Goal: Task Accomplishment & Management: Manage account settings

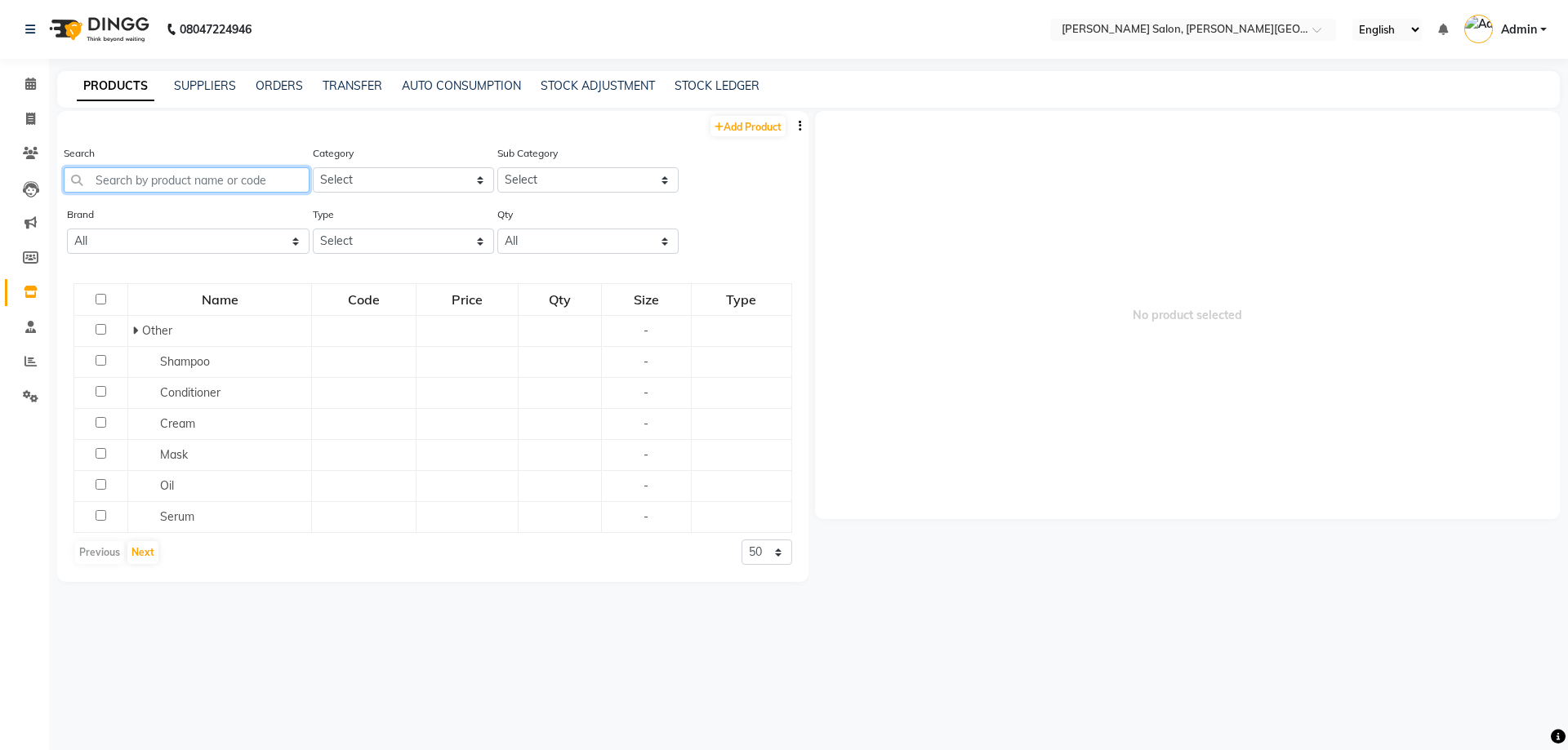
drag, startPoint x: 0, startPoint y: 0, endPoint x: 225, endPoint y: 174, distance: 284.4
click at [225, 174] on input "text" at bounding box center [187, 180] width 246 height 25
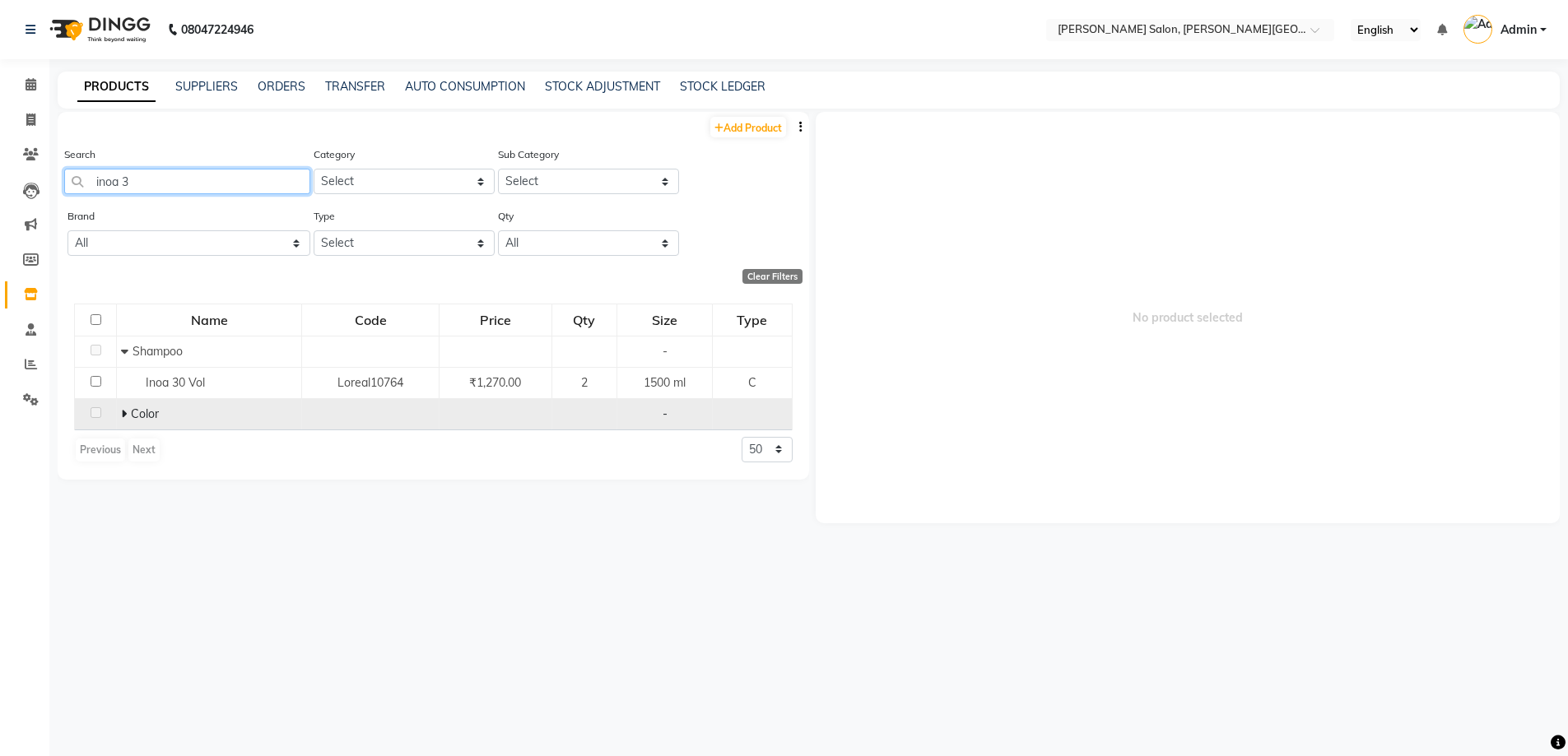
type input "inoa 3"
click at [121, 413] on icon at bounding box center [124, 414] width 5 height 12
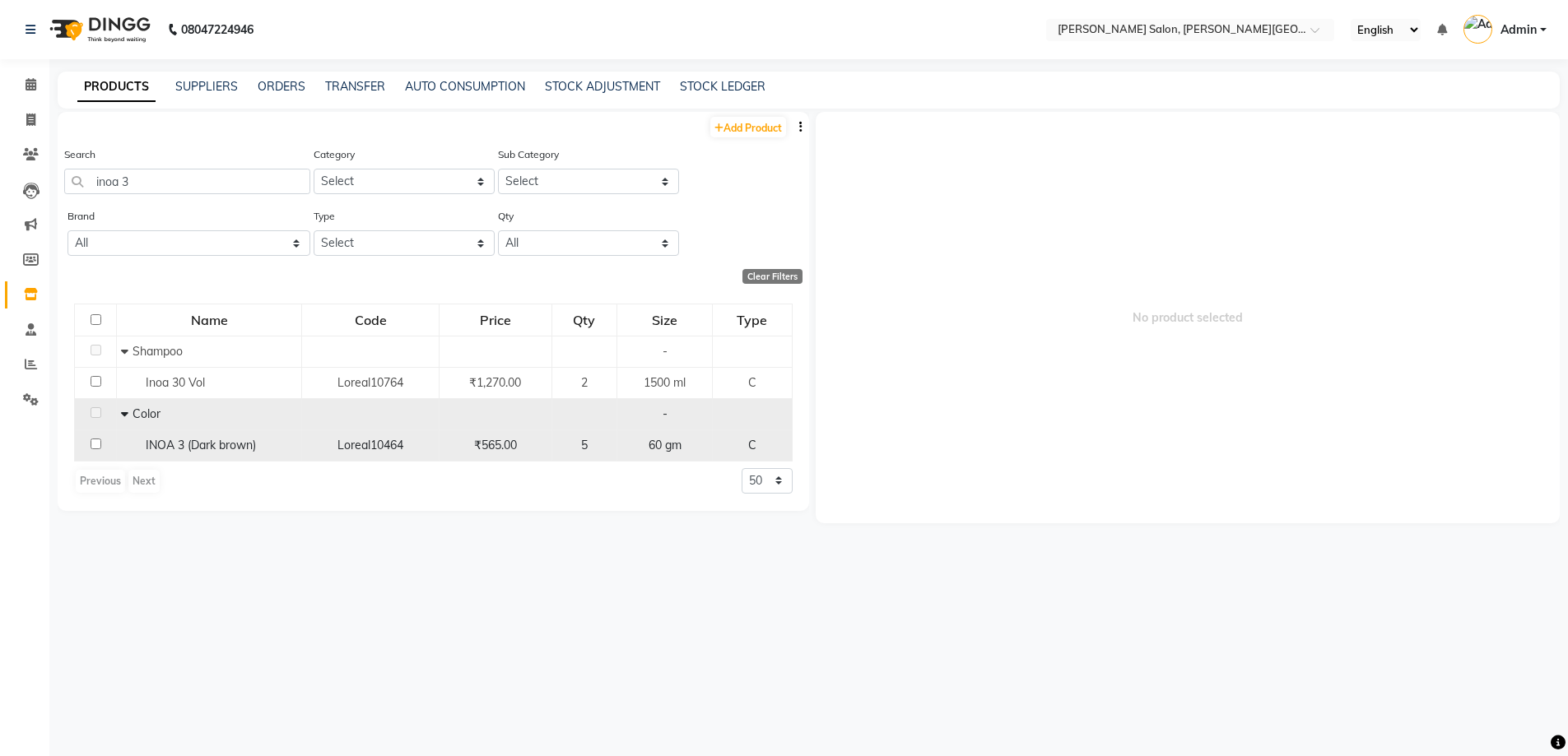
click at [169, 445] on span "INOA 3 (Dark brown)" at bounding box center [201, 445] width 111 height 14
select select
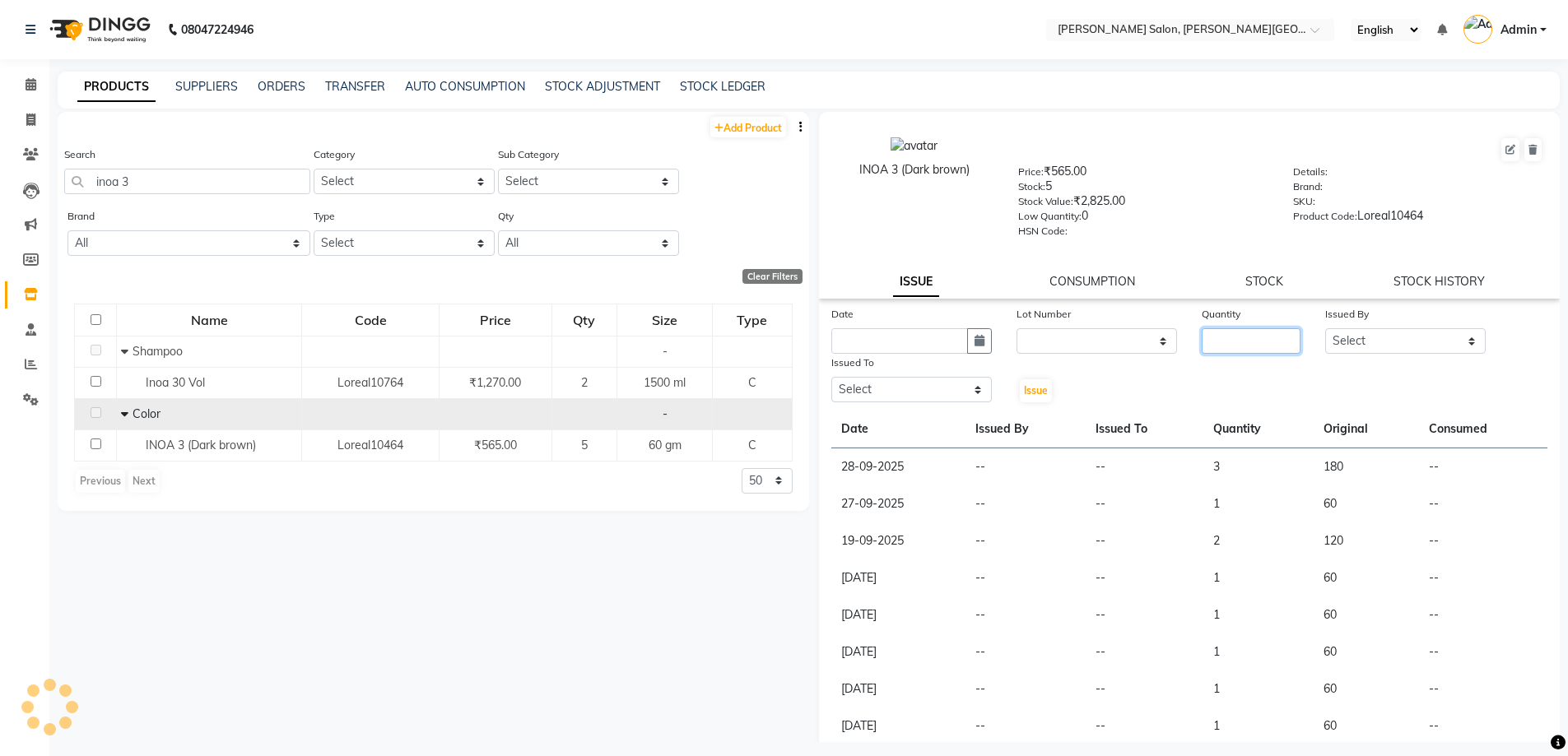
click at [1243, 338] on input "number" at bounding box center [1251, 341] width 99 height 25
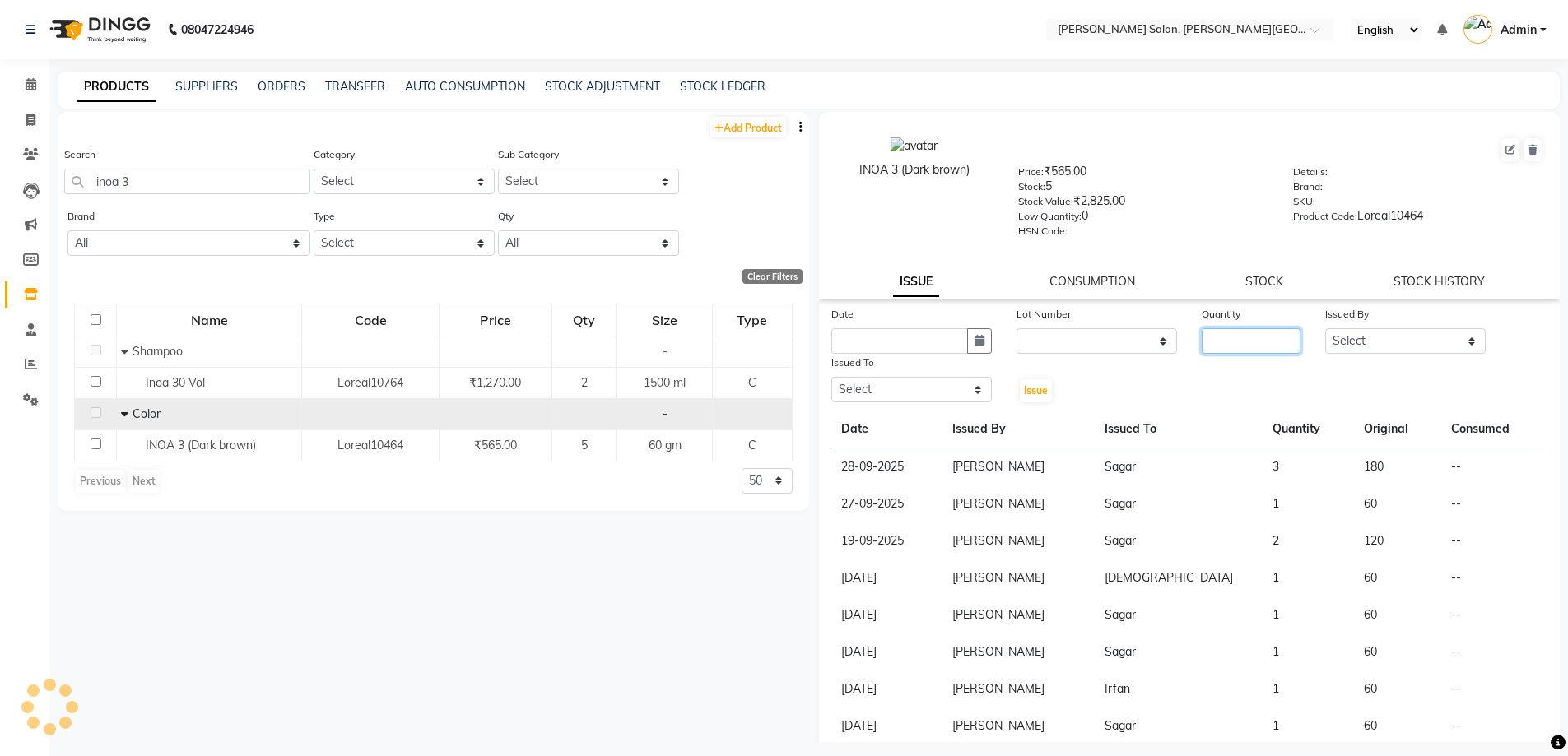
type input "1"
select select
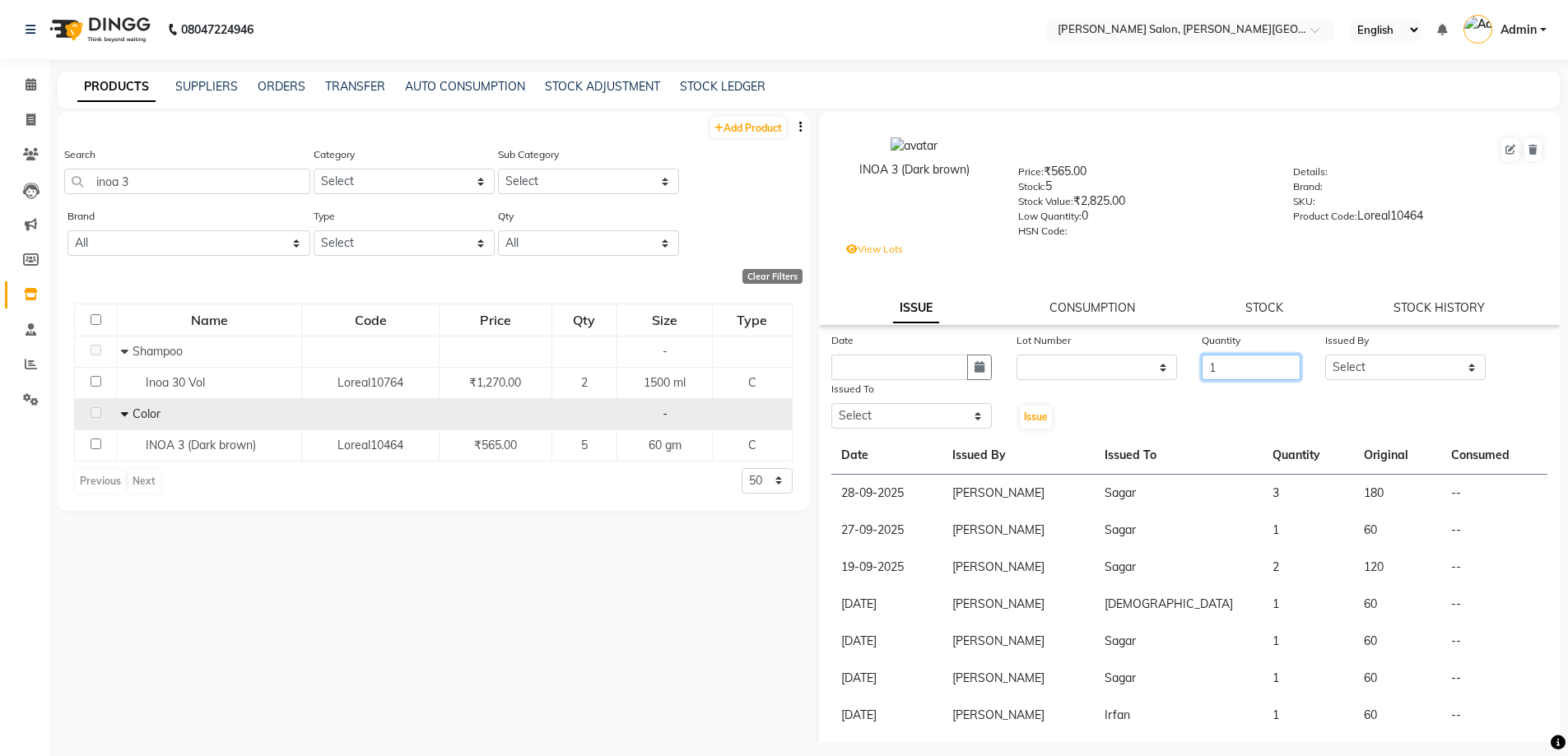
type input "1"
click at [1352, 374] on select "Select [PERSON_NAME] [PERSON_NAME] [PERSON_NAME] [PERSON_NAME] [PERSON_NAME] [P…" at bounding box center [1405, 368] width 160 height 25
select select "22721"
click at [1325, 355] on select "Select [PERSON_NAME] [PERSON_NAME] [PERSON_NAME] [PERSON_NAME] [PERSON_NAME] [P…" at bounding box center [1405, 368] width 160 height 25
click at [961, 415] on select "Select [PERSON_NAME] [PERSON_NAME] [PERSON_NAME] [PERSON_NAME] [PERSON_NAME] [P…" at bounding box center [911, 416] width 160 height 25
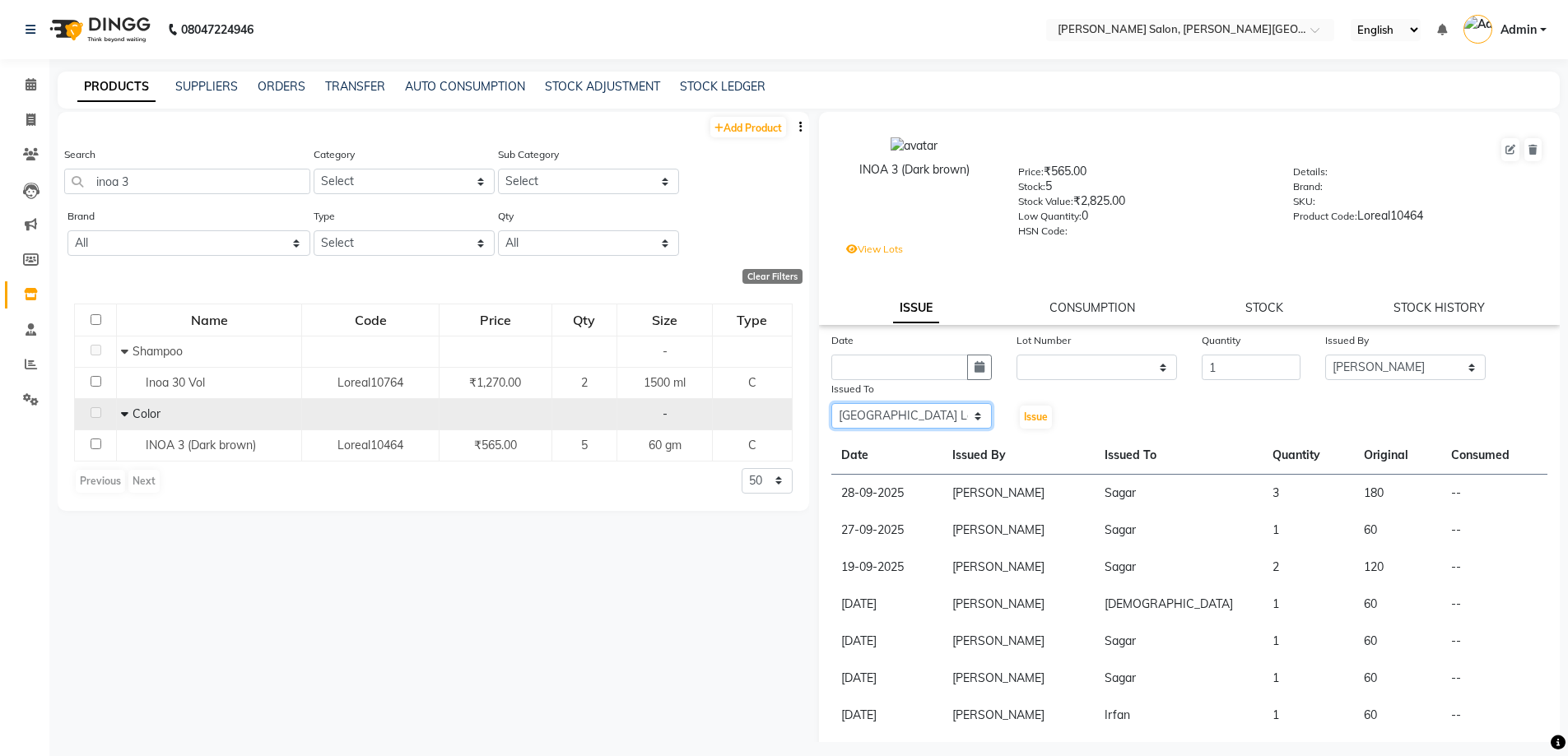
click at [832, 403] on select "Select [PERSON_NAME] [PERSON_NAME] [PERSON_NAME] [PERSON_NAME] [PERSON_NAME] [P…" at bounding box center [911, 416] width 160 height 25
click at [949, 213] on div "INOA 3 (Dark brown)" at bounding box center [915, 187] width 184 height 100
click at [917, 426] on select "Select [PERSON_NAME] [PERSON_NAME] [PERSON_NAME] [PERSON_NAME] [PERSON_NAME] [P…" at bounding box center [911, 416] width 160 height 25
select select "24178"
click at [832, 403] on select "Select [PERSON_NAME] [PERSON_NAME] [PERSON_NAME] [PERSON_NAME] [PERSON_NAME] [P…" at bounding box center [911, 416] width 160 height 25
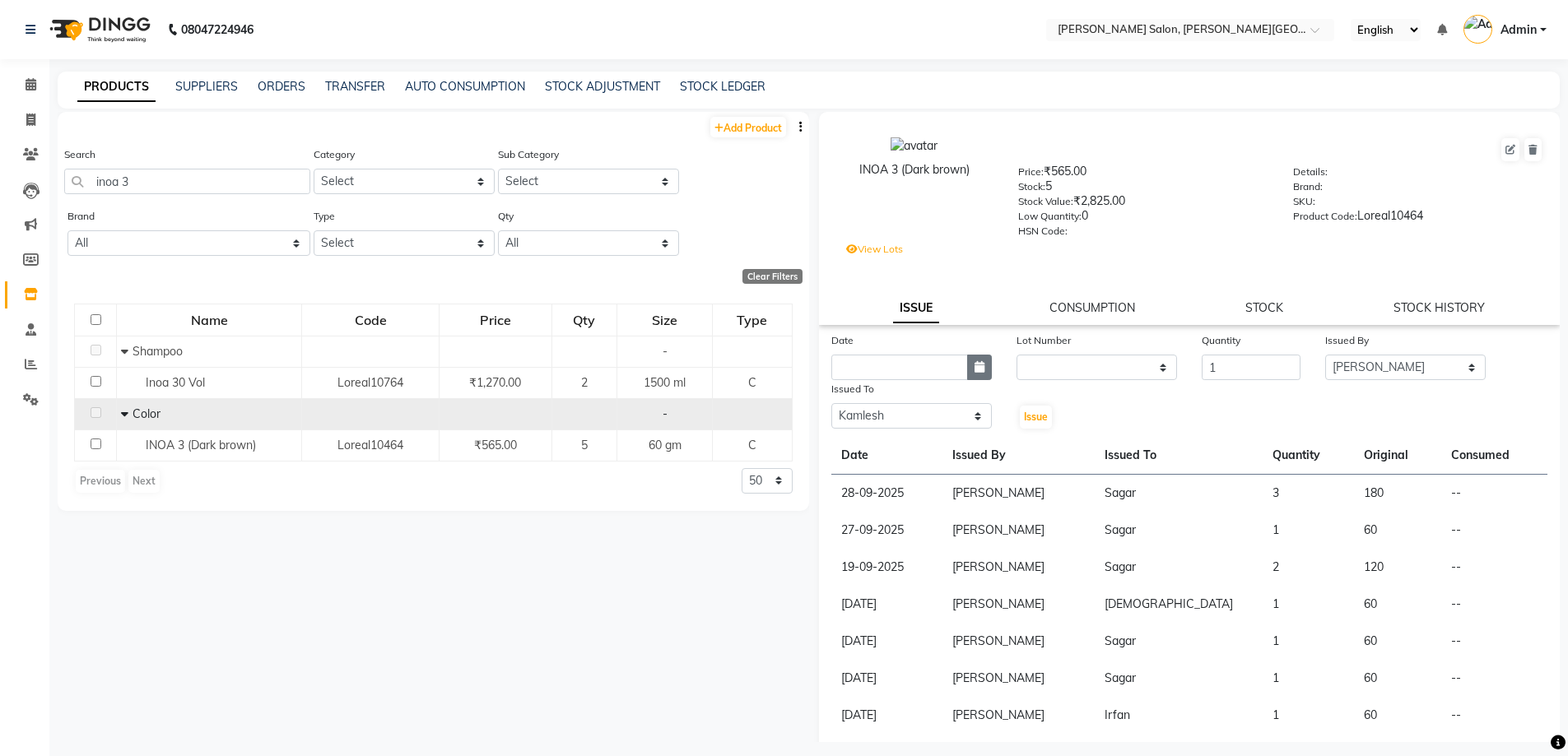
click at [979, 366] on icon "button" at bounding box center [979, 367] width 10 height 12
select select "10"
select select "2025"
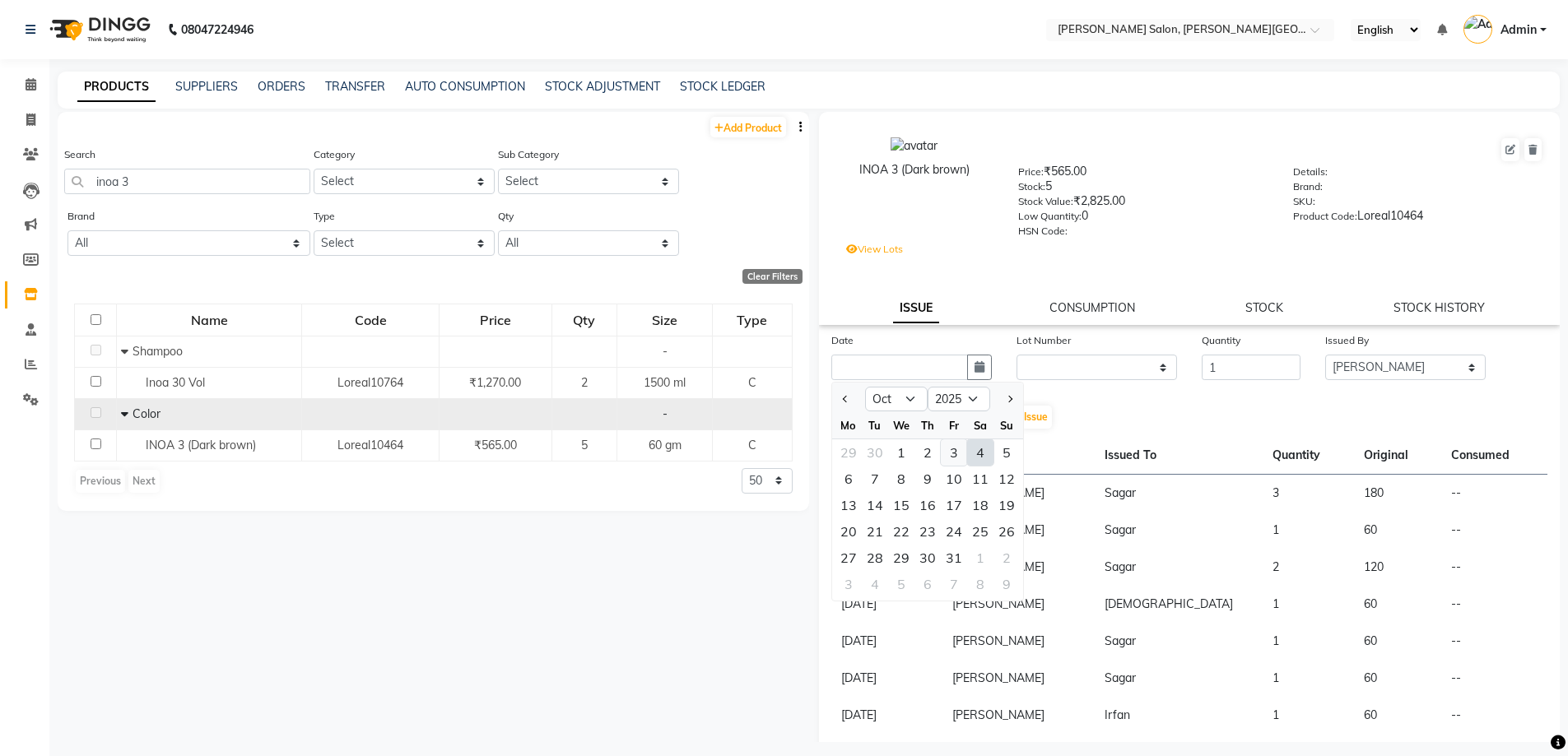
click at [965, 444] on div "3" at bounding box center [954, 452] width 26 height 26
type input "03-10-2025"
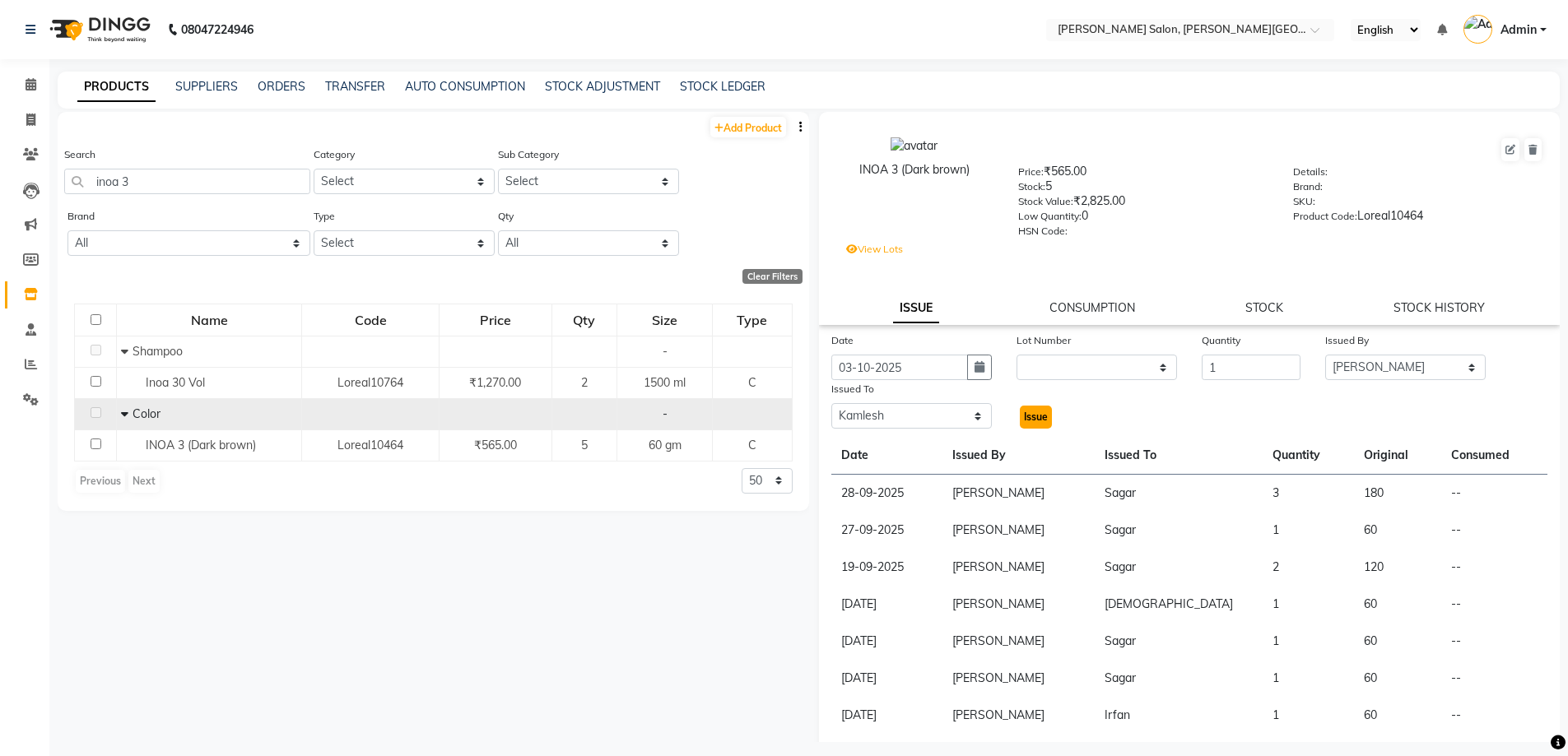
click at [1028, 421] on span "Issue" at bounding box center [1035, 416] width 24 height 13
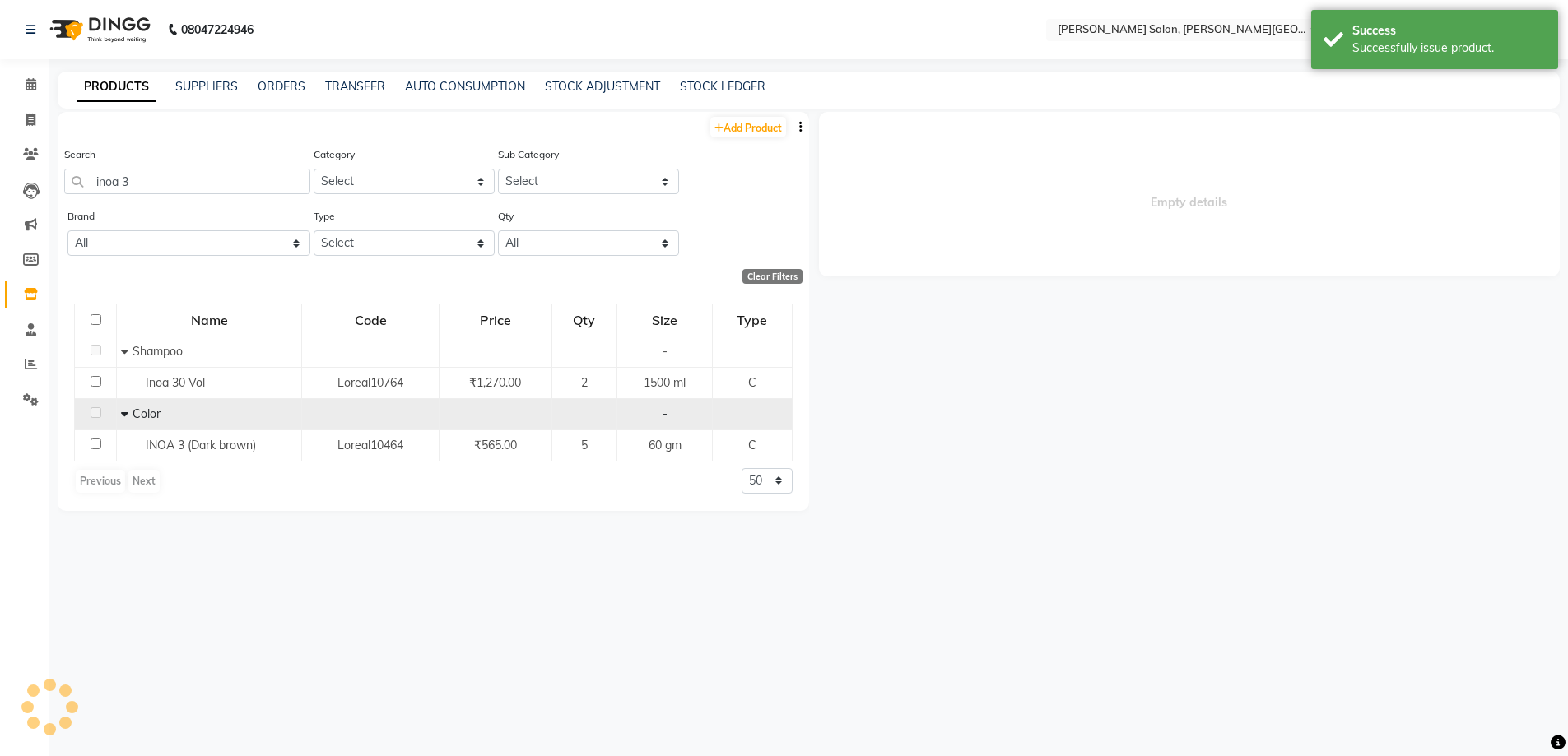
select select
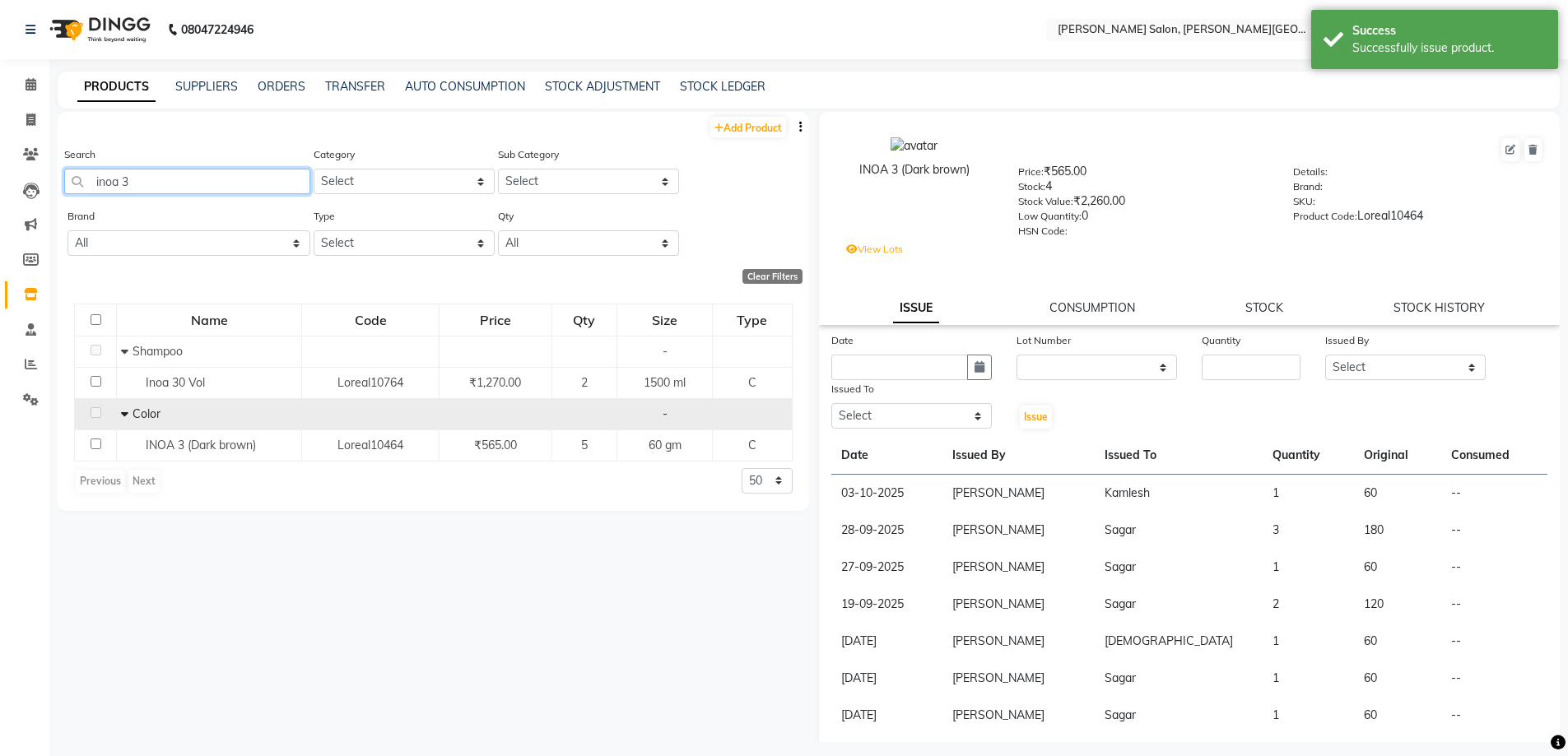
click at [140, 181] on input "inoa 3" at bounding box center [188, 181] width 246 height 25
drag, startPoint x: 154, startPoint y: 194, endPoint x: 0, endPoint y: 162, distance: 157.3
click at [0, 165] on app-home "08047224946 Select Location × [PERSON_NAME] Salon, [PERSON_NAME] Road English E…" at bounding box center [784, 383] width 1568 height 767
type input "majirel 4"
click at [128, 412] on icon at bounding box center [125, 414] width 5 height 12
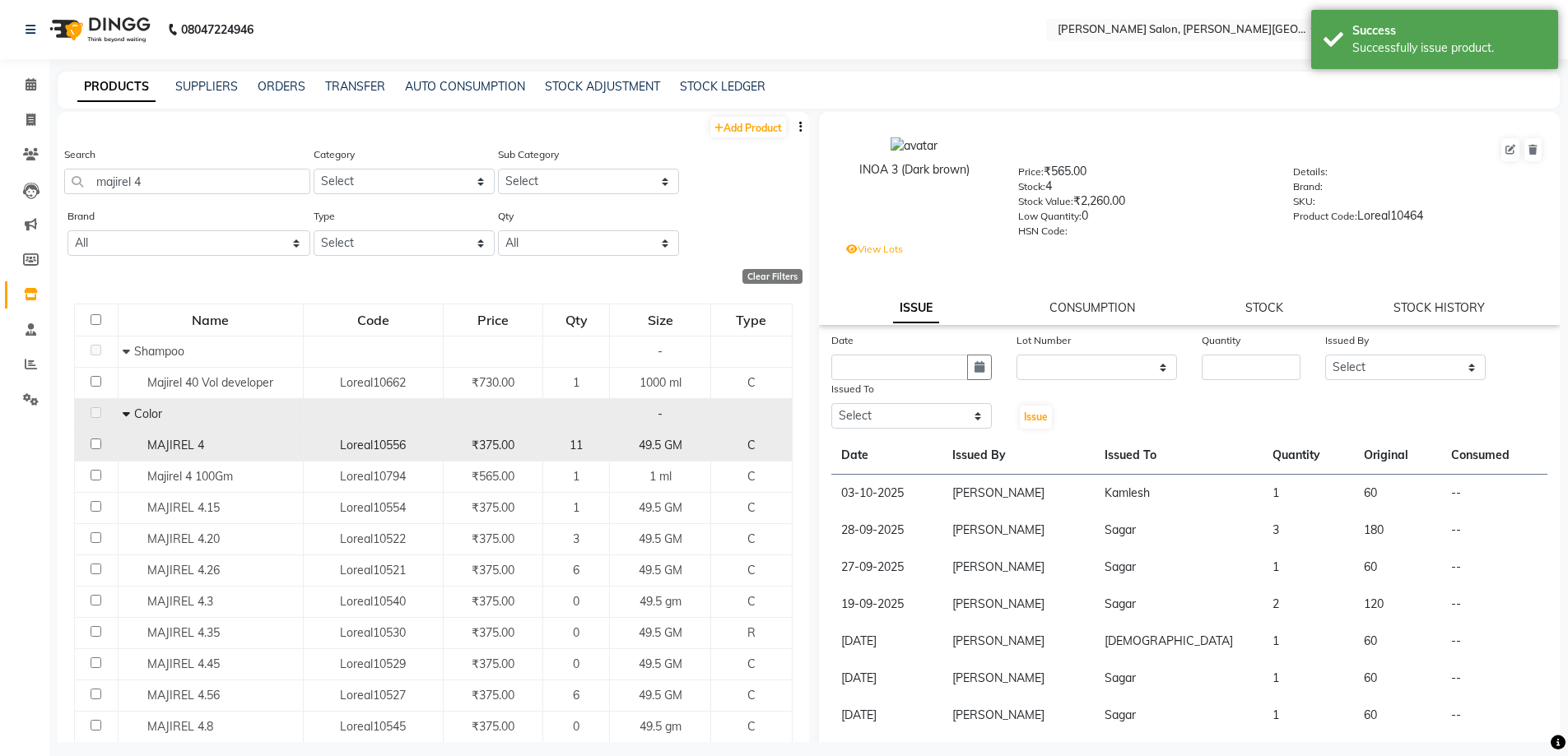
click at [162, 435] on td "MAJIREL 4" at bounding box center [210, 445] width 185 height 32
click at [194, 457] on td "MAJIREL 4" at bounding box center [210, 445] width 185 height 32
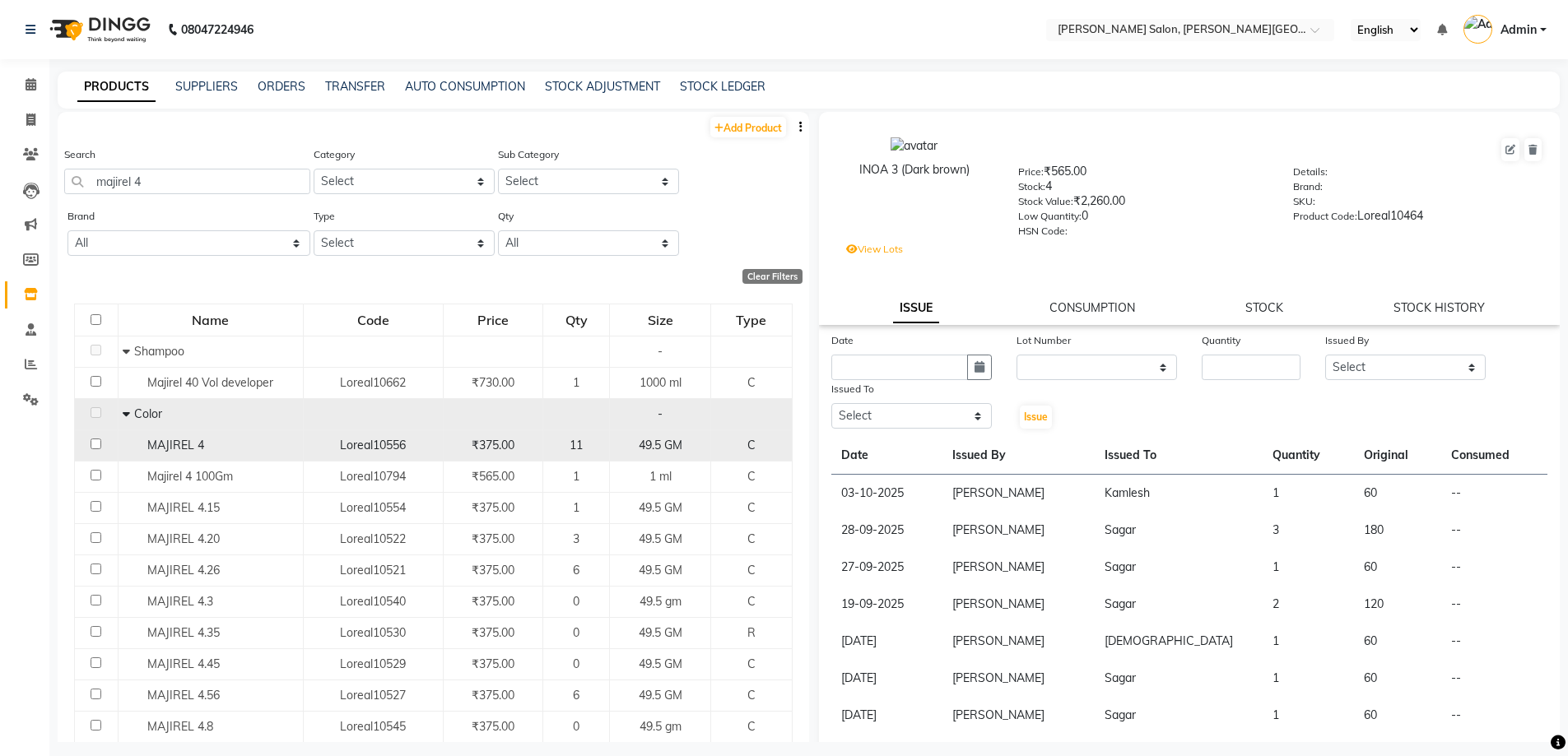
click at [167, 445] on span "MAJIREL 4" at bounding box center [176, 445] width 57 height 14
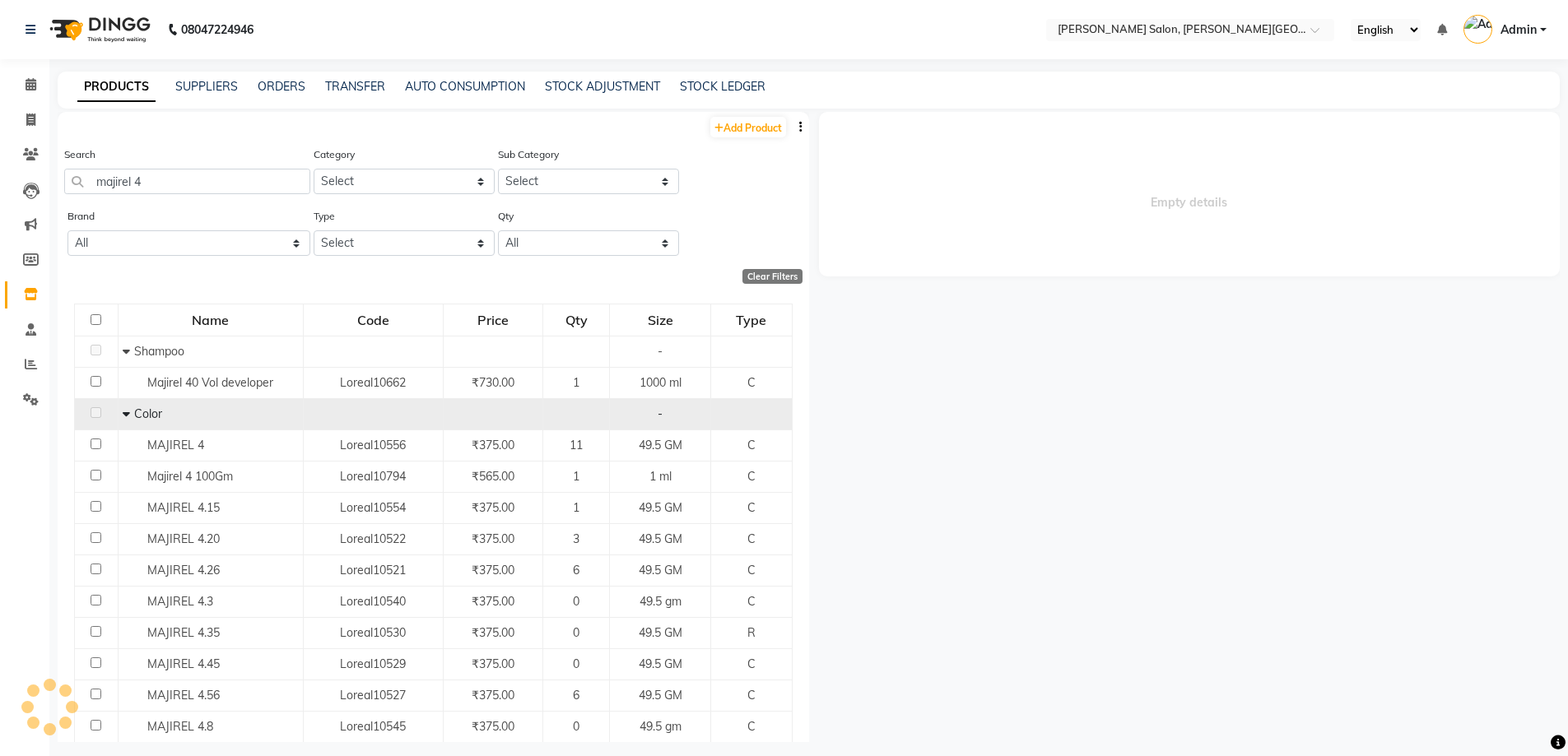
select select
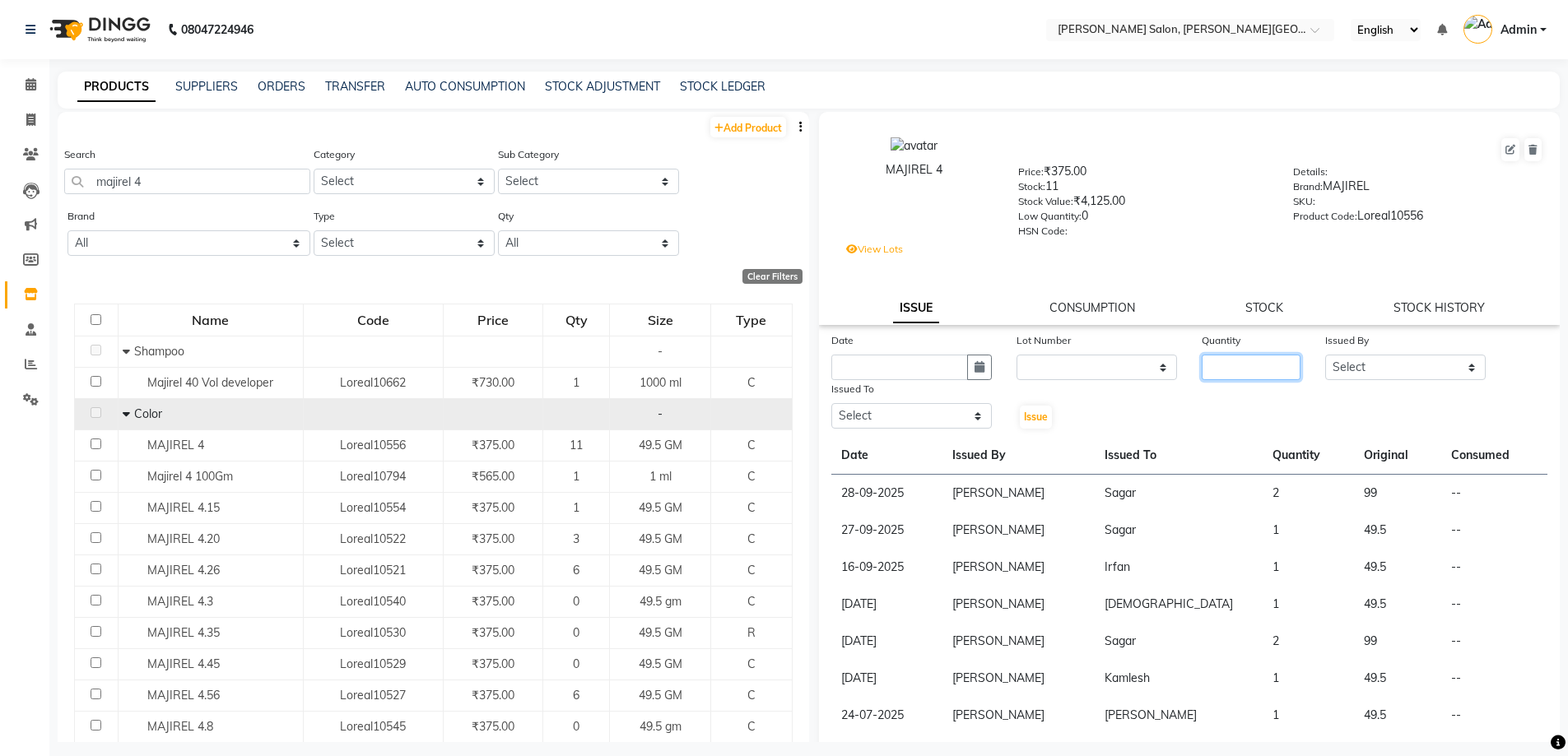
click at [1232, 379] on input "number" at bounding box center [1251, 368] width 99 height 25
type input "1"
click at [1325, 365] on select "Select [PERSON_NAME] [PERSON_NAME] [PERSON_NAME] [PERSON_NAME] [PERSON_NAME] [P…" at bounding box center [1405, 368] width 160 height 25
select select "22721"
click at [1325, 355] on select "Select [PERSON_NAME] [PERSON_NAME] [PERSON_NAME] [PERSON_NAME] [PERSON_NAME] [P…" at bounding box center [1405, 368] width 160 height 25
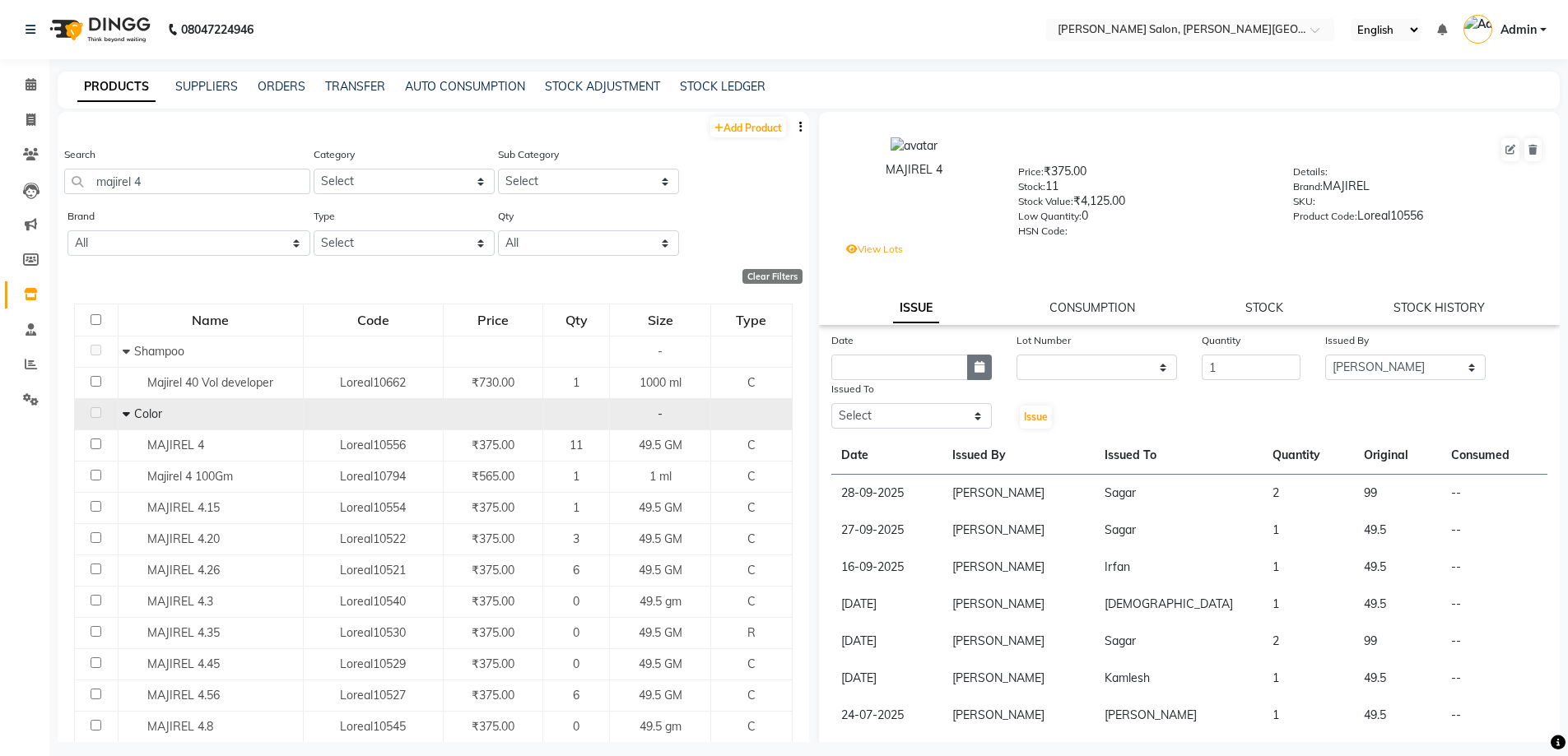
click at [986, 365] on button "button" at bounding box center [979, 368] width 24 height 25
select select "10"
select select "2025"
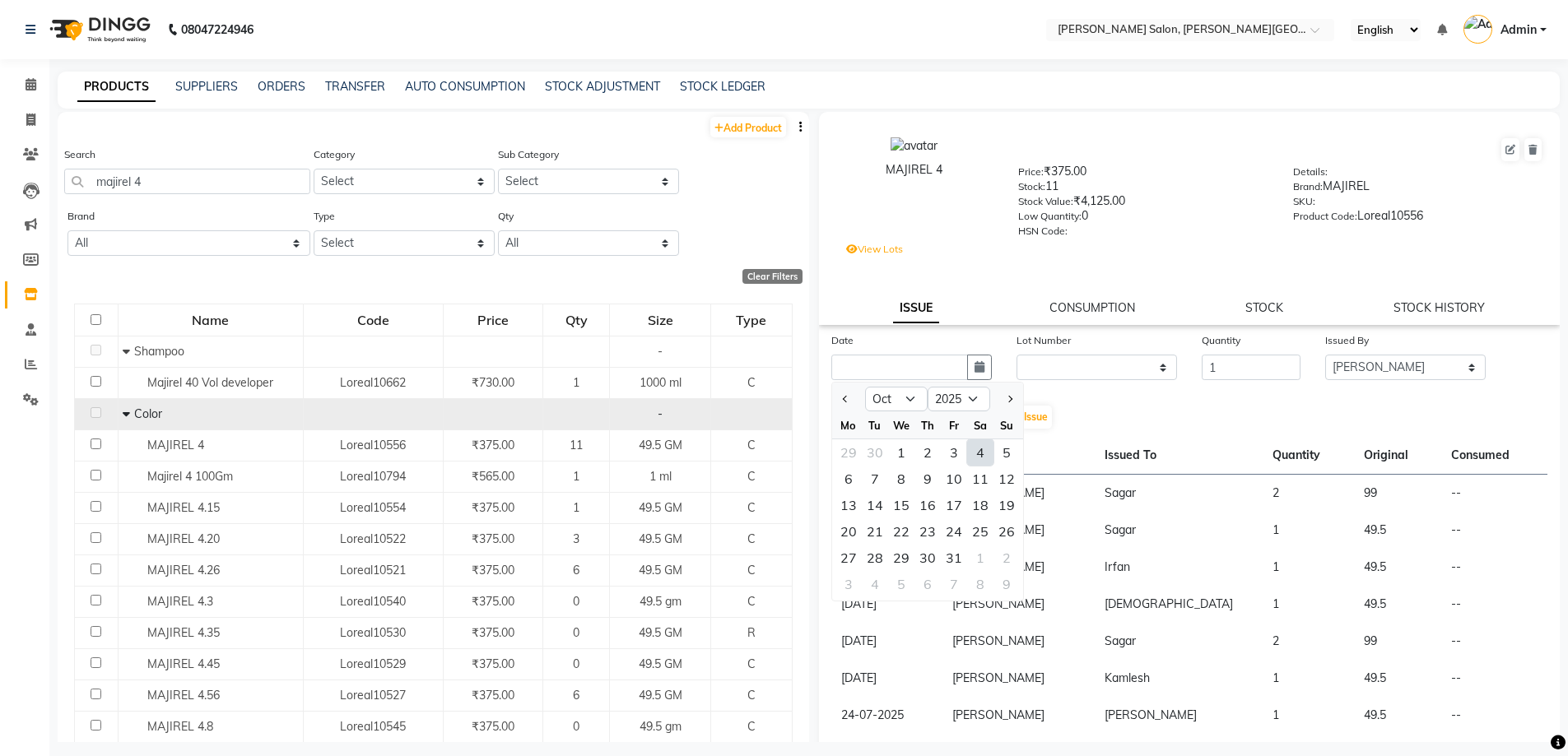
drag, startPoint x: 957, startPoint y: 455, endPoint x: 966, endPoint y: 447, distance: 12.0
click at [957, 455] on div "3" at bounding box center [954, 452] width 26 height 26
type input "03-10-2025"
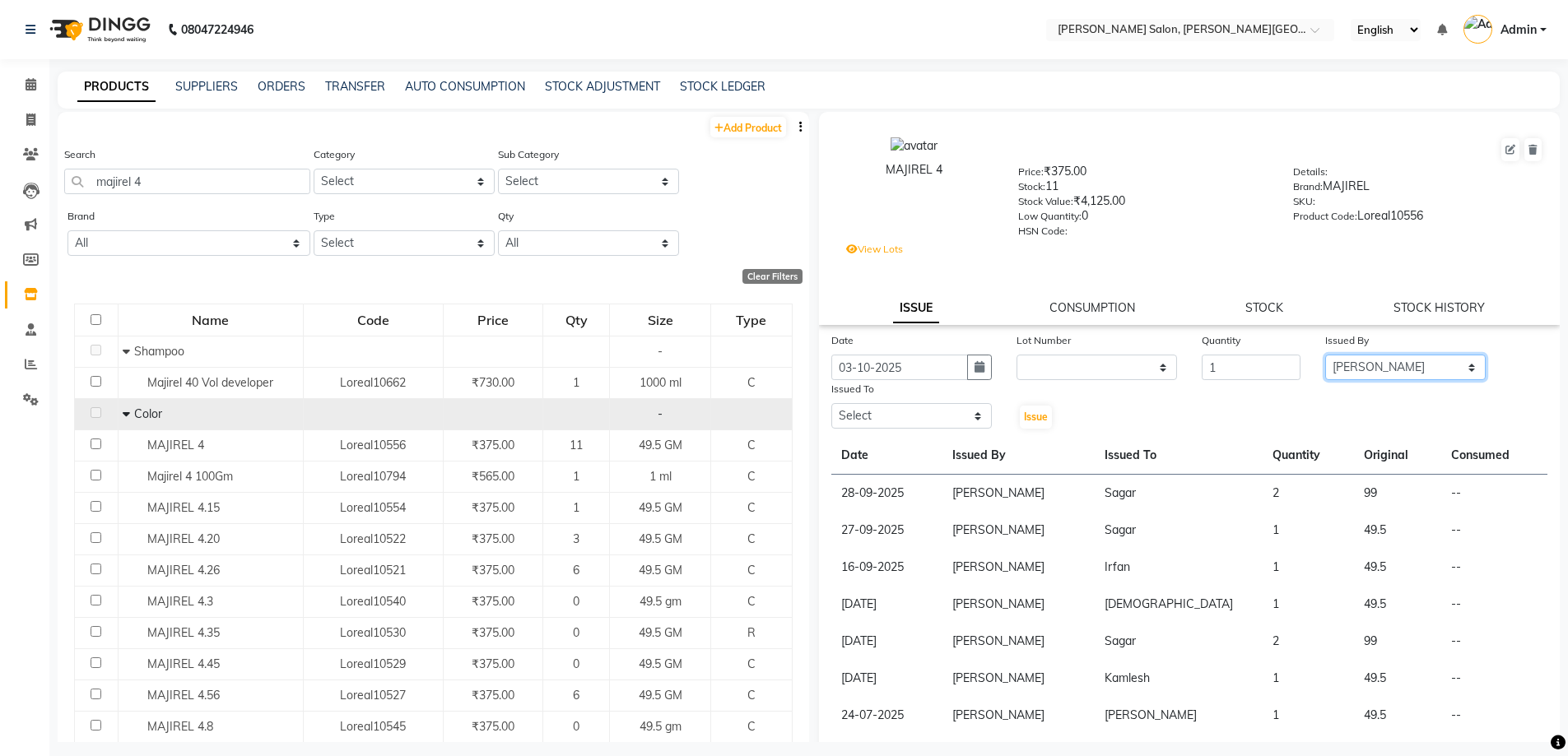
click at [1386, 360] on select "Select [PERSON_NAME] [PERSON_NAME] [PERSON_NAME] [PERSON_NAME] [PERSON_NAME] [P…" at bounding box center [1405, 368] width 160 height 25
click at [922, 426] on select "Select [PERSON_NAME] [PERSON_NAME] [PERSON_NAME] [PERSON_NAME] [PERSON_NAME] [P…" at bounding box center [911, 416] width 160 height 25
click at [832, 403] on select "Select [PERSON_NAME] [PERSON_NAME] [PERSON_NAME] [PERSON_NAME] [PERSON_NAME] [P…" at bounding box center [911, 416] width 160 height 25
drag, startPoint x: 940, startPoint y: 417, endPoint x: 939, endPoint y: 406, distance: 11.0
click at [940, 417] on select "Select [PERSON_NAME] [PERSON_NAME] [PERSON_NAME] [PERSON_NAME] [PERSON_NAME] [P…" at bounding box center [911, 416] width 160 height 25
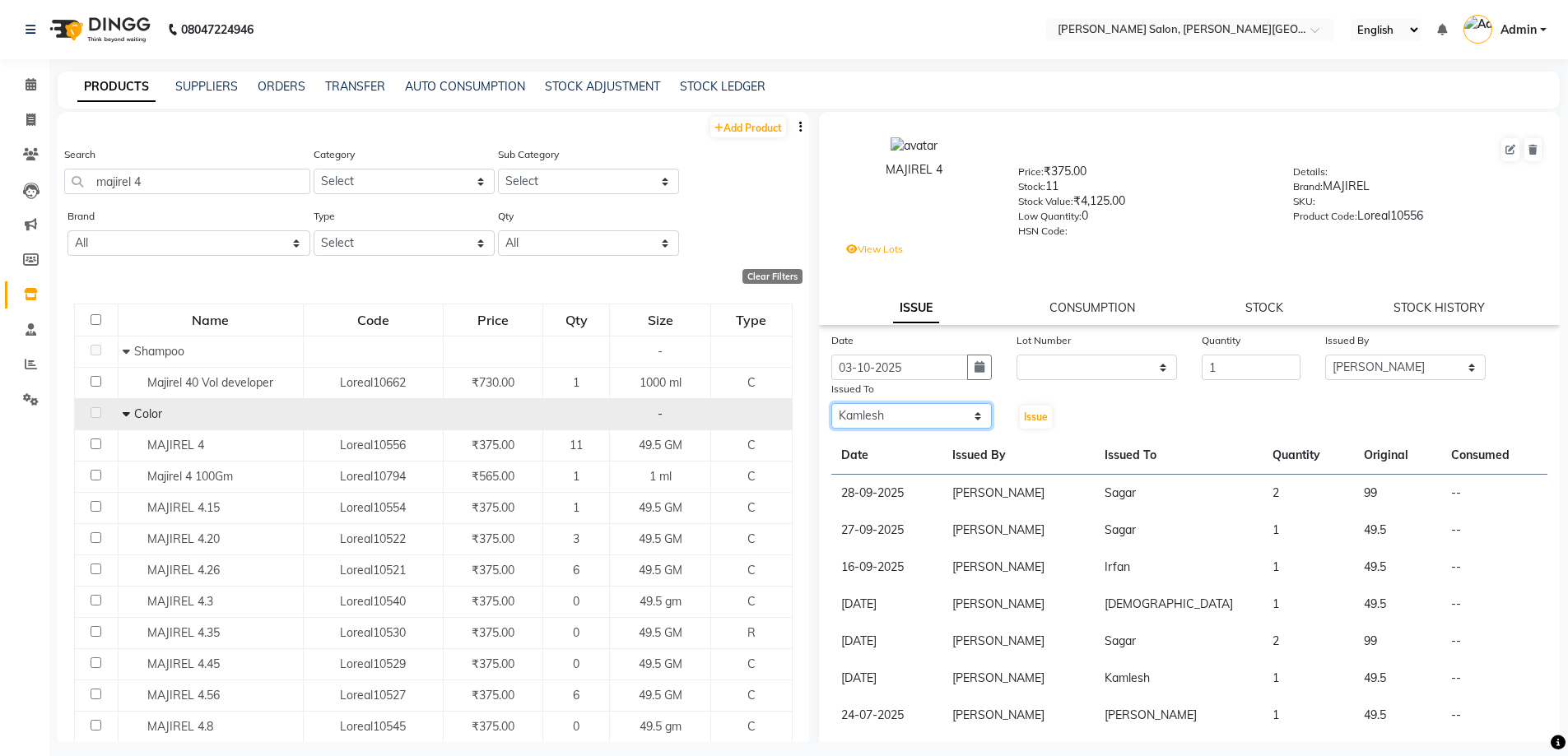
select select "85107"
click at [832, 403] on select "Select [PERSON_NAME] [PERSON_NAME] [PERSON_NAME] [PERSON_NAME] [PERSON_NAME] [P…" at bounding box center [911, 416] width 160 height 25
click at [1030, 425] on button "Issue" at bounding box center [1035, 416] width 32 height 23
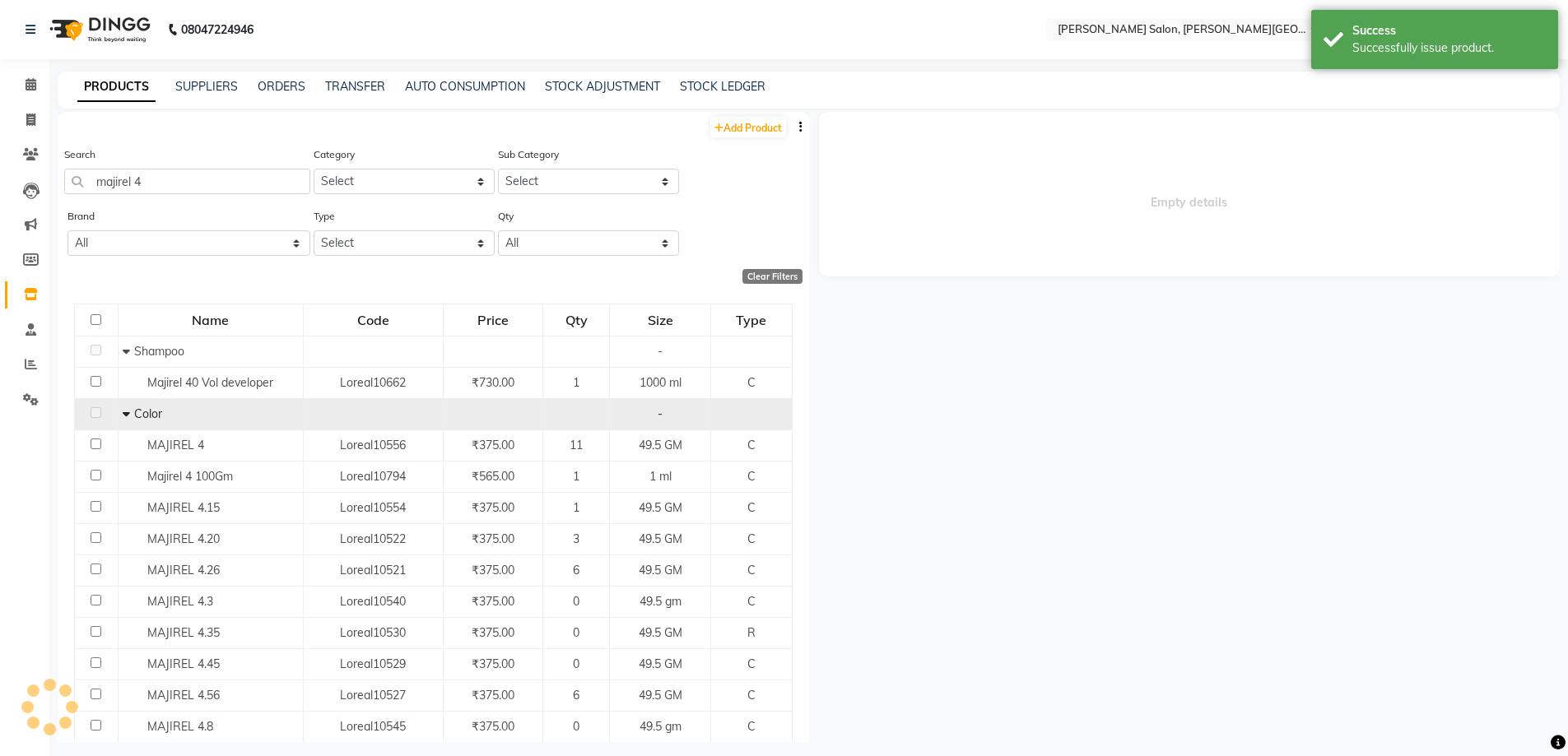
select select
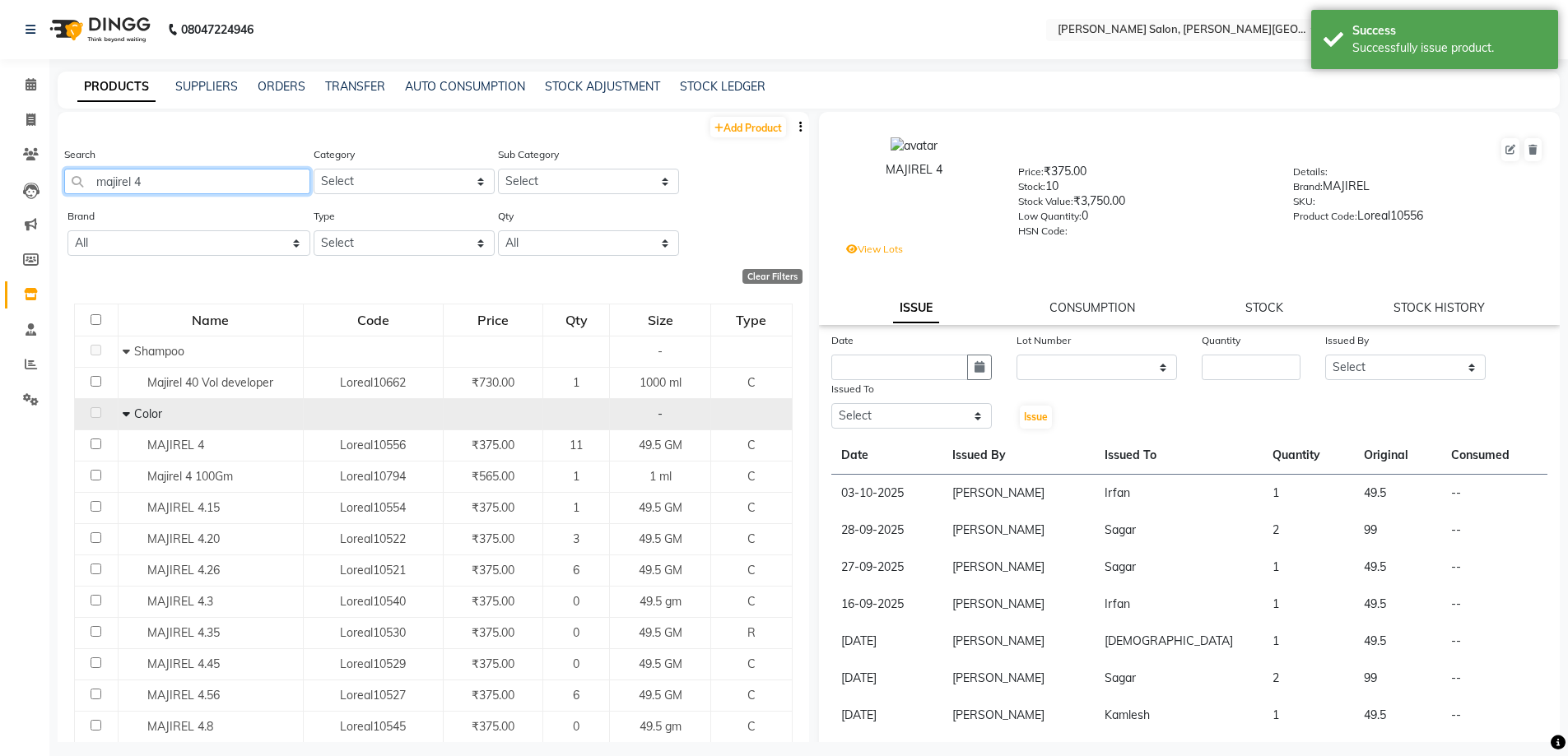
drag, startPoint x: 226, startPoint y: 193, endPoint x: 0, endPoint y: 215, distance: 227.1
click at [0, 213] on app-home "08047224946 Select Location × [PERSON_NAME] Salon, [PERSON_NAME] Road English E…" at bounding box center [784, 383] width 1568 height 767
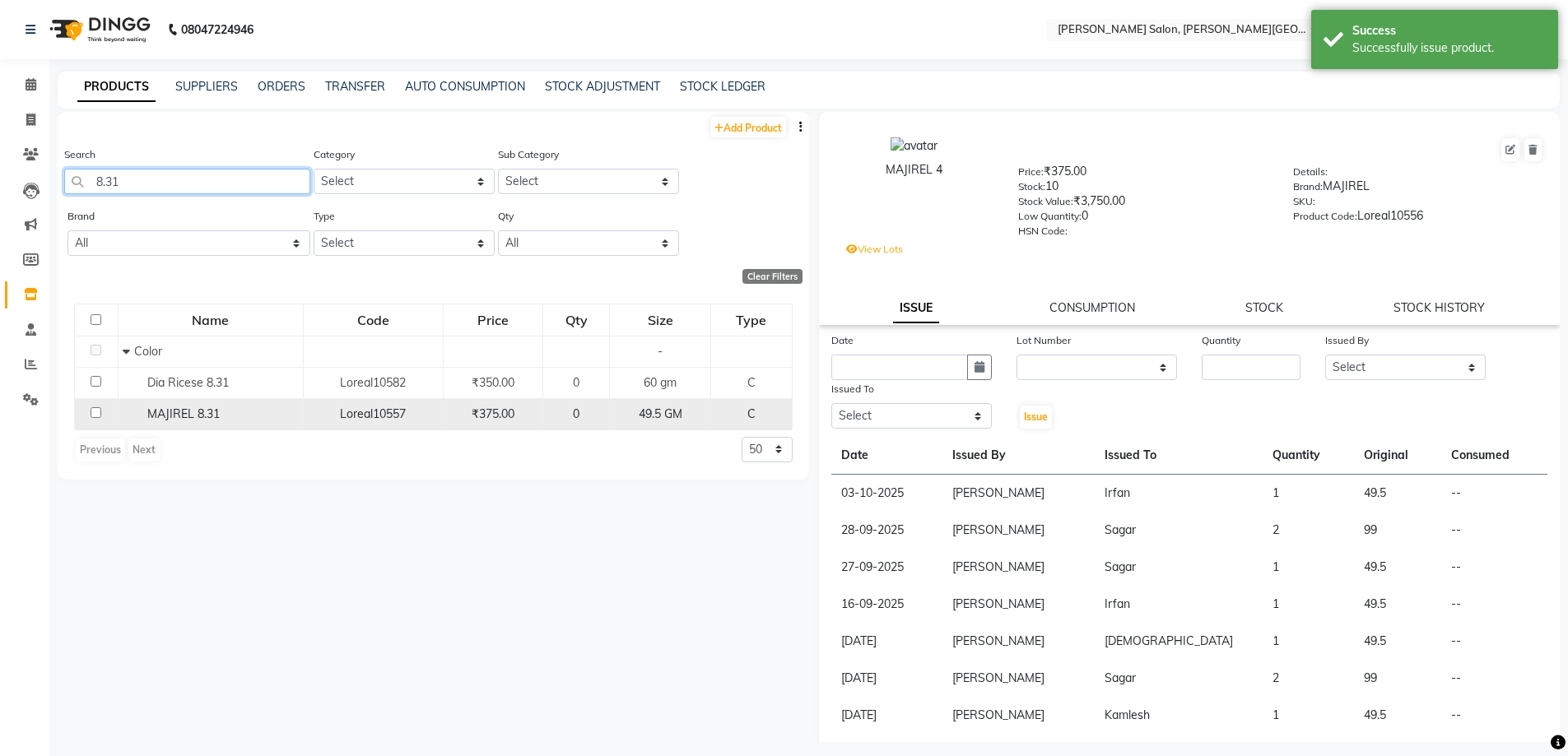
type input "8.31"
click at [168, 407] on span "MAJIREL 8.31" at bounding box center [184, 414] width 72 height 14
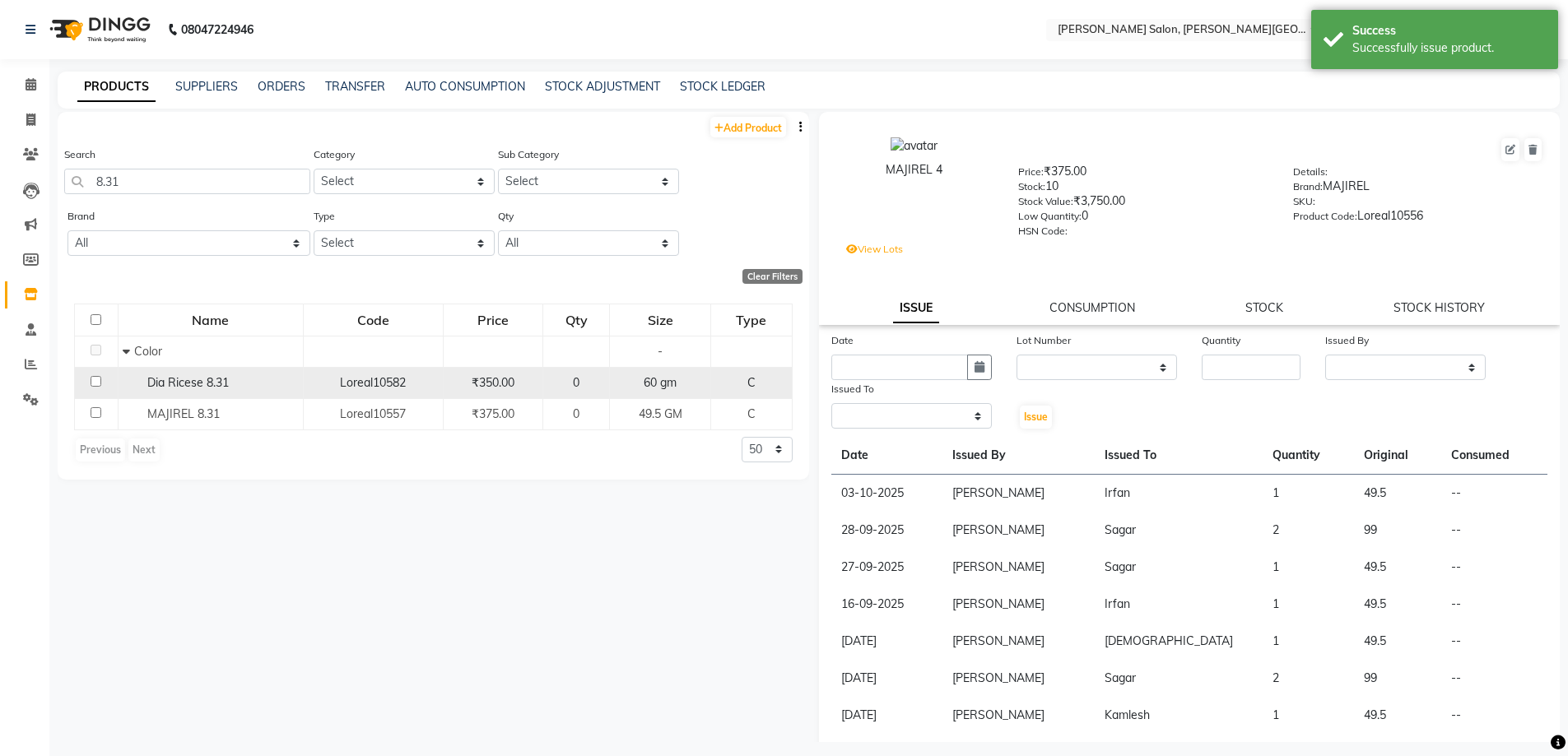
select select
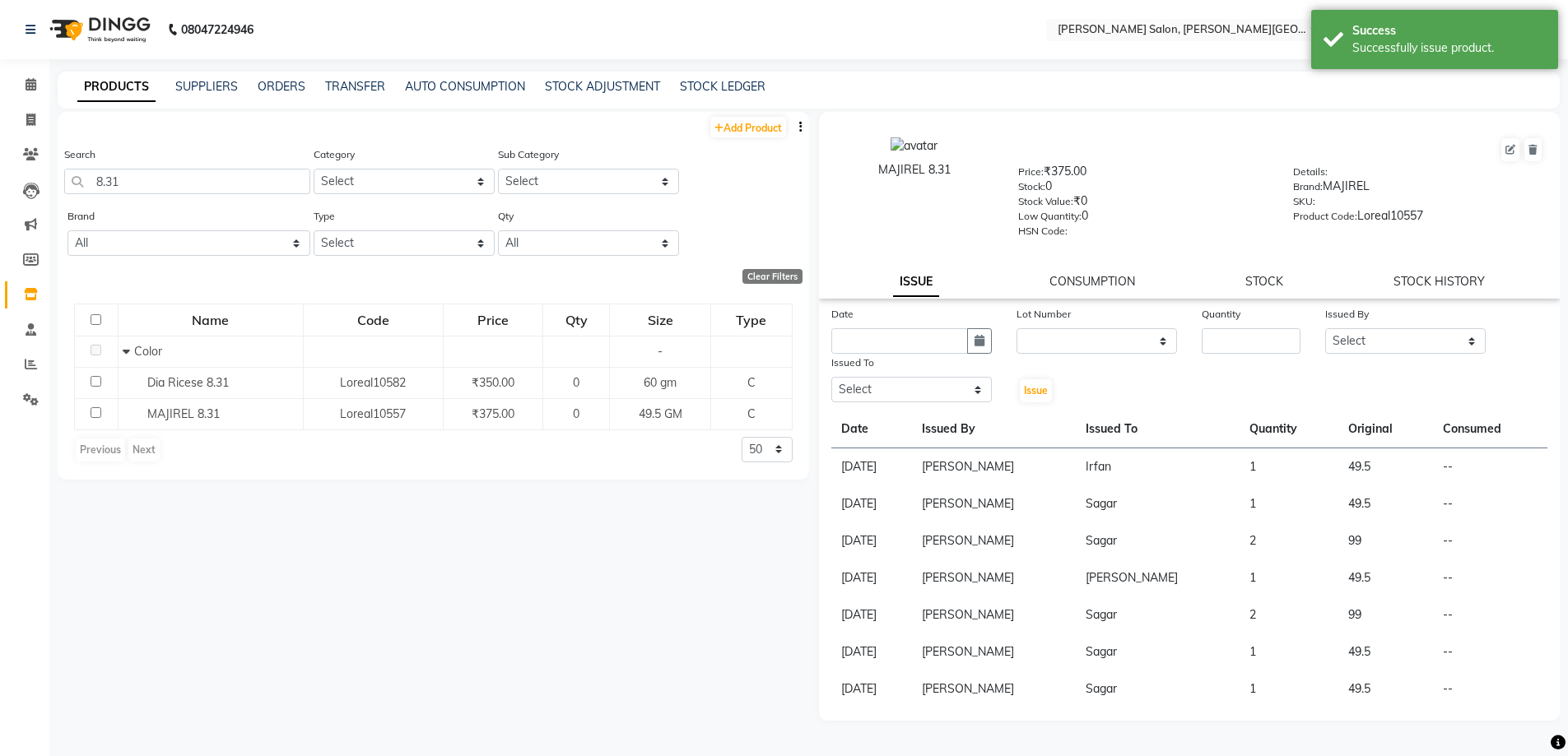
click at [1285, 282] on div "ISSUE CONSUMPTION STOCK STOCK HISTORY" at bounding box center [1189, 282] width 702 height 17
click at [1263, 281] on link "STOCK" at bounding box center [1265, 282] width 38 height 14
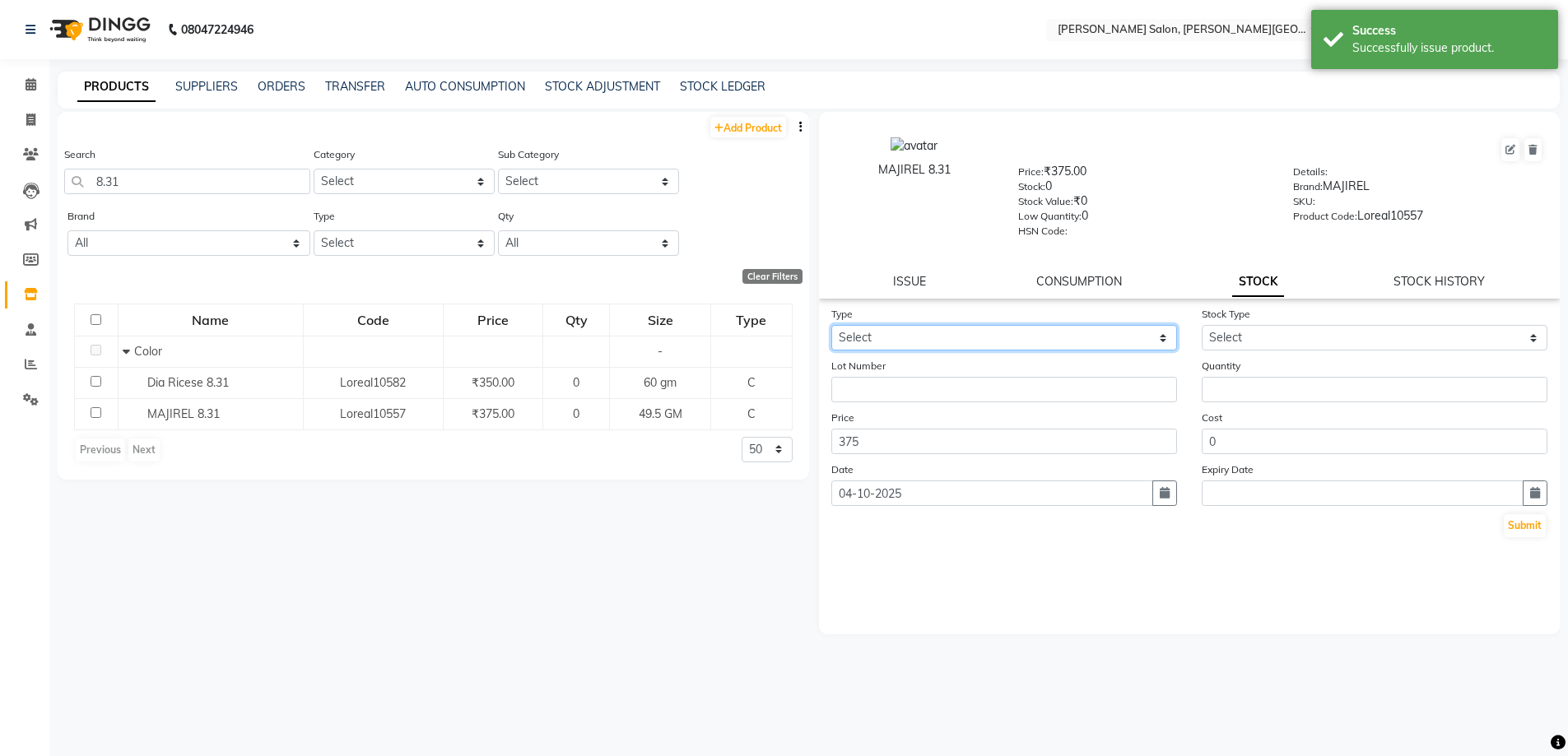
click at [1034, 345] on select "Select In Out" at bounding box center [1005, 338] width 346 height 25
select select "in"
click at [832, 325] on select "Select In Out" at bounding box center [1005, 338] width 346 height 25
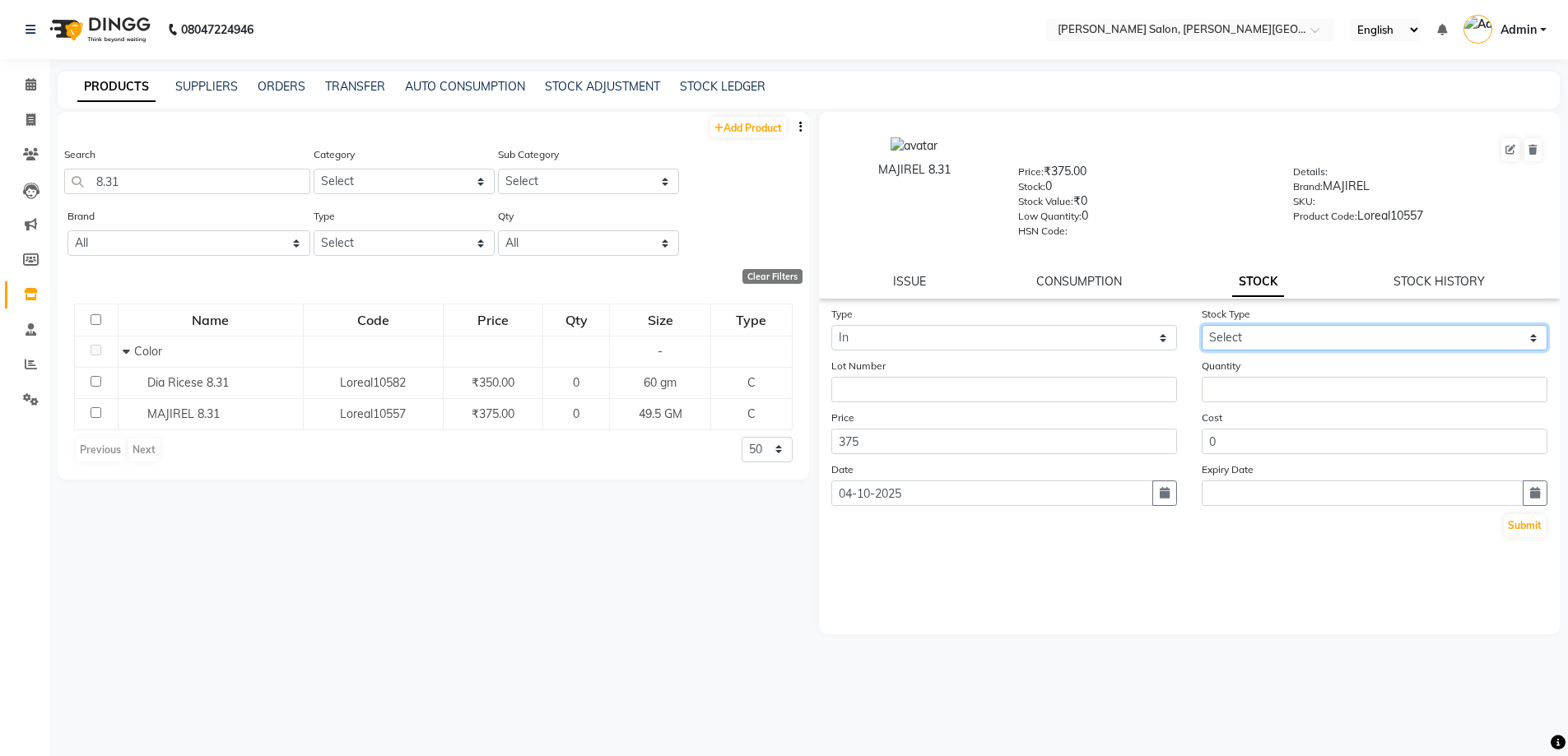
drag, startPoint x: 1334, startPoint y: 327, endPoint x: 1334, endPoint y: 336, distance: 9.0
click at [1334, 327] on select "Select New Stock Adjustment Return Other" at bounding box center [1375, 338] width 346 height 25
select select "new stock"
click at [1202, 325] on select "Select New Stock Adjustment Return Other" at bounding box center [1375, 338] width 346 height 25
click at [1169, 490] on icon "button" at bounding box center [1164, 493] width 10 height 12
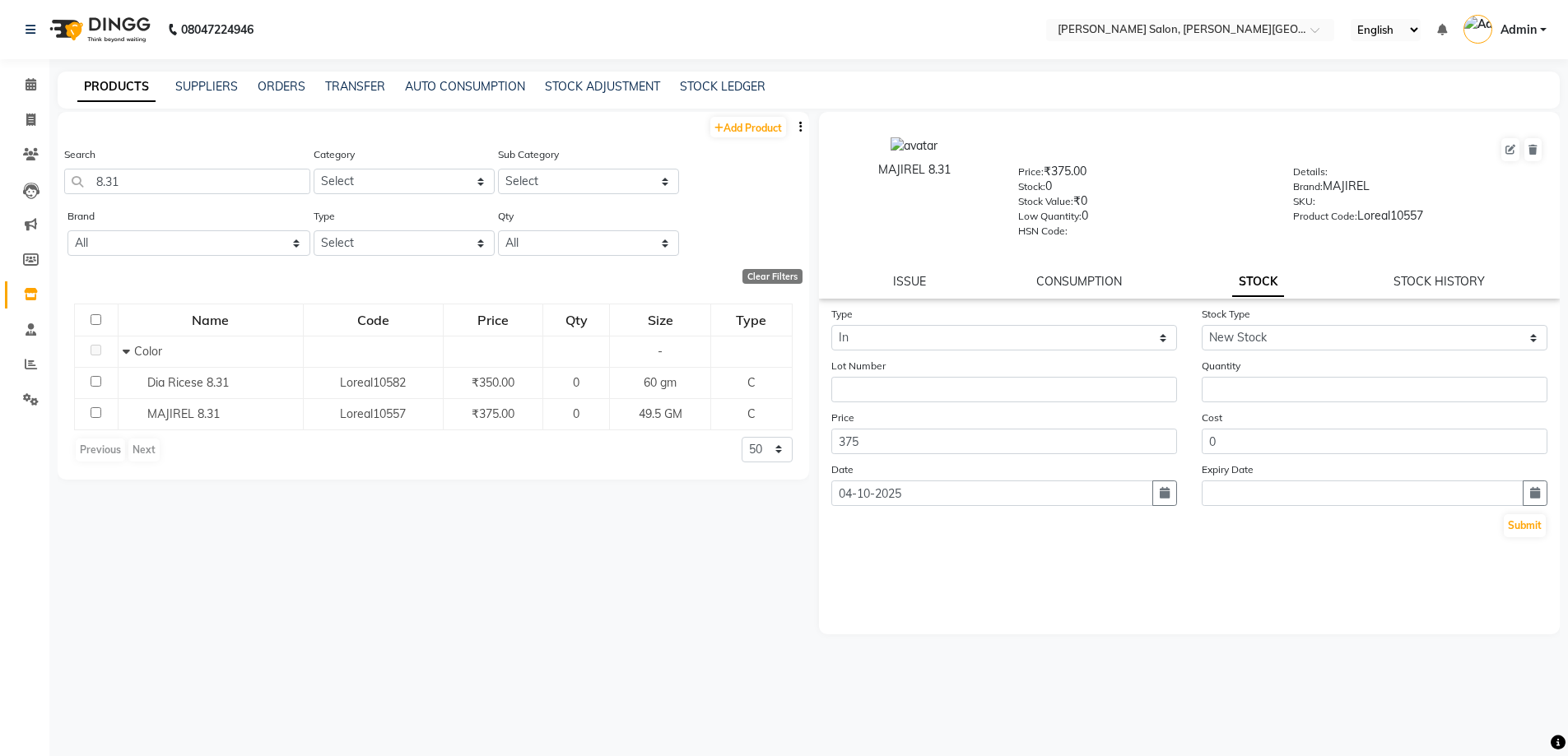
select select "10"
select select "2025"
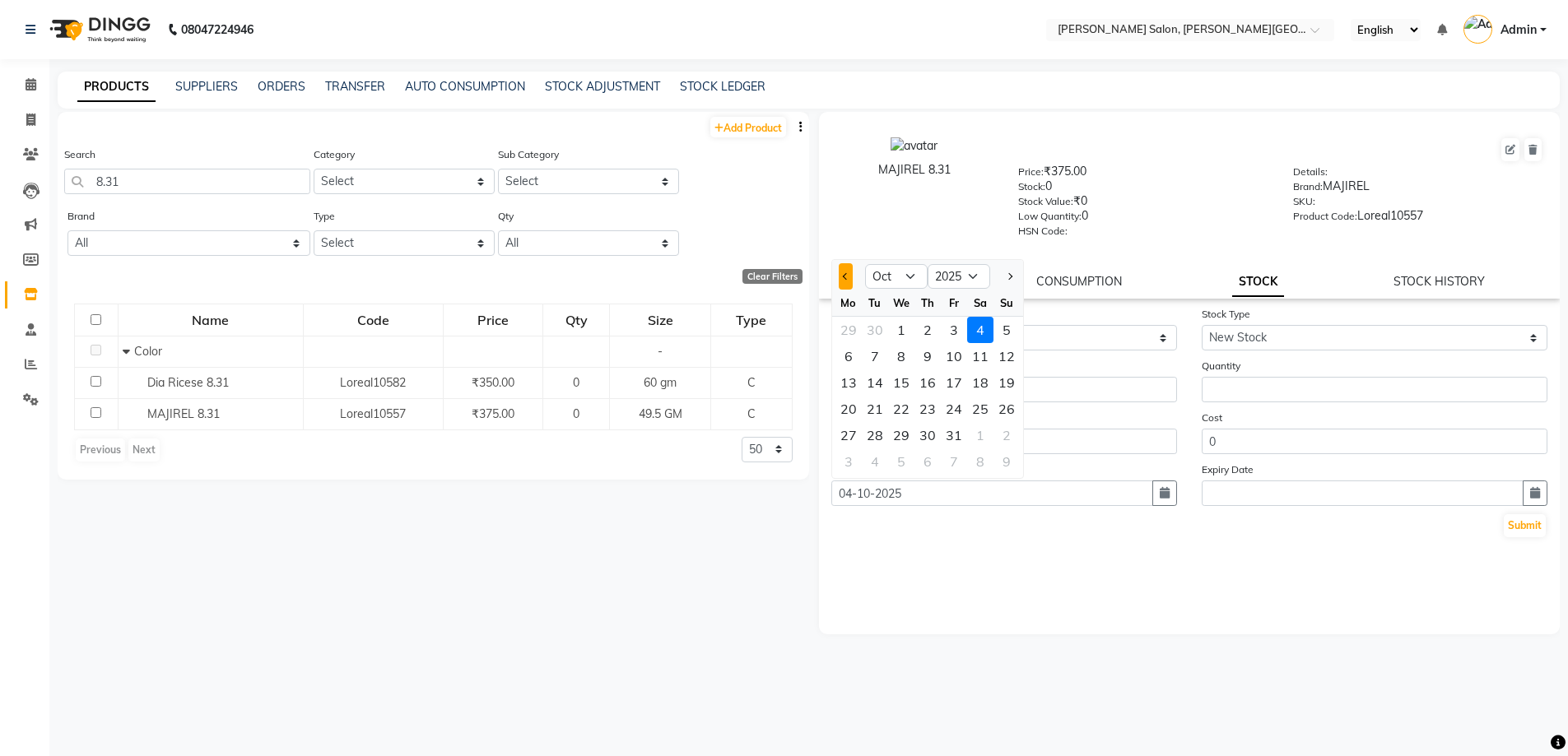
click at [840, 280] on button "Previous month" at bounding box center [845, 276] width 14 height 26
select select "9"
click at [852, 329] on div "1" at bounding box center [848, 330] width 26 height 26
type input "01-09-2025"
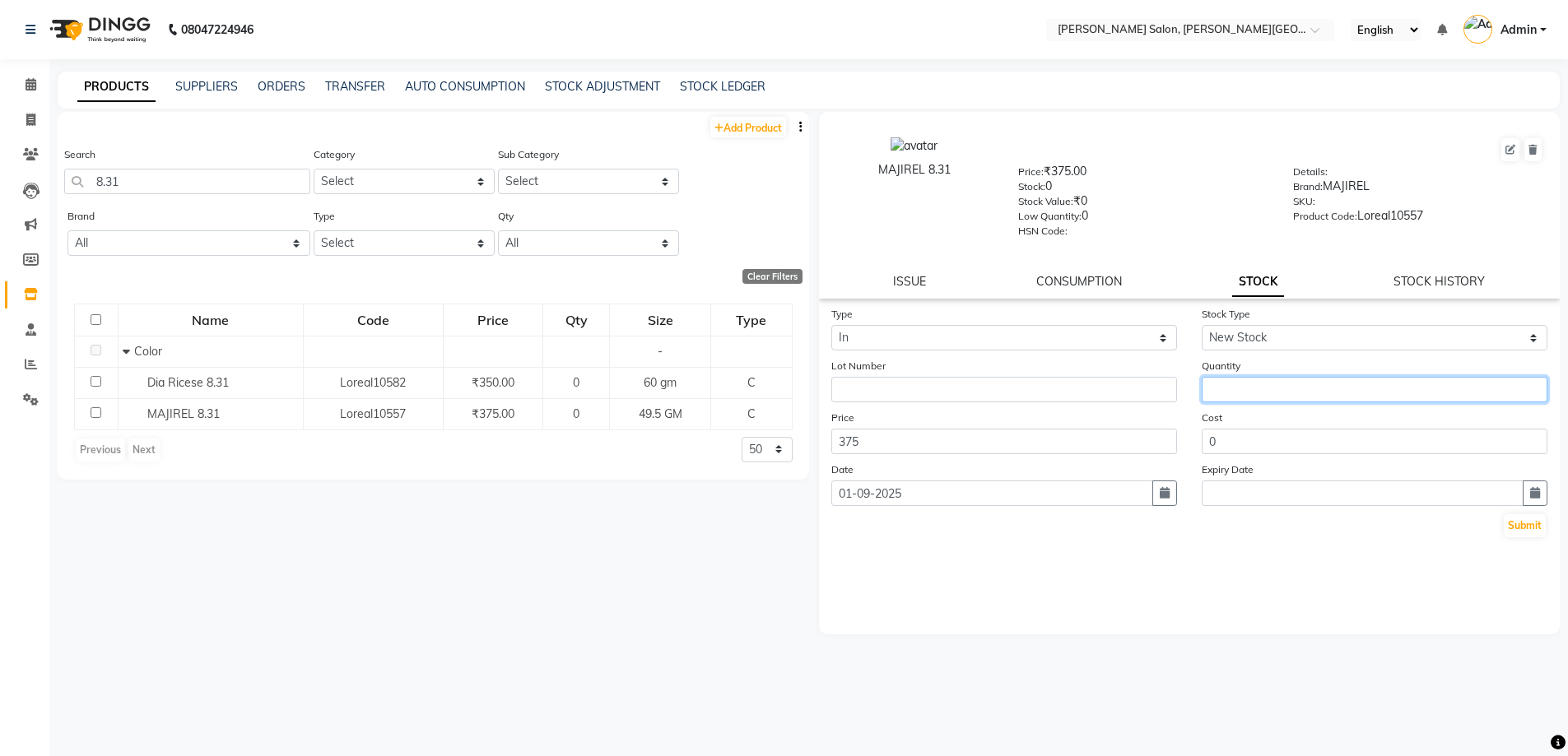
click at [1245, 385] on input "number" at bounding box center [1375, 389] width 346 height 25
type input "1"
click at [1521, 515] on button "Submit" at bounding box center [1525, 525] width 42 height 23
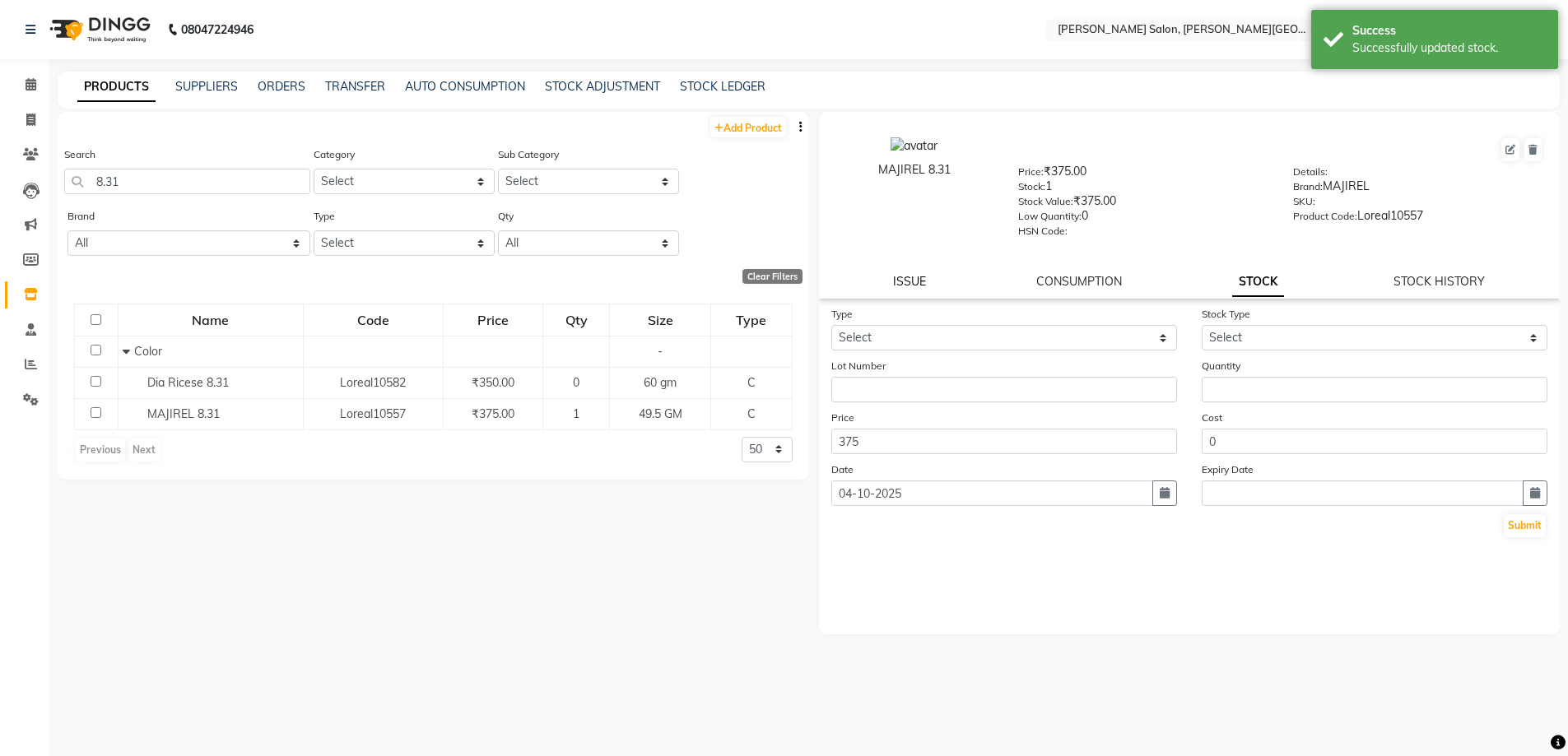
click at [913, 281] on link "ISSUE" at bounding box center [909, 282] width 33 height 14
select select
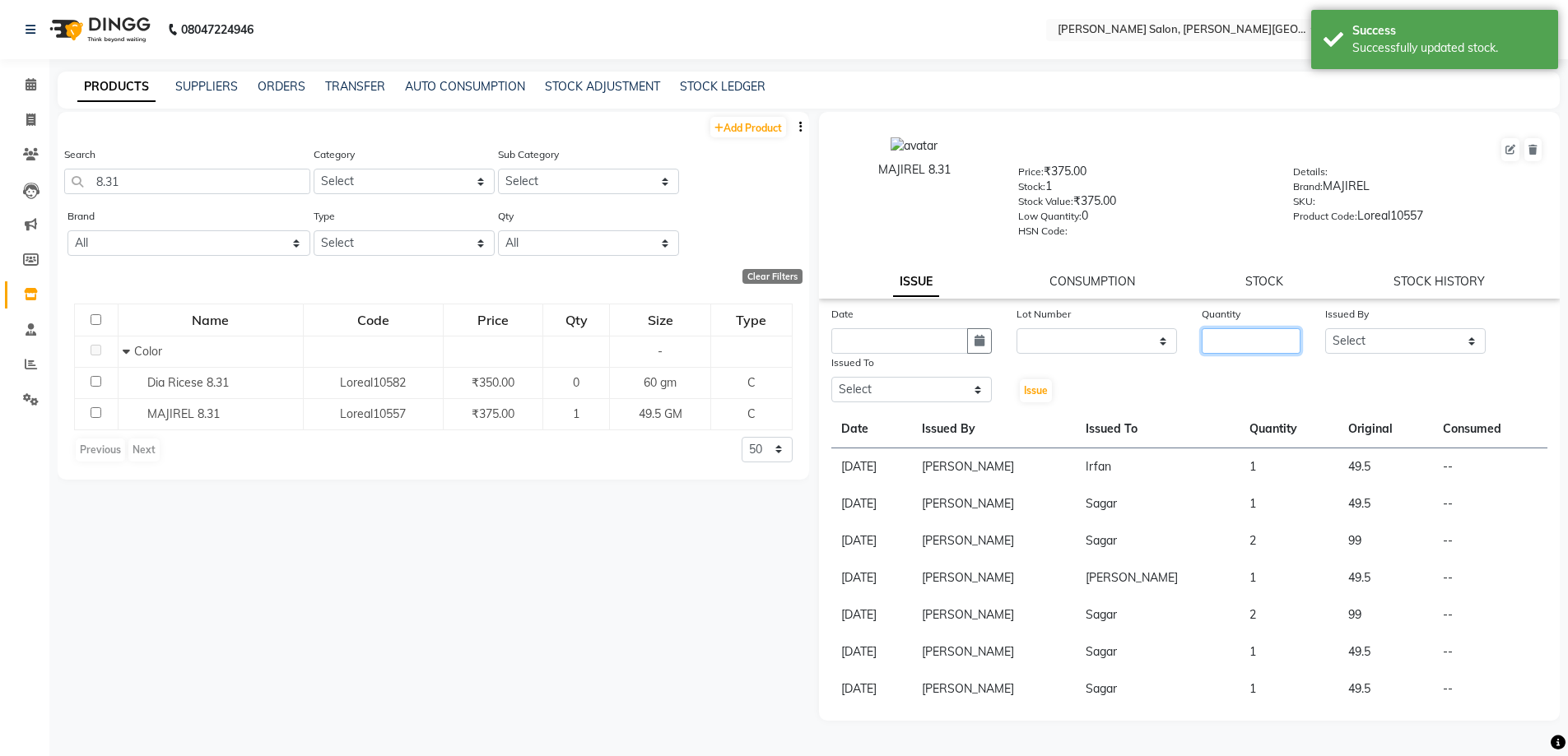
click at [1246, 339] on input "number" at bounding box center [1251, 341] width 99 height 25
type input "1"
click at [1303, 351] on div "Quantity 1" at bounding box center [1251, 330] width 123 height 49
click at [1334, 347] on select "Select [PERSON_NAME] [PERSON_NAME] [PERSON_NAME] [PERSON_NAME] [PERSON_NAME] [P…" at bounding box center [1405, 341] width 160 height 25
select select "22721"
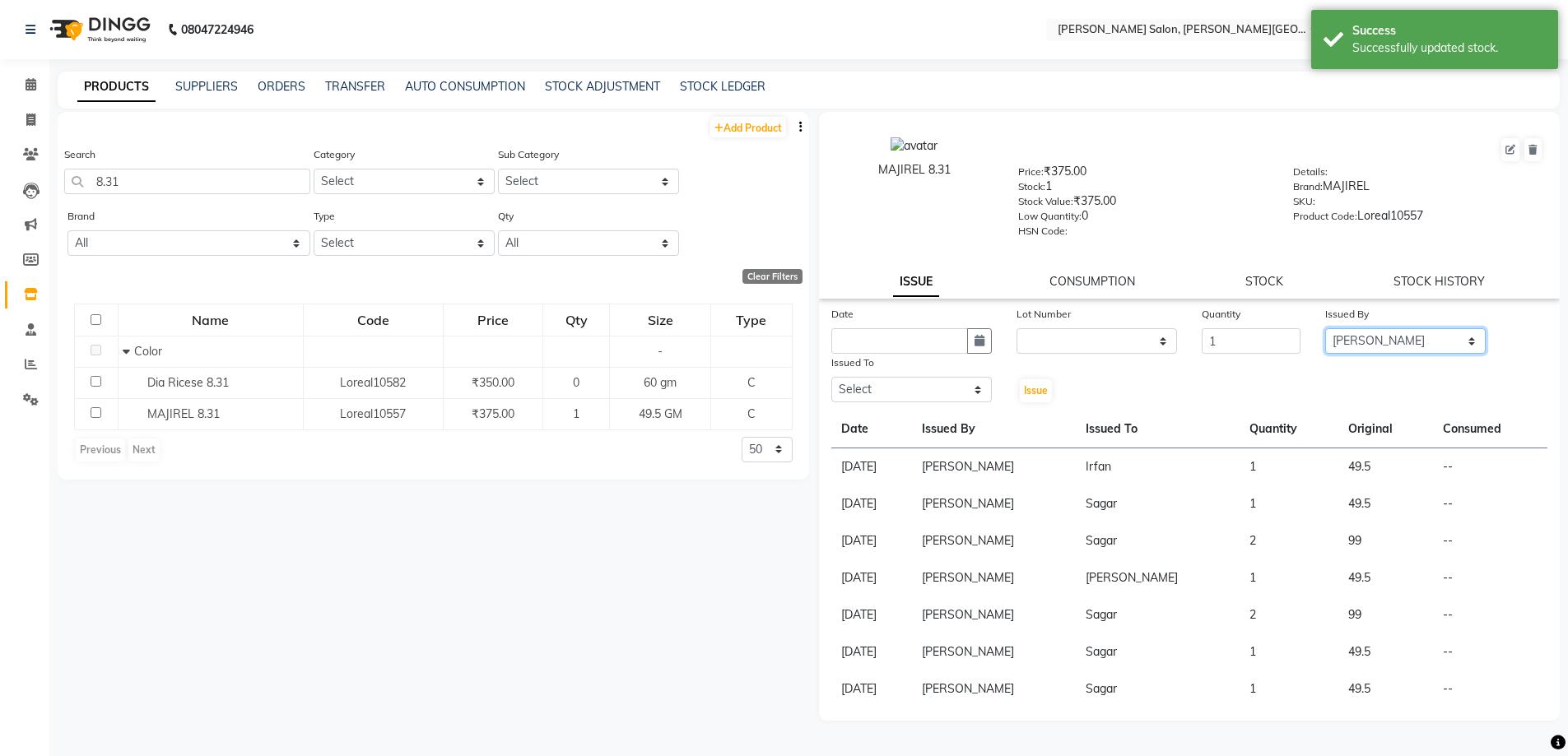
click at [1325, 329] on select "Select [PERSON_NAME] [PERSON_NAME] [PERSON_NAME] [PERSON_NAME] [PERSON_NAME] [P…" at bounding box center [1405, 341] width 160 height 25
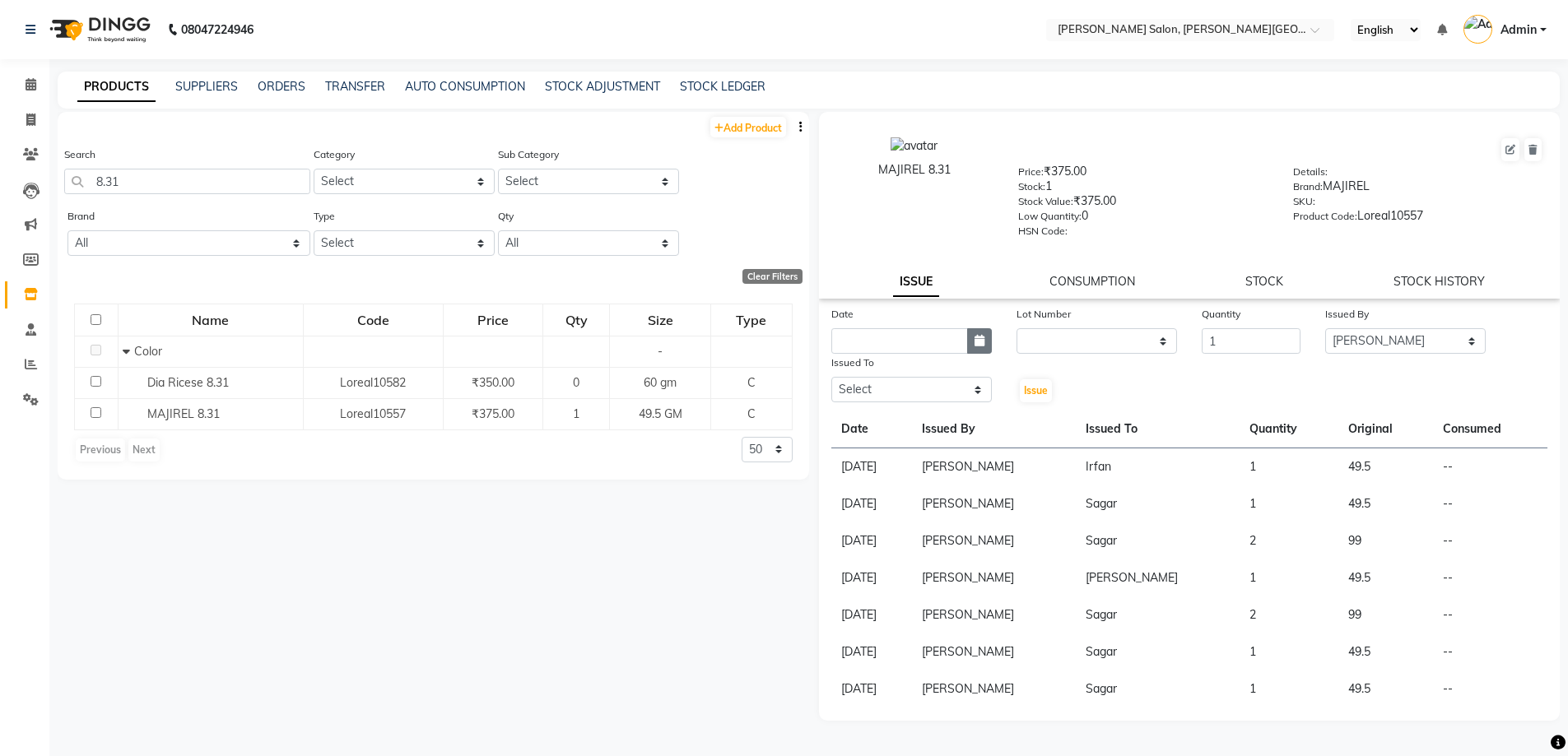
click at [976, 329] on button "button" at bounding box center [979, 341] width 24 height 25
select select "10"
select select "2025"
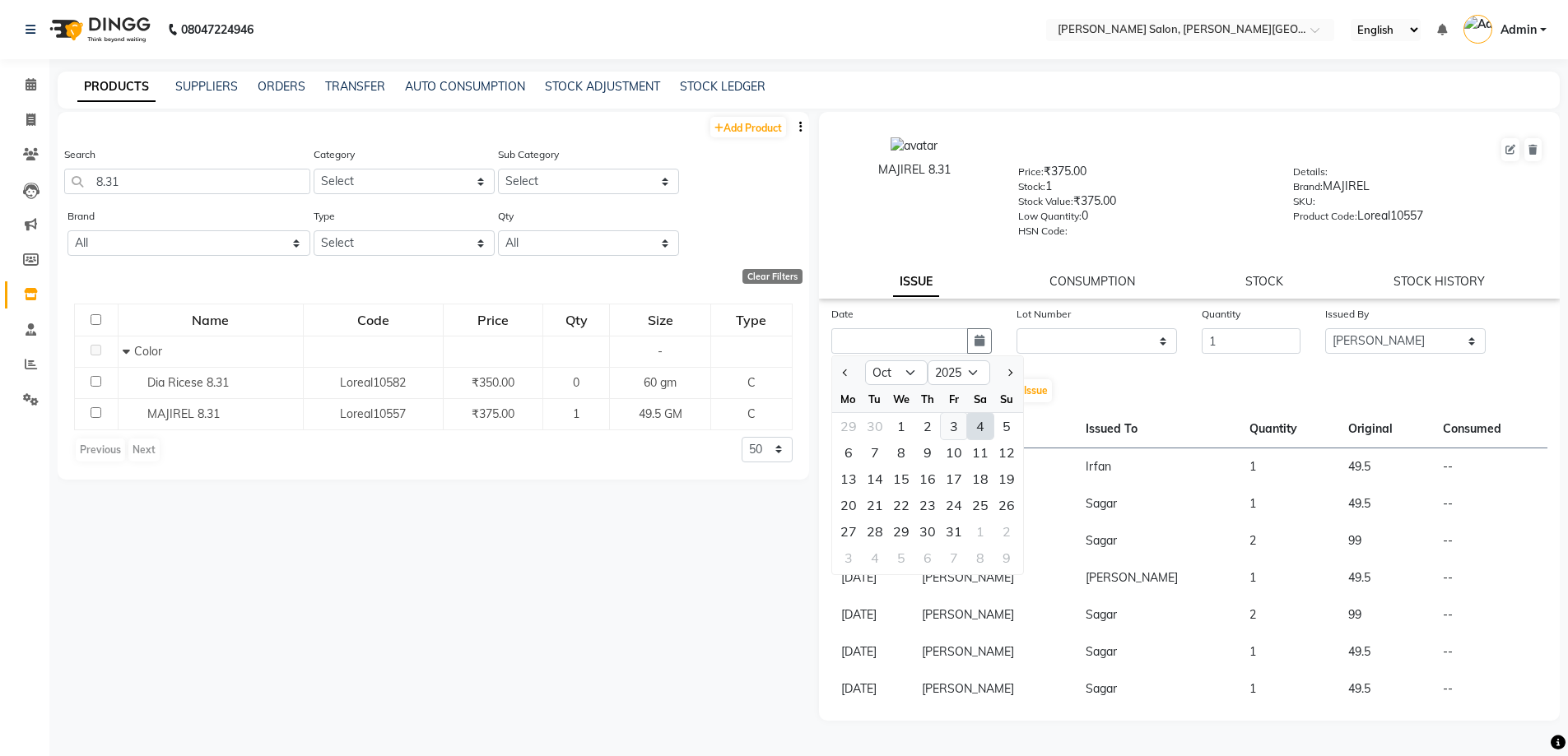
click at [955, 425] on div "3" at bounding box center [954, 426] width 26 height 26
type input "03-10-2025"
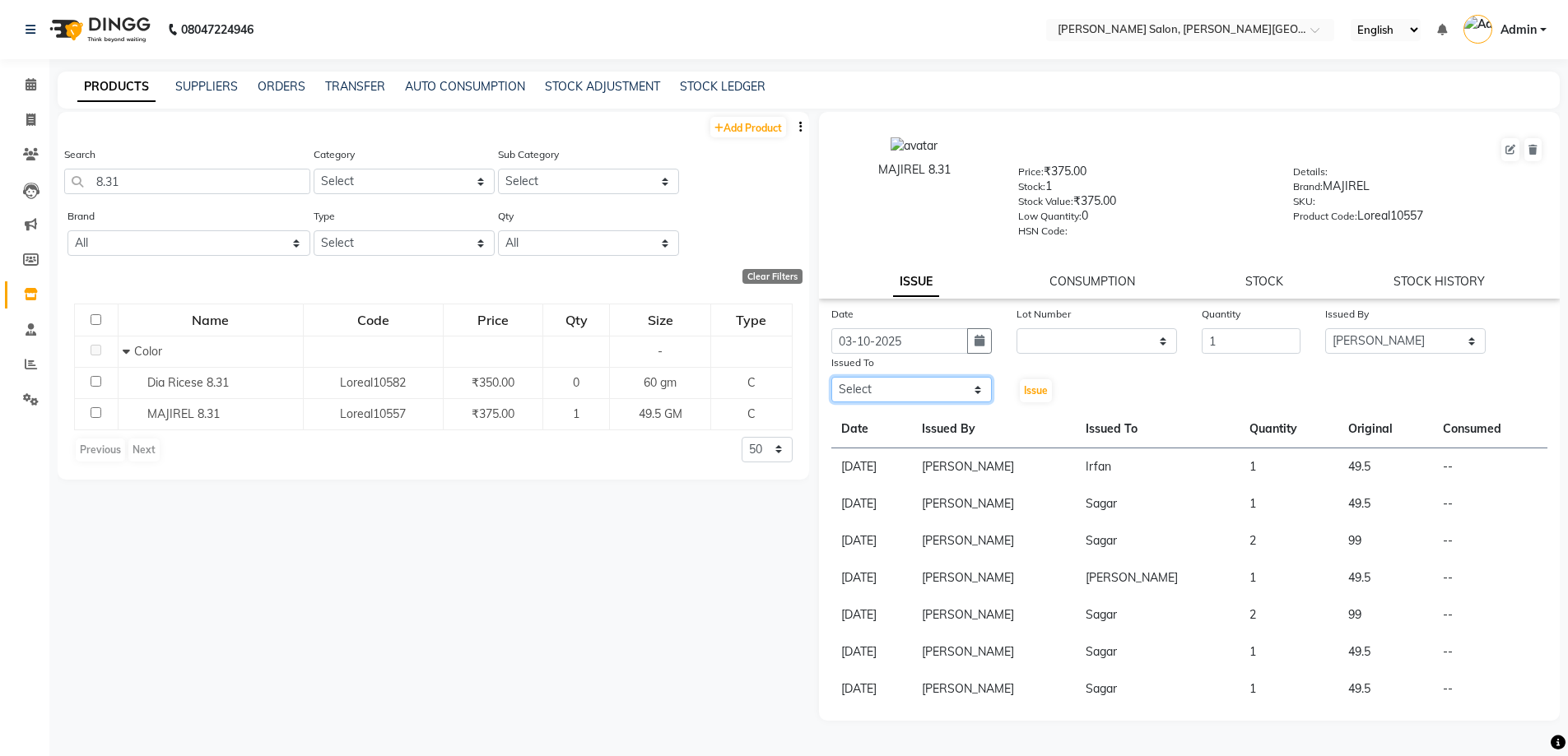
click at [957, 385] on select "Select [PERSON_NAME] [PERSON_NAME] [PERSON_NAME] [PERSON_NAME] [PERSON_NAME] [P…" at bounding box center [911, 389] width 160 height 25
select select "85107"
click at [832, 377] on select "Select [PERSON_NAME] [PERSON_NAME] [PERSON_NAME] [PERSON_NAME] [PERSON_NAME] [P…" at bounding box center [911, 389] width 160 height 25
click at [1041, 397] on button "Issue" at bounding box center [1035, 390] width 32 height 23
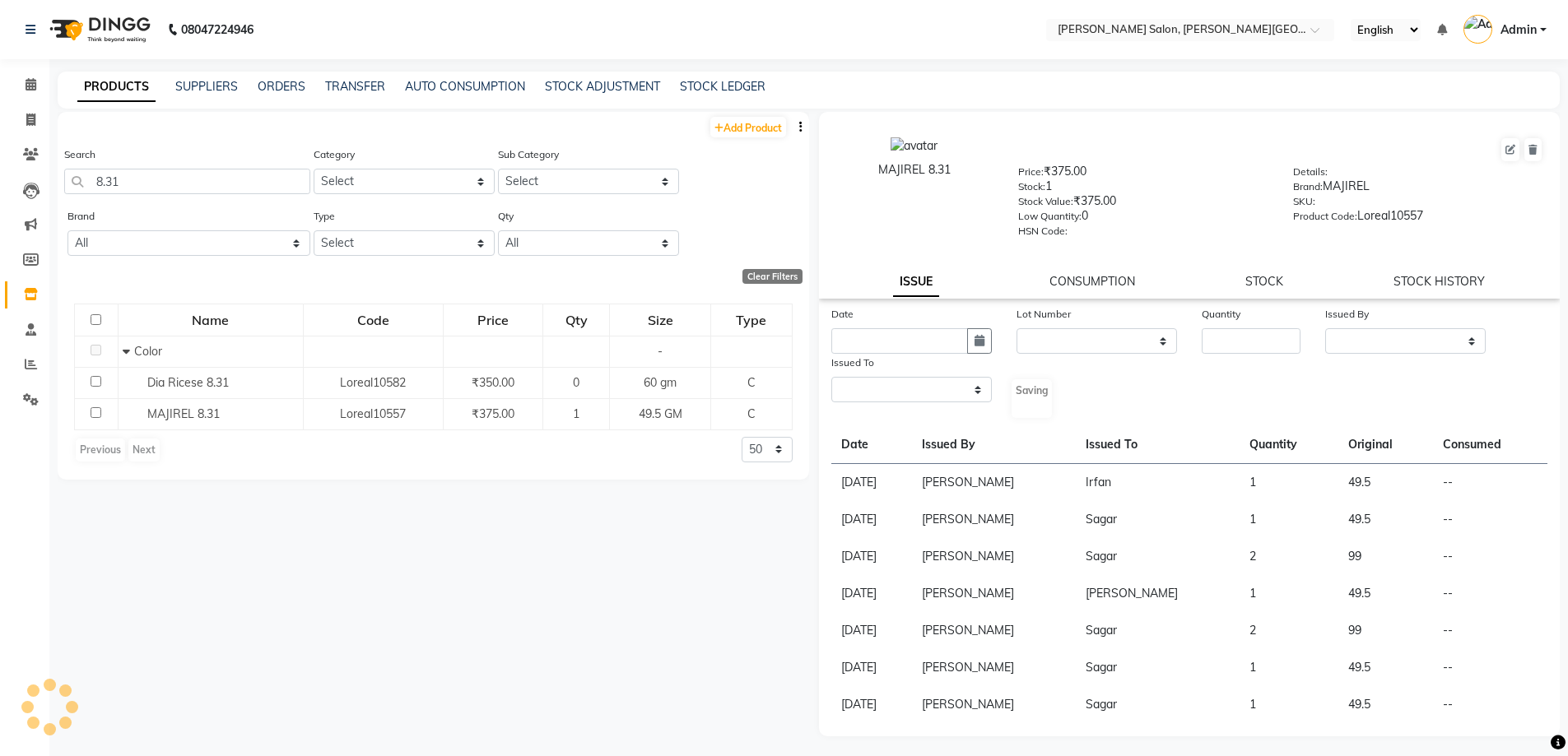
select select
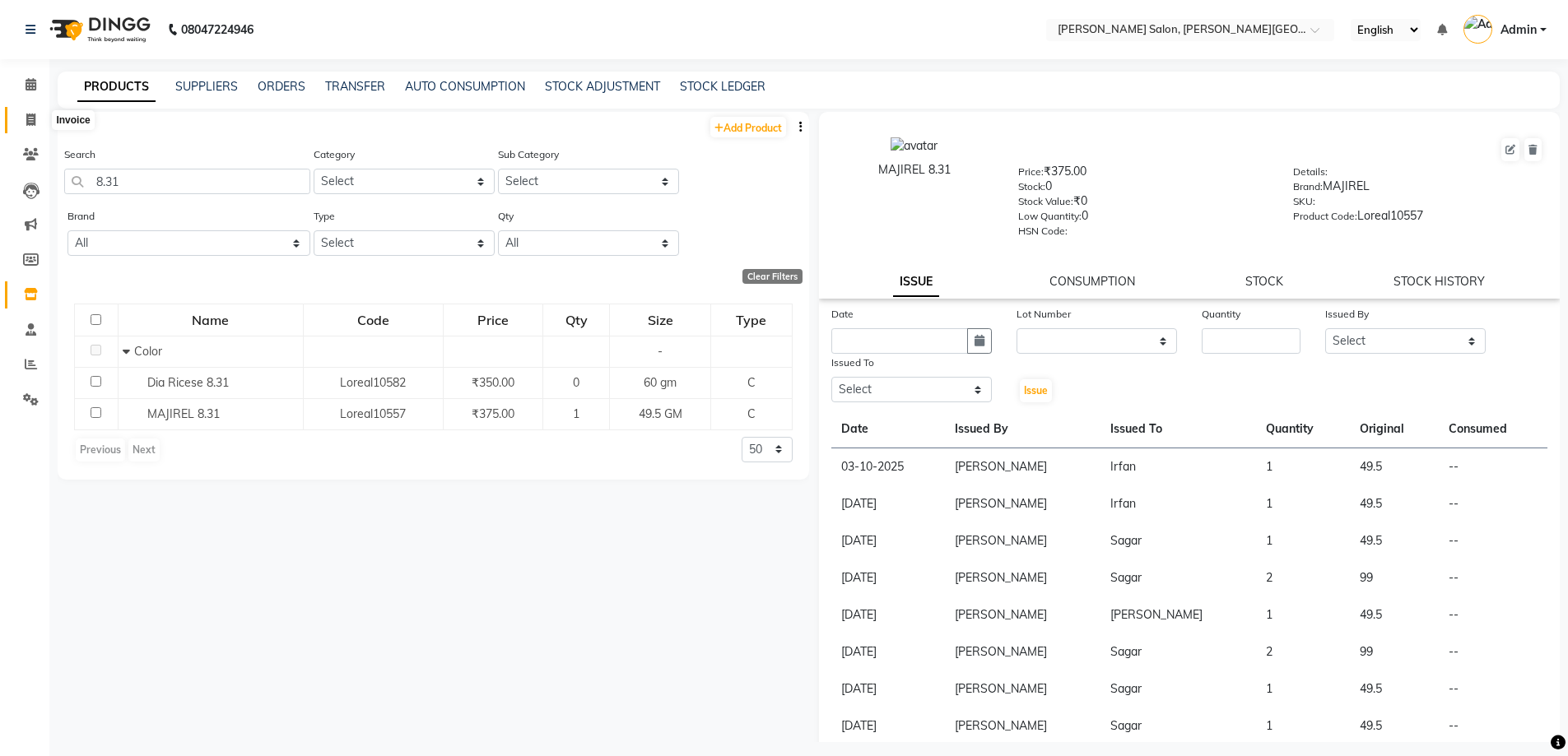
click at [18, 118] on span at bounding box center [31, 120] width 29 height 19
select select "service"
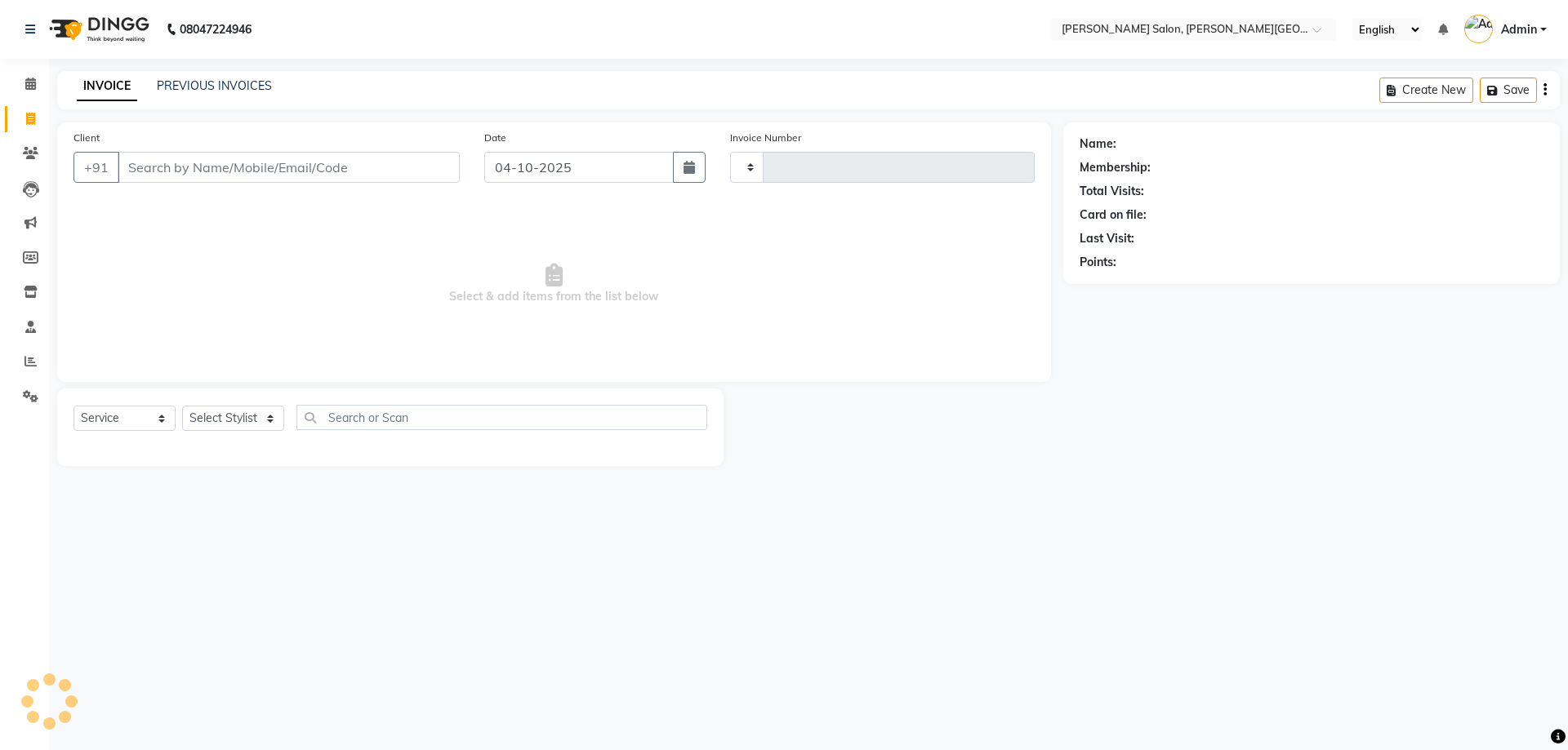
type input "3235"
select select "4122"
paste input "9555719677"
type input "9555719677"
click at [404, 156] on button "Add Client" at bounding box center [418, 167] width 84 height 31
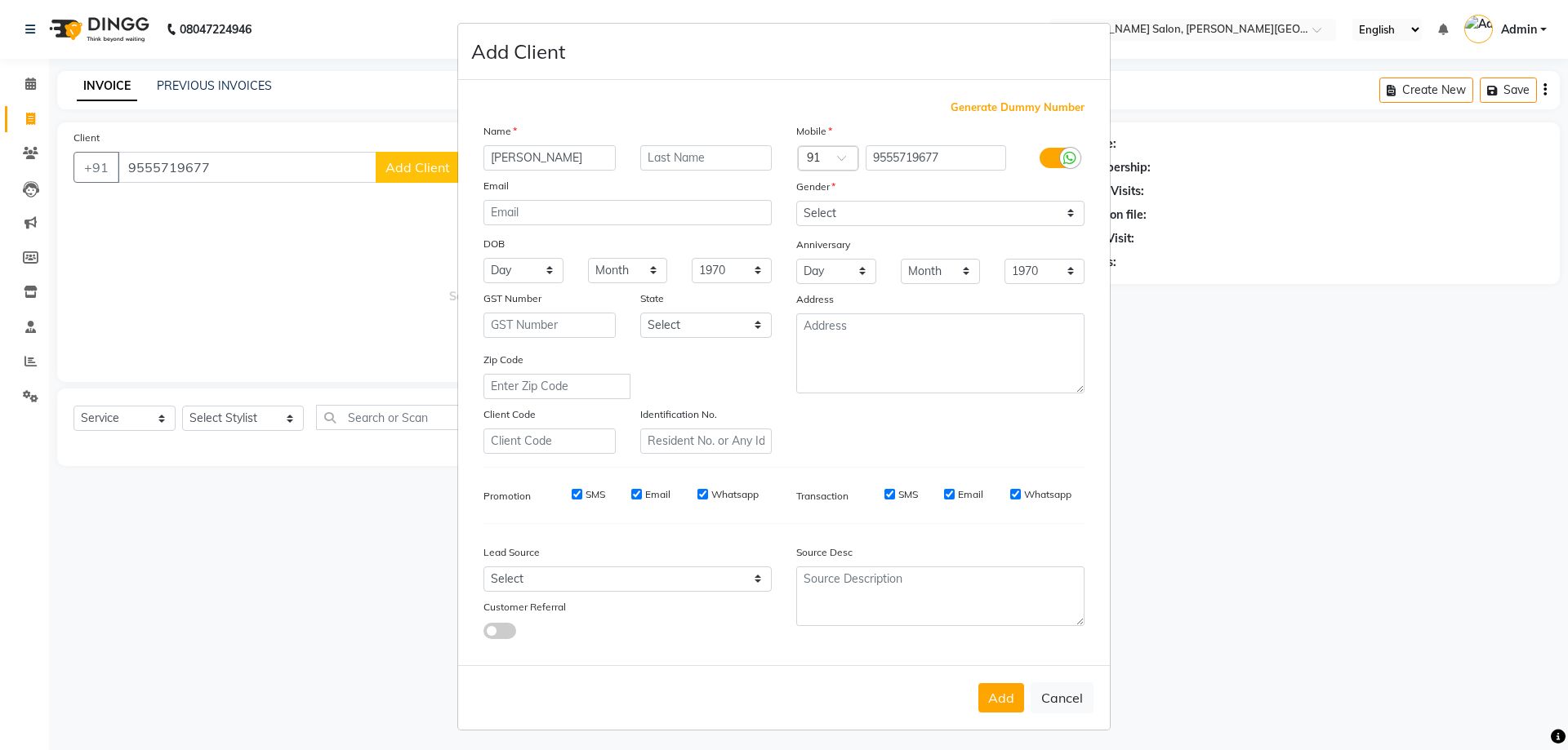
type input "[PERSON_NAME]"
drag, startPoint x: 864, startPoint y: 203, endPoint x: 873, endPoint y: 225, distance: 23.8
click at [864, 203] on select "Select [DEMOGRAPHIC_DATA] [DEMOGRAPHIC_DATA] Other Prefer Not To Say" at bounding box center [940, 214] width 288 height 25
select select "[DEMOGRAPHIC_DATA]"
click at [796, 201] on select "Select [DEMOGRAPHIC_DATA] [DEMOGRAPHIC_DATA] Other Prefer Not To Say" at bounding box center [940, 214] width 288 height 25
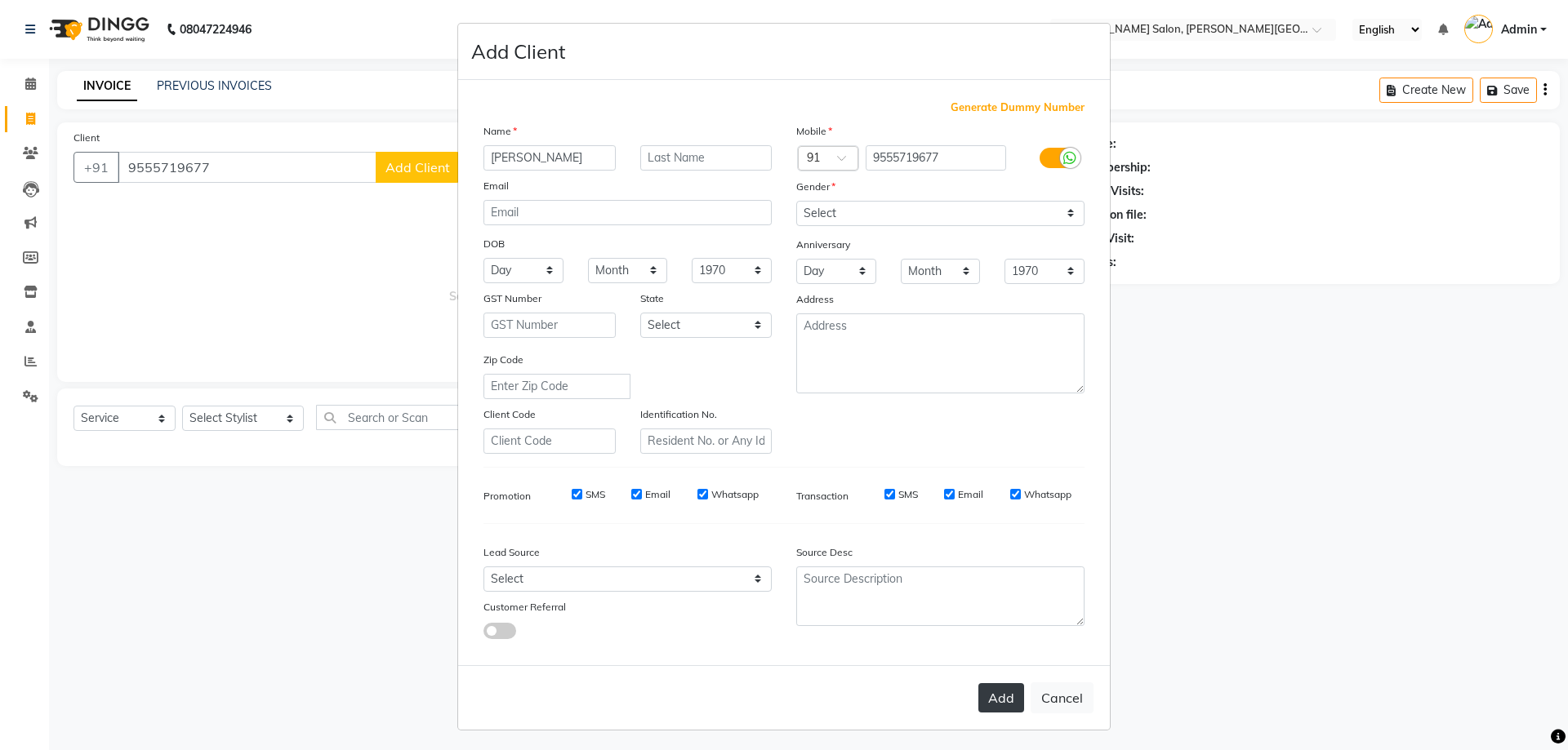
click at [985, 684] on button "Add" at bounding box center [1001, 698] width 46 height 30
select select
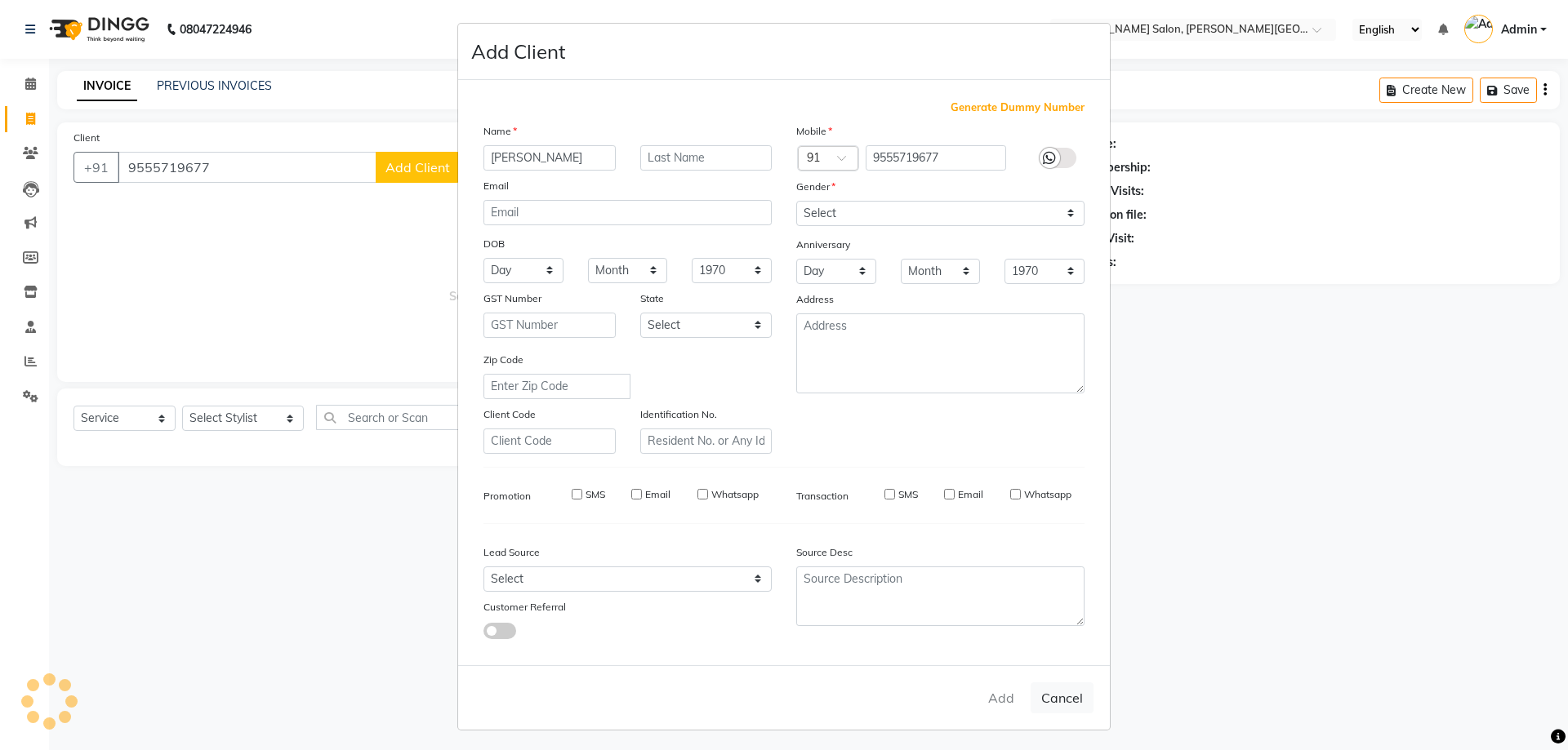
select select
checkbox input "false"
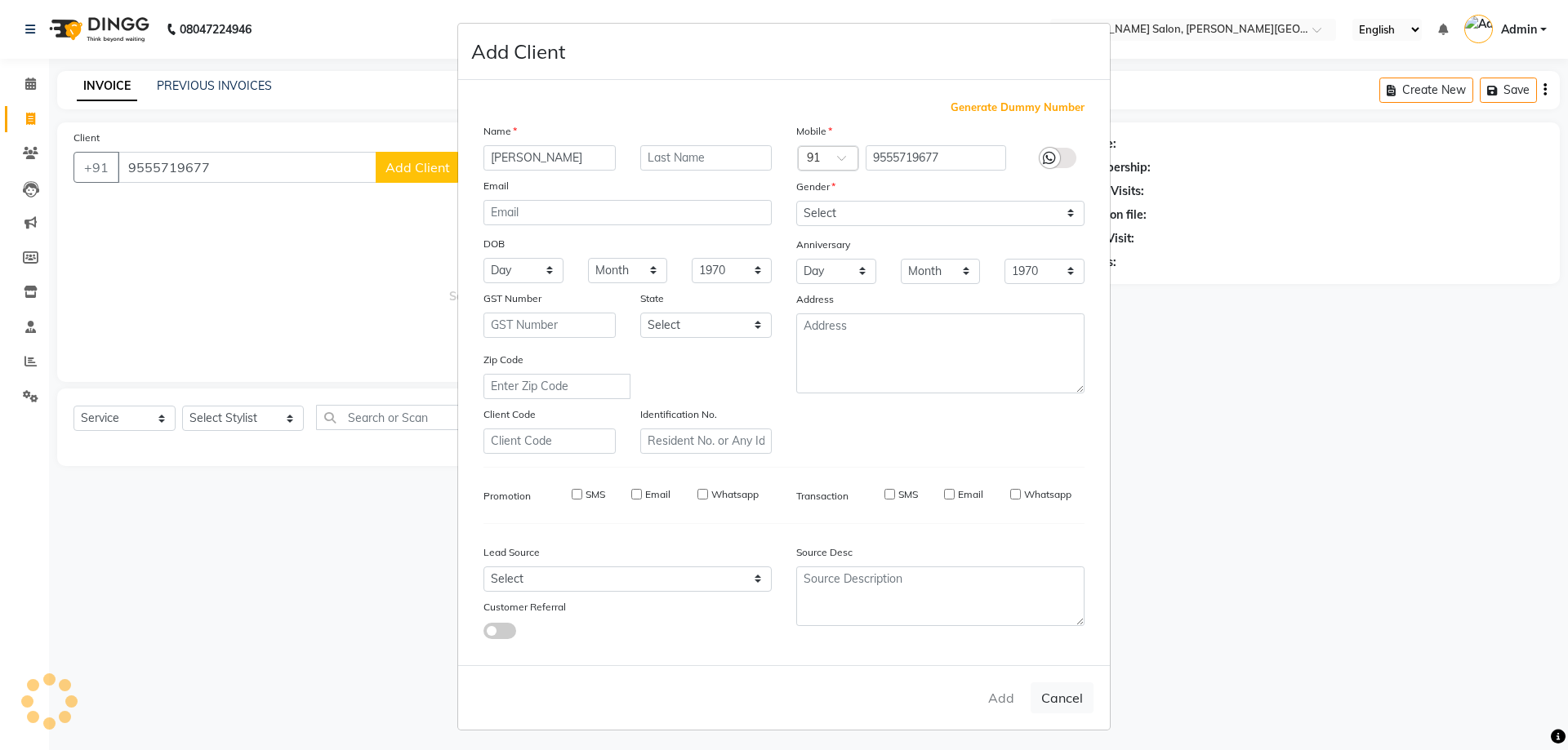
checkbox input "false"
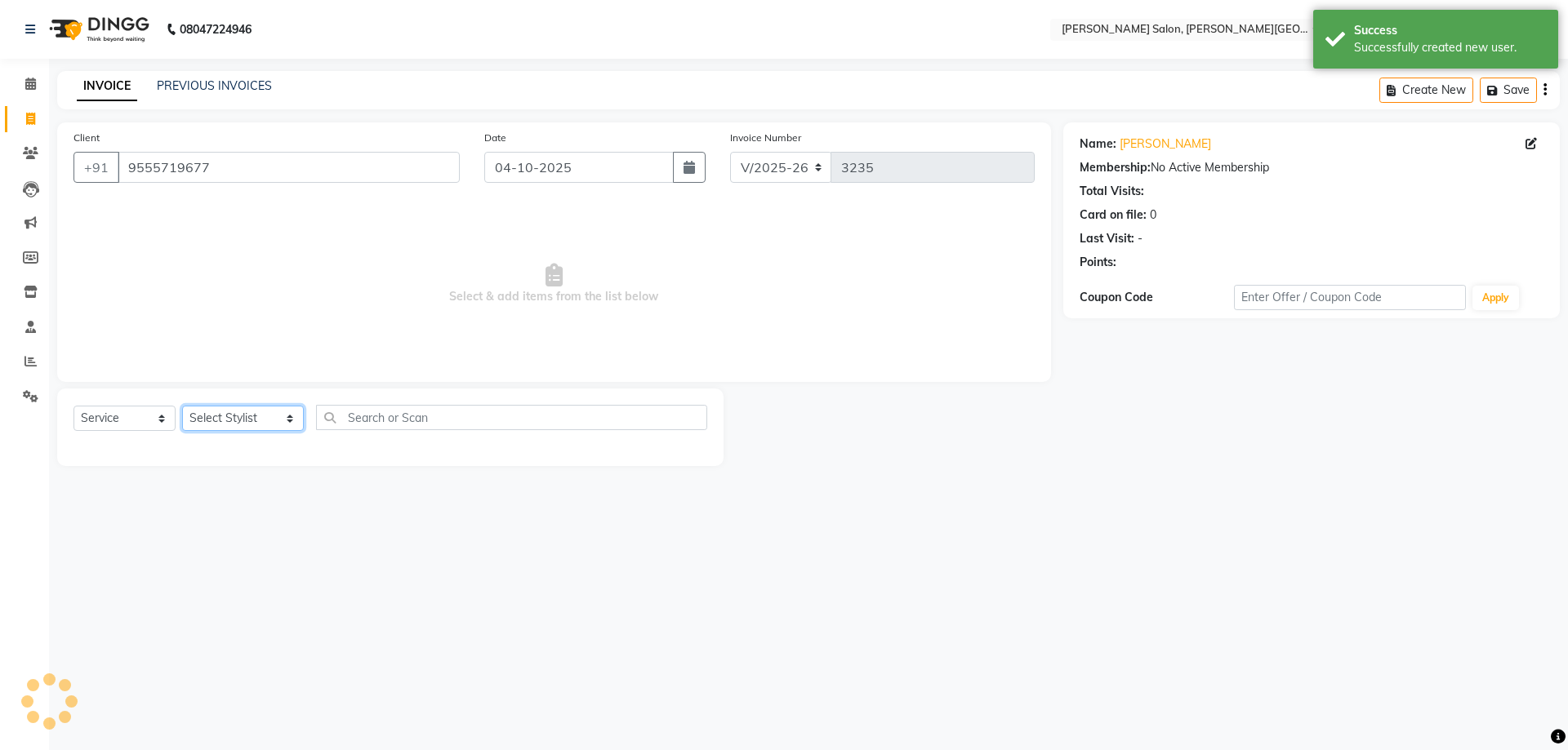
click at [256, 417] on select "Select Stylist [PERSON_NAME] [PERSON_NAME] [PERSON_NAME] [PERSON_NAME] [PERSON_…" at bounding box center [243, 419] width 121 height 25
select select "59121"
click at [182, 406] on select "Select Stylist [PERSON_NAME] [PERSON_NAME] [PERSON_NAME] [PERSON_NAME] [PERSON_…" at bounding box center [243, 419] width 121 height 25
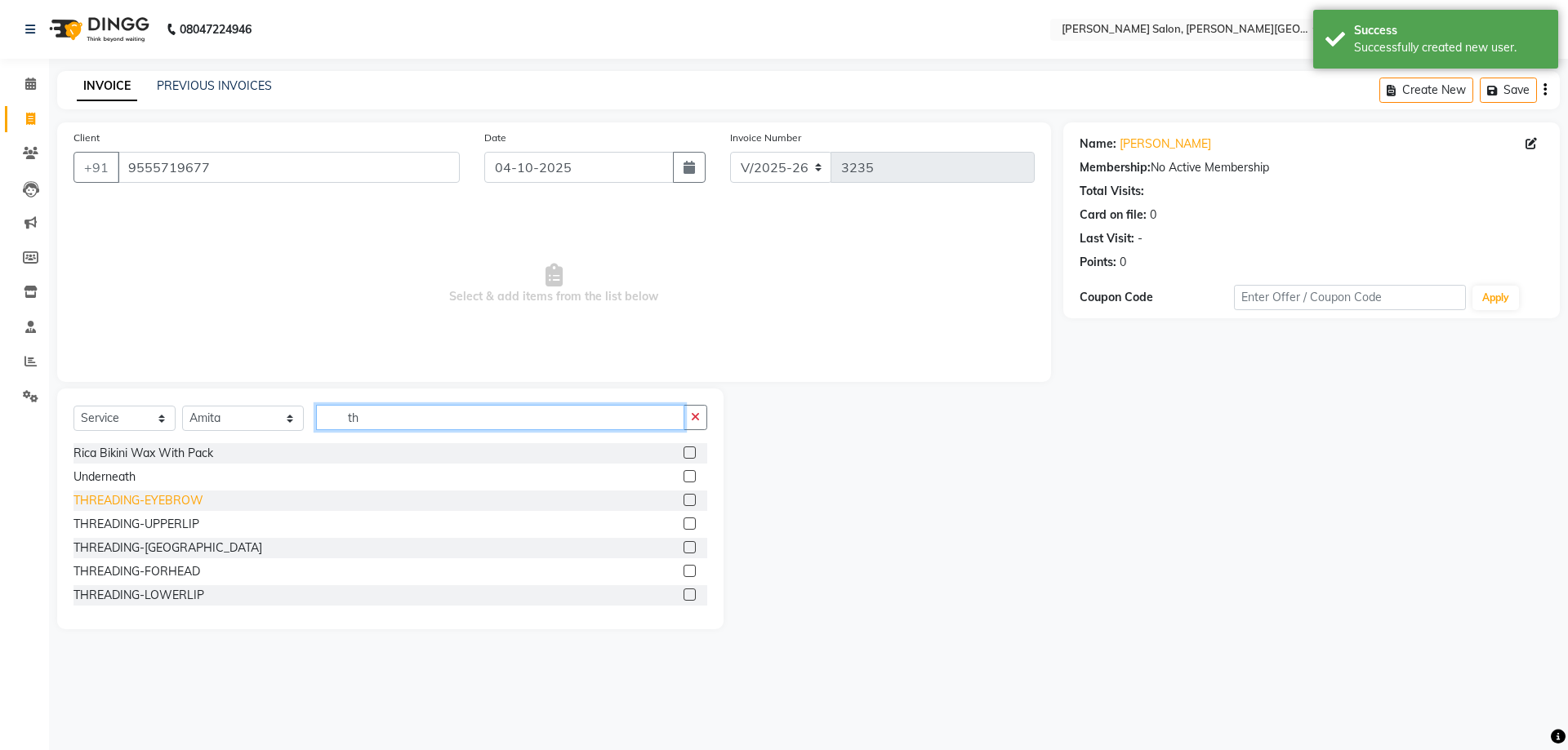
type input "th"
click at [165, 506] on div "THREADING-EYEBROW" at bounding box center [138, 500] width 129 height 17
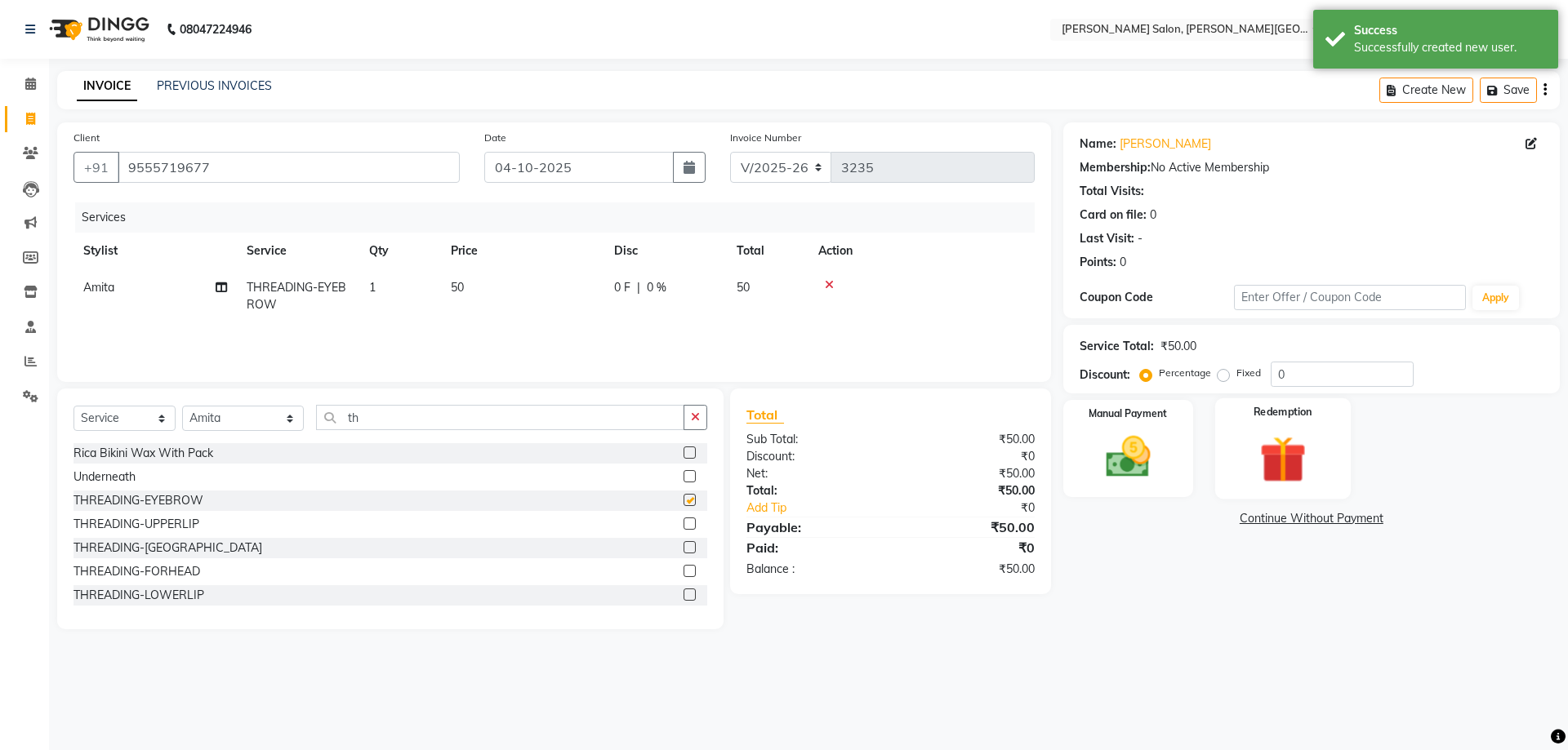
checkbox input "false"
click at [1225, 443] on div "Redemption" at bounding box center [1282, 448] width 130 height 97
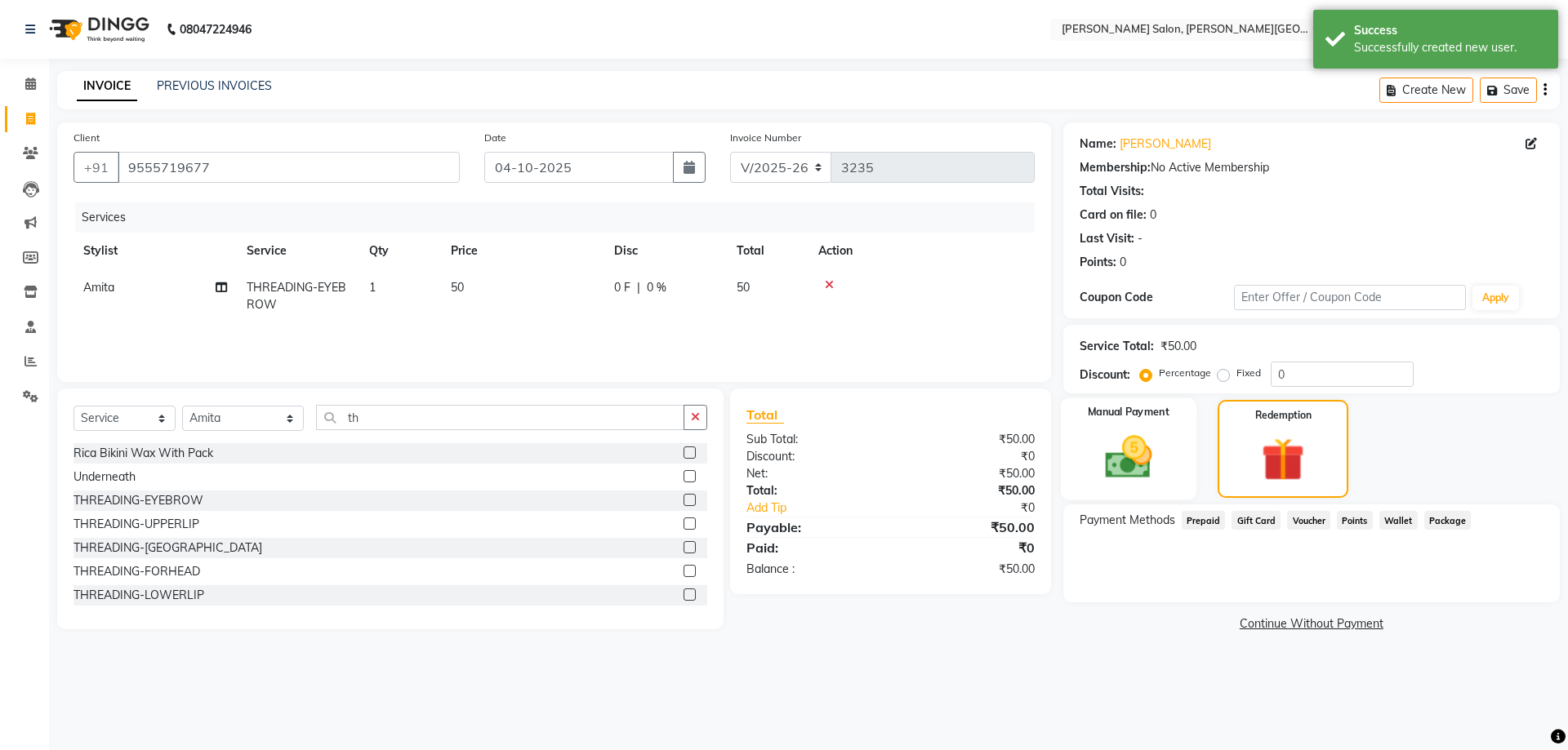
click at [1122, 457] on img at bounding box center [1128, 457] width 76 height 54
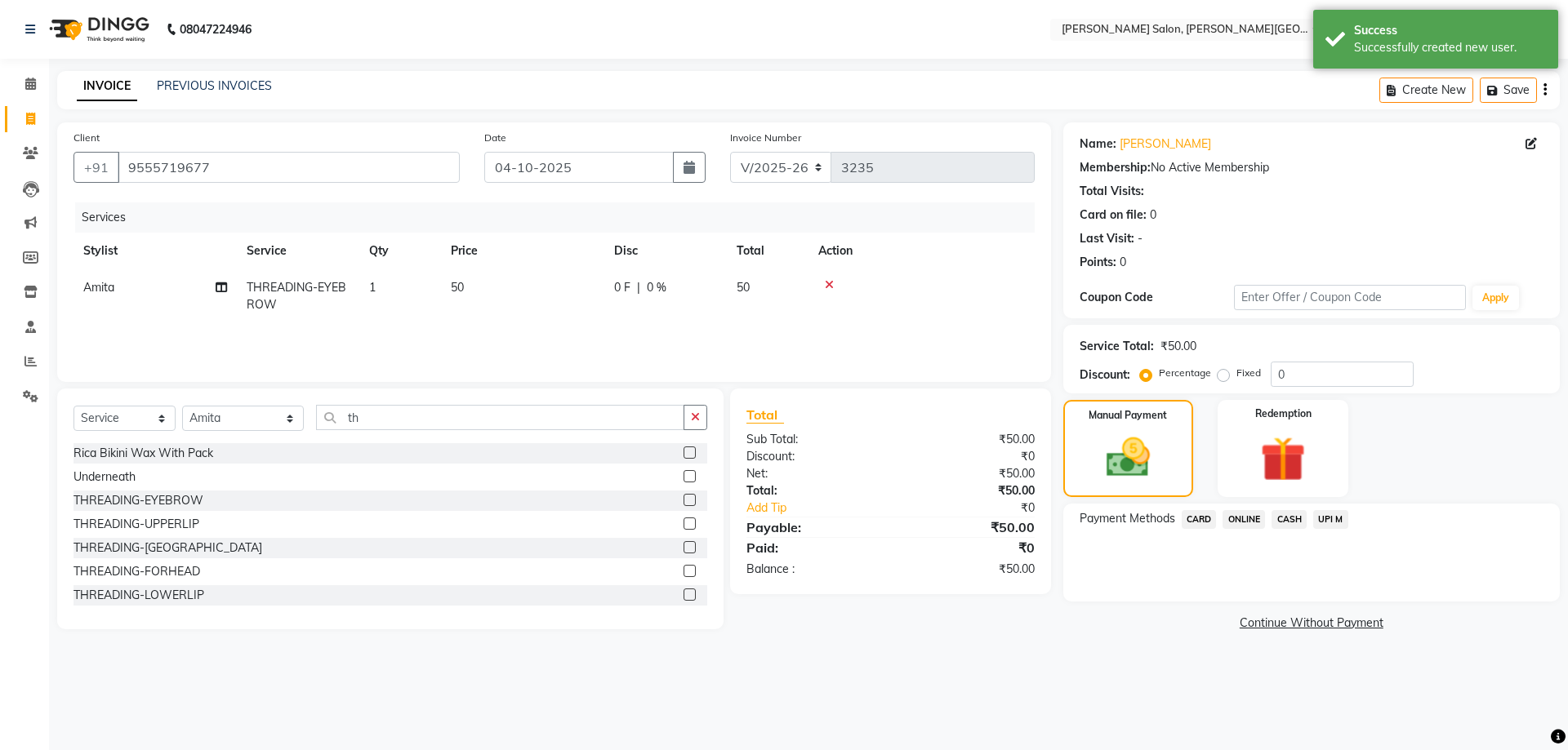
click at [1333, 516] on span "UPI M" at bounding box center [1330, 519] width 35 height 19
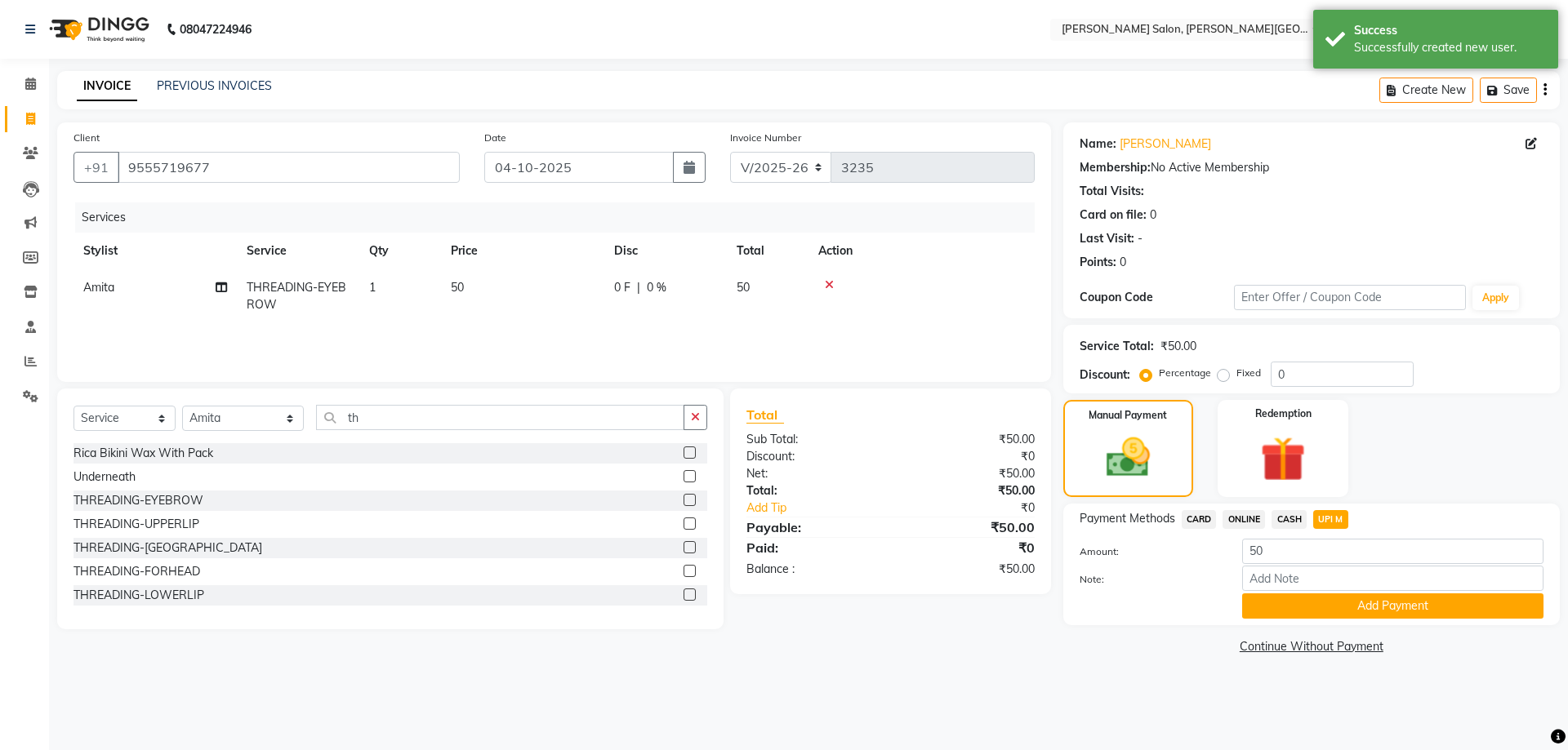
click at [1369, 614] on button "Add Payment" at bounding box center [1392, 606] width 301 height 25
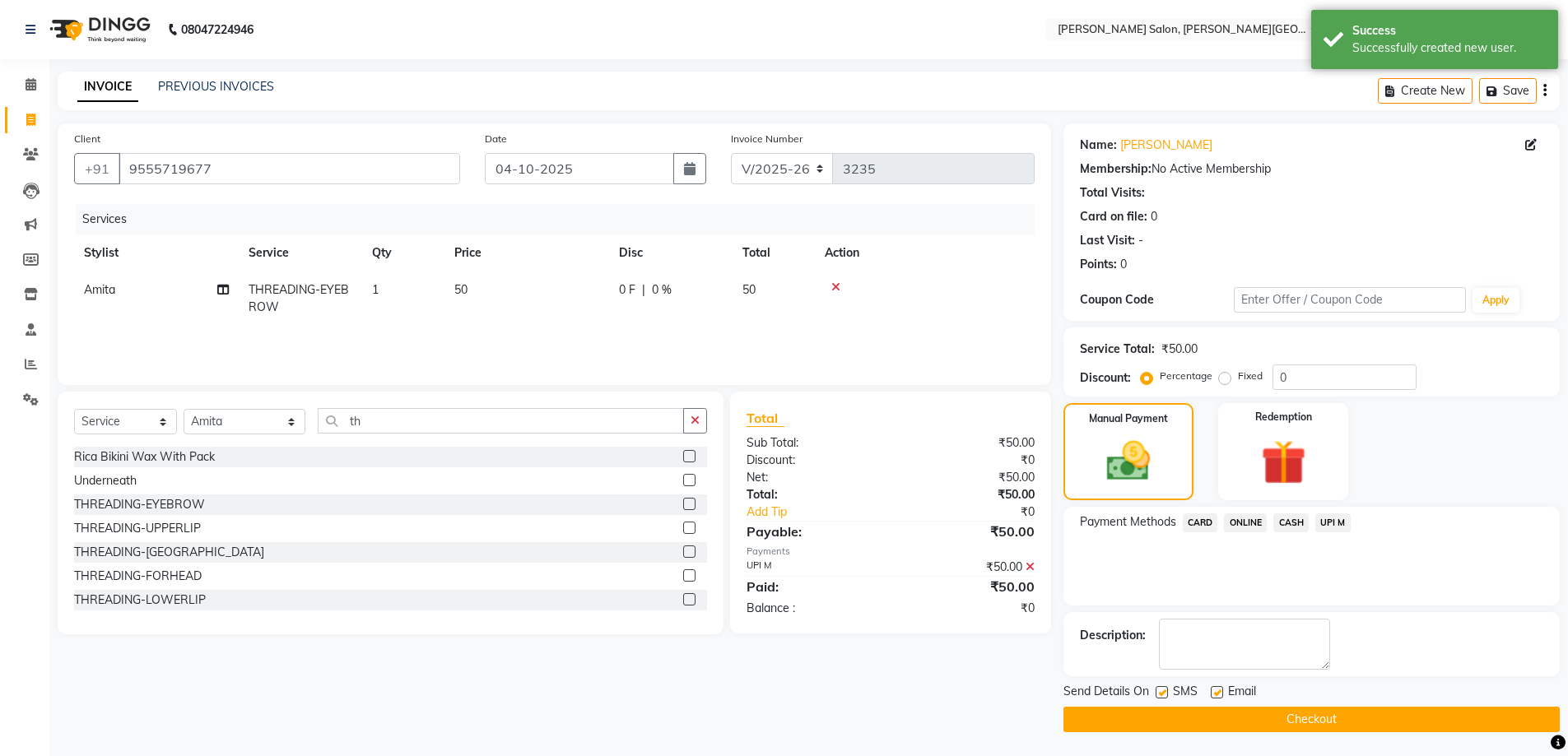
click at [1359, 710] on button "Checkout" at bounding box center [1312, 720] width 496 height 25
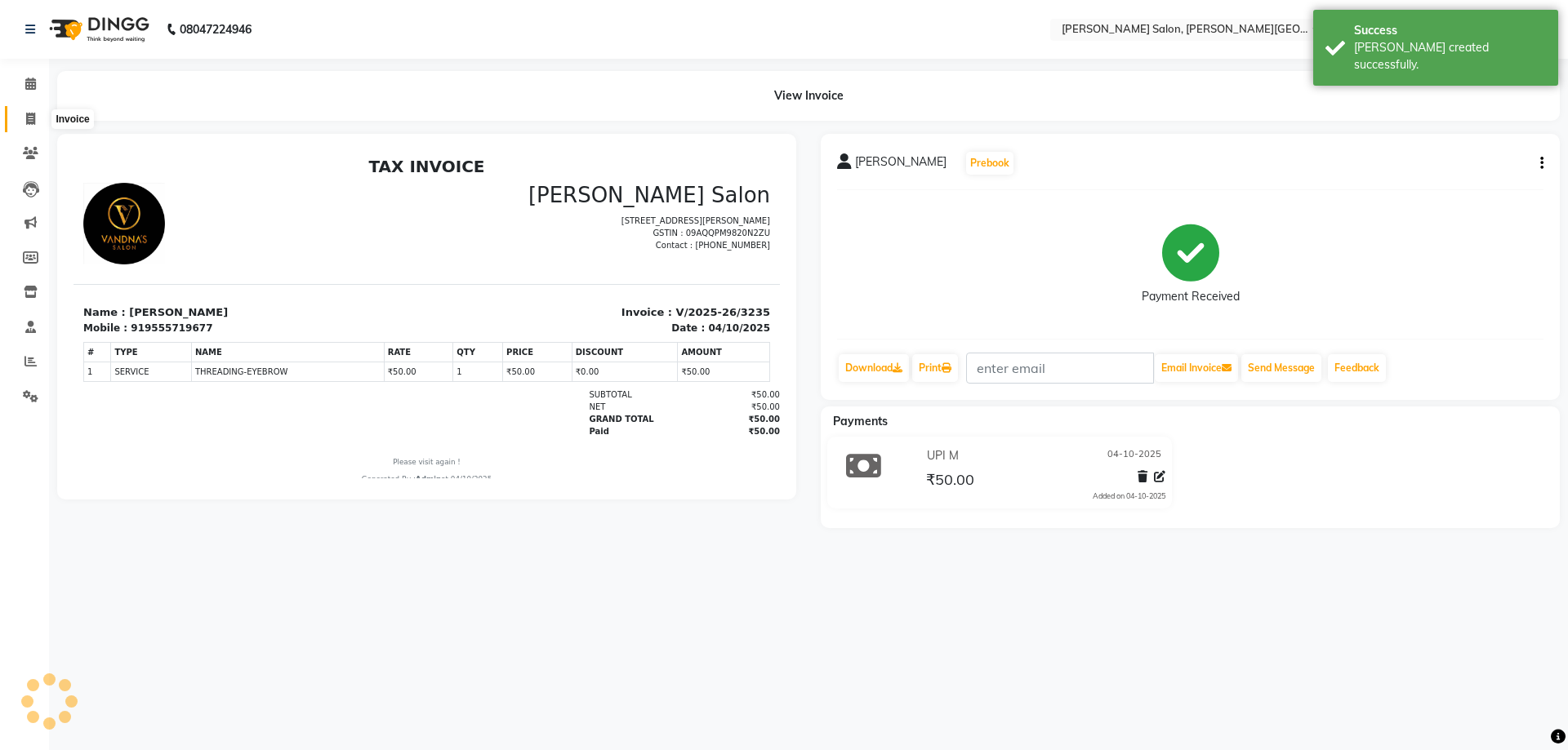
click at [17, 114] on span at bounding box center [31, 119] width 29 height 19
select select "service"
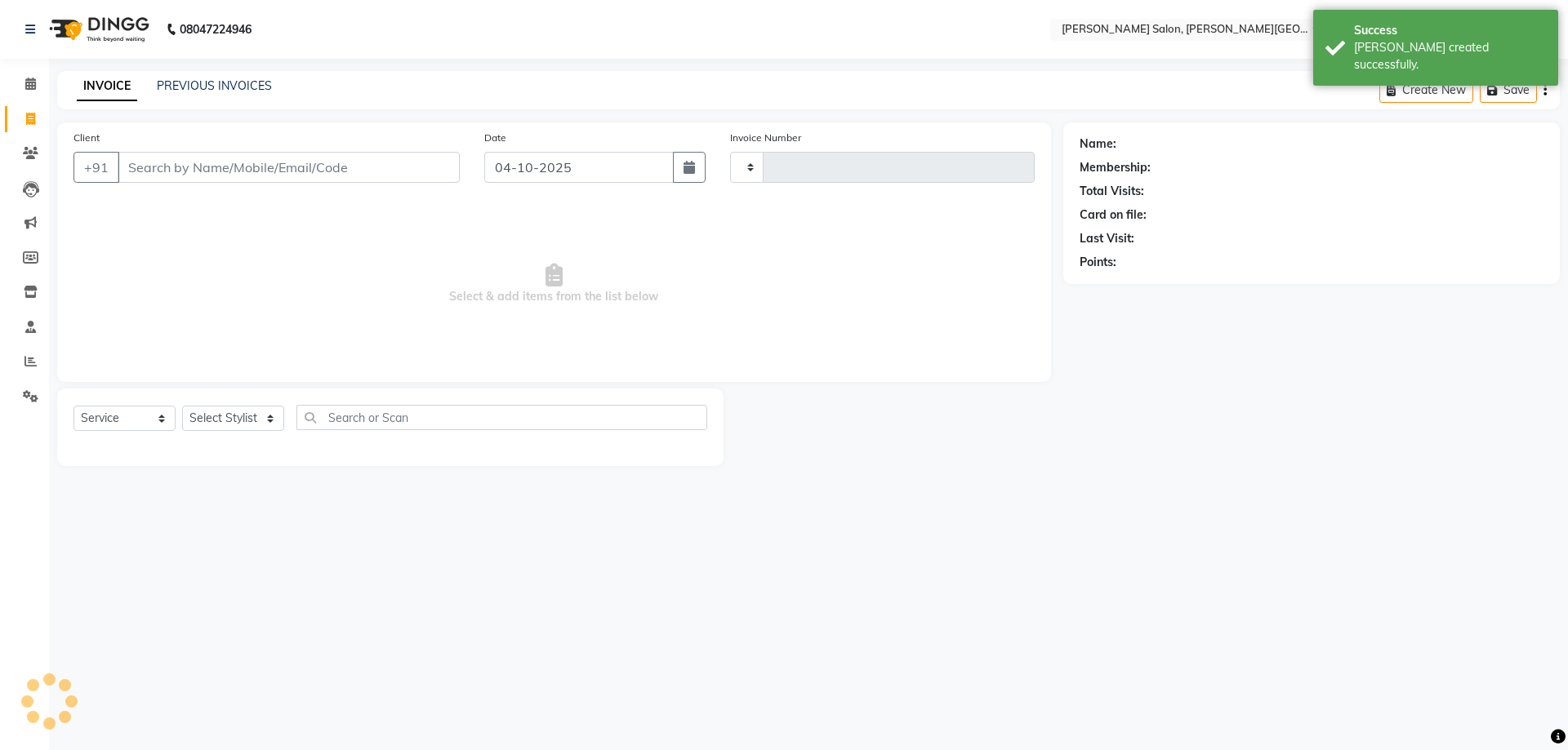
type input "3236"
select select "4122"
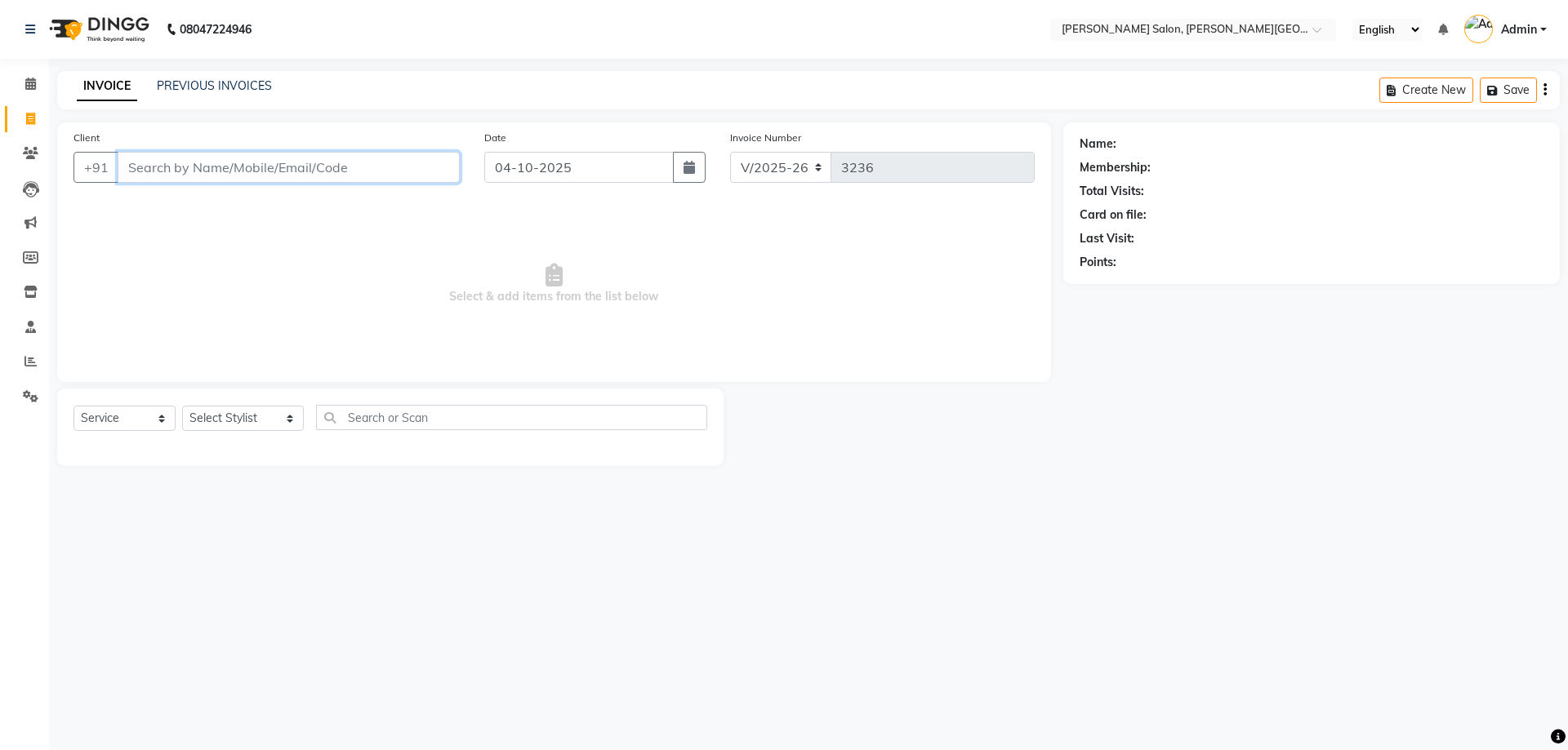
paste input "9555719677"
type input "9555719677"
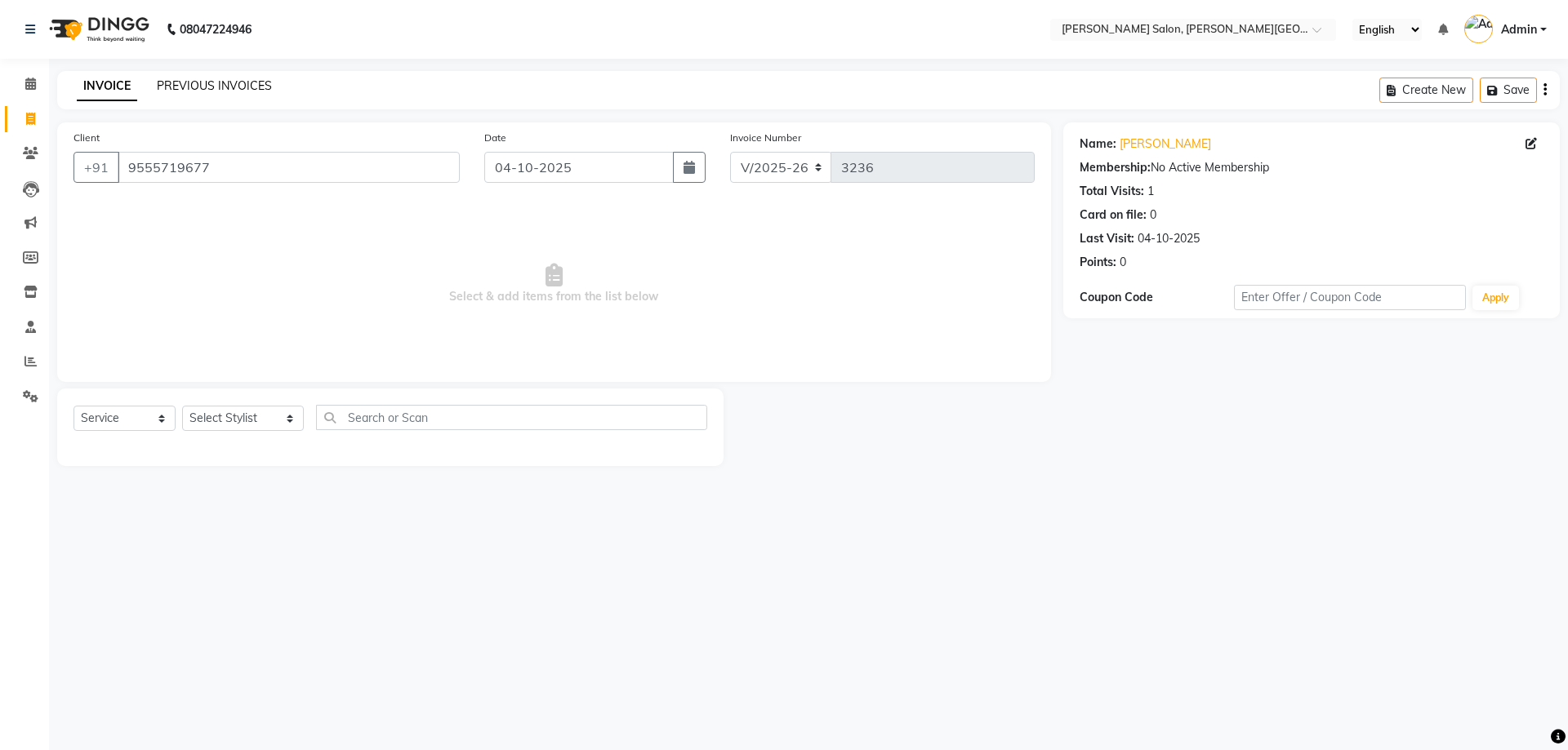
click at [216, 79] on link "PREVIOUS INVOICES" at bounding box center [214, 85] width 115 height 14
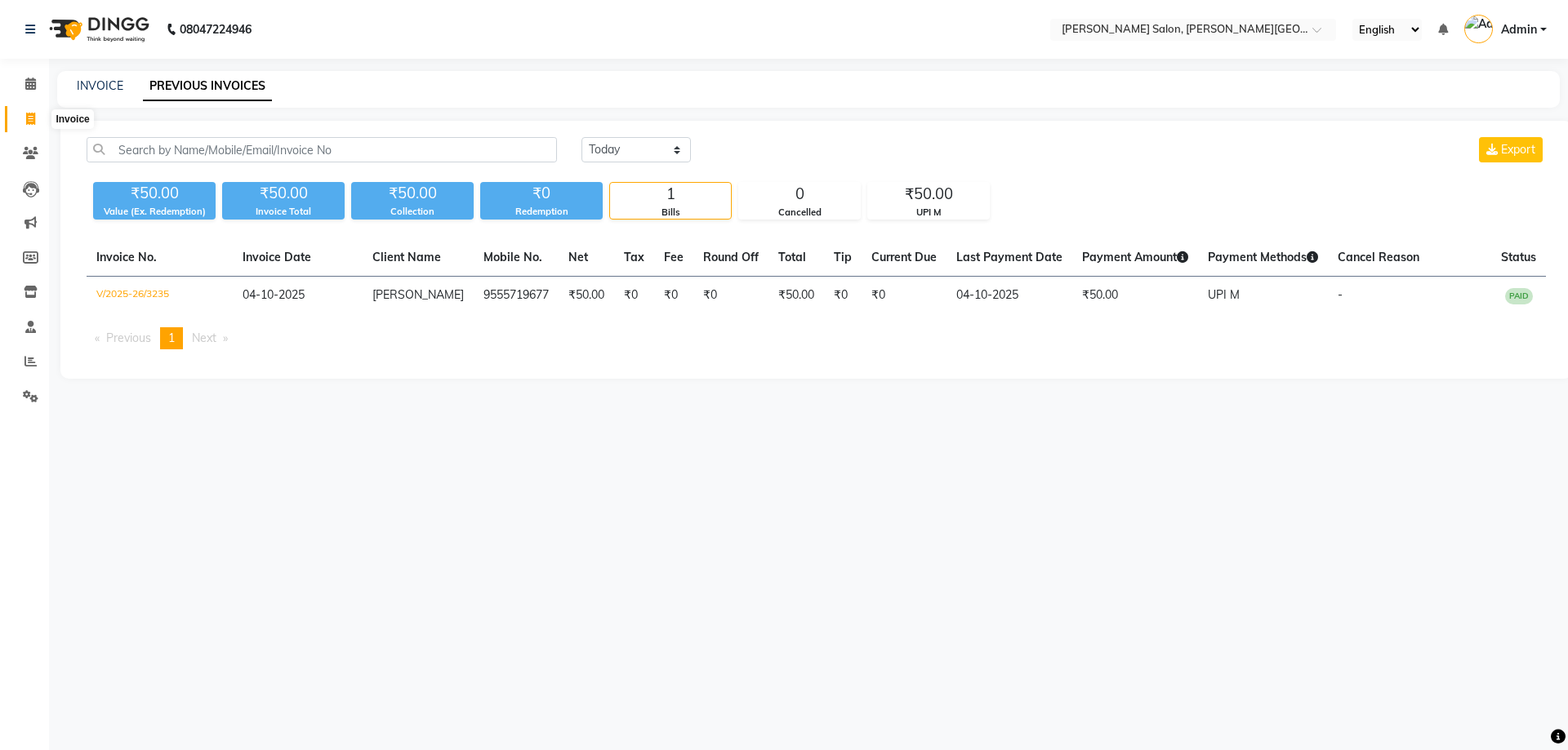
click at [31, 111] on span at bounding box center [31, 119] width 29 height 19
select select "service"
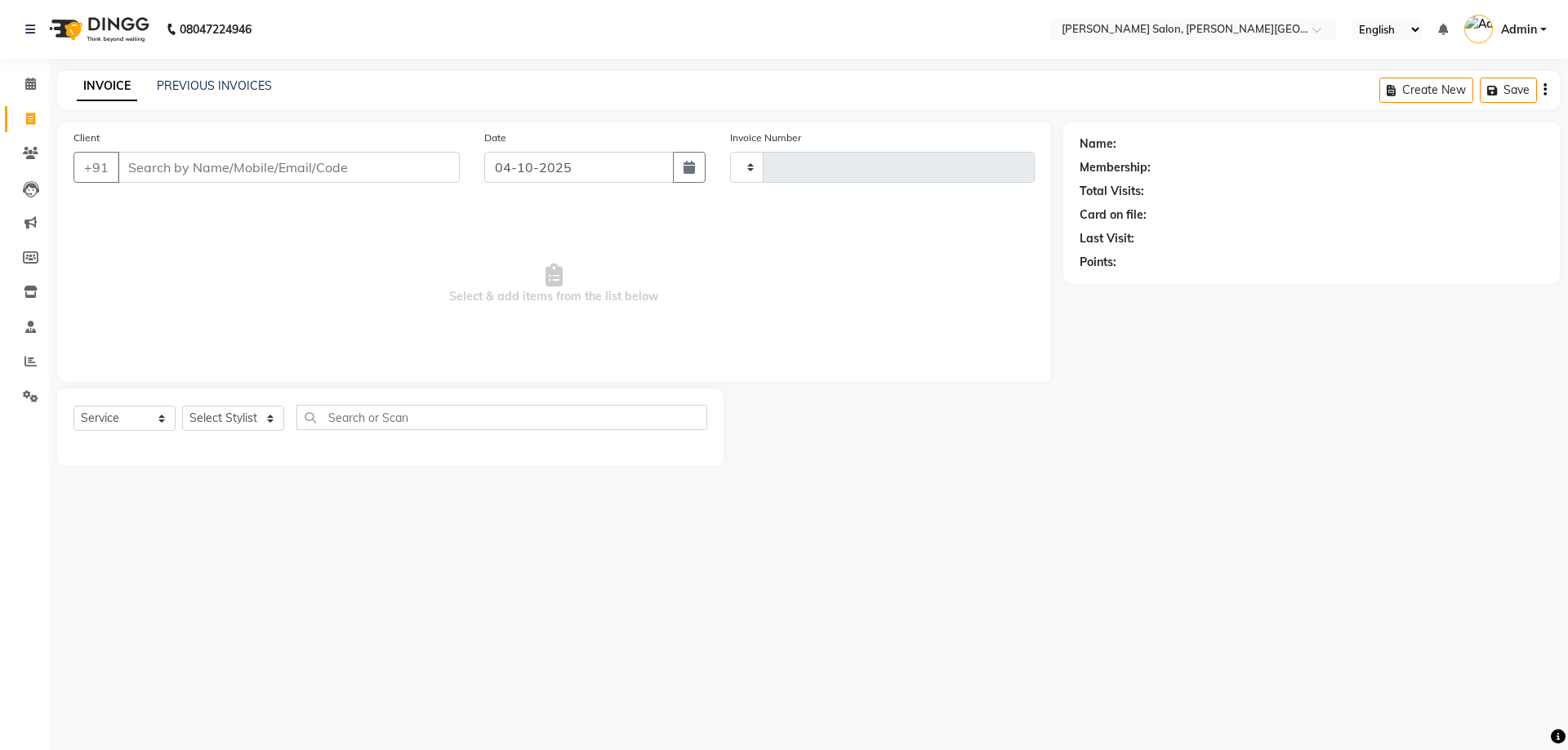
type input "3236"
select select "4122"
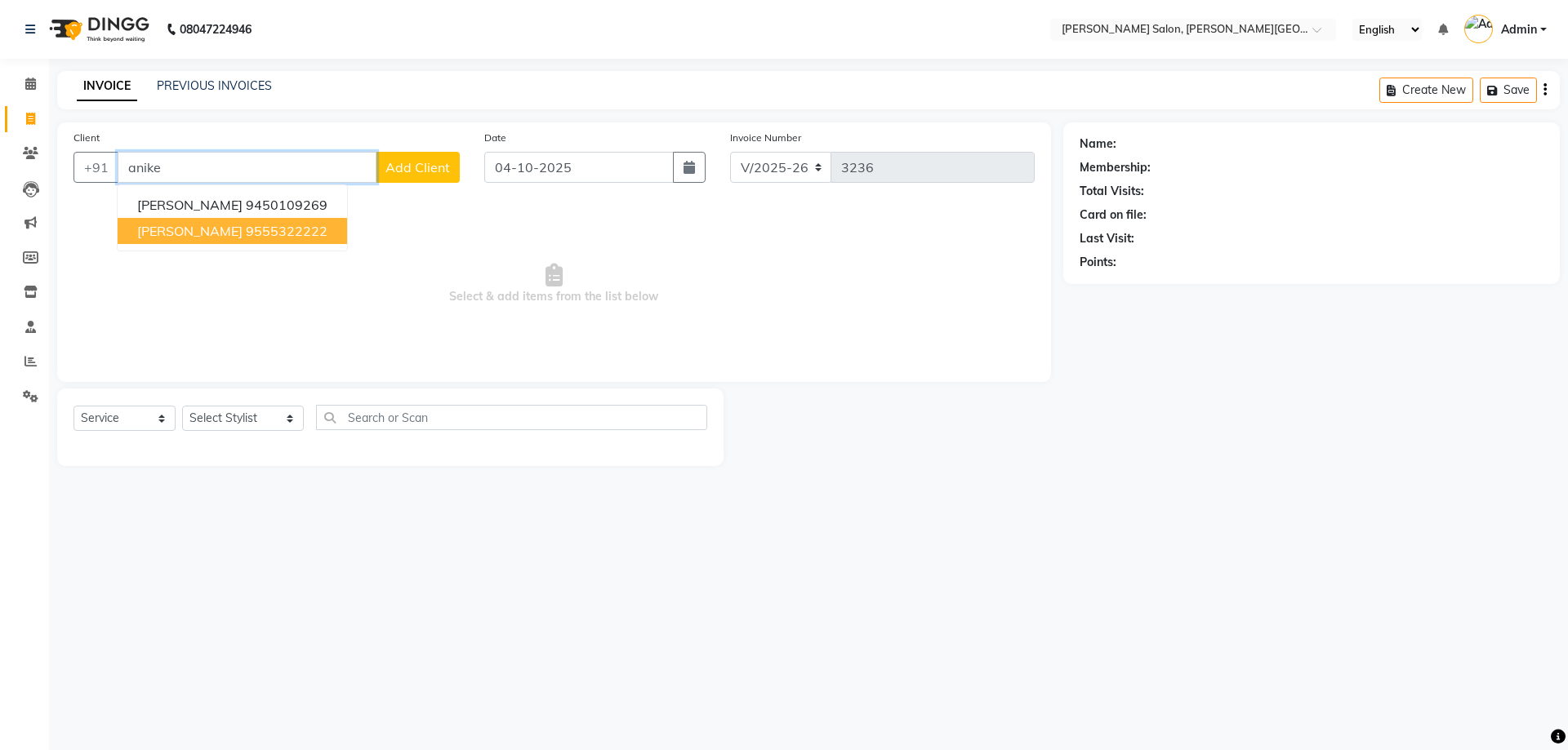
click at [279, 222] on button "[PERSON_NAME] 9555322222" at bounding box center [232, 231] width 229 height 26
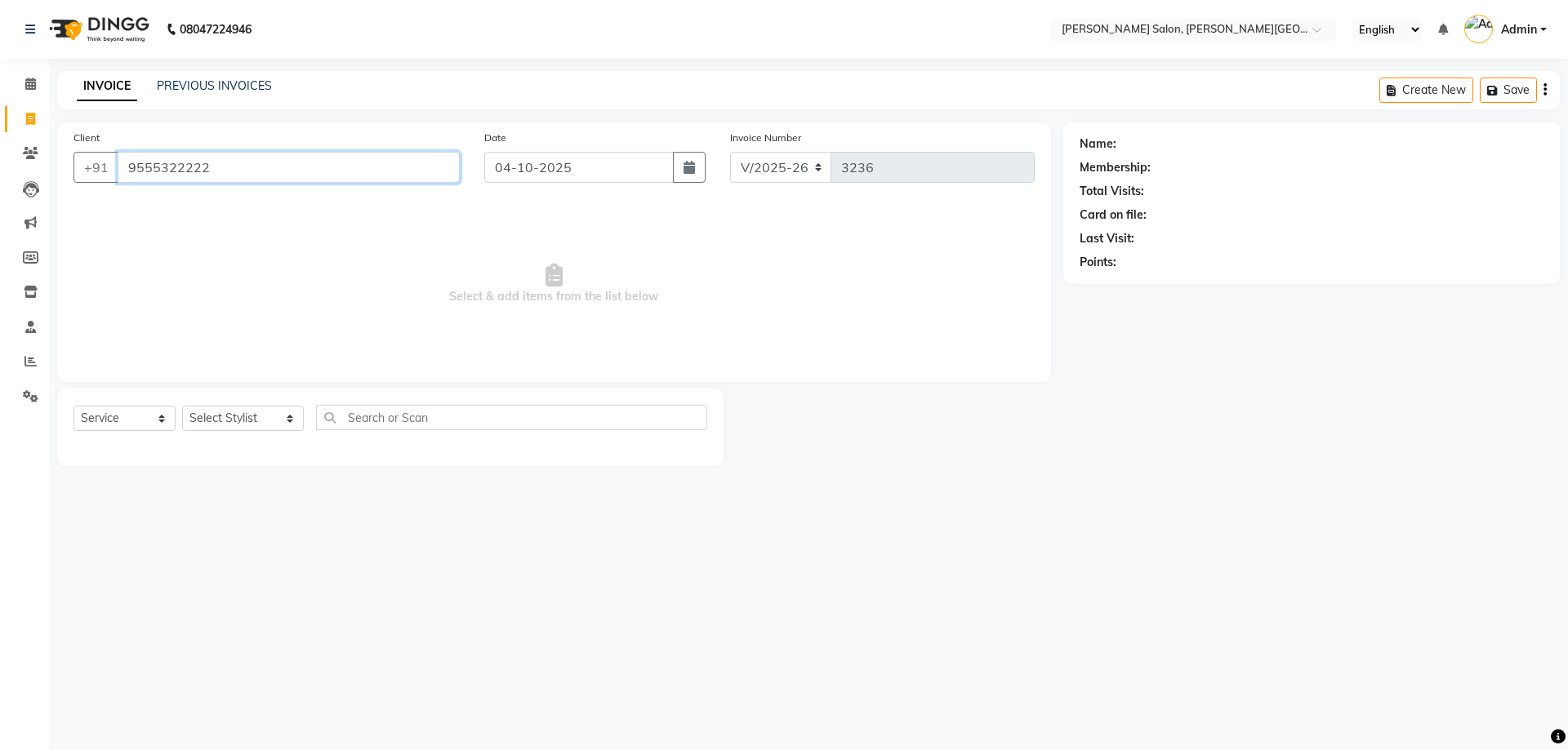
type input "9555322222"
drag, startPoint x: 319, startPoint y: 170, endPoint x: 91, endPoint y: 268, distance: 248.2
click at [0, 271] on app-home "08047224946 Select Location × [PERSON_NAME] Salon, [PERSON_NAME] Road English E…" at bounding box center [784, 245] width 1568 height 490
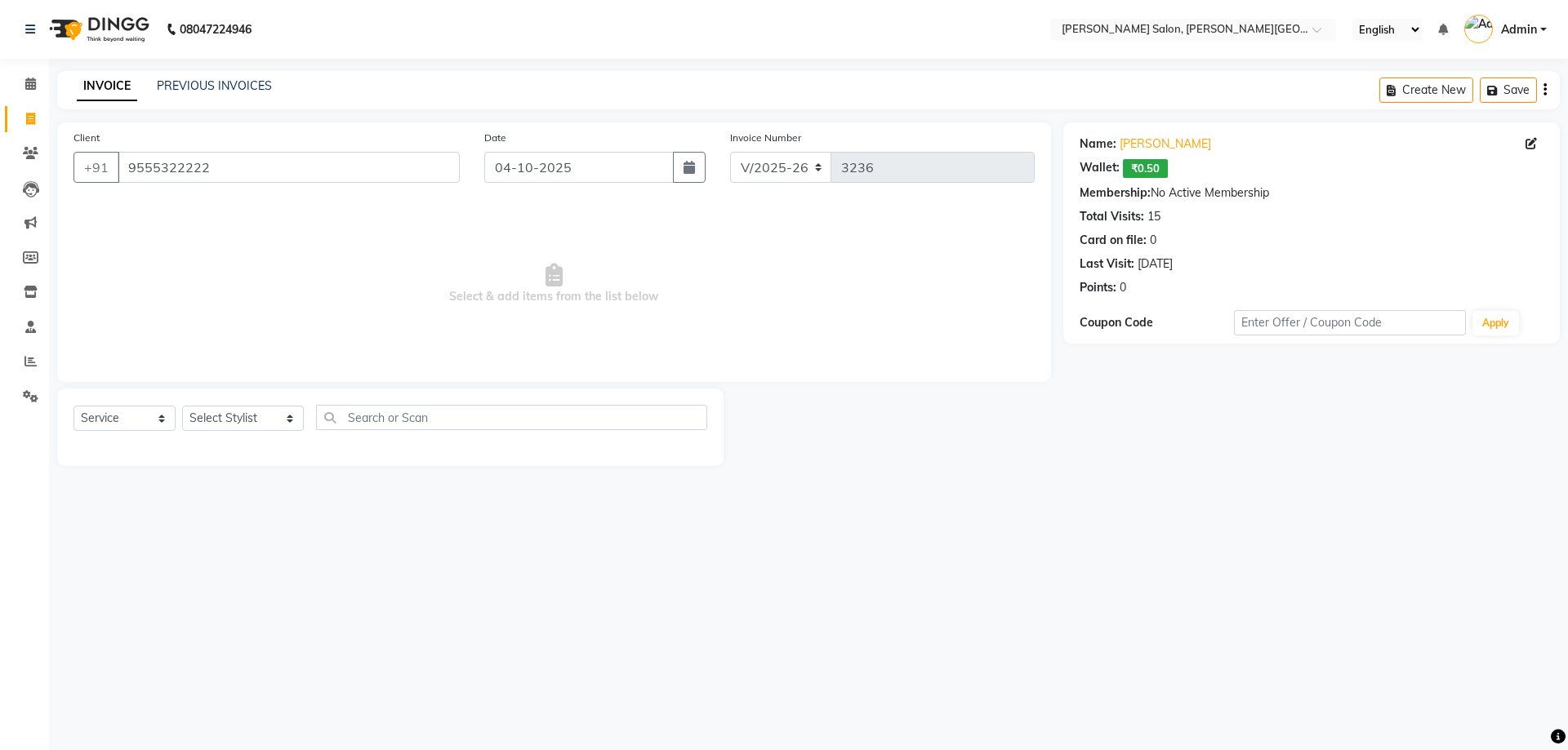
click at [279, 452] on div "Select Service Product Membership Package Voucher Prepaid Gift Card Select Styl…" at bounding box center [391, 428] width 667 height 77
drag, startPoint x: 245, startPoint y: 425, endPoint x: 264, endPoint y: 434, distance: 21.0
click at [245, 425] on select "Select Stylist [PERSON_NAME] [PERSON_NAME] [PERSON_NAME] [PERSON_NAME] [PERSON_…" at bounding box center [243, 419] width 121 height 25
select select "39529"
click at [182, 406] on select "Select Stylist [PERSON_NAME] [PERSON_NAME] [PERSON_NAME] [PERSON_NAME] [PERSON_…" at bounding box center [243, 419] width 121 height 25
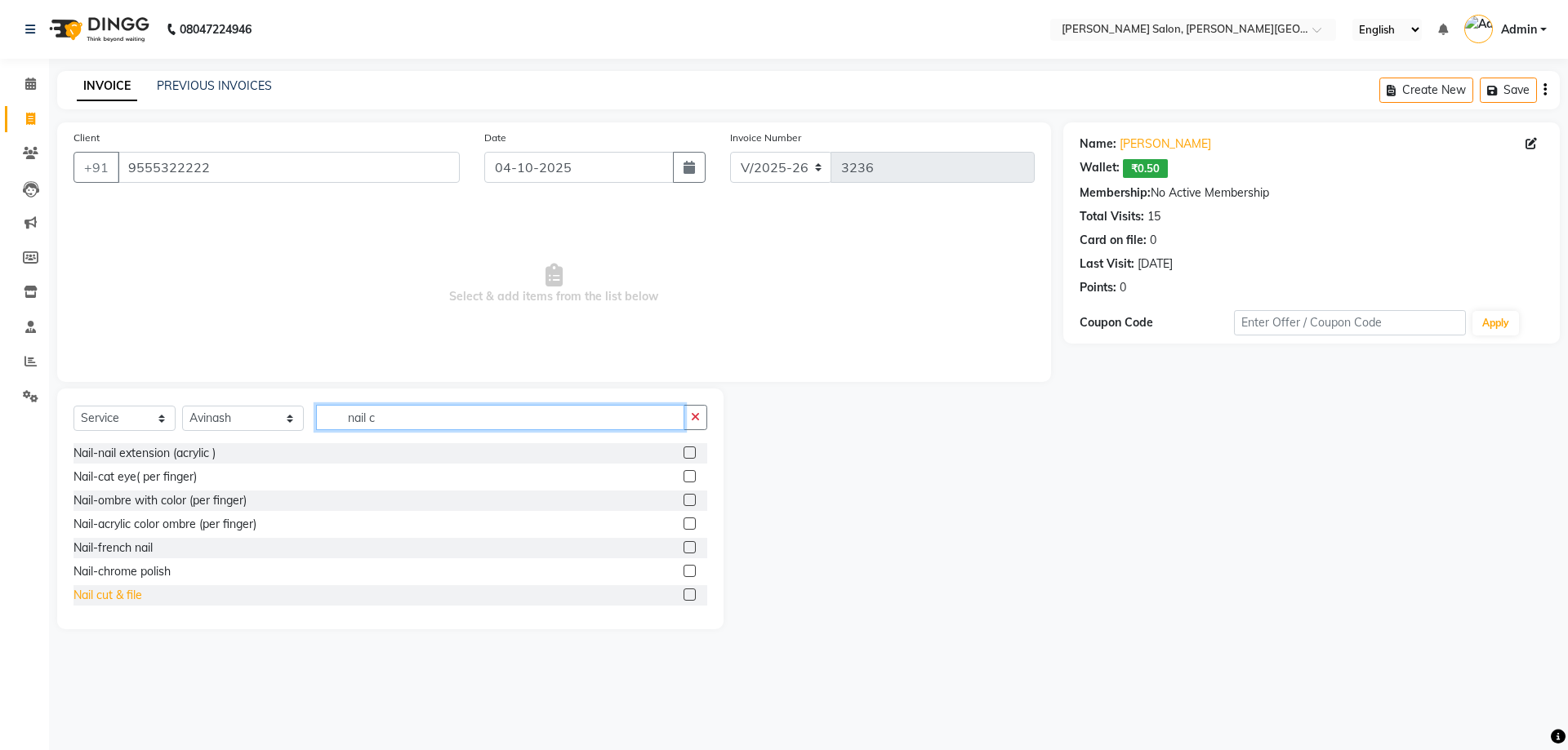
type input "nail c"
click at [135, 593] on div "Nail cut & file" at bounding box center [108, 595] width 68 height 17
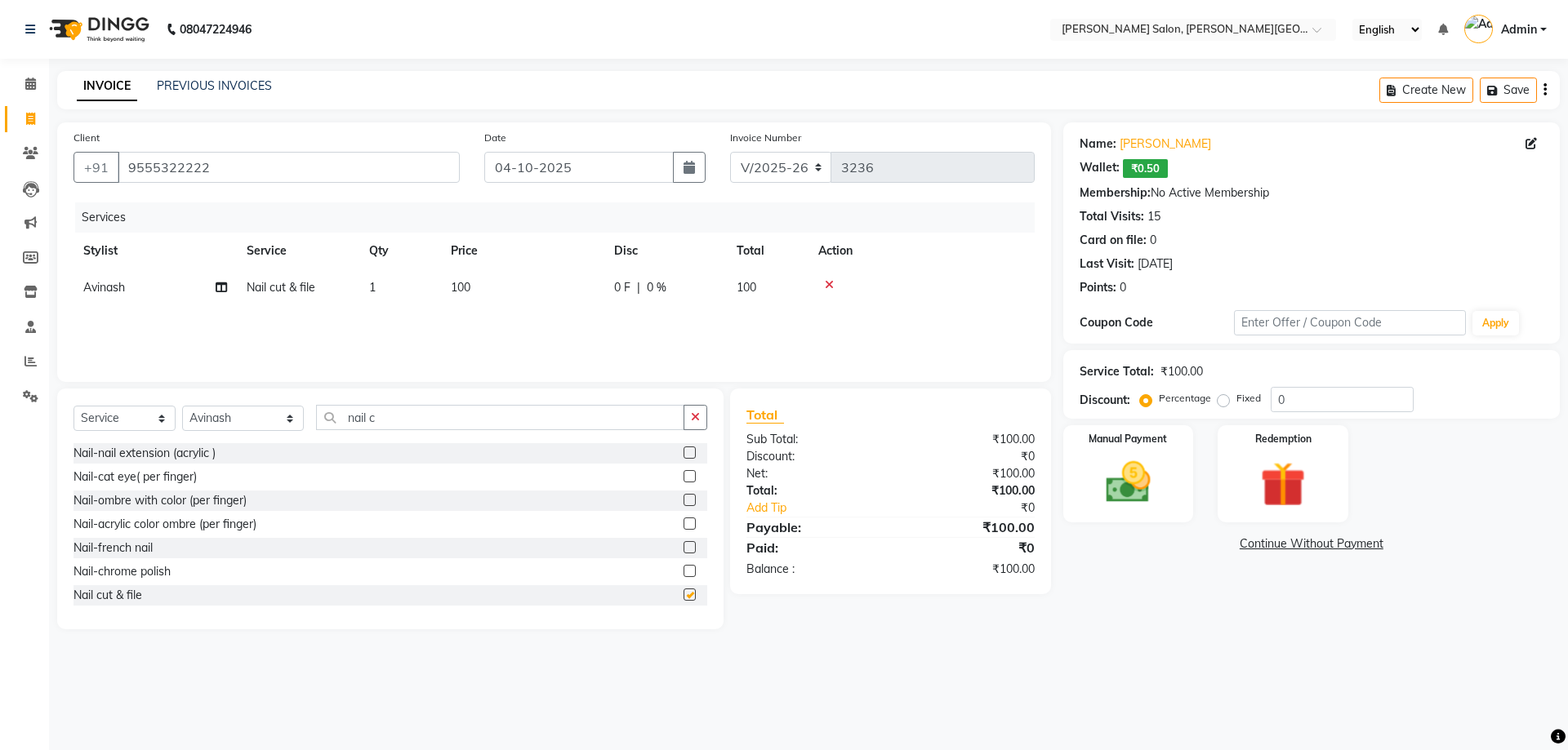
checkbox input "false"
click at [207, 424] on select "Select Stylist [PERSON_NAME] [PERSON_NAME] [PERSON_NAME] [PERSON_NAME] [PERSON_…" at bounding box center [243, 419] width 121 height 25
select select "85107"
click at [182, 406] on select "Select Stylist [PERSON_NAME] [PERSON_NAME] [PERSON_NAME] [PERSON_NAME] [PERSON_…" at bounding box center [243, 419] width 121 height 25
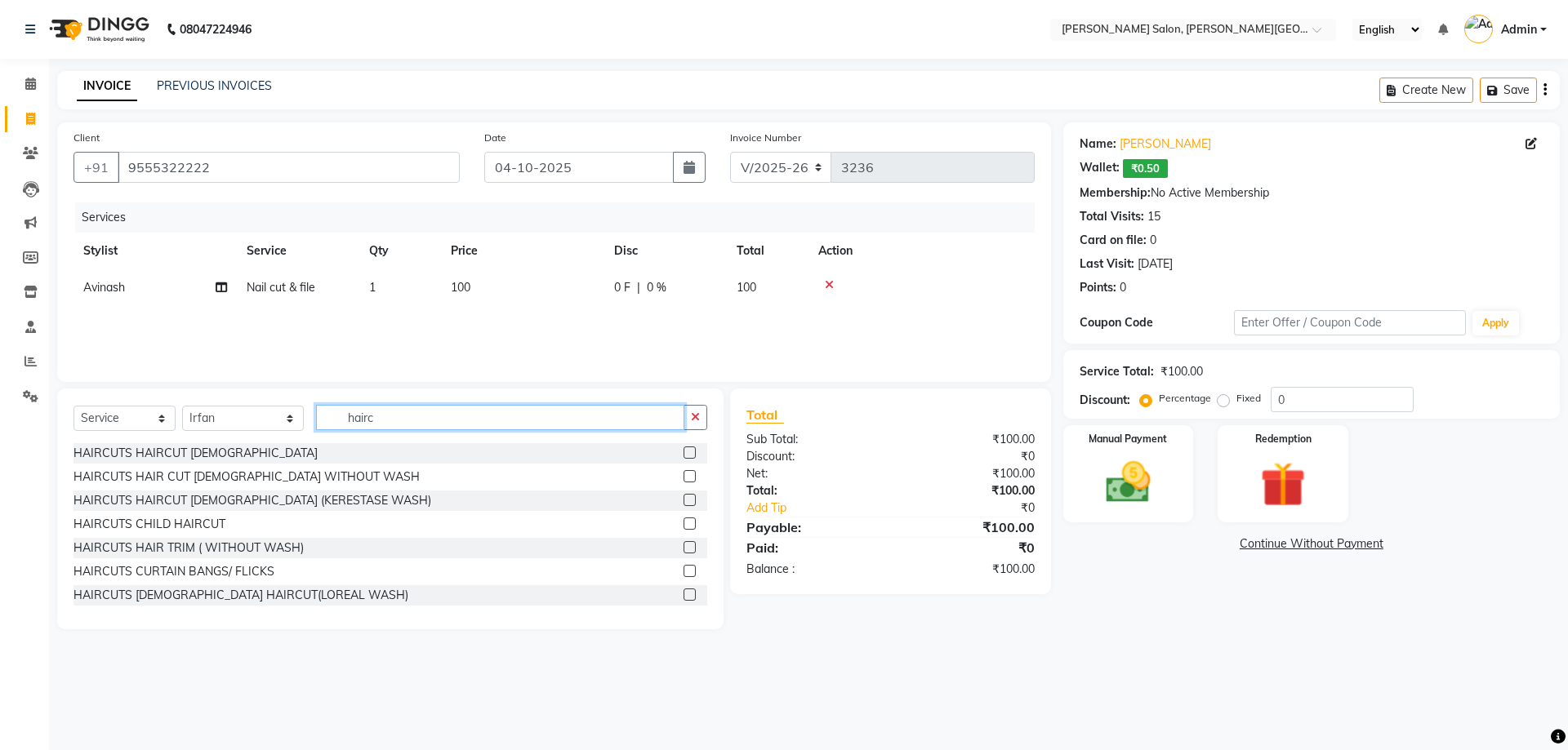
type input "hairc"
click at [198, 463] on div "HAIRCUTS HAIRCUT [DEMOGRAPHIC_DATA] HAIRCUTS HAIR CUT [DEMOGRAPHIC_DATA] WITHOU…" at bounding box center [390, 525] width 633 height 163
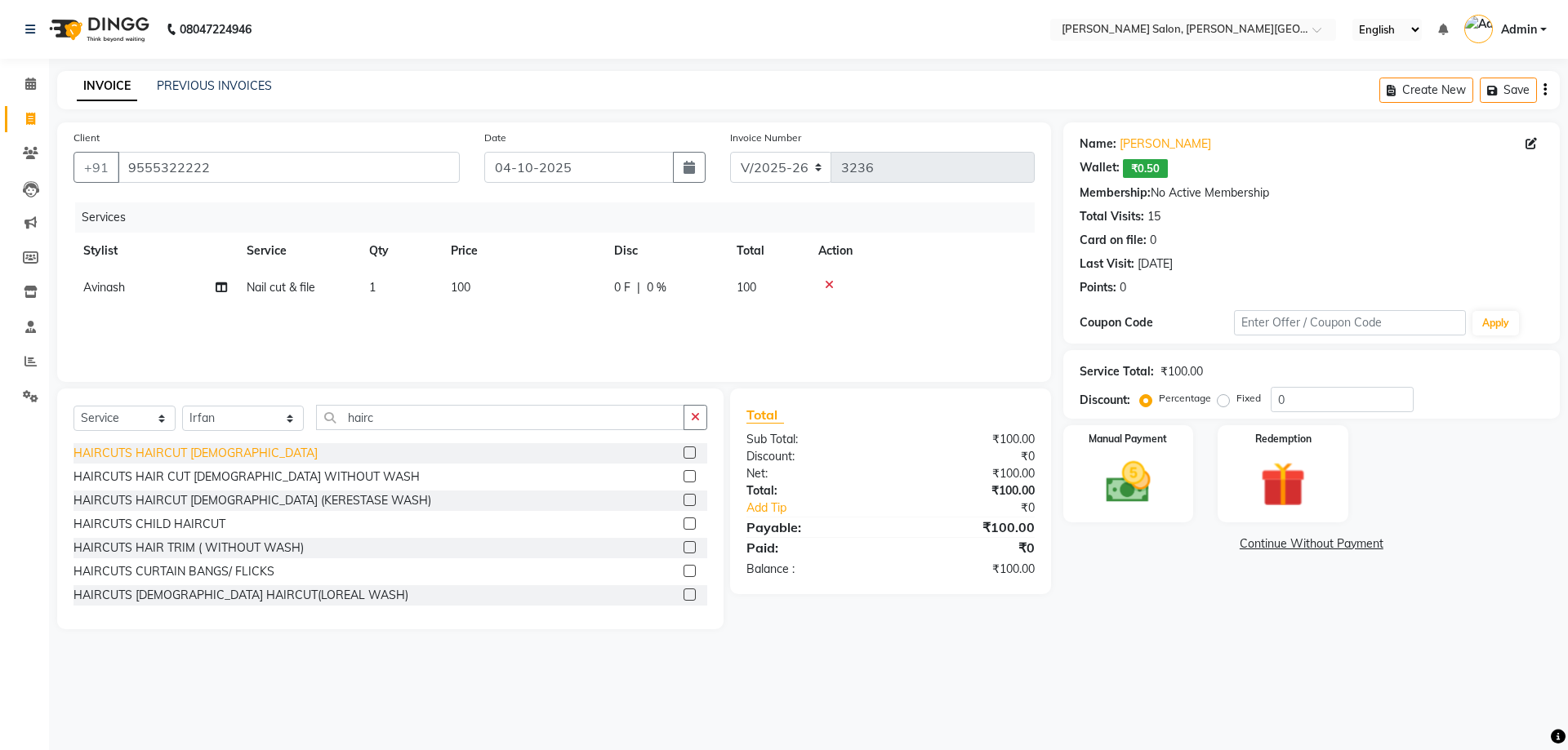
click at [205, 457] on div "HAIRCUTS HAIRCUT [DEMOGRAPHIC_DATA]" at bounding box center [196, 453] width 244 height 17
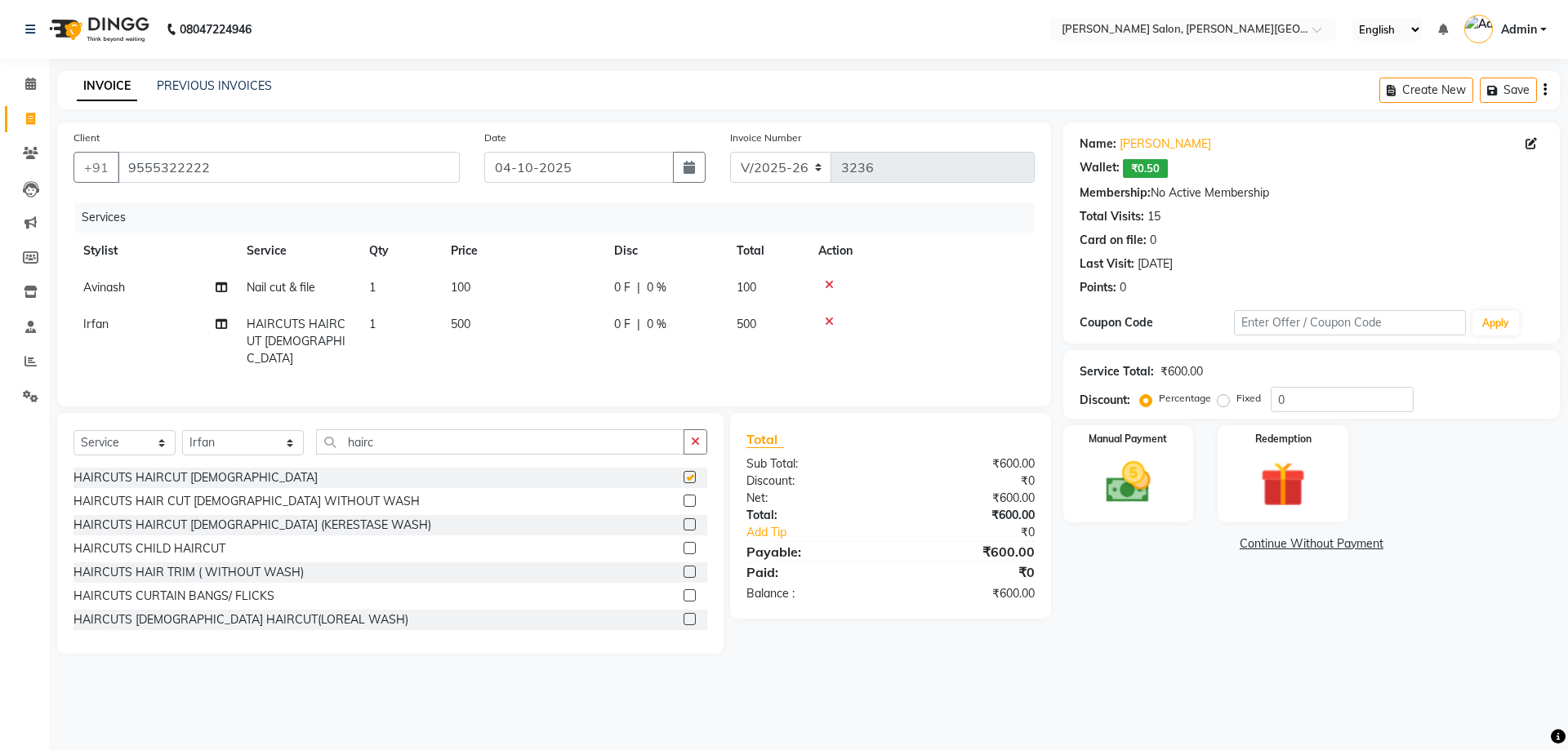
checkbox input "false"
drag, startPoint x: 370, startPoint y: 425, endPoint x: 228, endPoint y: 497, distance: 159.2
click at [242, 479] on div "Select Service Product Membership Package Voucher Prepaid Gift Card Select Styl…" at bounding box center [391, 534] width 667 height 241
click at [433, 438] on input "hairc" at bounding box center [501, 442] width 369 height 25
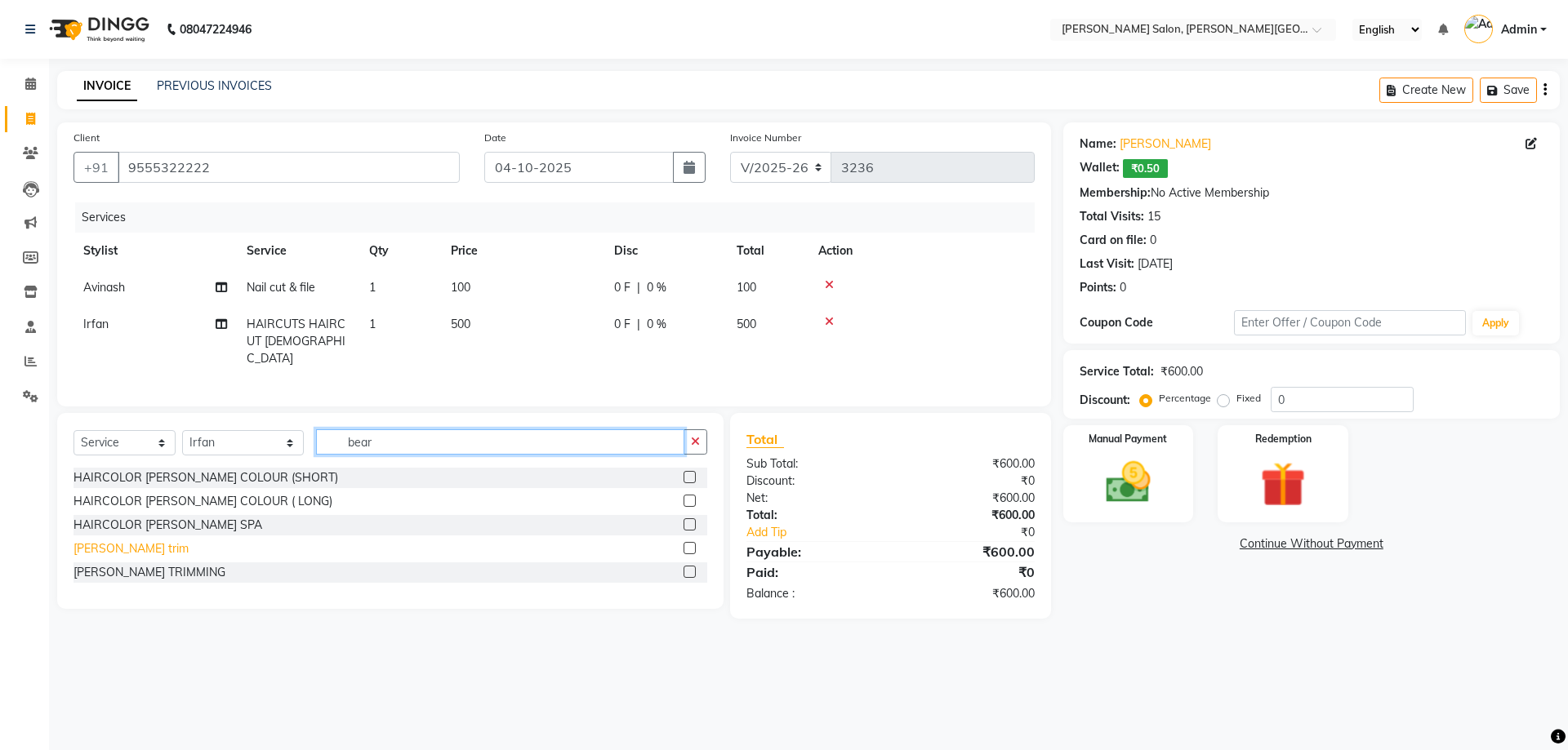
type input "bear"
click at [112, 550] on div "[PERSON_NAME] trim" at bounding box center [131, 549] width 115 height 17
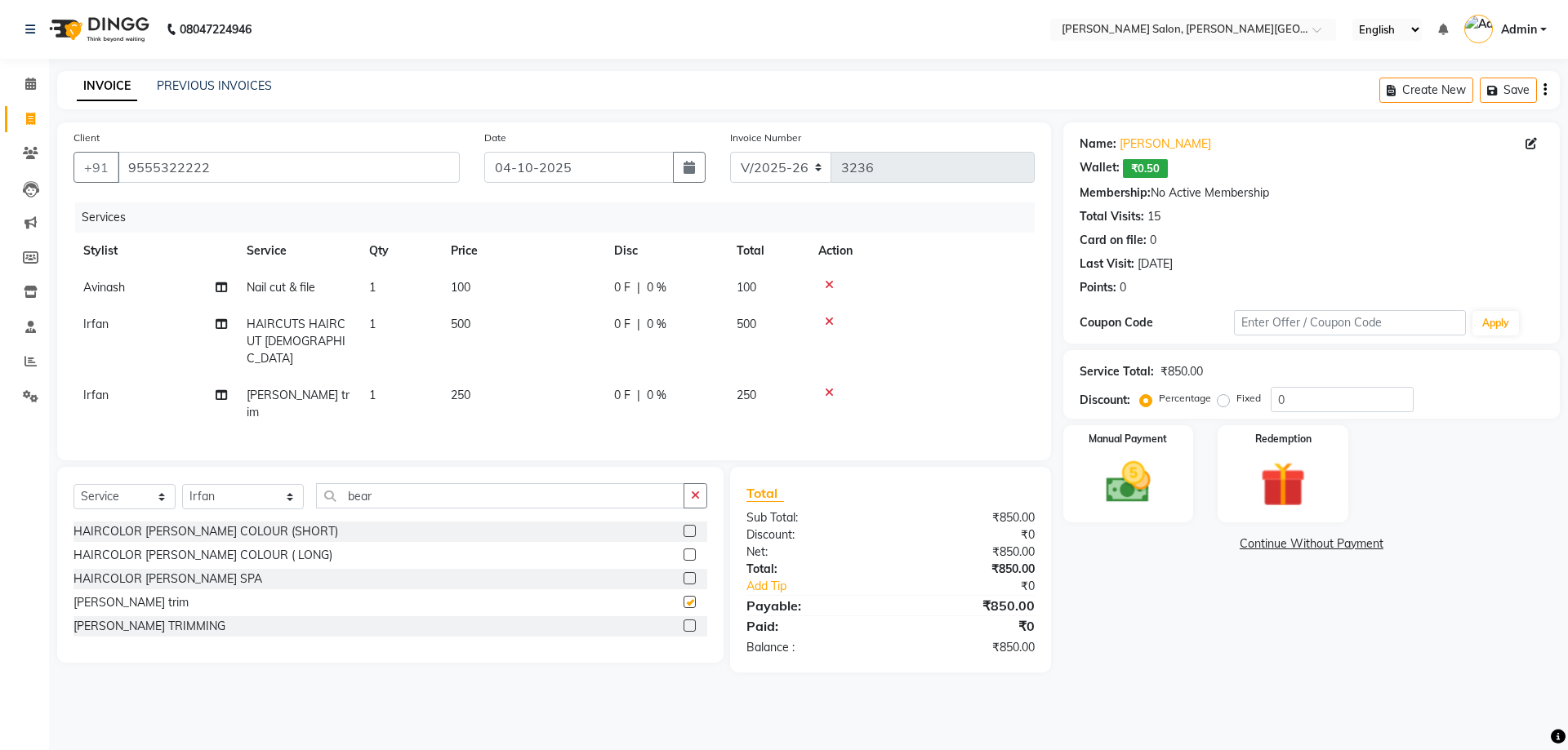
checkbox input "false"
drag, startPoint x: 1326, startPoint y: 384, endPoint x: 1193, endPoint y: 411, distance: 135.7
click at [1198, 414] on div "Service Total: ₹850.00 Discount: Percentage Fixed 0" at bounding box center [1311, 384] width 497 height 68
type input "20"
click at [1056, 461] on div "Manual Payment Redemption" at bounding box center [1312, 473] width 521 height 97
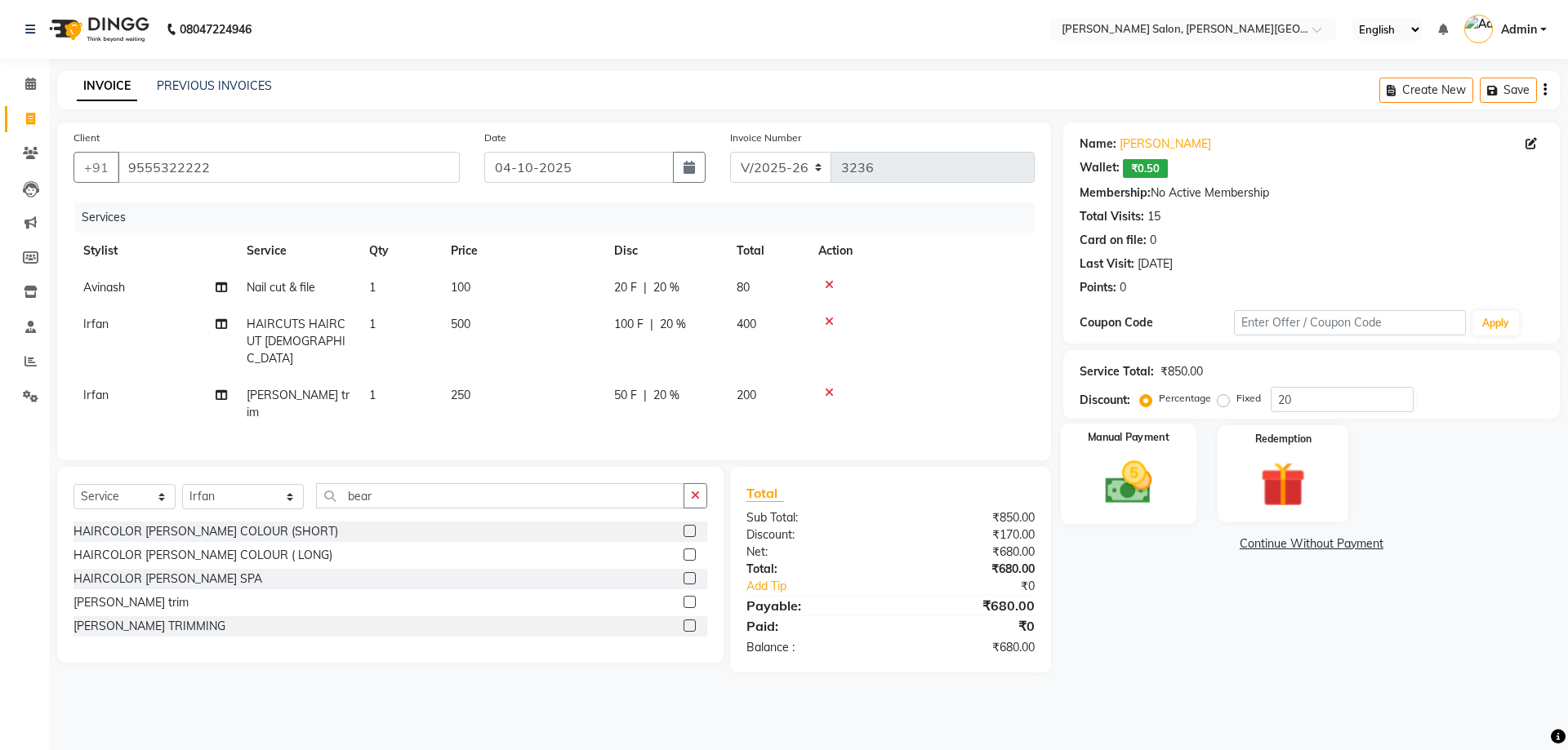
click at [1157, 479] on img at bounding box center [1128, 482] width 76 height 54
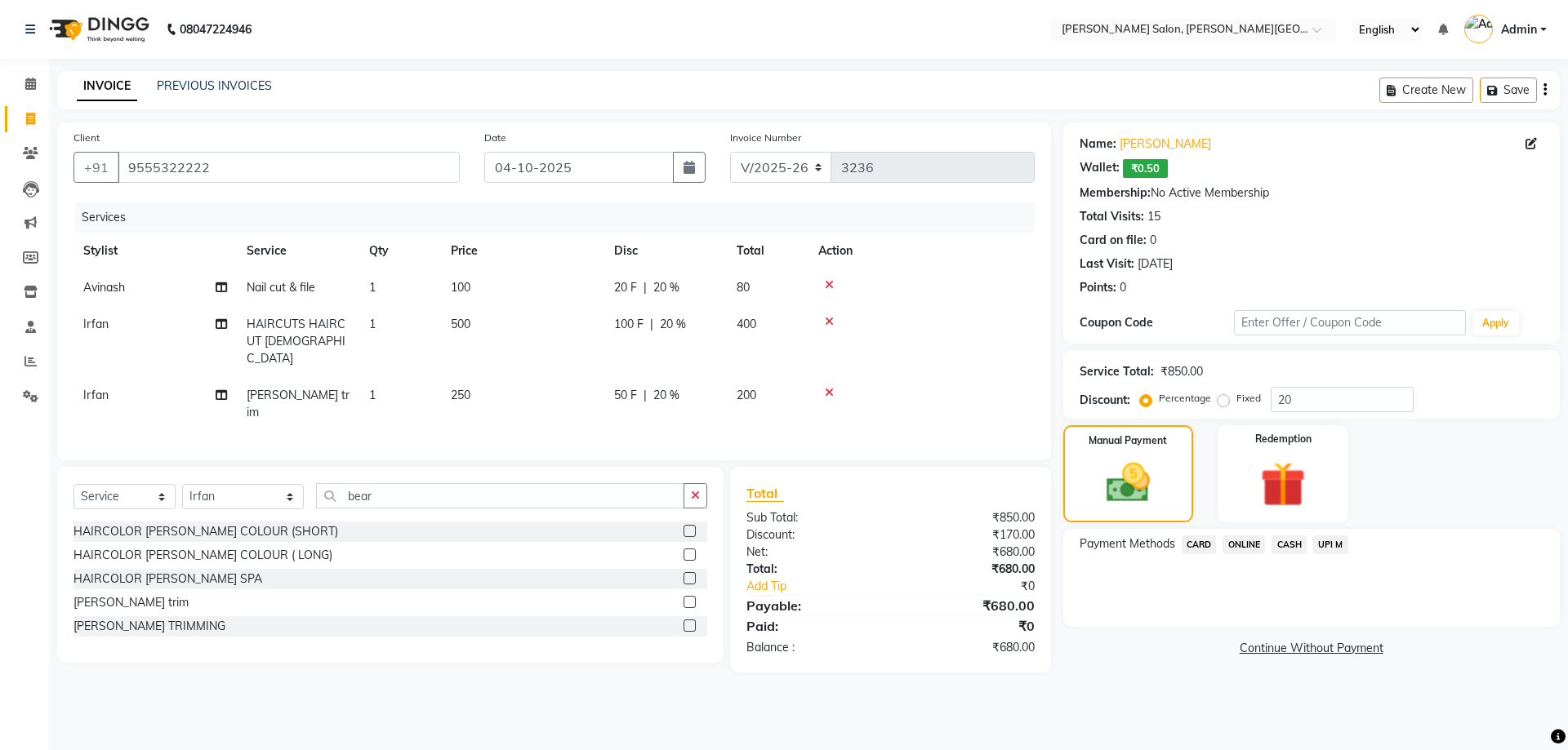
click at [1346, 545] on span "UPI M" at bounding box center [1330, 544] width 35 height 19
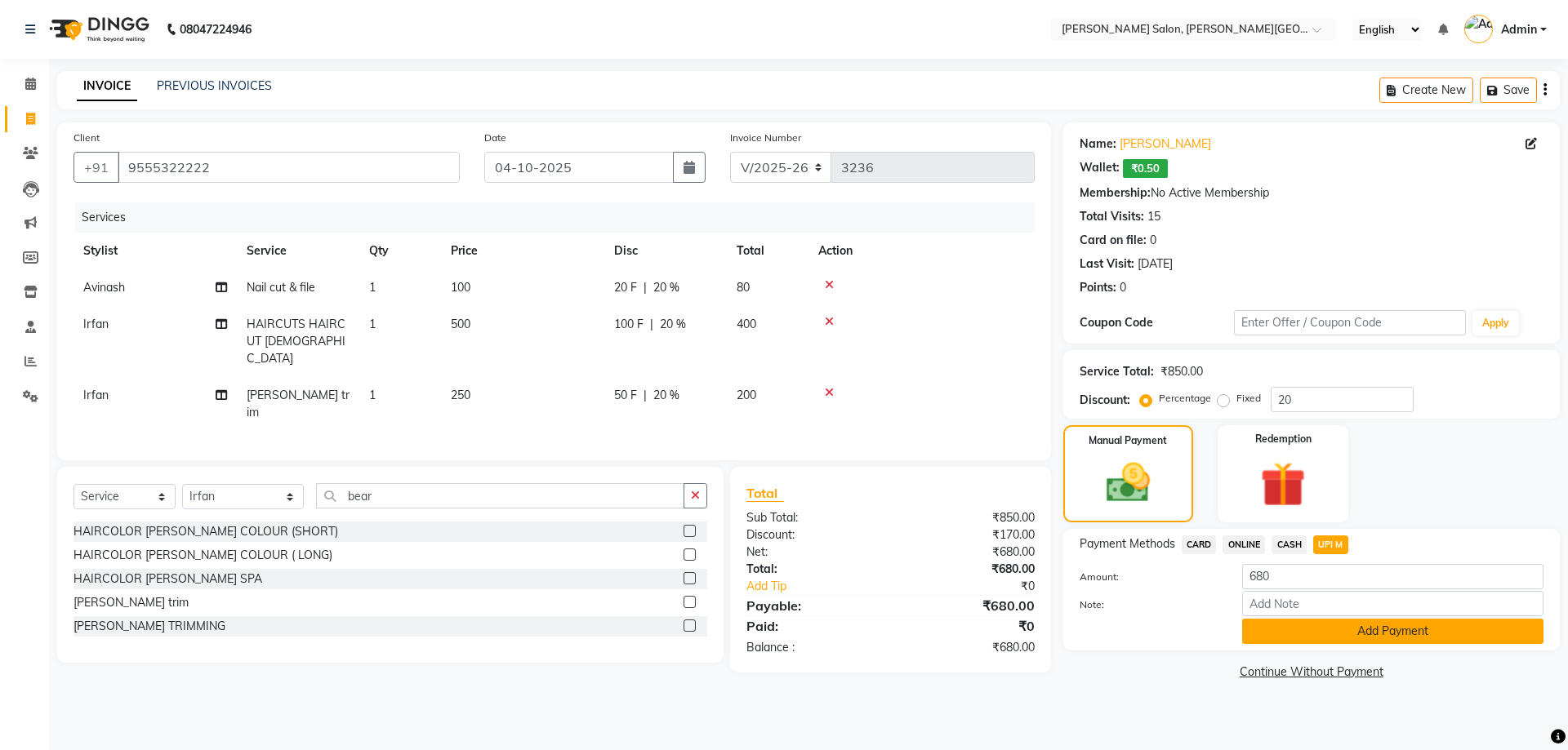
click at [1401, 635] on button "Add Payment" at bounding box center [1392, 631] width 301 height 25
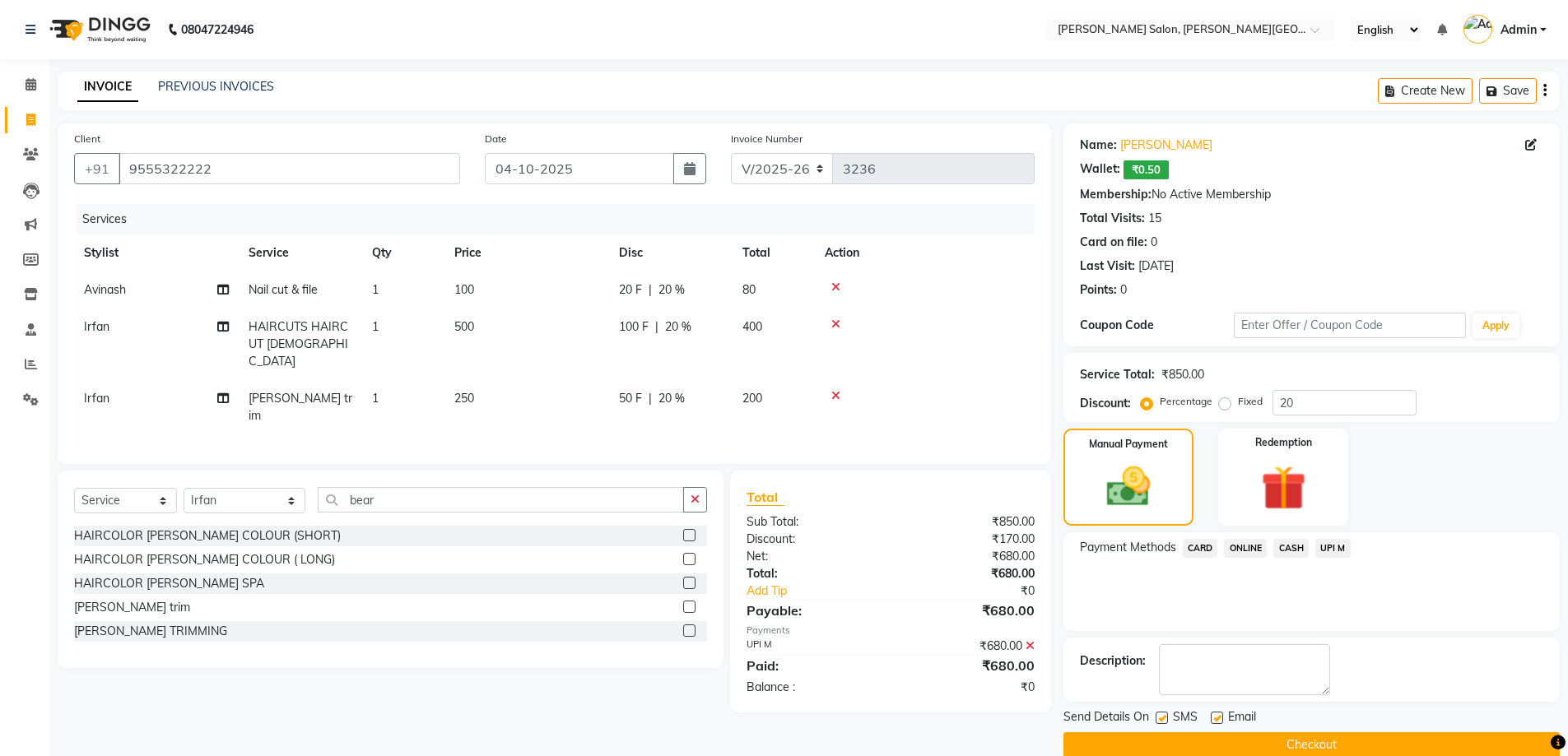
click at [1277, 744] on button "Checkout" at bounding box center [1312, 745] width 496 height 25
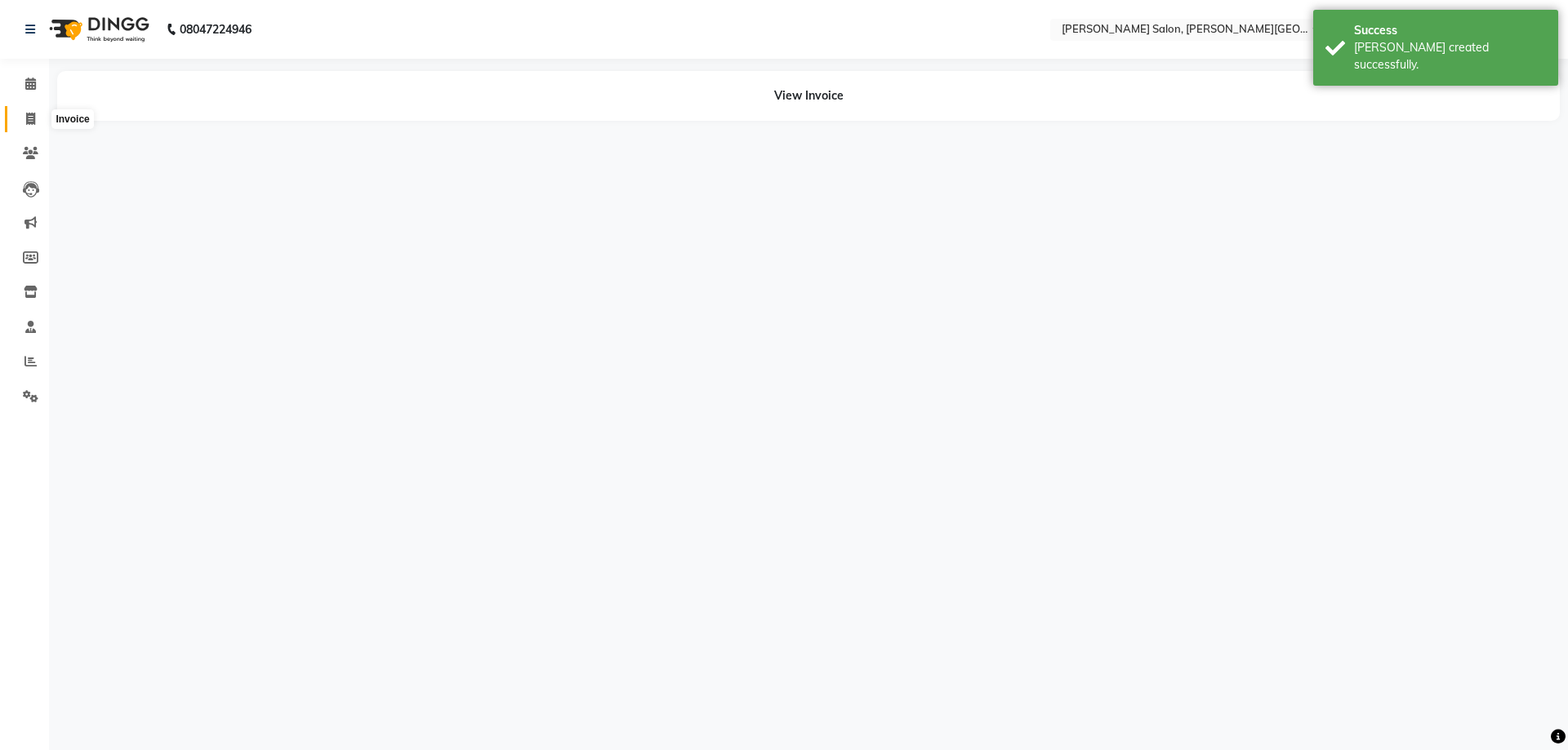
click at [27, 120] on icon at bounding box center [31, 119] width 9 height 13
select select "service"
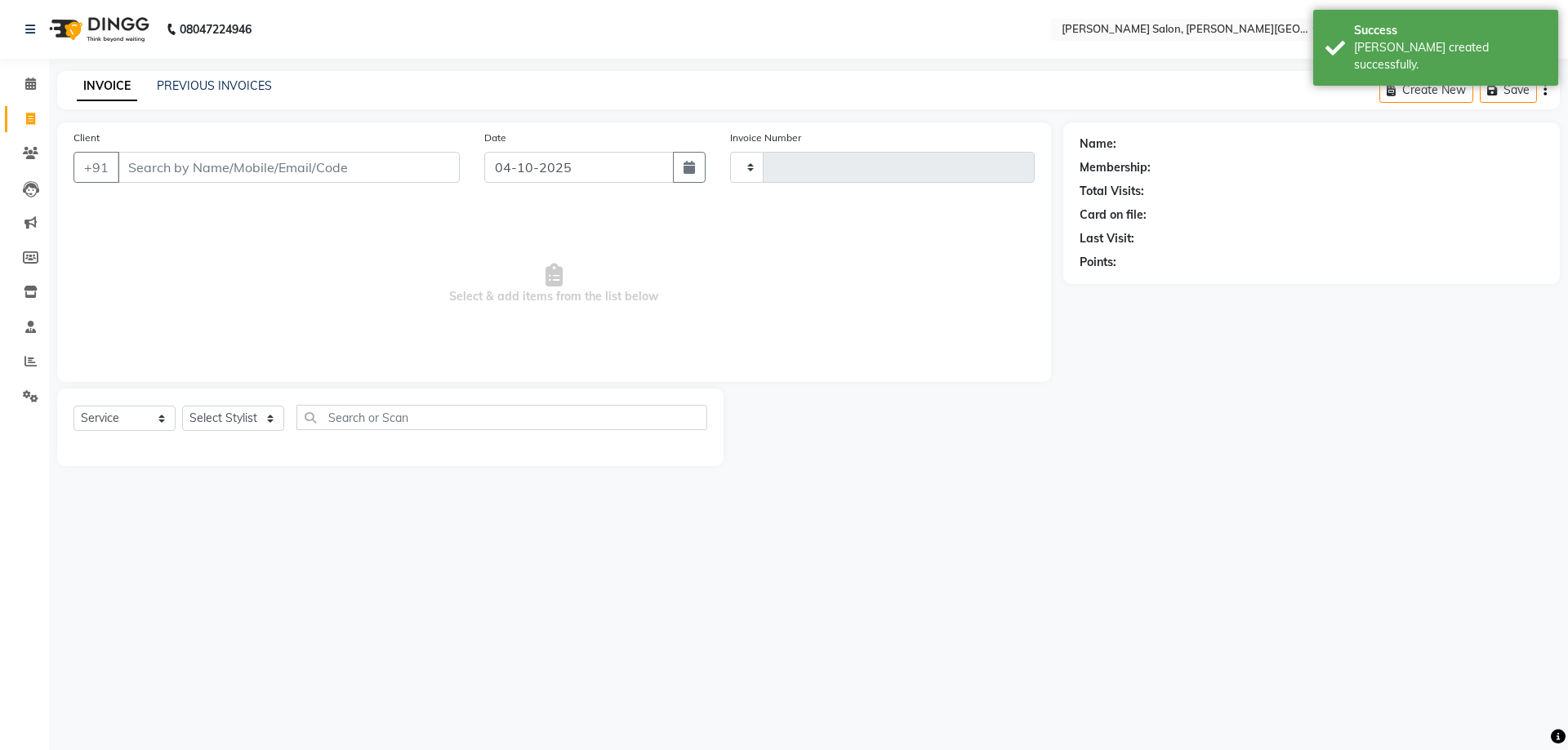
type input "3237"
select select "4122"
click at [222, 66] on div "08047224946 Select Location × [PERSON_NAME] Salon, [PERSON_NAME] Road English E…" at bounding box center [784, 375] width 1568 height 750
click at [217, 79] on link "PREVIOUS INVOICES" at bounding box center [214, 85] width 115 height 14
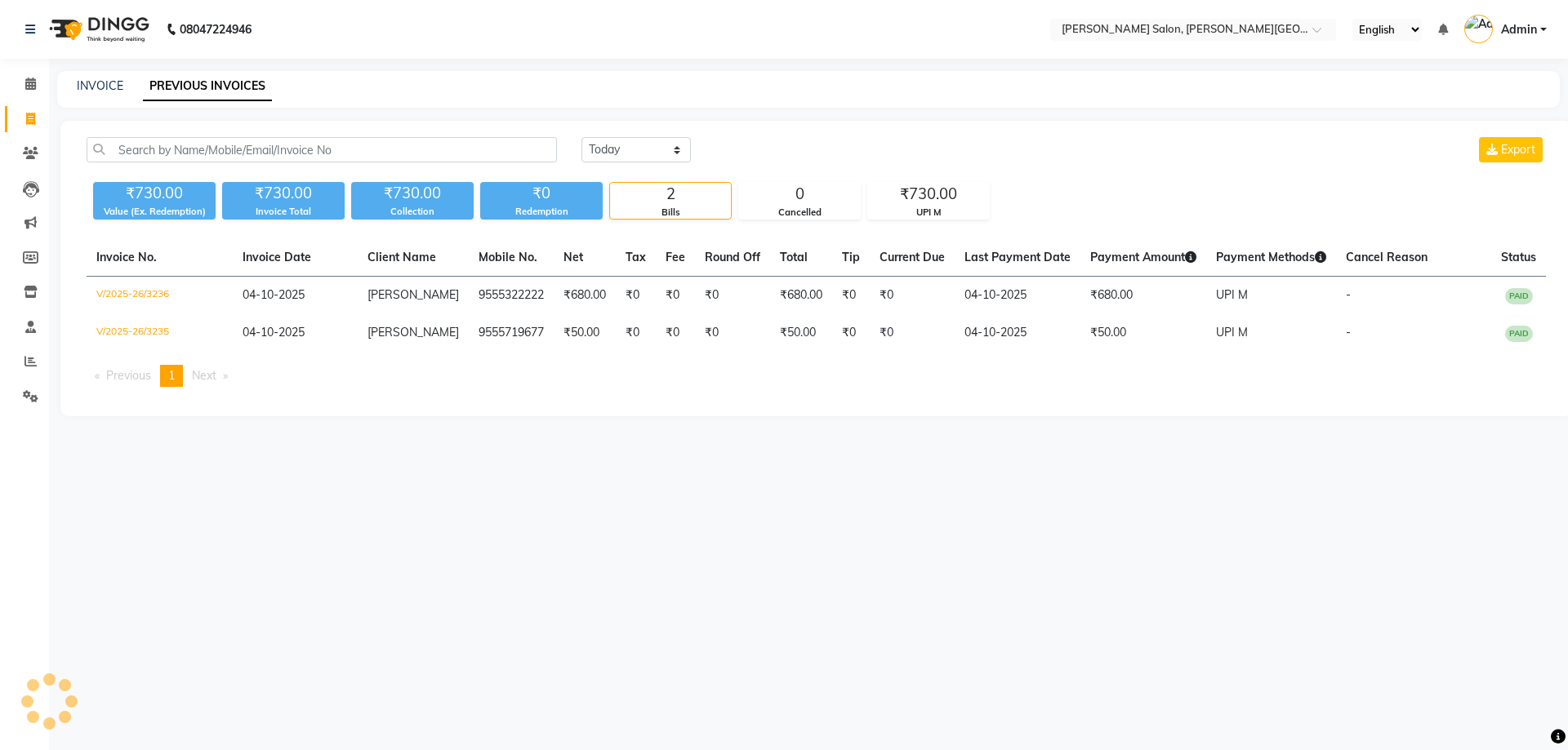
click at [15, 123] on link "Invoice" at bounding box center [24, 119] width 40 height 27
select select "service"
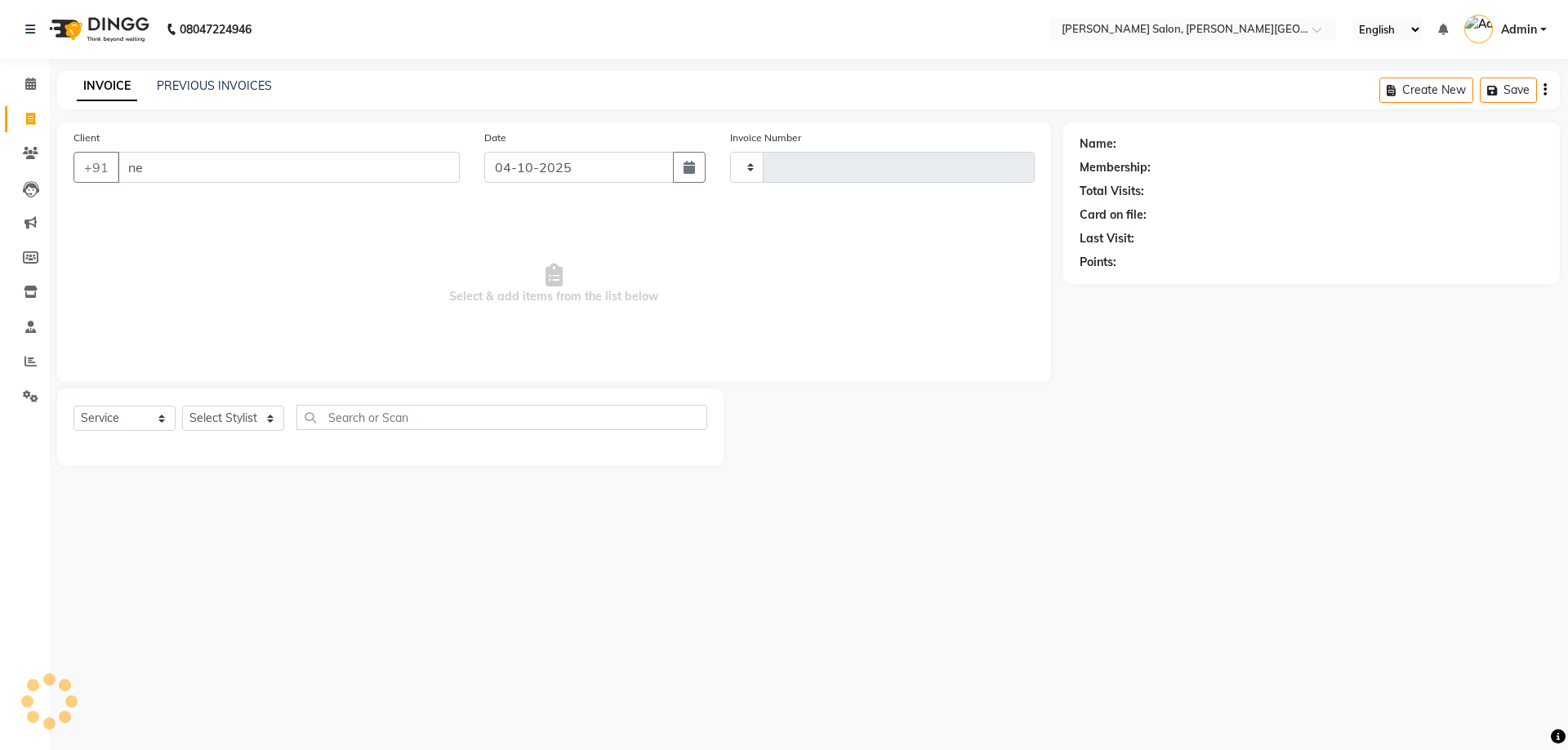
type input "nee"
type input "3237"
select select "4122"
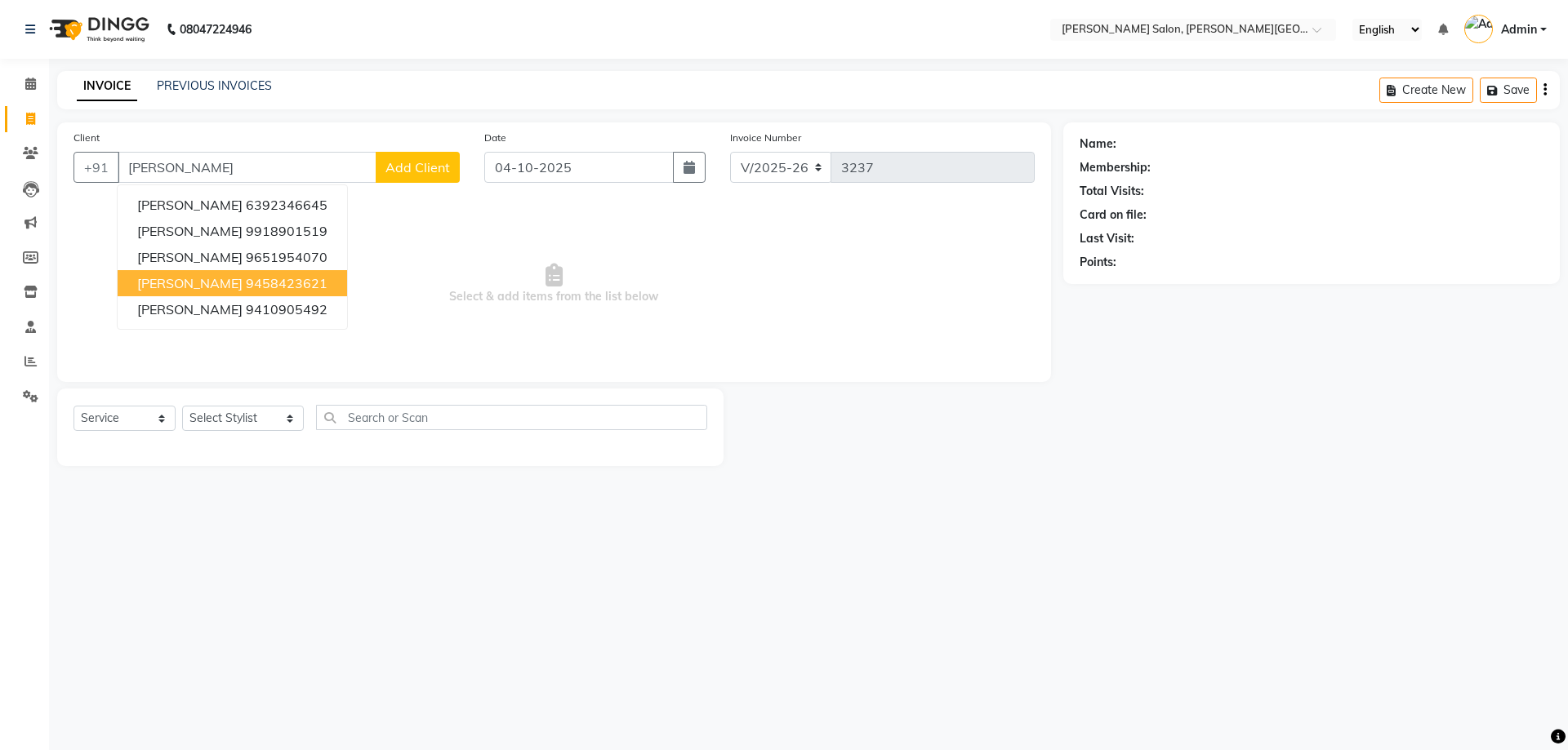
click at [279, 276] on ngb-highlight "9458423621" at bounding box center [287, 283] width 82 height 16
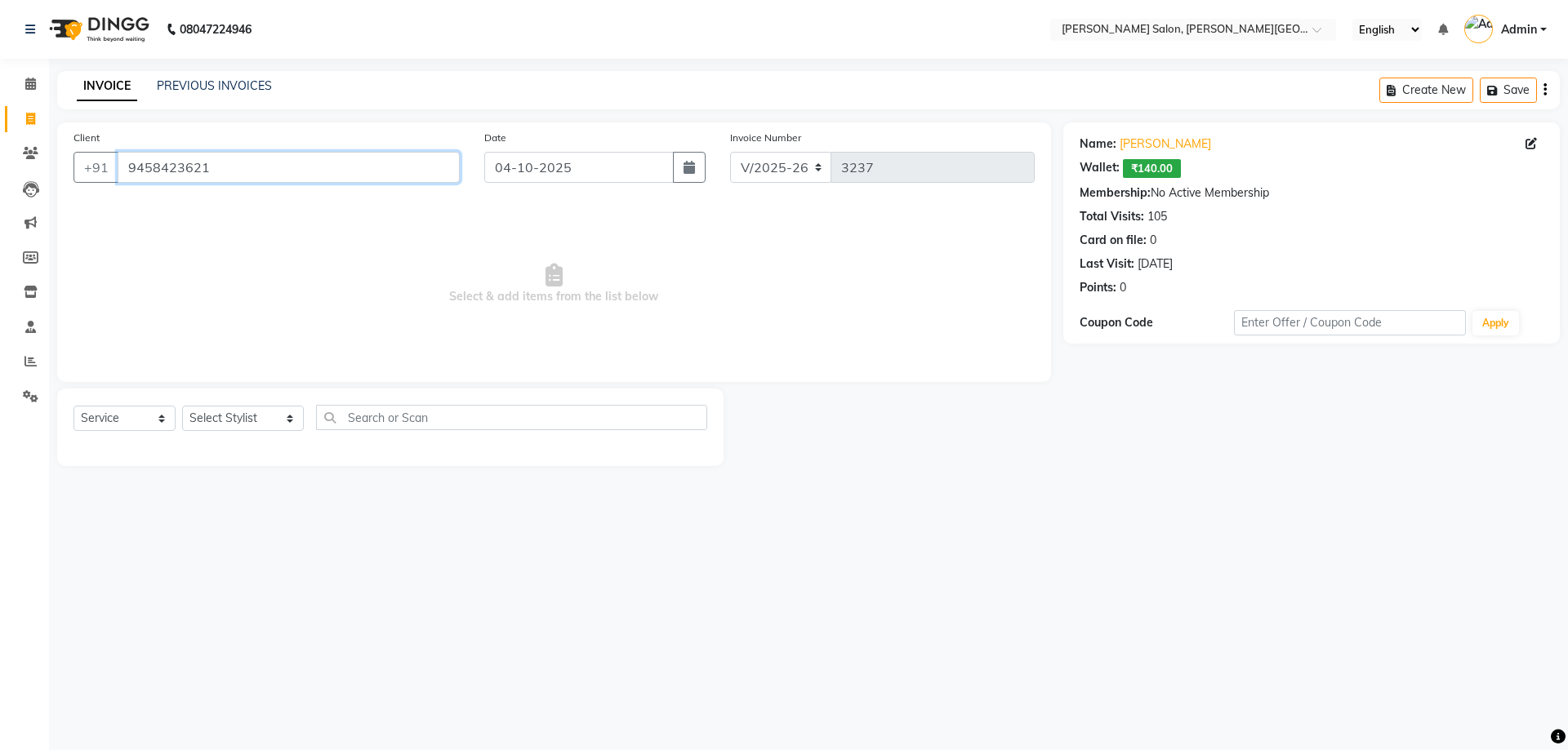
drag, startPoint x: 264, startPoint y: 180, endPoint x: 131, endPoint y: 288, distance: 171.3
click at [0, 197] on app-home "08047224946 Select Location × [PERSON_NAME] Salon, [PERSON_NAME] Road English E…" at bounding box center [784, 245] width 1568 height 490
paste input "15015576"
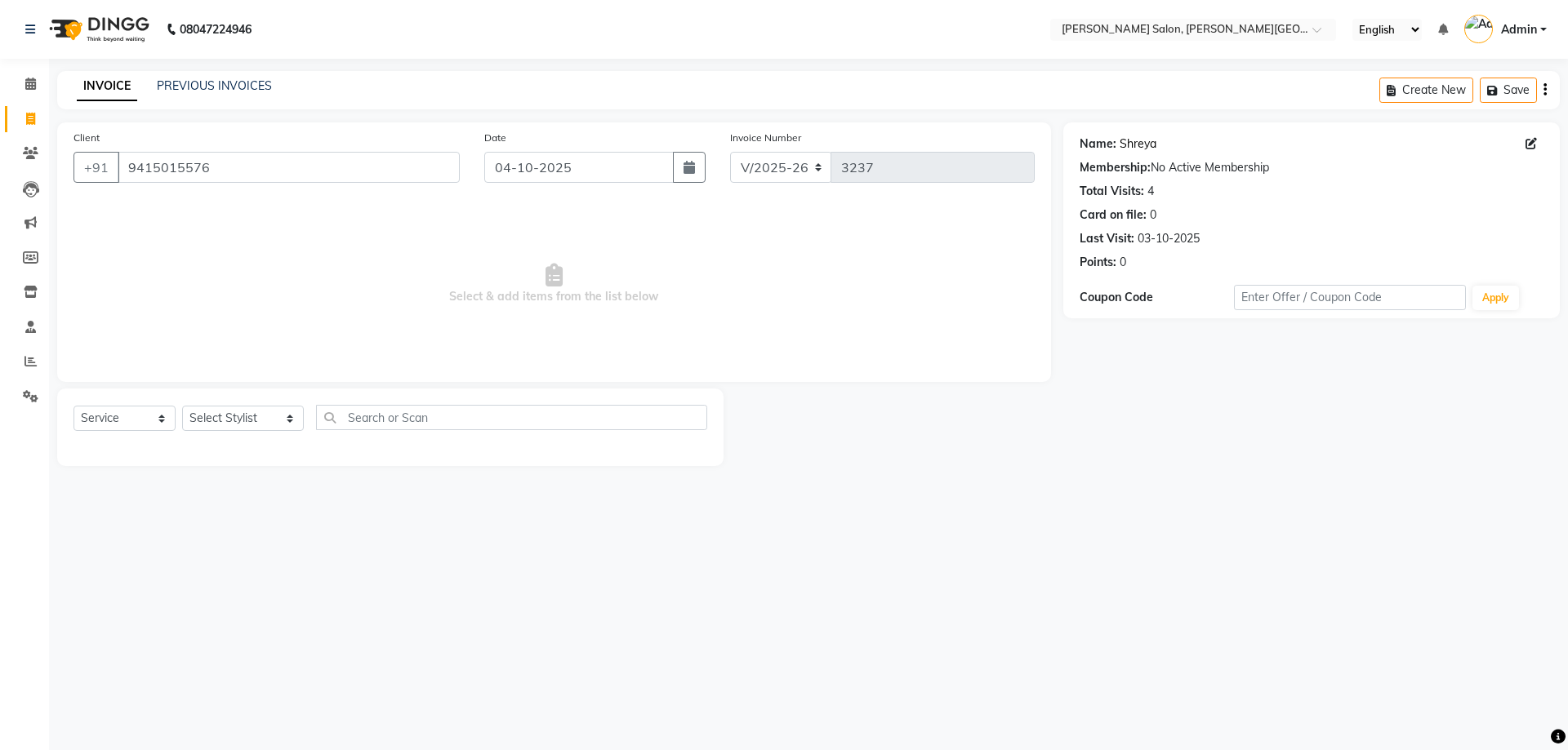
click at [1142, 136] on link "Shreya" at bounding box center [1138, 144] width 37 height 17
drag, startPoint x: 1185, startPoint y: 136, endPoint x: 1126, endPoint y: 300, distance: 174.3
click at [1126, 300] on div "Name: Shreya Membership: No Active Membership Total Visits: 4 Card on file: 0 L…" at bounding box center [1311, 220] width 497 height 196
click at [1238, 486] on main "INVOICE PREVIOUS INVOICES Create New Save Client [PHONE_NUMBER] Date [DATE] Inv…" at bounding box center [809, 280] width 1519 height 419
drag, startPoint x: 1167, startPoint y: 146, endPoint x: 1121, endPoint y: 245, distance: 109.2
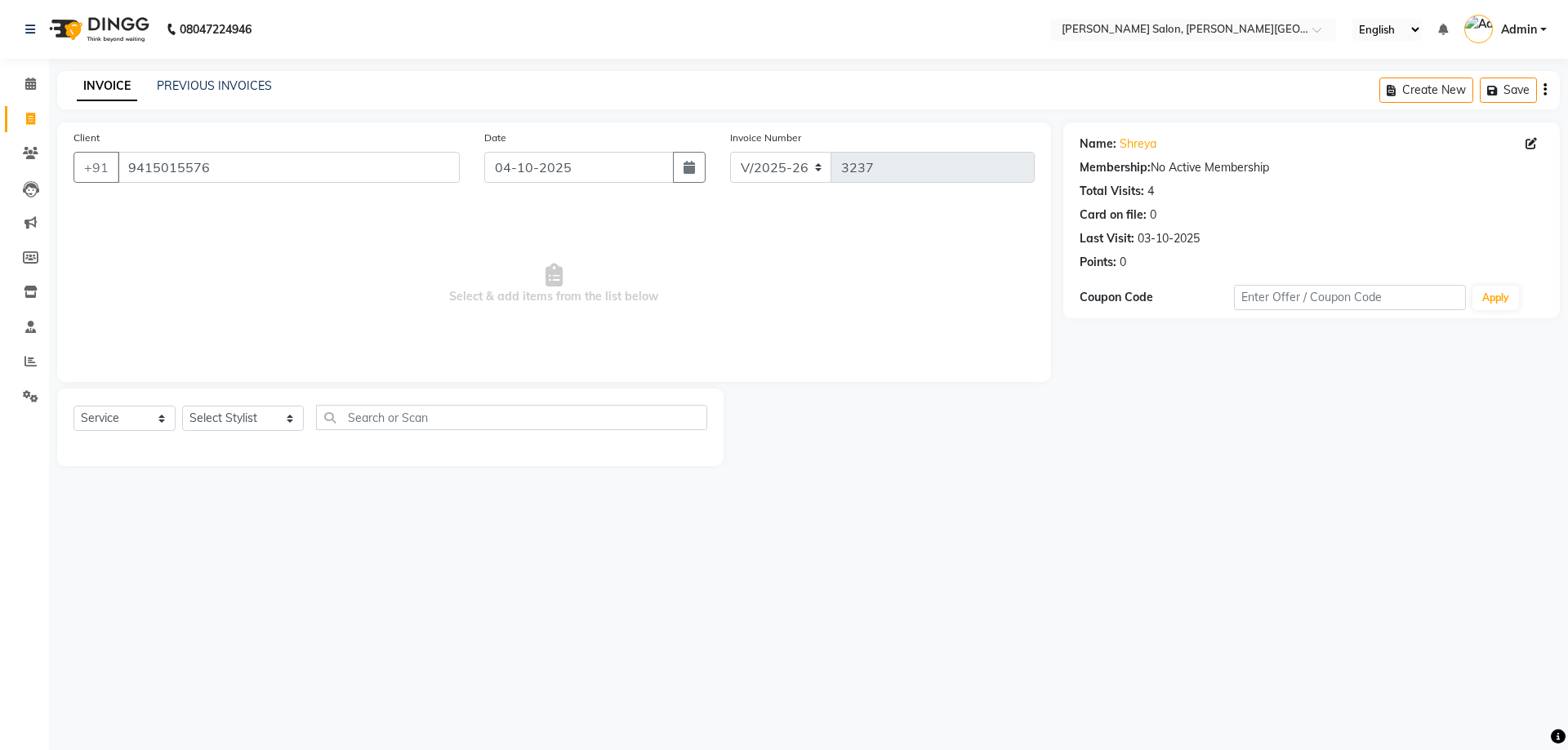
click at [1121, 245] on div "Name: Shreya Membership: No Active Membership Total Visits: 4 Card on file: 0 L…" at bounding box center [1311, 200] width 464 height 142
drag, startPoint x: 1175, startPoint y: 379, endPoint x: 1183, endPoint y: 188, distance: 191.2
click at [1175, 378] on div "Name: Shreya Membership: No Active Membership Total Visits: 4 Card on file: 0 L…" at bounding box center [1317, 294] width 509 height 344
drag, startPoint x: 1166, startPoint y: 150, endPoint x: 1085, endPoint y: 194, distance: 92.2
click at [1077, 163] on div "Name: Shreya Membership: No Active Membership Total Visits: 4 Card on file: 0 L…" at bounding box center [1311, 220] width 497 height 196
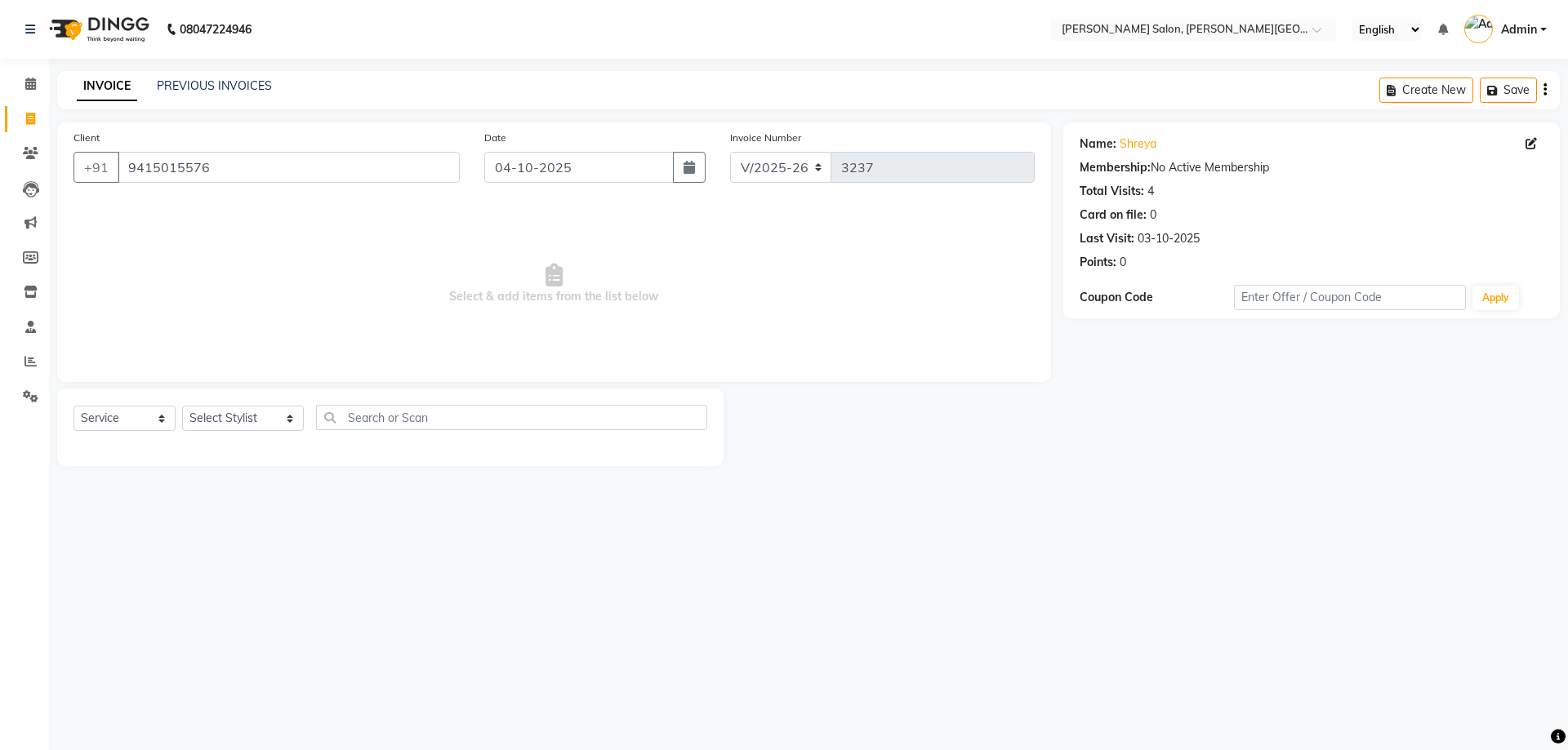
click at [1129, 463] on main "INVOICE PREVIOUS INVOICES Create New Save Client [PHONE_NUMBER] Date [DATE] Inv…" at bounding box center [809, 280] width 1519 height 419
drag, startPoint x: 1176, startPoint y: 143, endPoint x: 1073, endPoint y: 314, distance: 199.6
click at [1102, 170] on div "Name: Shreya Membership: No Active Membership Total Visits: 4 Card on file: 0 L…" at bounding box center [1311, 200] width 464 height 142
drag, startPoint x: 245, startPoint y: 165, endPoint x: 0, endPoint y: 166, distance: 245.0
click at [9, 165] on app-home "08047224946 Select Location × [PERSON_NAME] Salon, [PERSON_NAME] Road English E…" at bounding box center [784, 245] width 1568 height 490
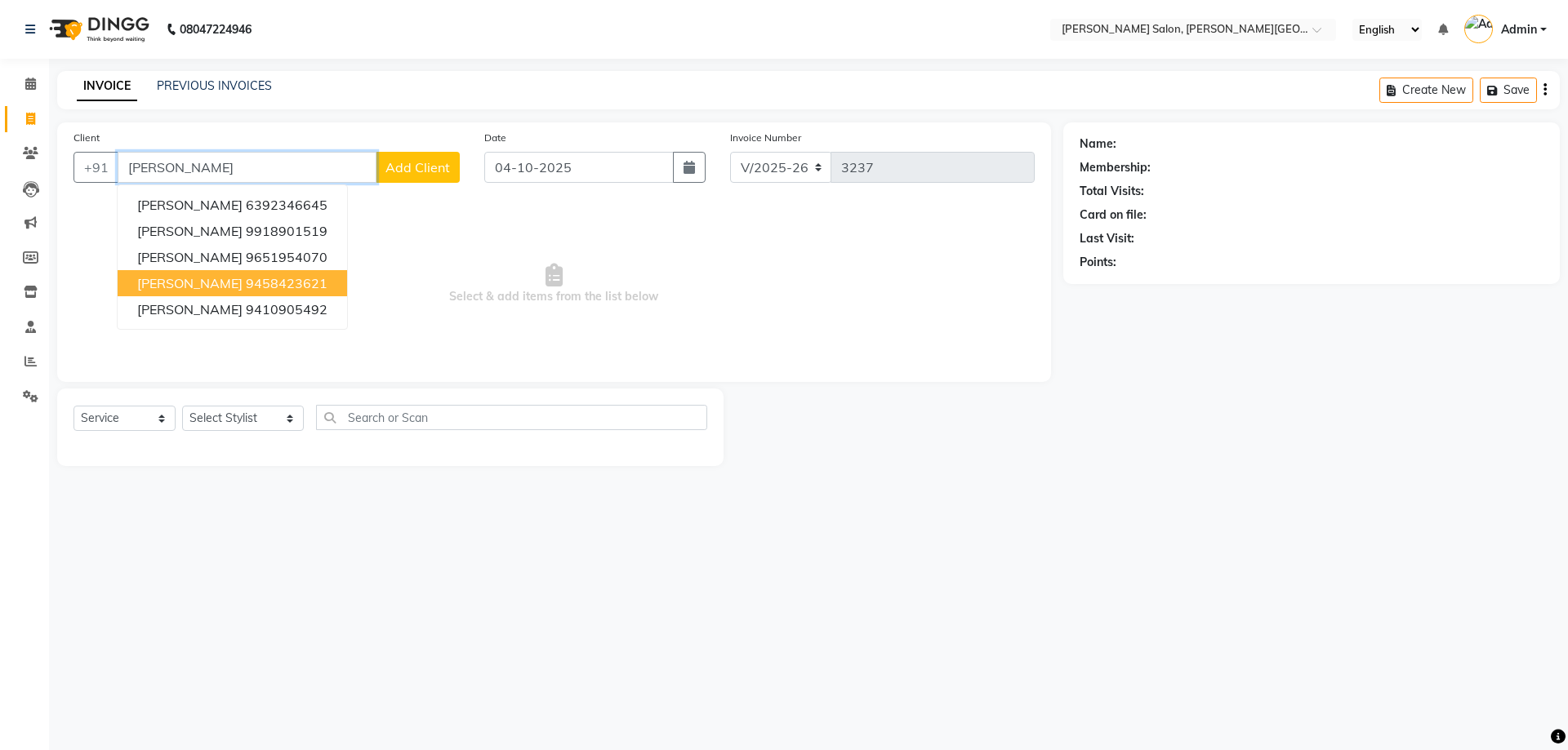
click at [292, 284] on ngb-highlight "9458423621" at bounding box center [287, 283] width 82 height 16
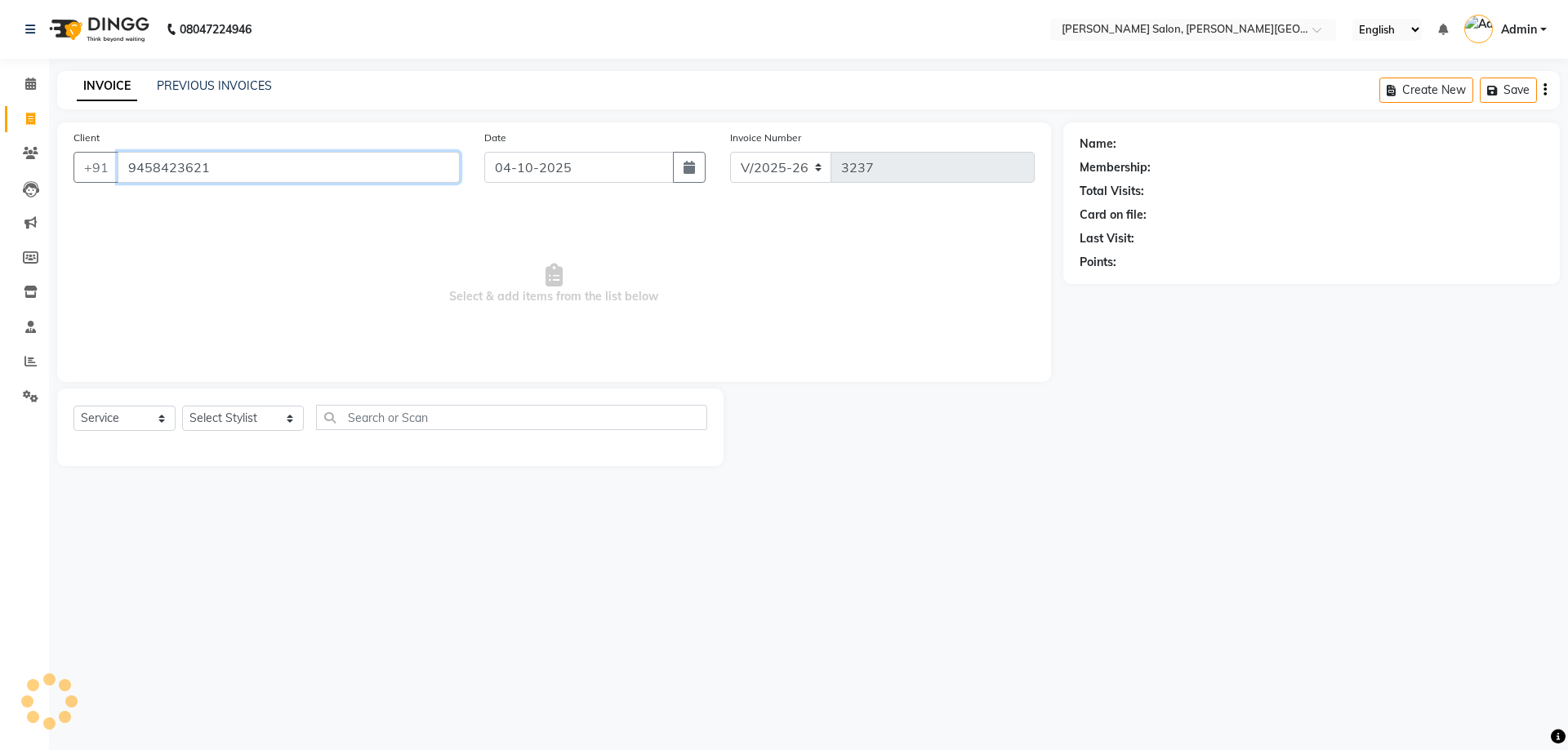
type input "9458423621"
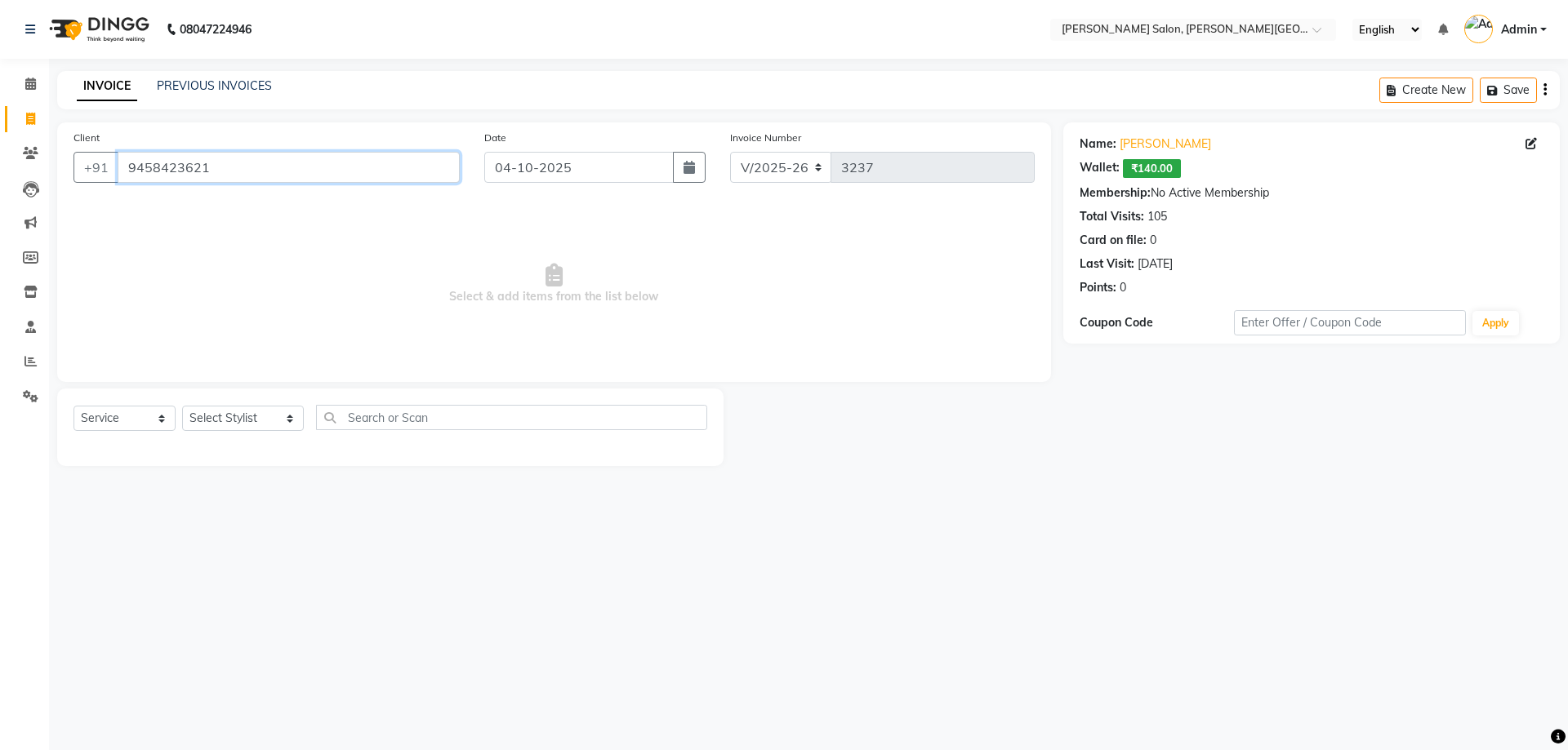
click at [6, 192] on app-home "08047224946 Select Location × [PERSON_NAME] Salon, [PERSON_NAME] Road English E…" at bounding box center [784, 245] width 1568 height 490
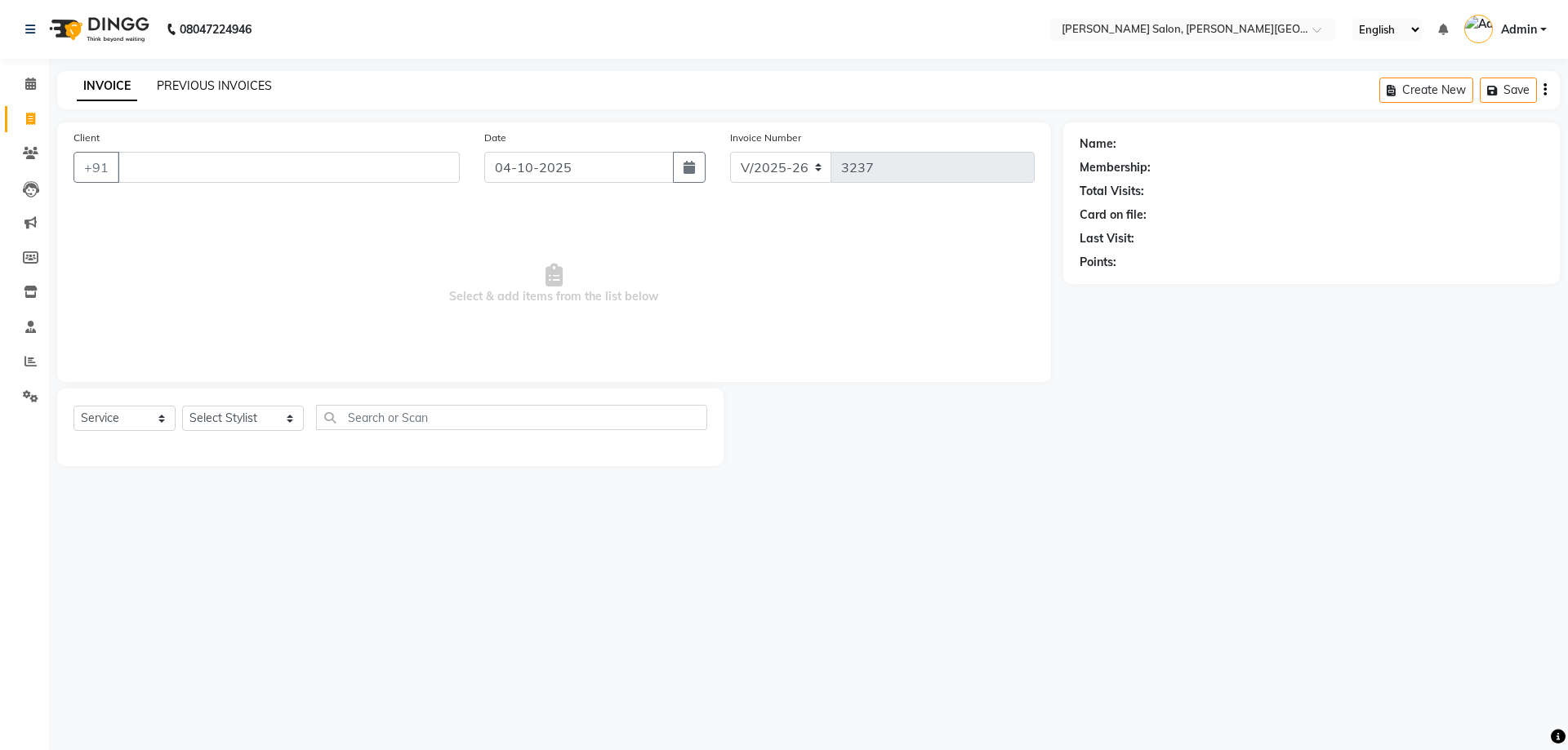
click at [205, 79] on link "PREVIOUS INVOICES" at bounding box center [214, 85] width 115 height 14
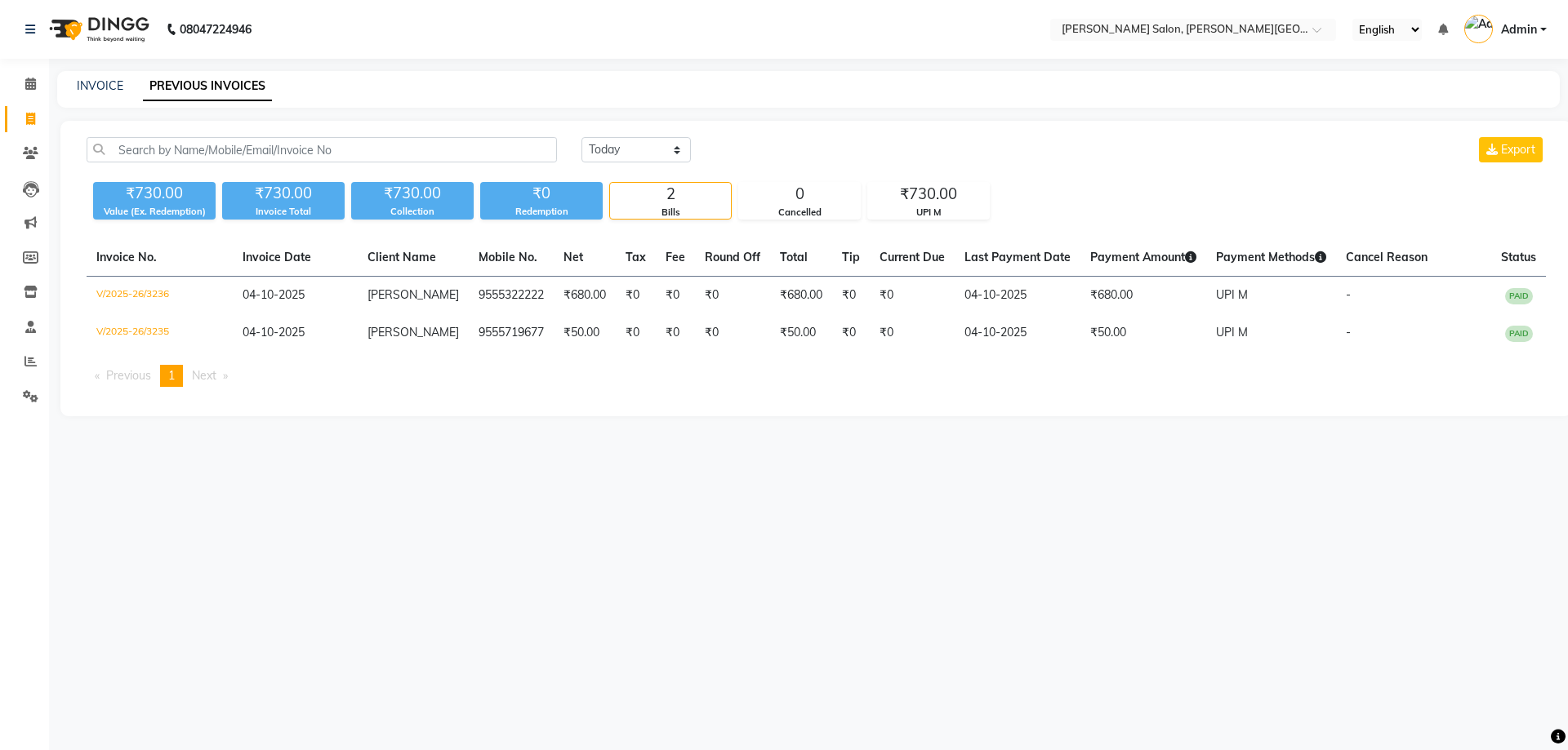
click at [31, 126] on span at bounding box center [31, 119] width 29 height 19
select select "service"
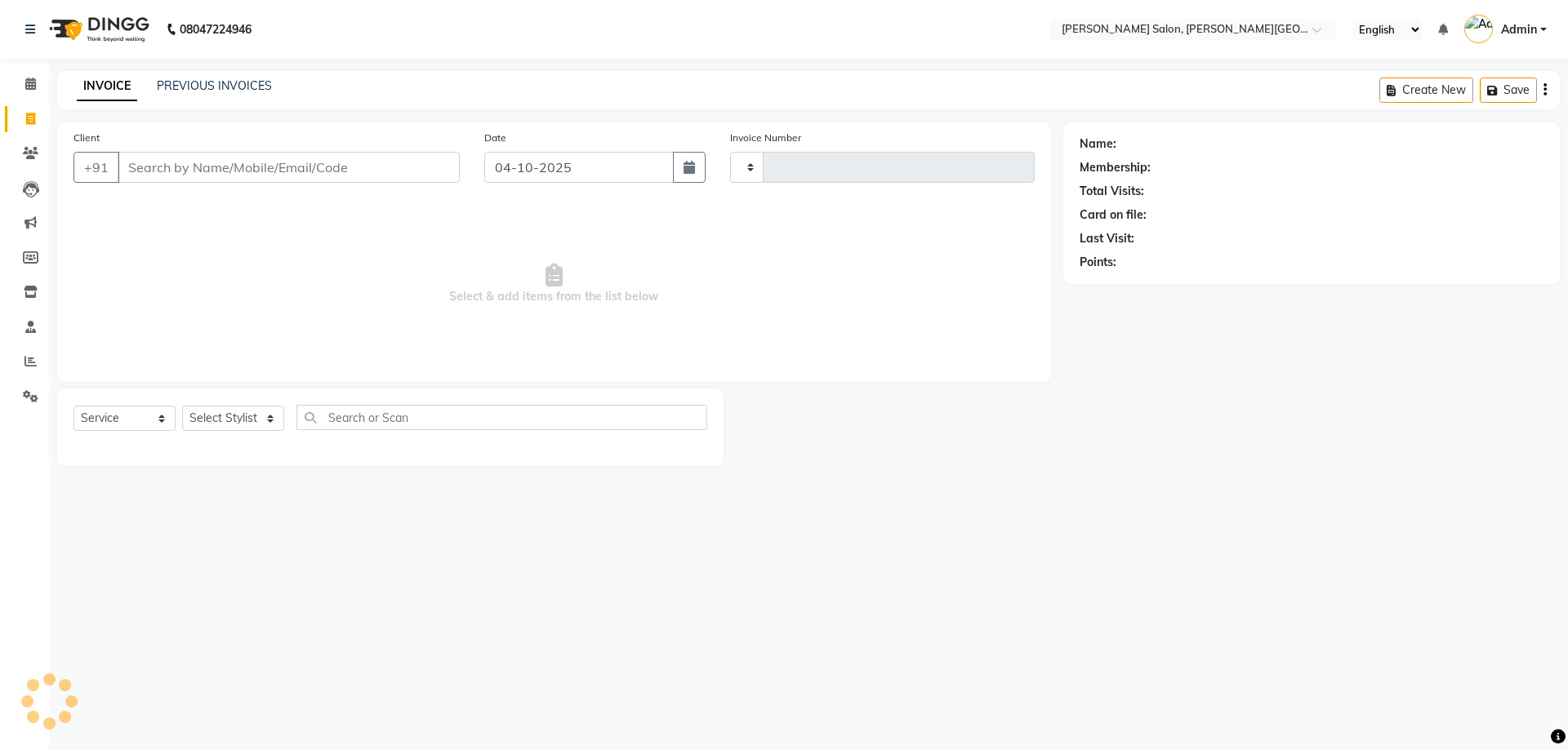
type input "7007429996"
type input "3237"
select select "4122"
type input "7007429996"
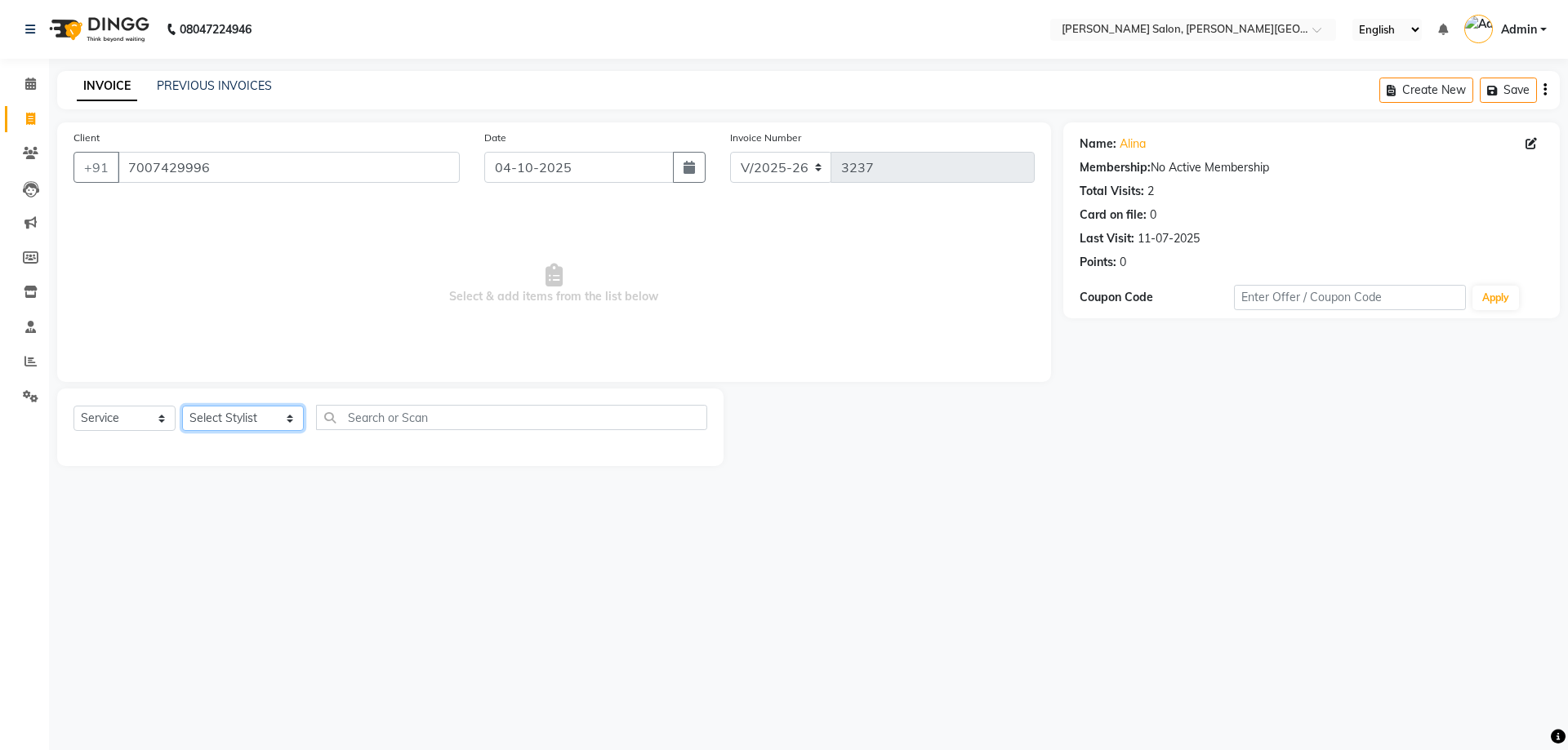
click at [228, 423] on select "Select Stylist [PERSON_NAME] [PERSON_NAME] [PERSON_NAME] [PERSON_NAME] [PERSON_…" at bounding box center [243, 419] width 121 height 25
click at [182, 406] on select "Select Stylist [PERSON_NAME] [PERSON_NAME] [PERSON_NAME] [PERSON_NAME] [PERSON_…" at bounding box center [243, 419] width 121 height 25
click at [228, 424] on select "Select Stylist [PERSON_NAME] [PERSON_NAME] [PERSON_NAME] [PERSON_NAME] [PERSON_…" at bounding box center [243, 419] width 121 height 25
select select "24171"
click at [182, 406] on select "Select Stylist [PERSON_NAME] [PERSON_NAME] [PERSON_NAME] [PERSON_NAME] [PERSON_…" at bounding box center [243, 419] width 121 height 25
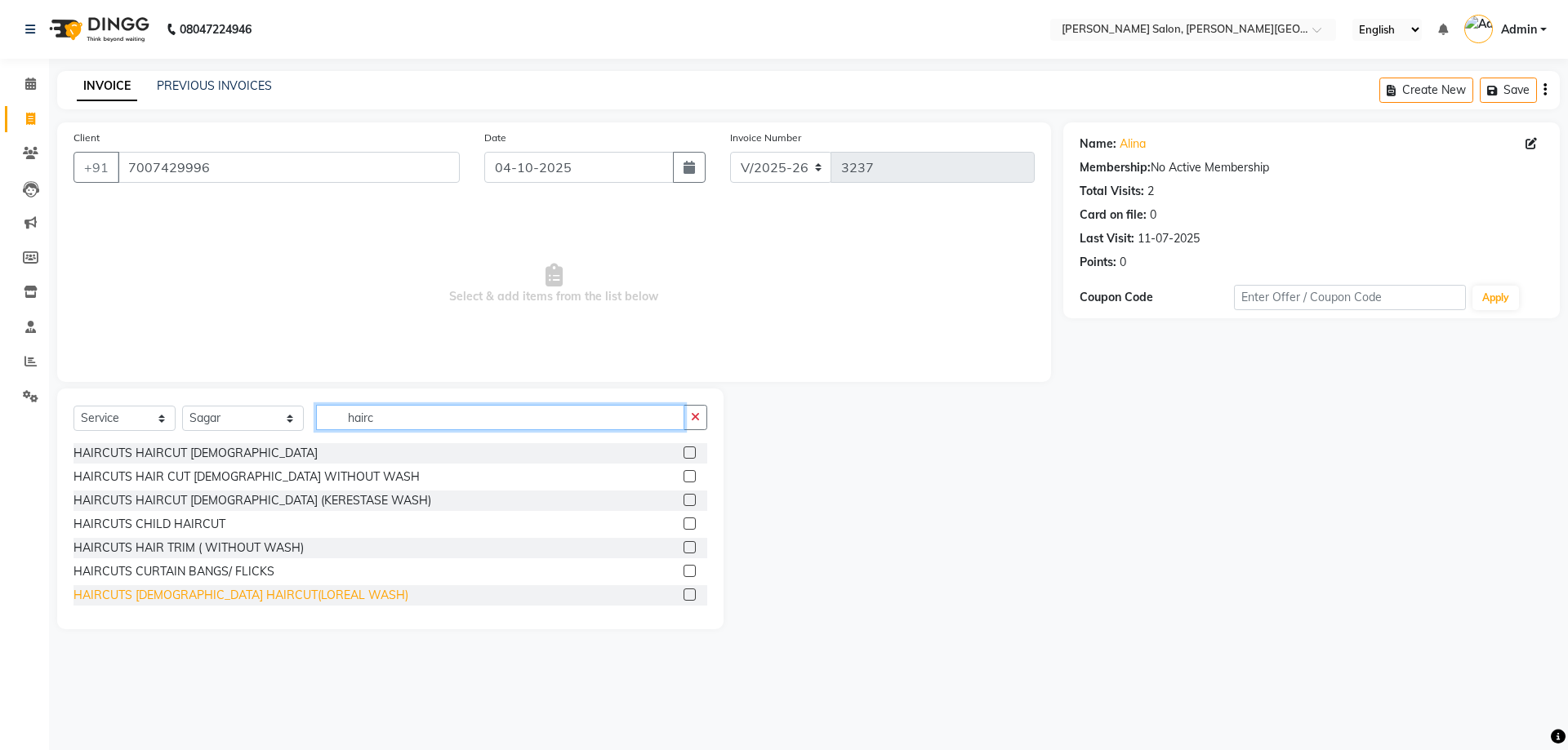
type input "hairc"
click at [227, 595] on div "HAIRCUTS [DEMOGRAPHIC_DATA] HAIRCUT(LOREAL WASH)" at bounding box center [241, 595] width 335 height 17
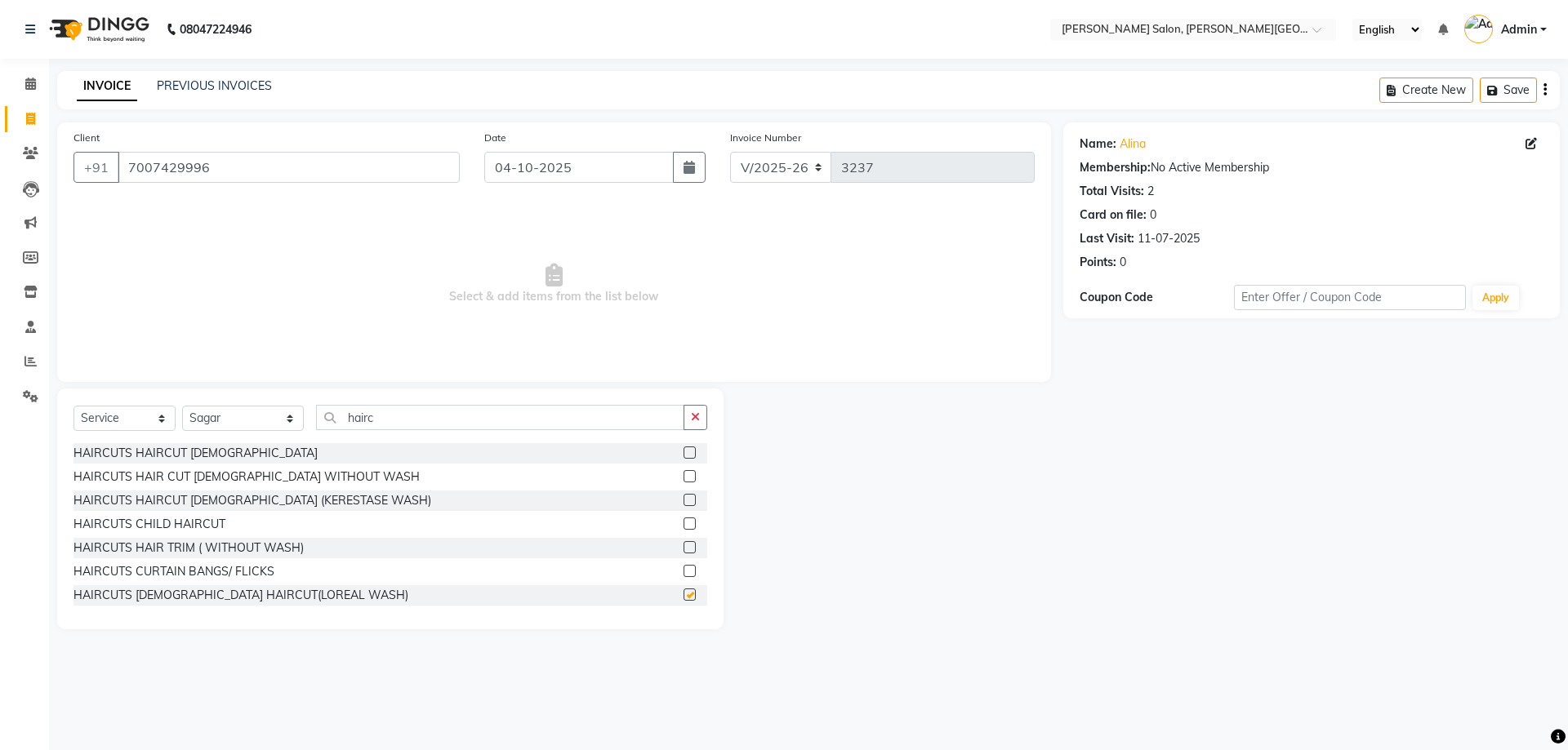
checkbox input "false"
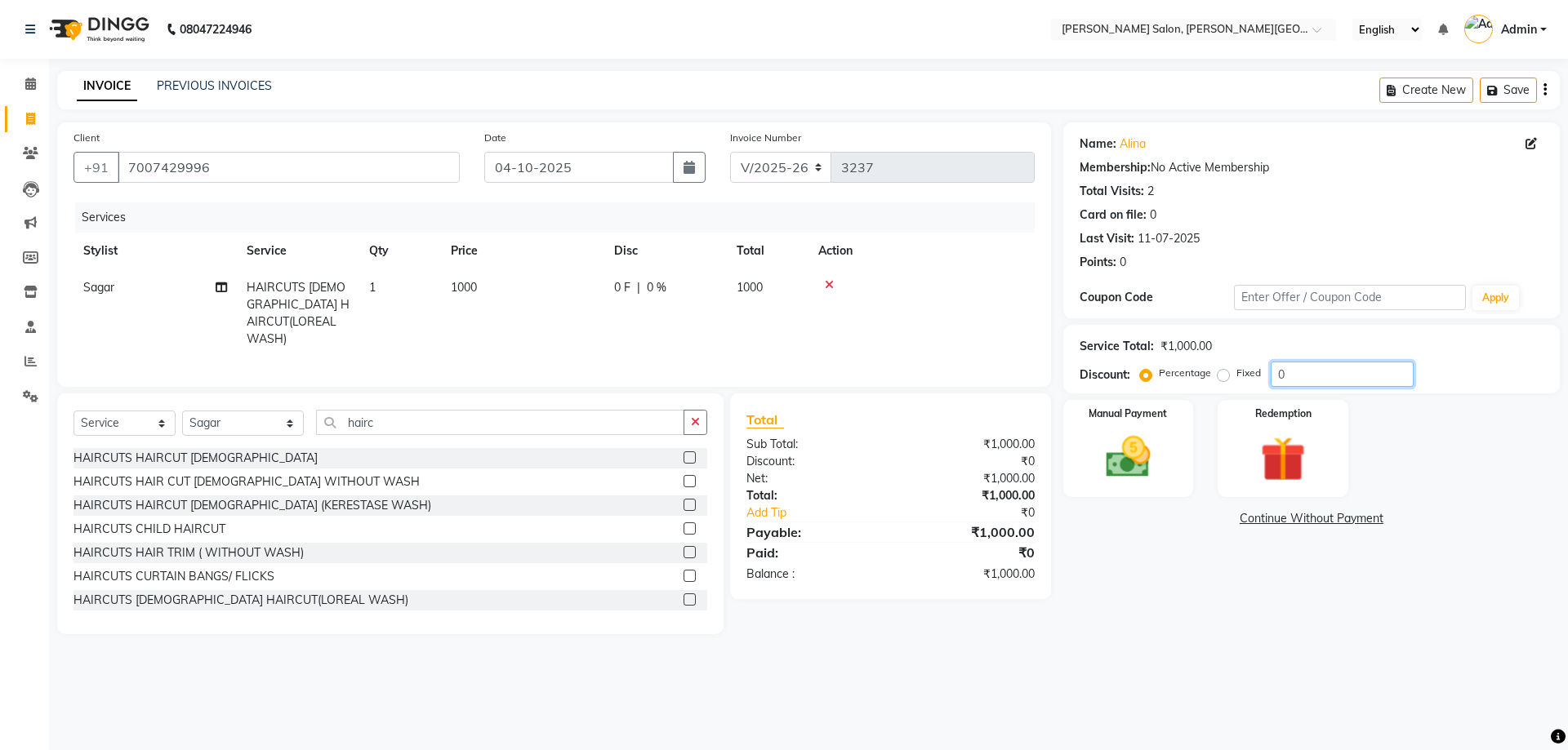
click at [1124, 388] on div "Service Total: ₹1,000.00 Discount: Percentage Fixed 0" at bounding box center [1311, 359] width 497 height 68
type input "20"
click at [1176, 440] on div "Manual Payment" at bounding box center [1128, 448] width 136 height 101
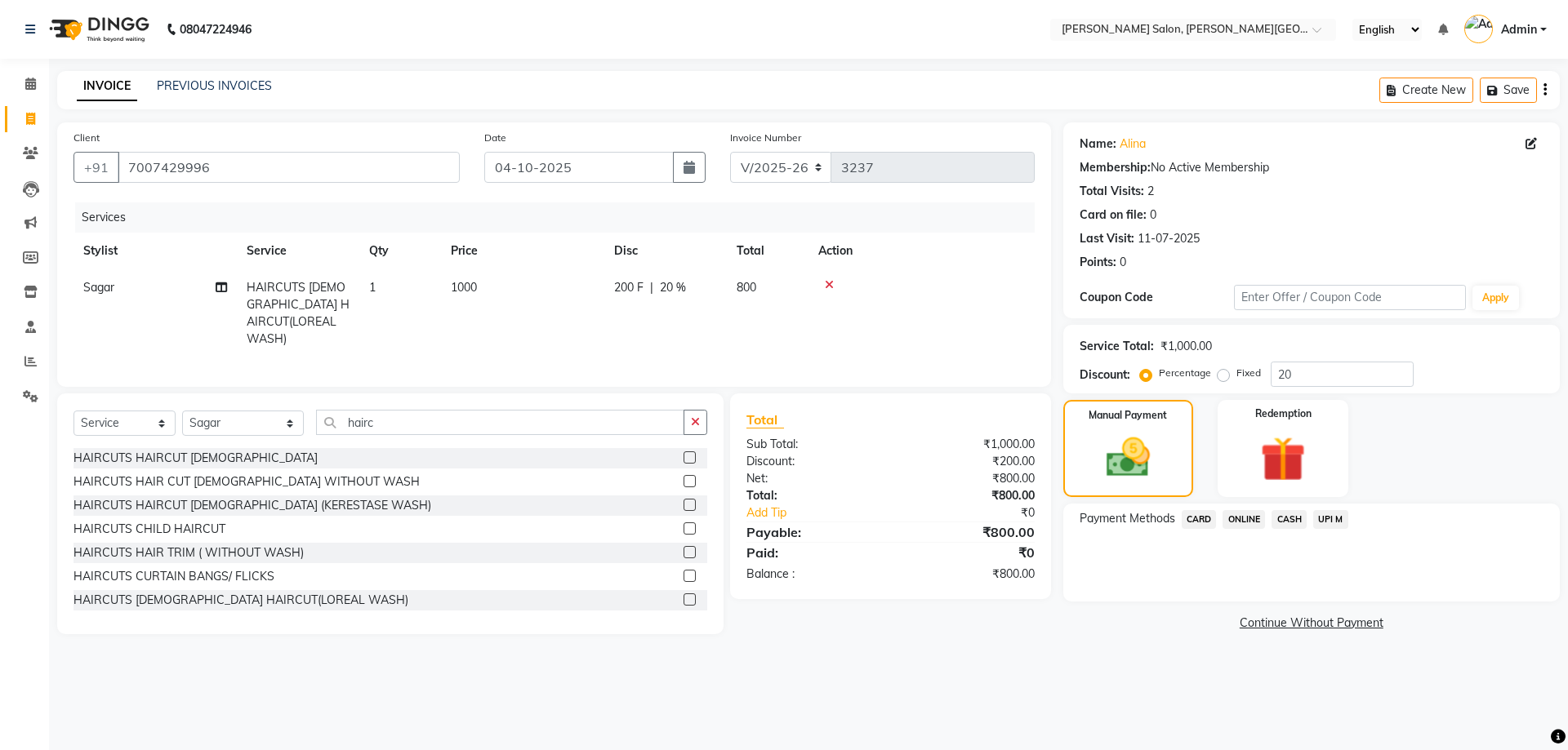
click at [1329, 516] on span "UPI M" at bounding box center [1330, 519] width 35 height 19
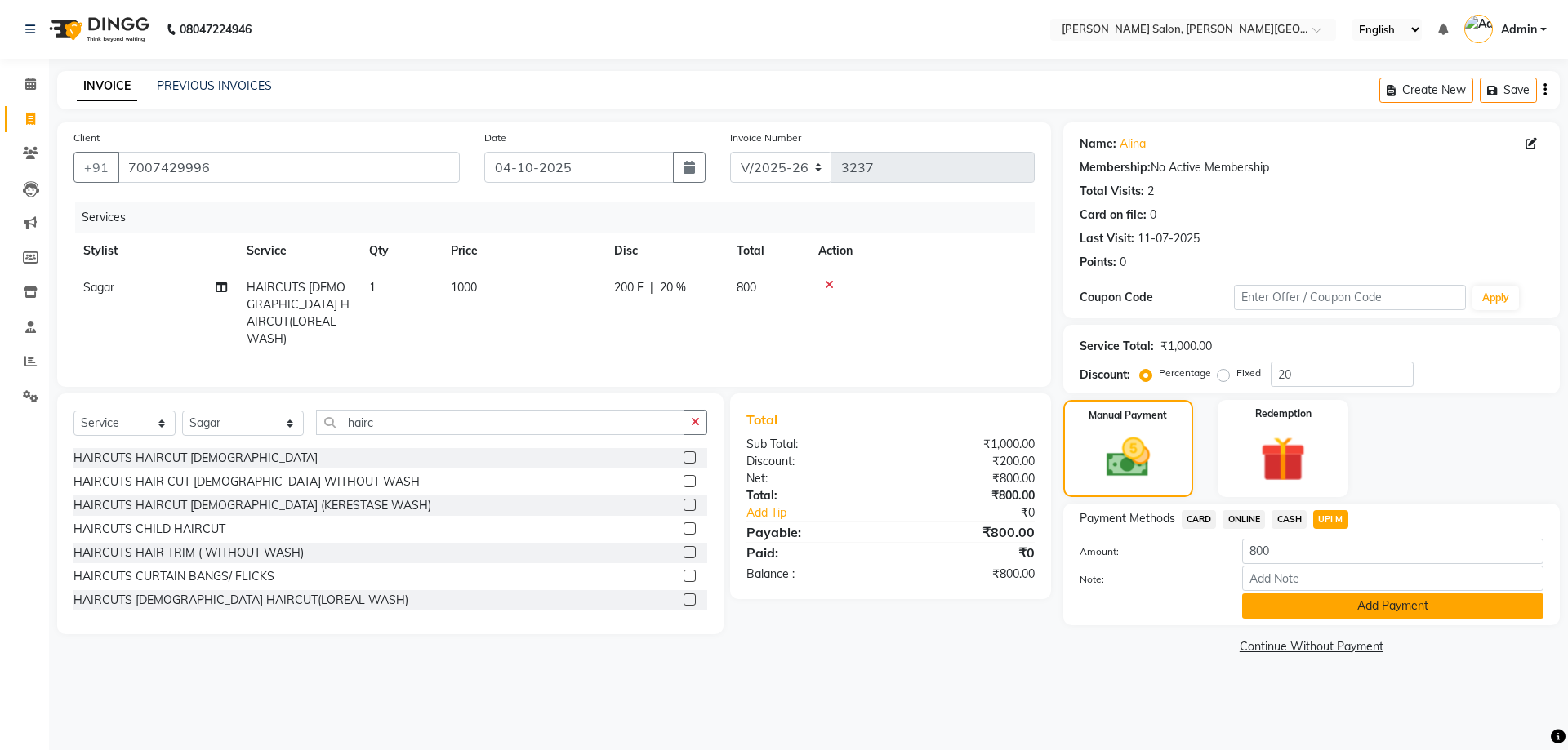
click at [1365, 604] on button "Add Payment" at bounding box center [1392, 606] width 301 height 25
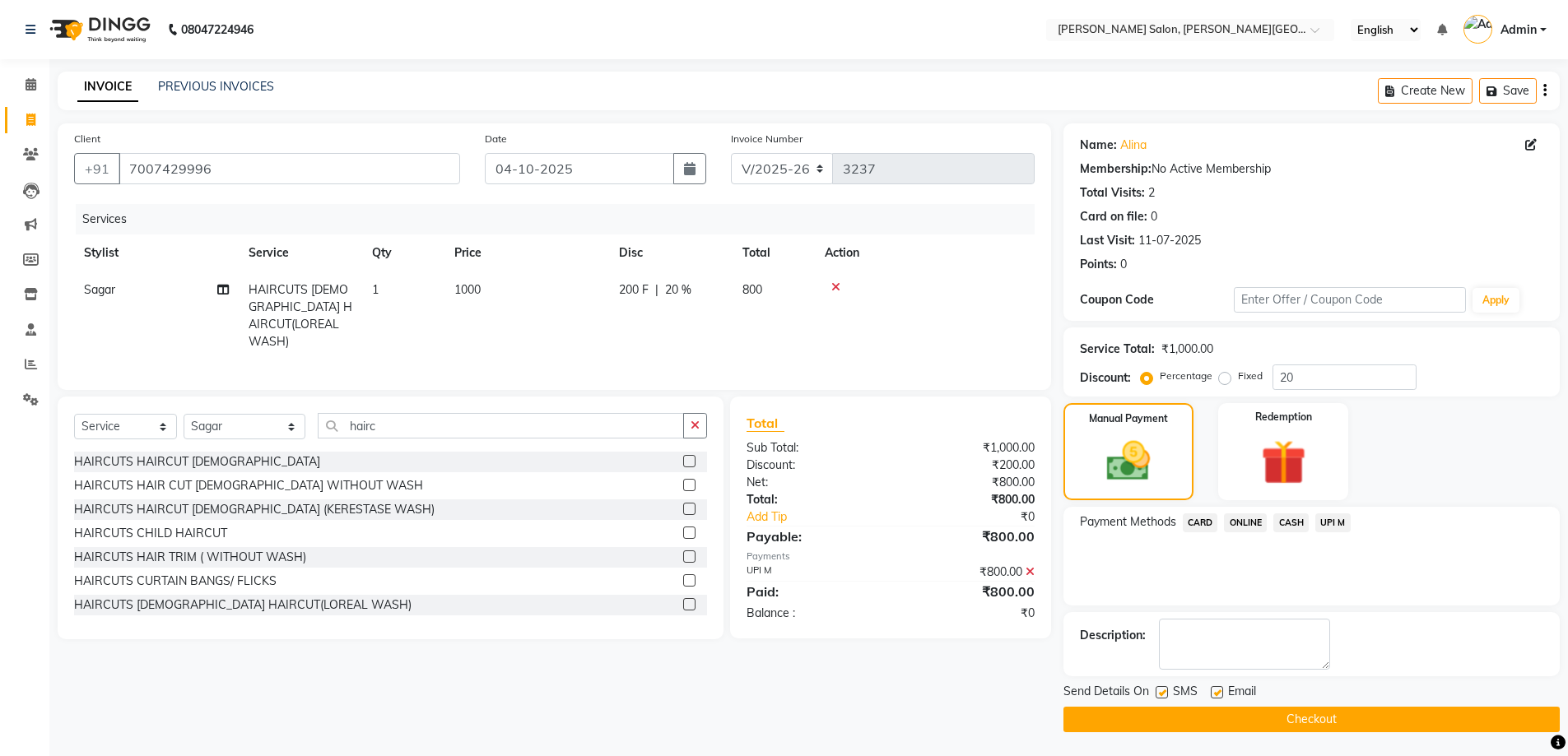
click at [1340, 723] on button "Checkout" at bounding box center [1312, 720] width 496 height 25
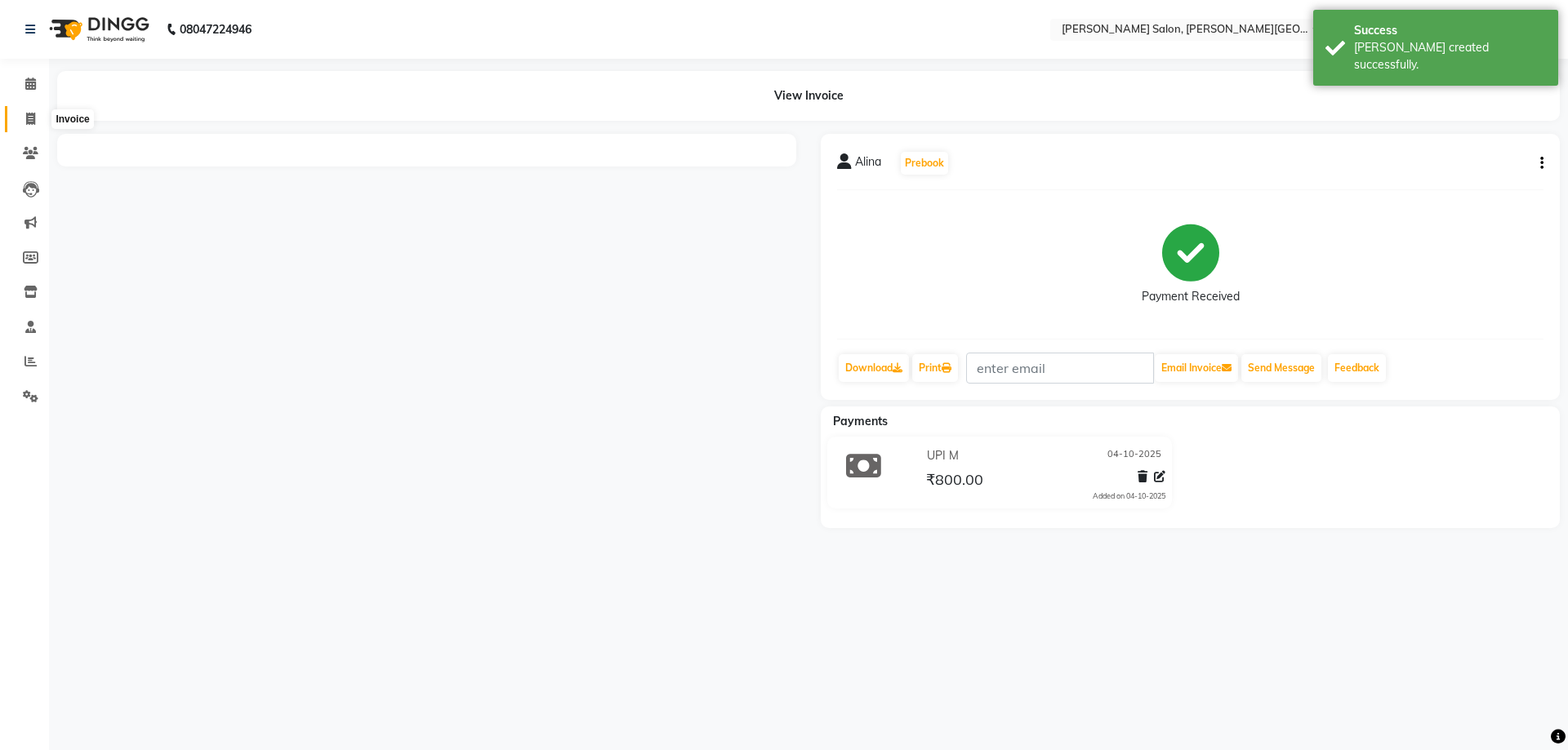
click at [27, 112] on icon at bounding box center [31, 119] width 9 height 13
select select "service"
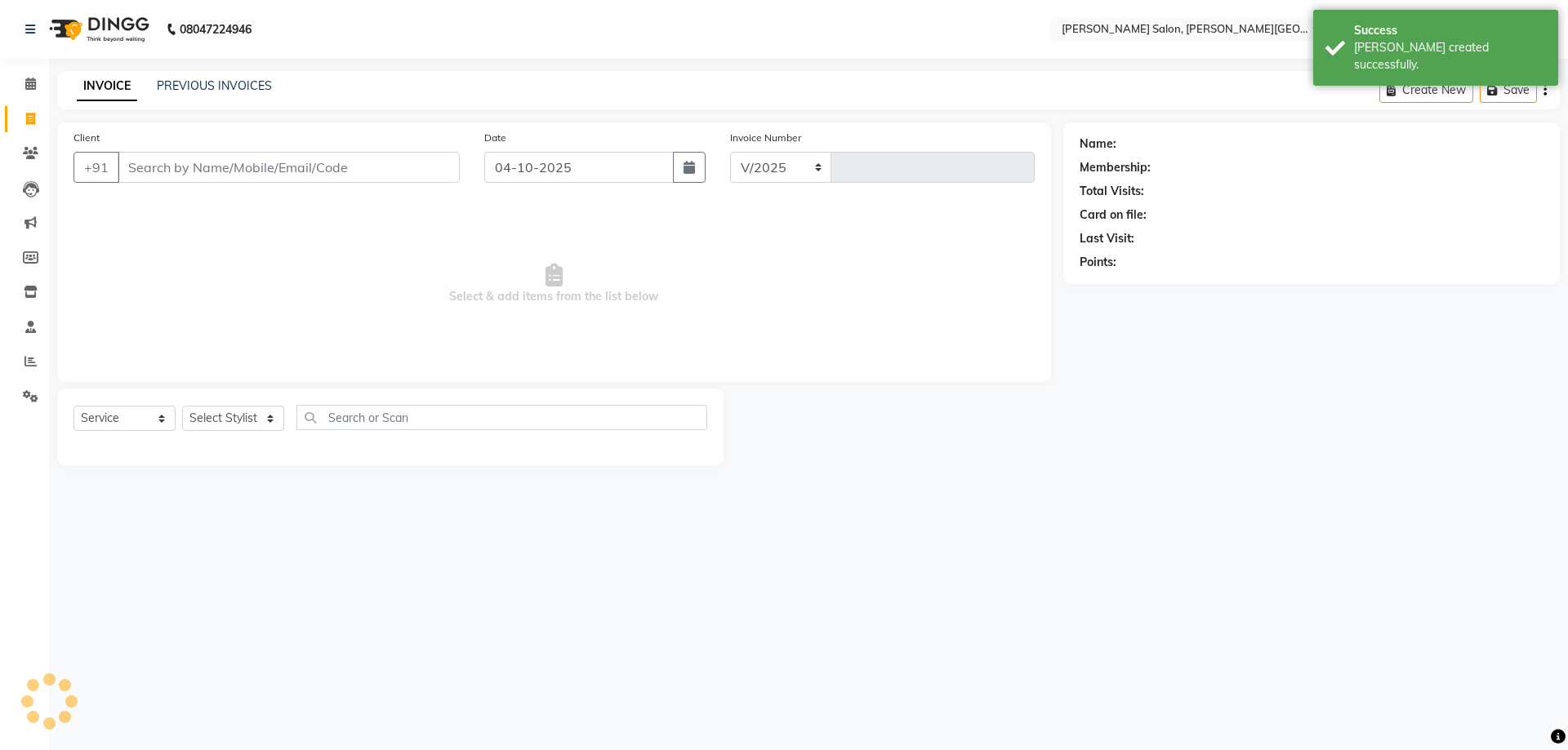
select select "4122"
type input "3238"
paste input "9458423621"
type input "9458423621"
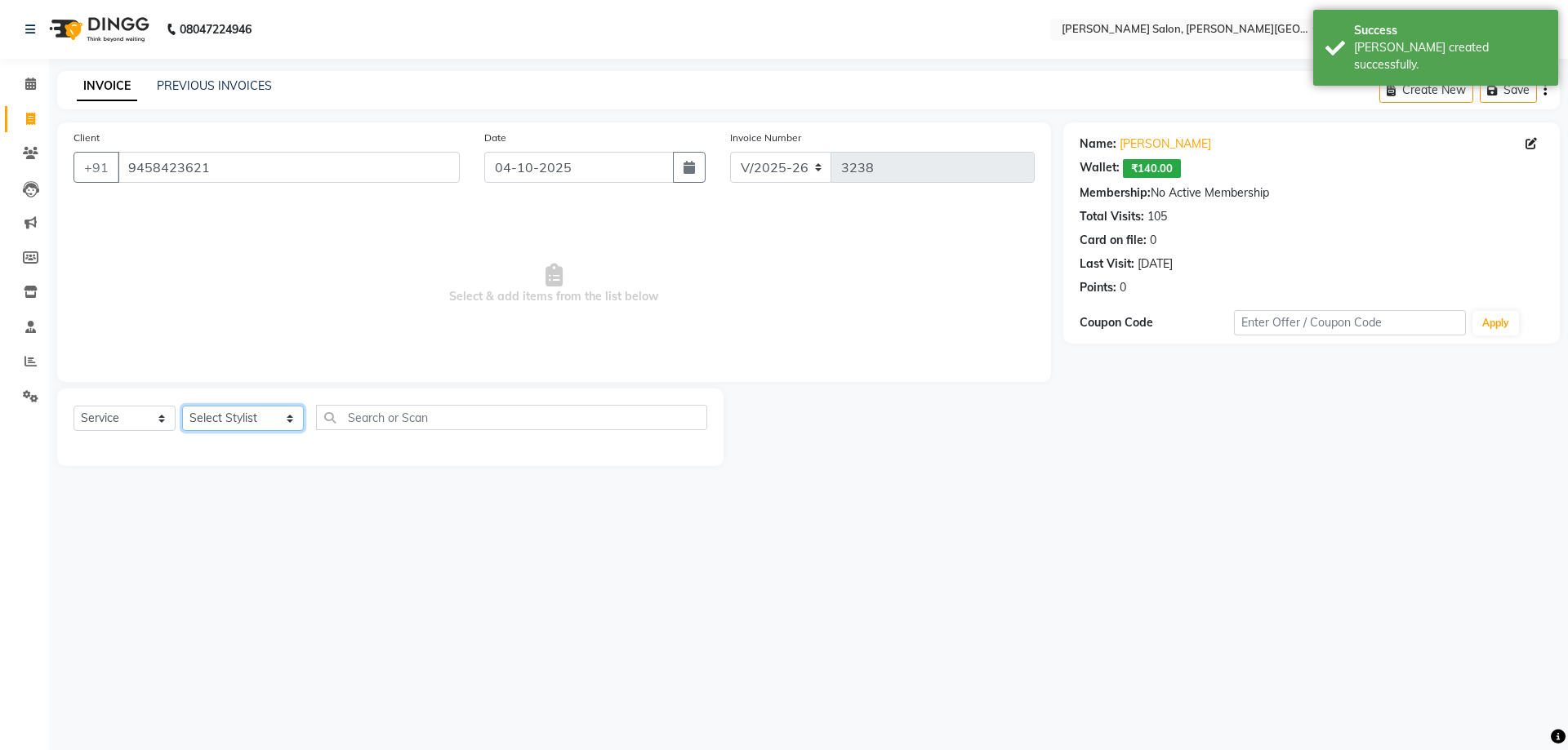
click at [264, 406] on select "Select Stylist [PERSON_NAME] [PERSON_NAME] [PERSON_NAME] [PERSON_NAME] [PERSON_…" at bounding box center [243, 419] width 121 height 25
select select "39529"
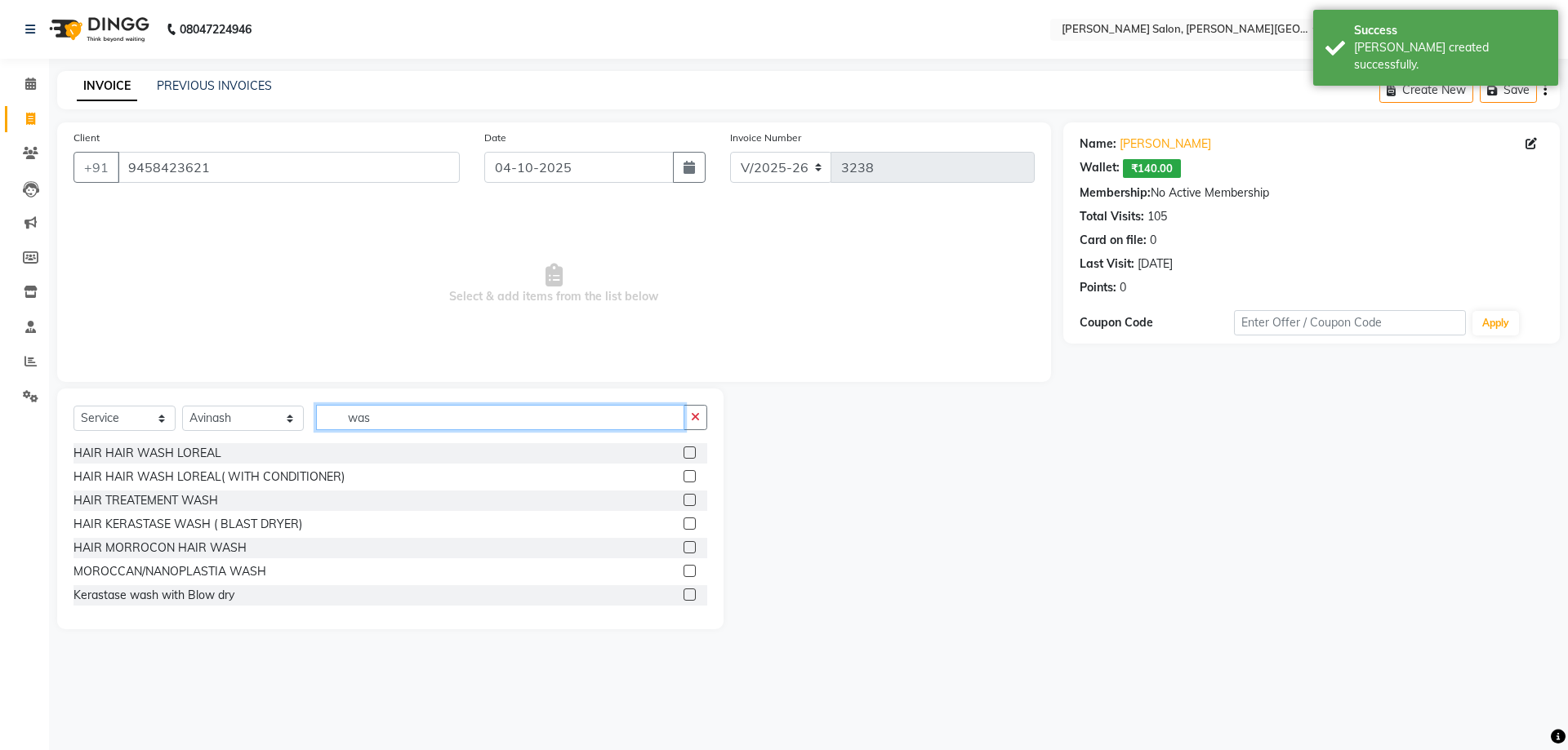
type input "was"
click at [297, 487] on div "HAIR HAIR WASH LOREAL( WITH CONDITIONER)" at bounding box center [390, 477] width 633 height 21
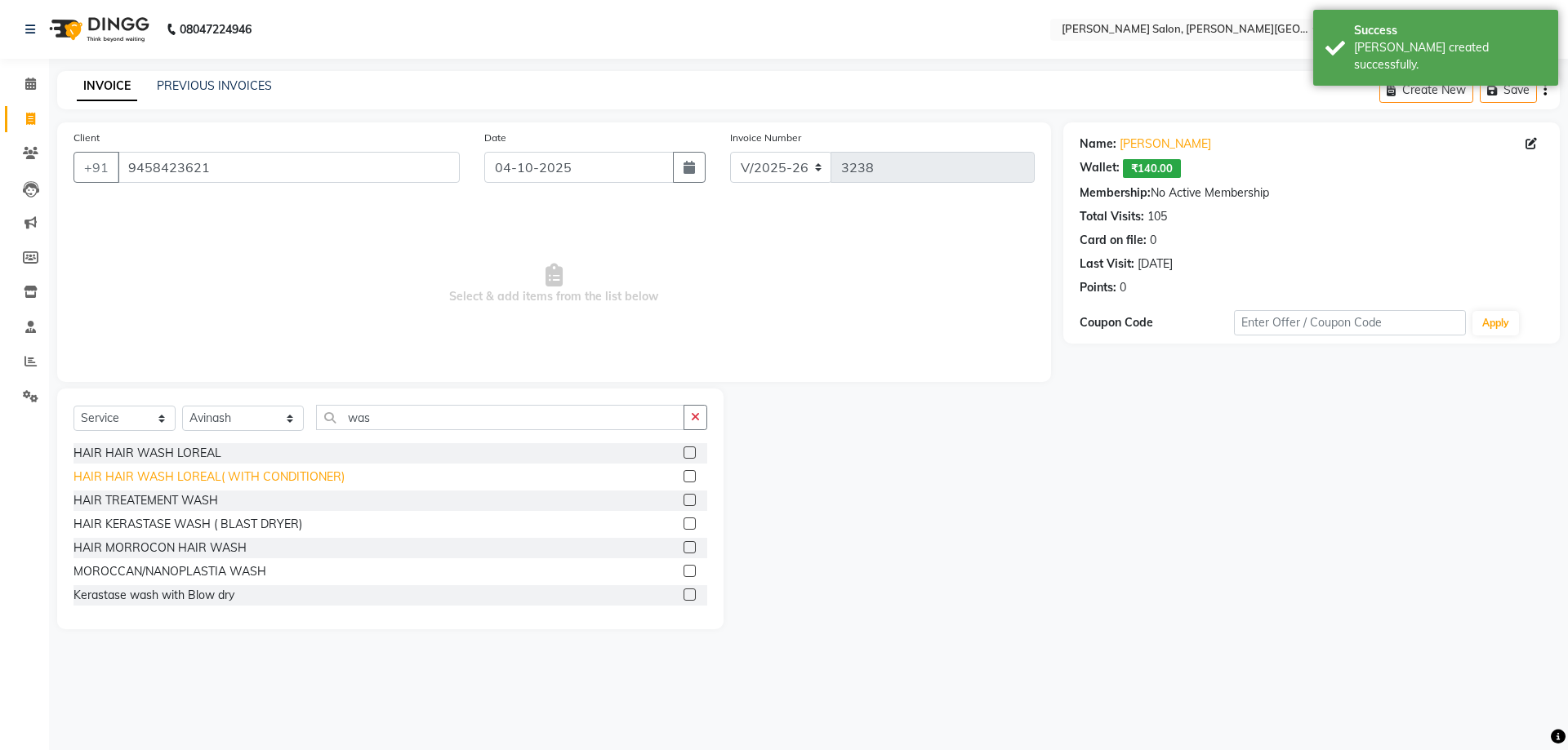
click at [315, 472] on div "HAIR HAIR WASH LOREAL( WITH CONDITIONER)" at bounding box center [209, 477] width 271 height 17
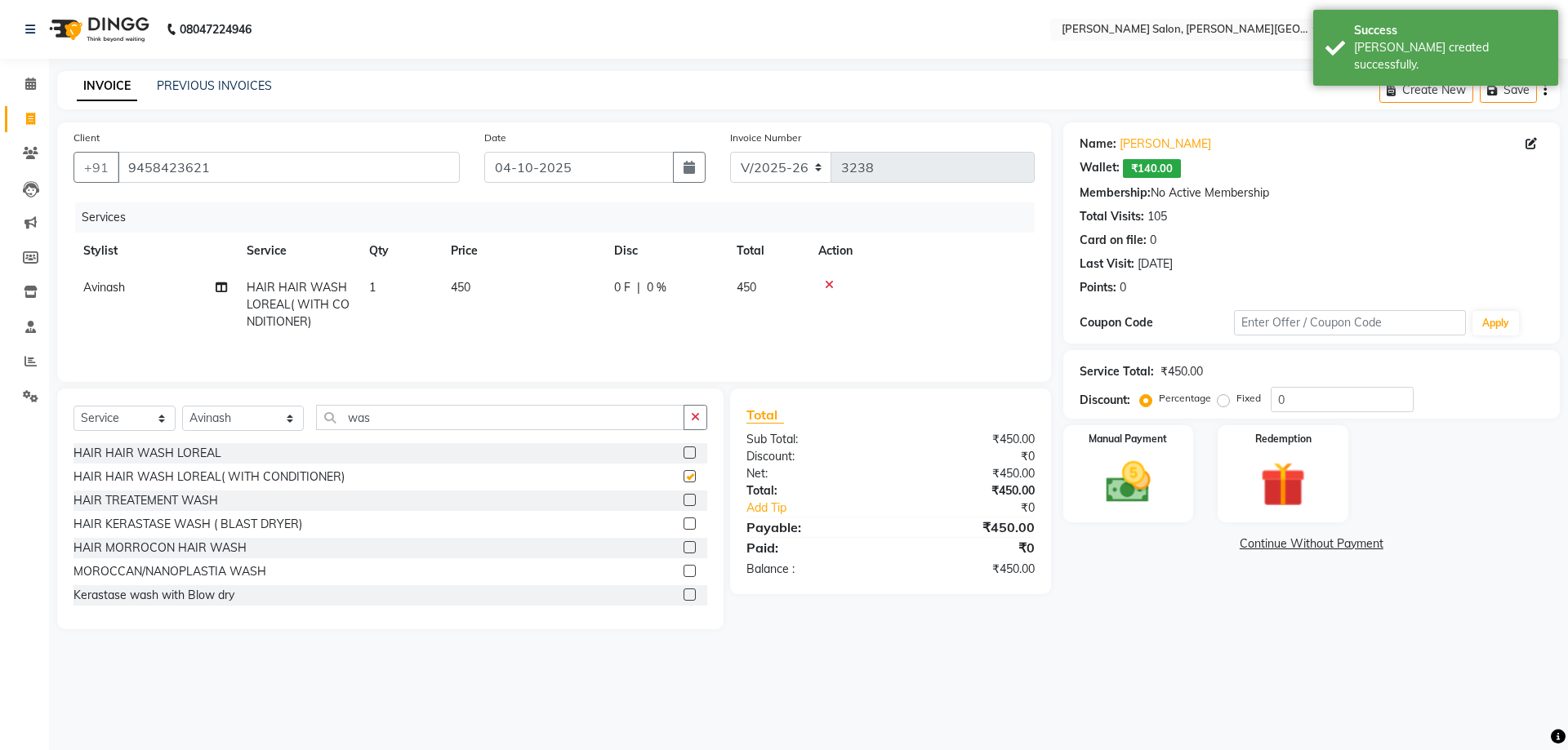
checkbox input "false"
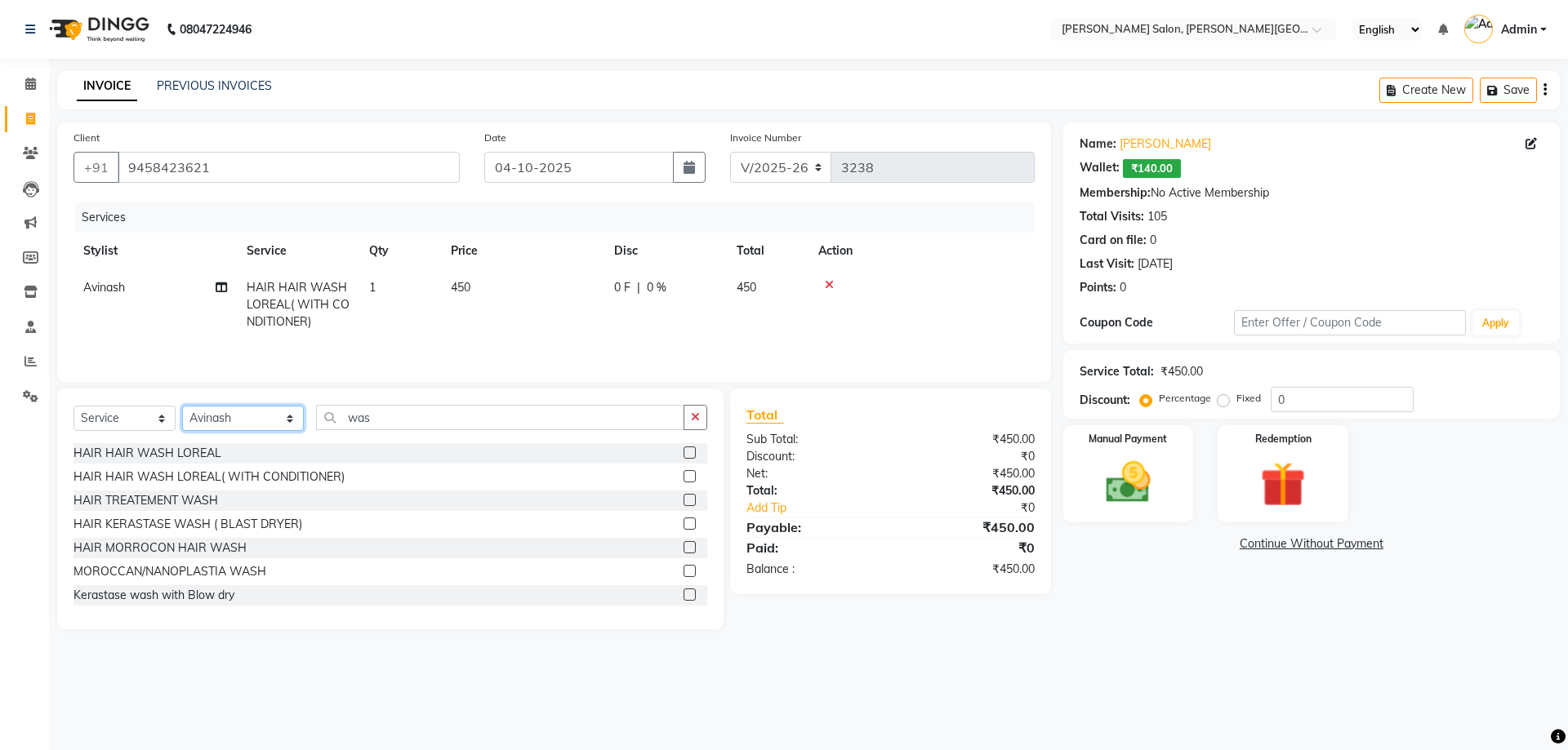
click at [240, 410] on select "Select Stylist [PERSON_NAME] [PERSON_NAME] [PERSON_NAME] [PERSON_NAME] [PERSON_…" at bounding box center [243, 419] width 121 height 25
select select "24171"
click at [182, 406] on select "Select Stylist [PERSON_NAME] [PERSON_NAME] [PERSON_NAME] [PERSON_NAME] [PERSON_…" at bounding box center [243, 419] width 121 height 25
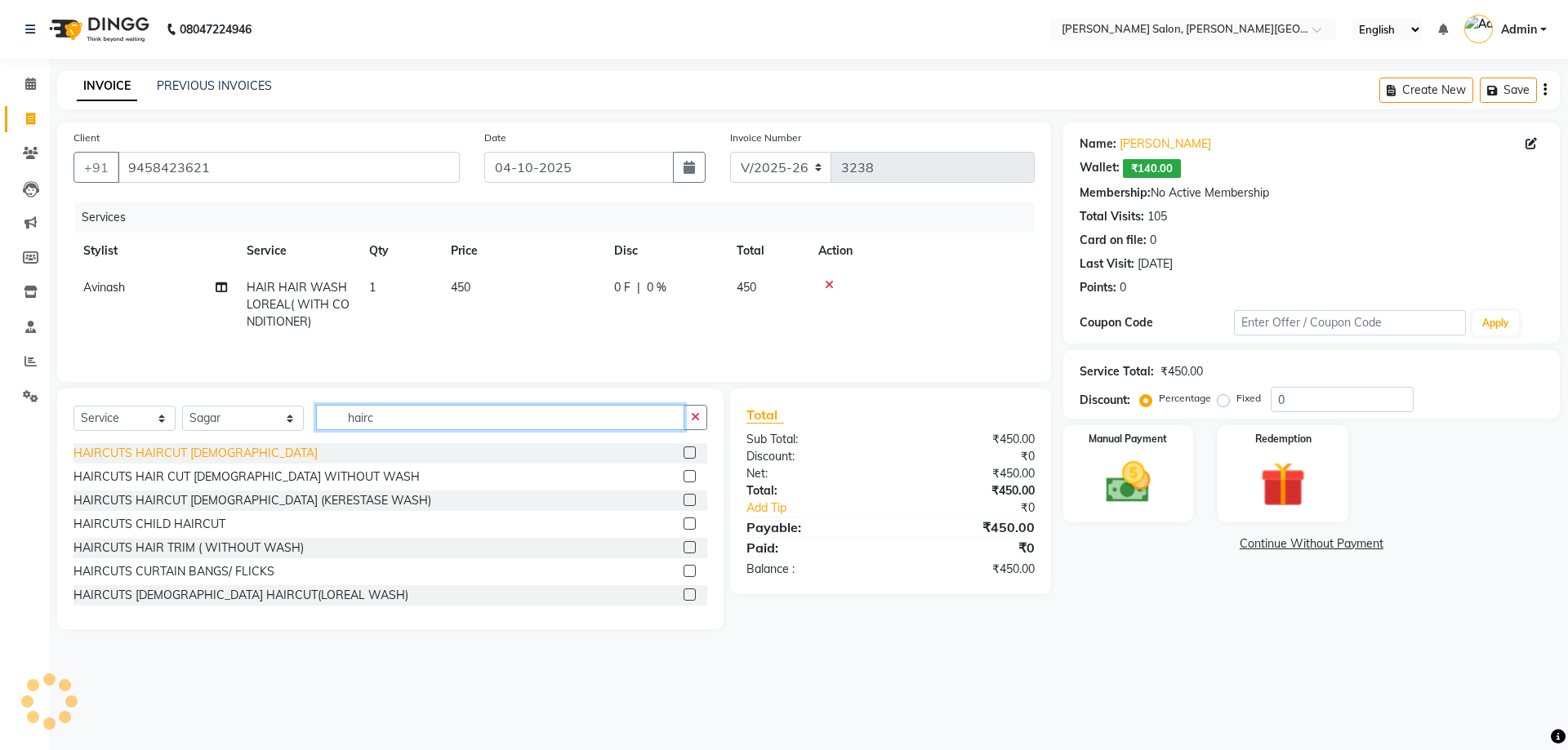
type input "hairc"
click at [181, 450] on div "HAIRCUTS HAIRCUT [DEMOGRAPHIC_DATA]" at bounding box center [196, 453] width 244 height 17
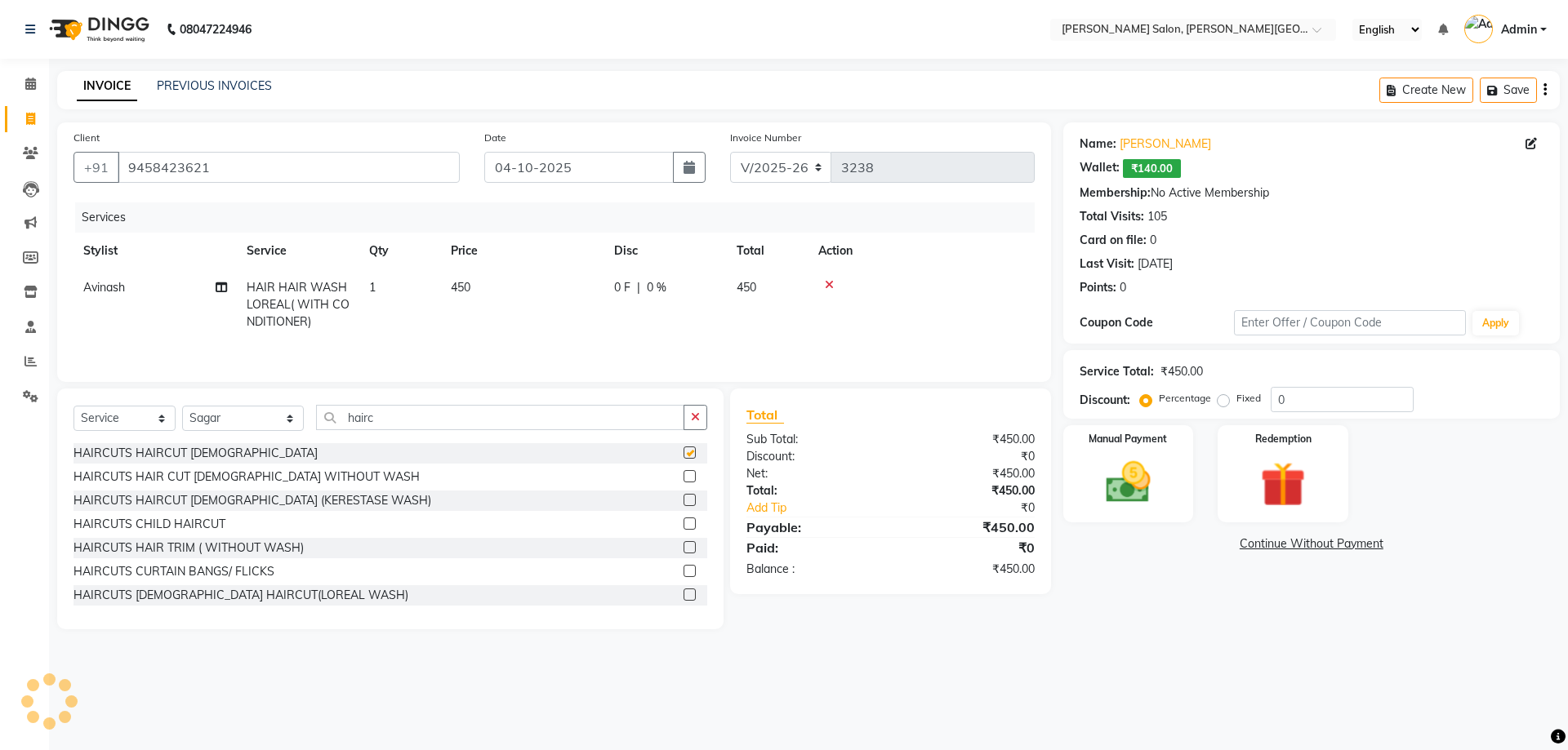
checkbox input "false"
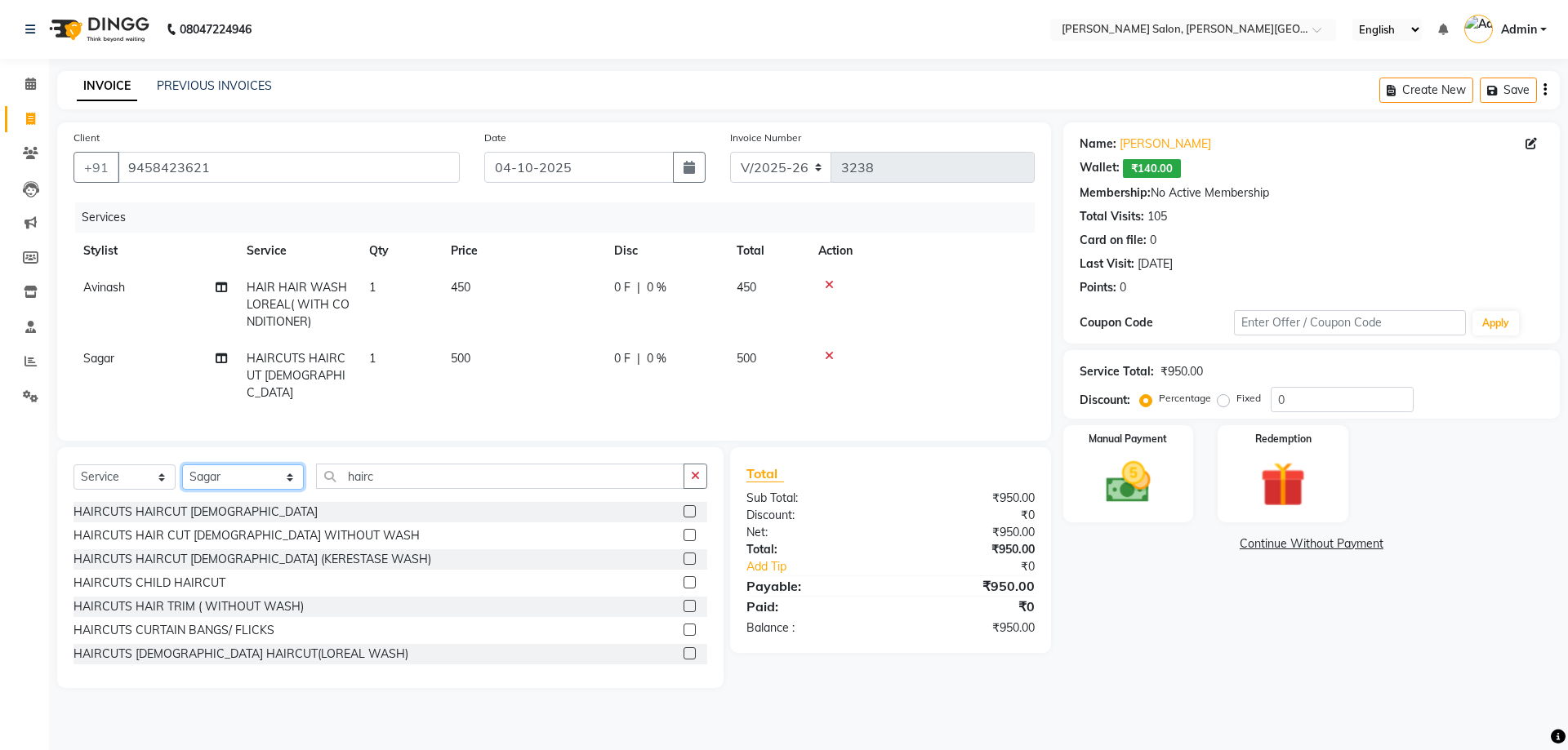
click at [220, 479] on select "Select Stylist [PERSON_NAME] [PERSON_NAME] [PERSON_NAME] [PERSON_NAME] [PERSON_…" at bounding box center [243, 477] width 121 height 25
select select "24176"
click at [182, 464] on select "Select Stylist [PERSON_NAME] [PERSON_NAME] [PERSON_NAME] [PERSON_NAME] [PERSON_…" at bounding box center [243, 477] width 121 height 25
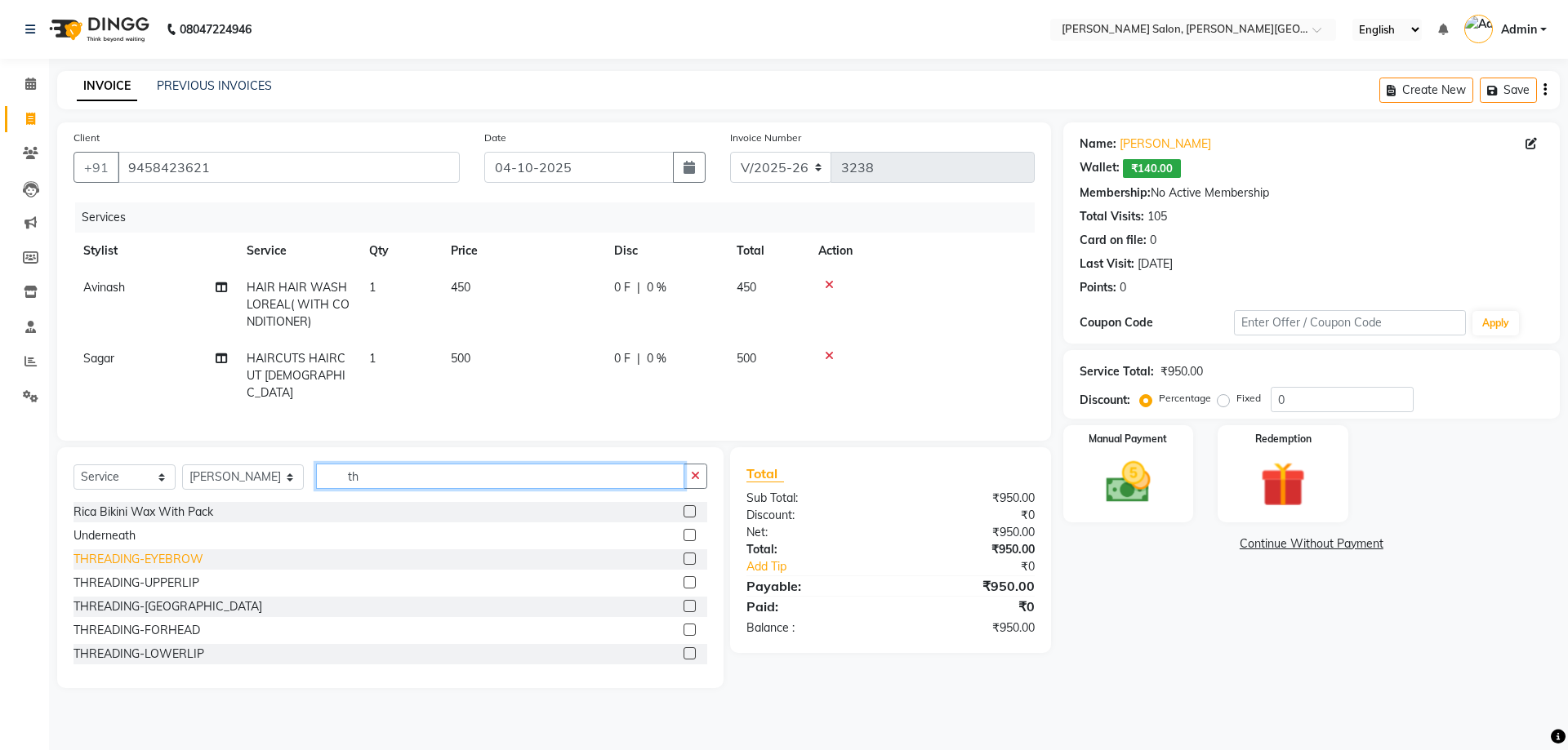
type input "th"
click at [186, 554] on div "THREADING-EYEBROW" at bounding box center [138, 559] width 129 height 17
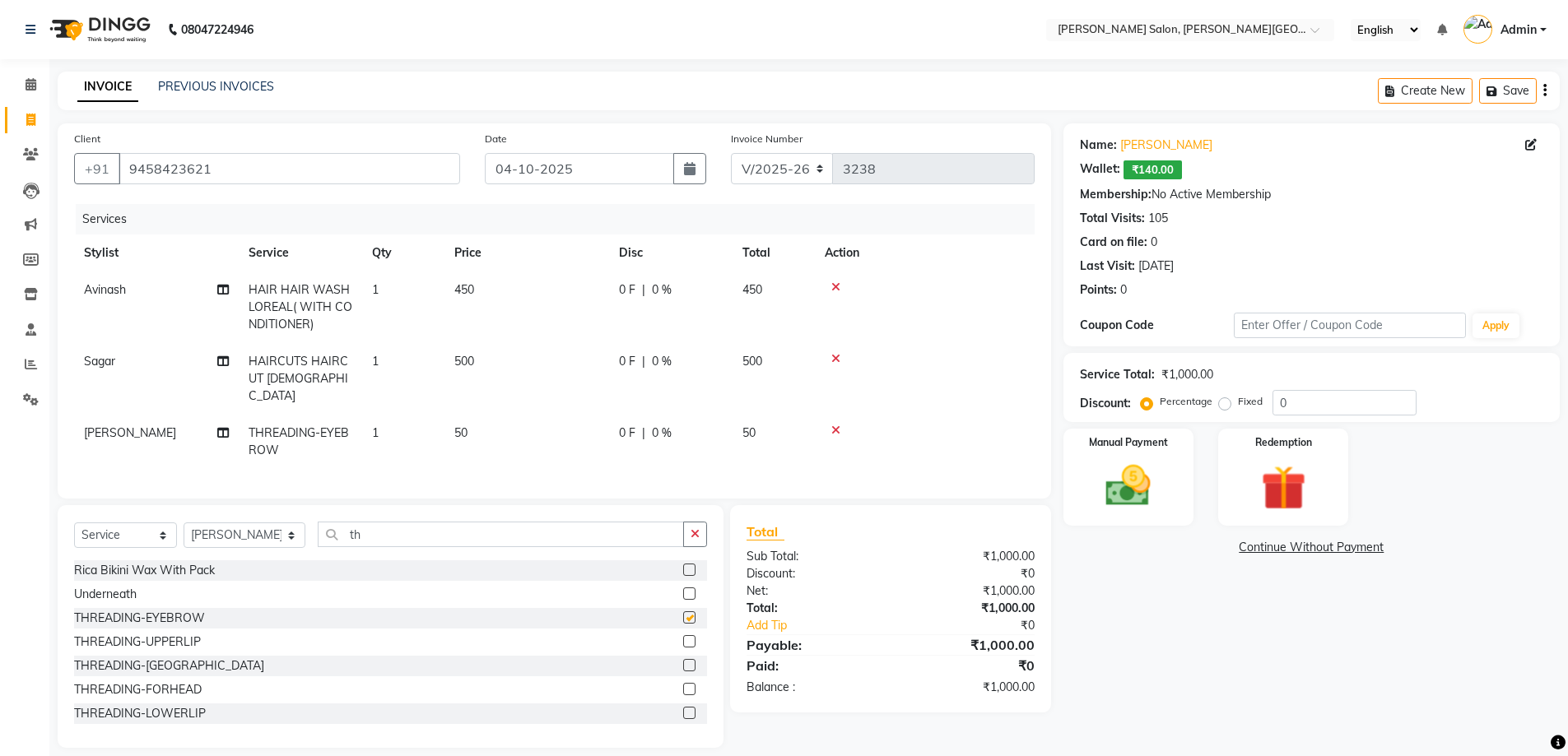
checkbox input "false"
click at [194, 586] on div "Underneath" at bounding box center [390, 594] width 633 height 21
click at [177, 634] on div "THREADING-UPPERLIP" at bounding box center [138, 642] width 127 height 17
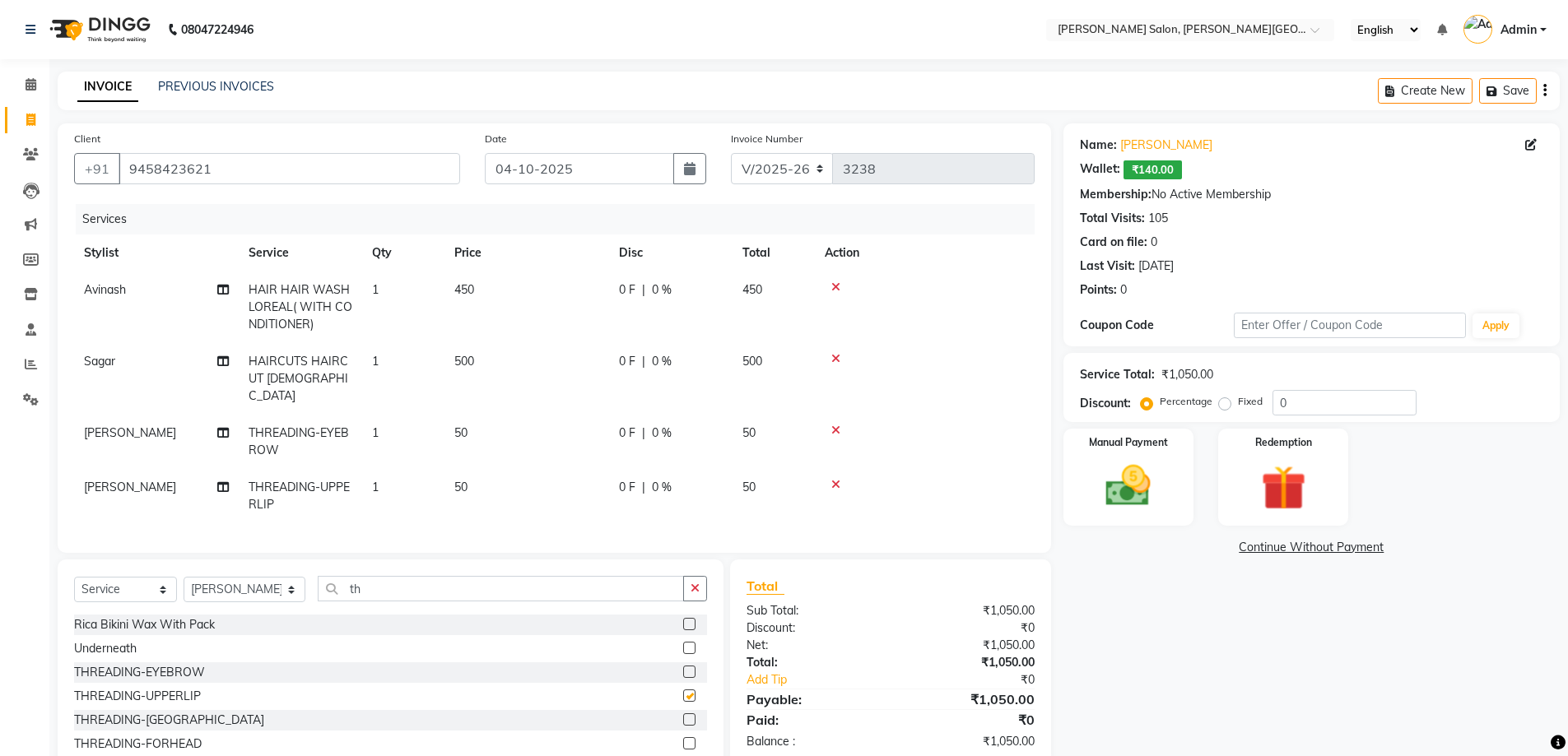
checkbox input "false"
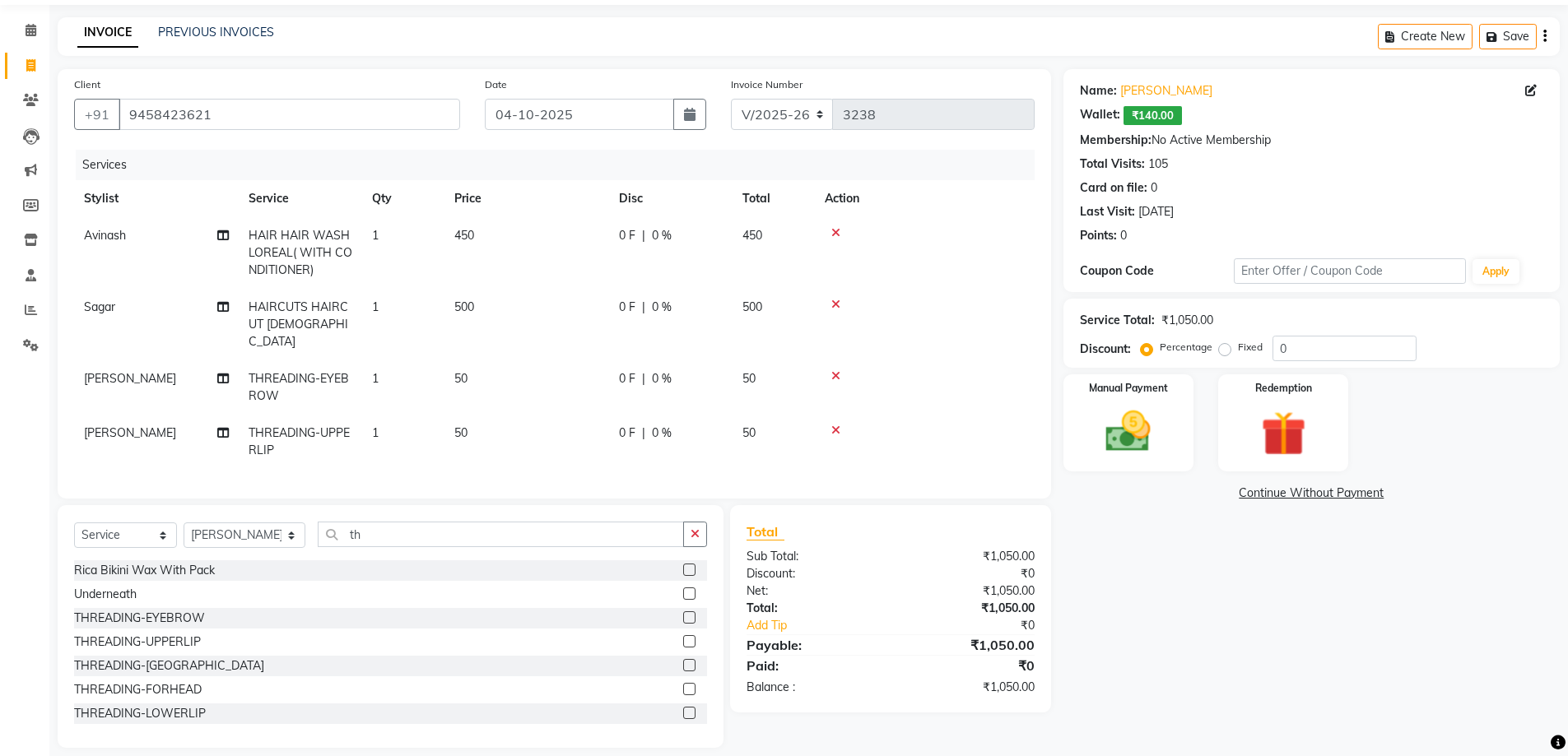
scroll to position [66, 0]
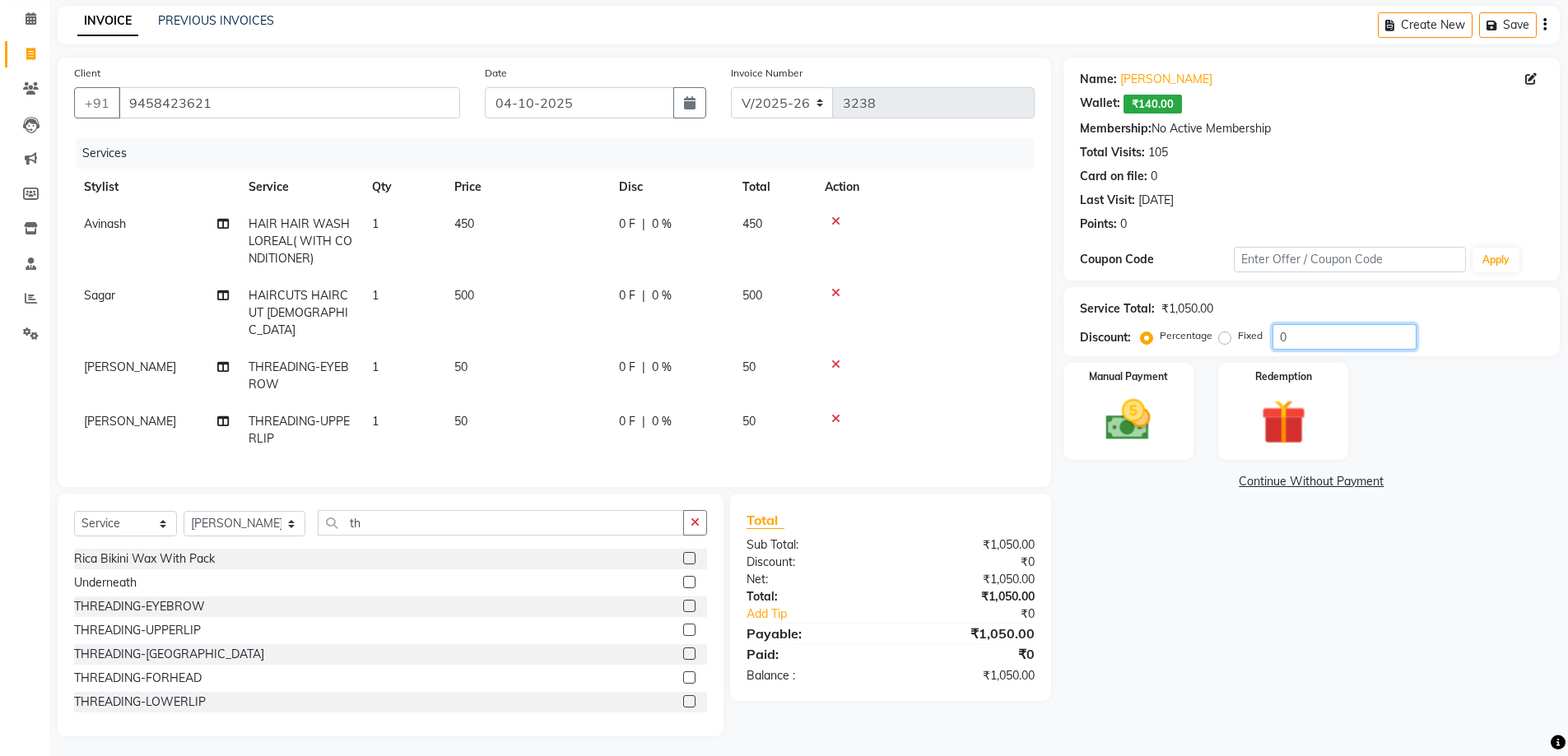
drag, startPoint x: 1345, startPoint y: 330, endPoint x: 1268, endPoint y: 330, distance: 77.0
click at [1300, 330] on input "0" at bounding box center [1344, 337] width 144 height 25
type input "20"
click at [1305, 426] on img at bounding box center [1284, 422] width 76 height 59
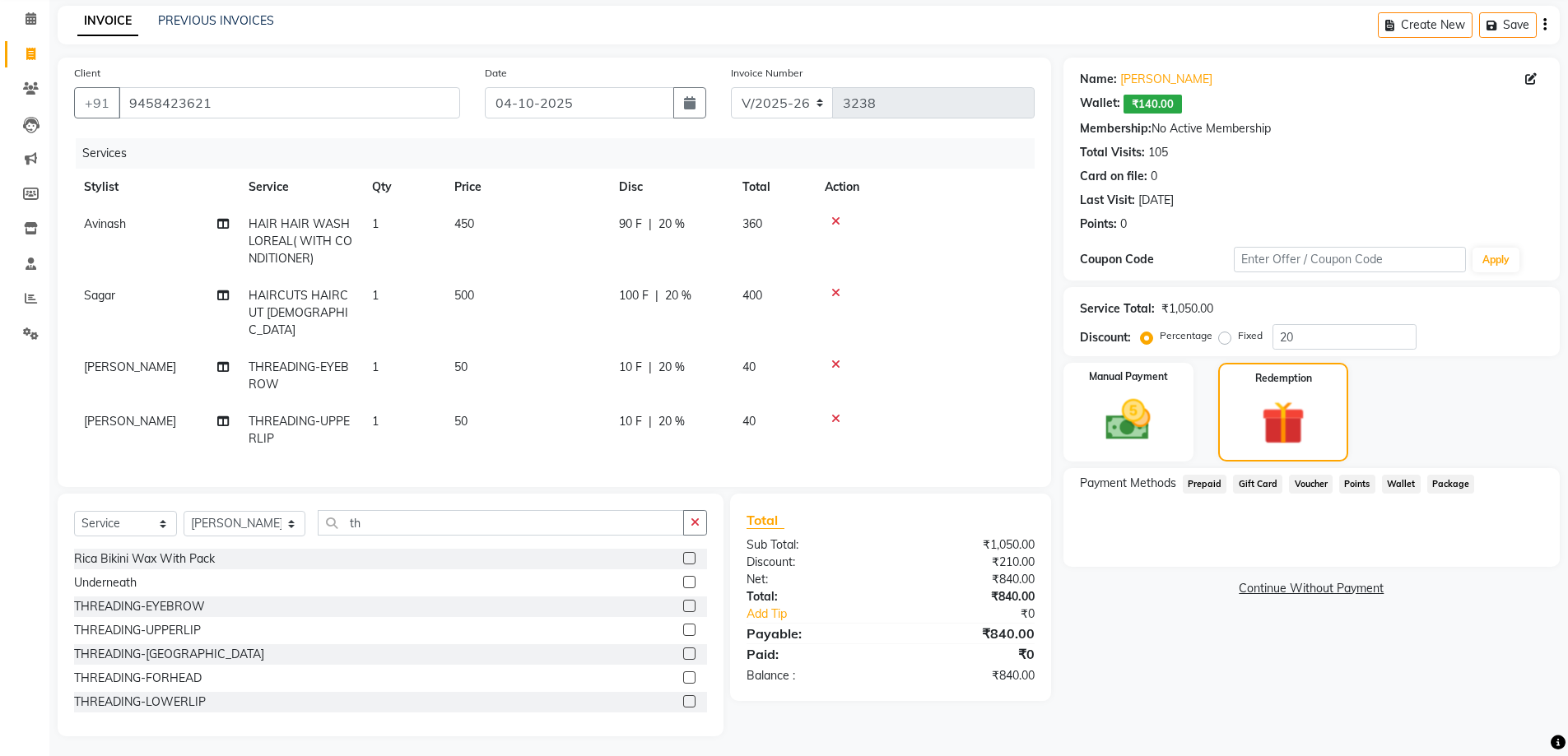
click at [1393, 488] on span "Wallet" at bounding box center [1401, 483] width 39 height 19
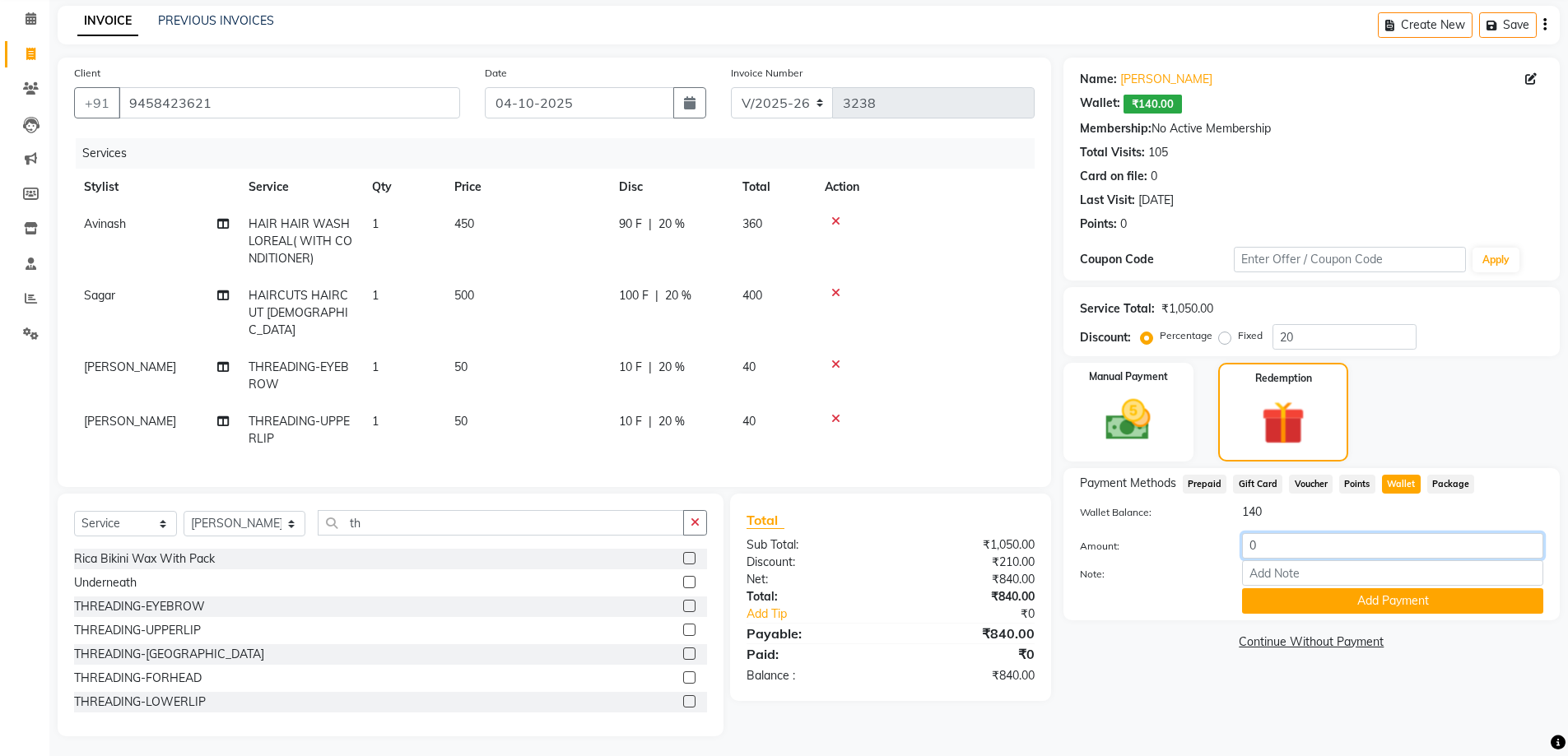
drag, startPoint x: 1157, startPoint y: 612, endPoint x: 986, endPoint y: 568, distance: 176.6
click at [1022, 590] on div "Client [PHONE_NUMBER] Date [DATE] Invoice Number V/2025 V/[PHONE_NUMBER] Servic…" at bounding box center [809, 397] width 1527 height 679
type input "140"
click at [1371, 598] on button "Add Payment" at bounding box center [1392, 601] width 302 height 25
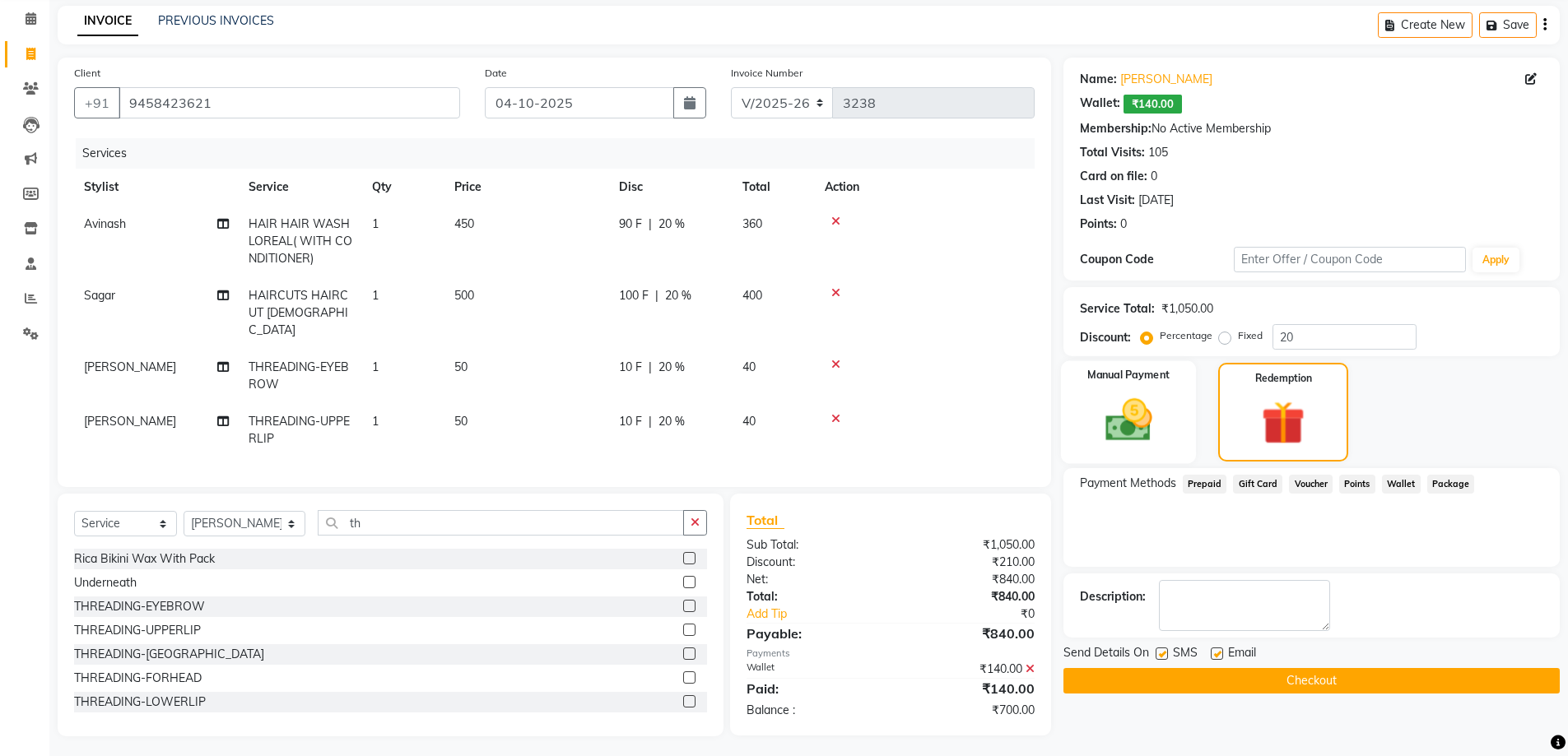
click at [1153, 442] on img at bounding box center [1129, 419] width 76 height 53
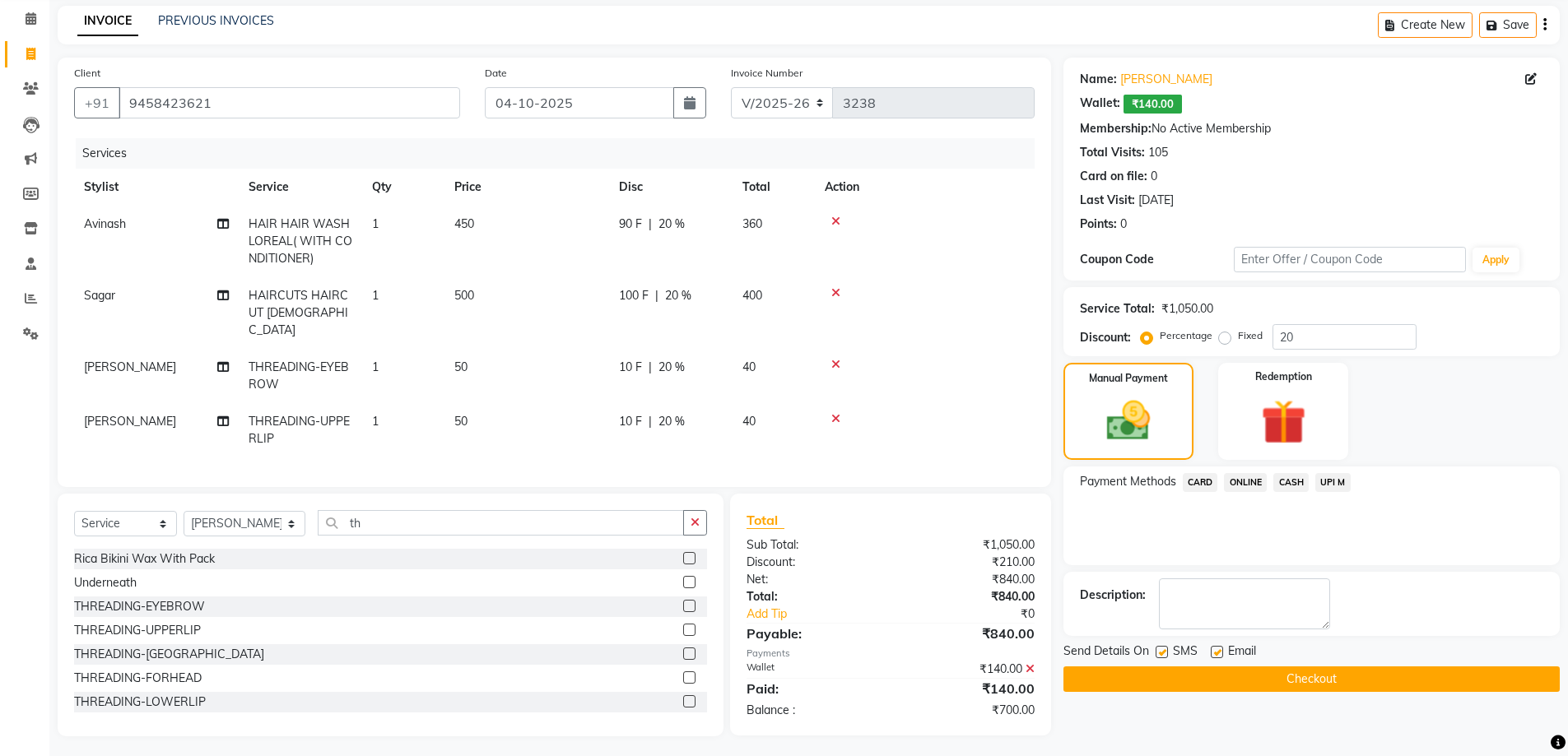
click at [1294, 478] on span "CASH" at bounding box center [1291, 483] width 35 height 19
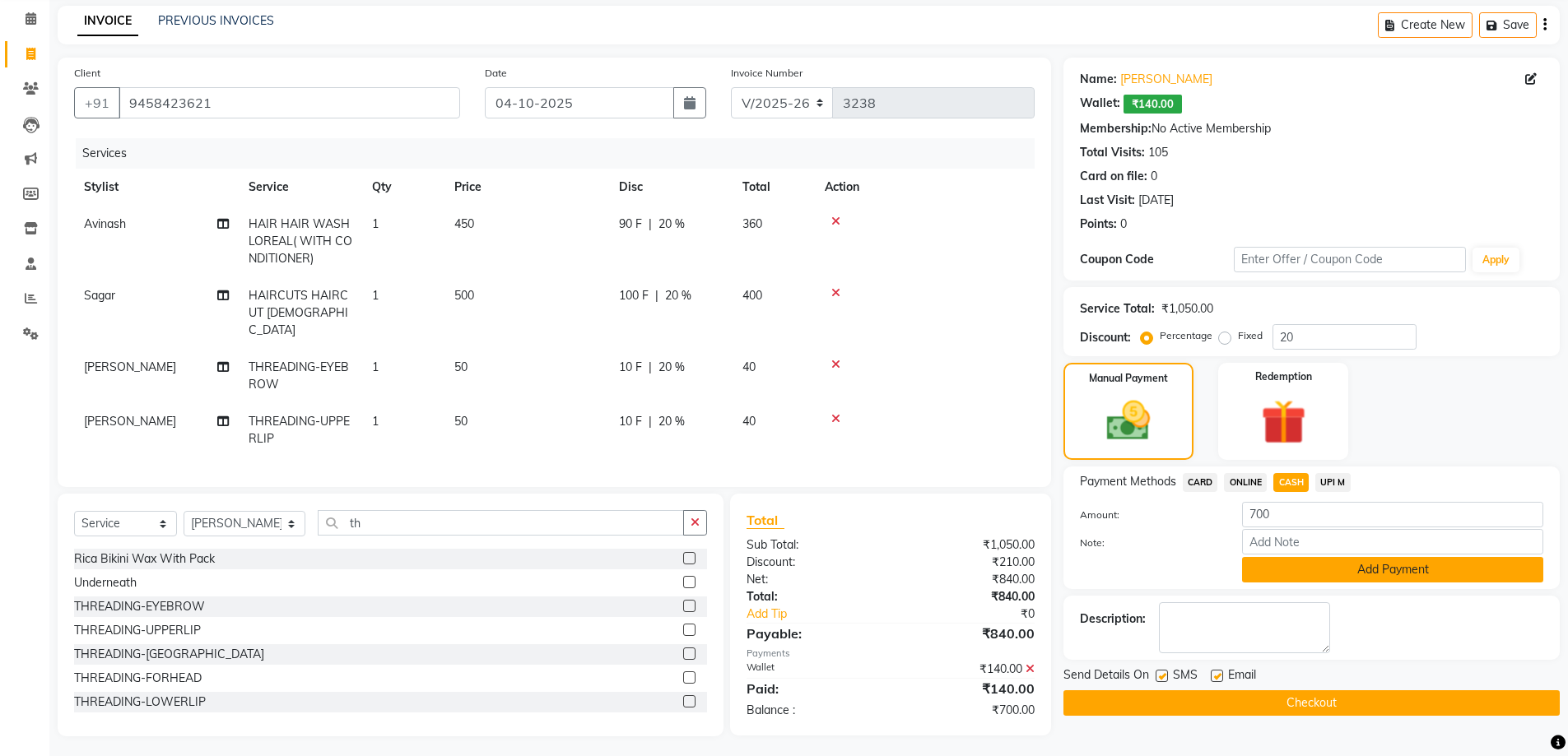
click at [1336, 571] on button "Add Payment" at bounding box center [1392, 569] width 302 height 25
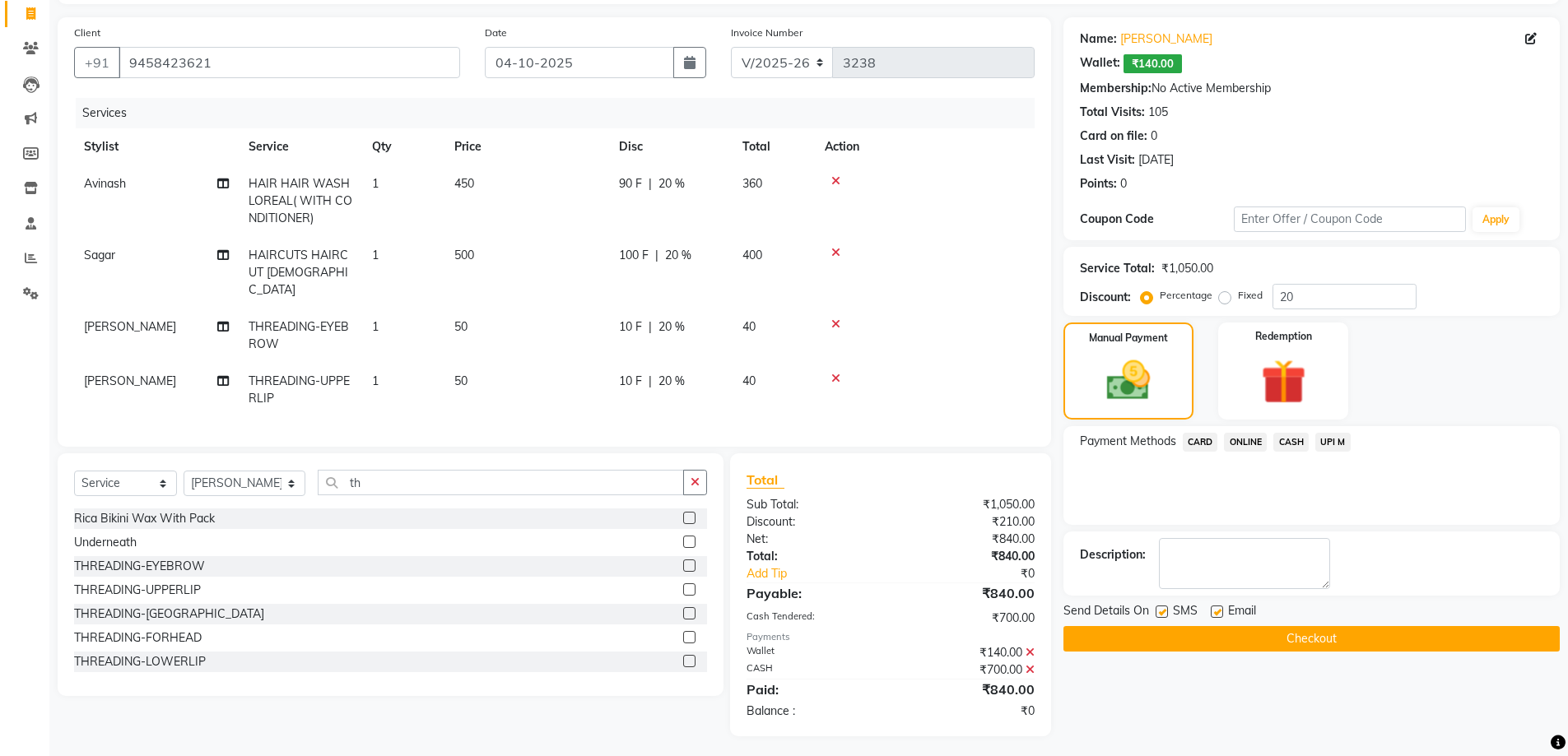
click at [1336, 637] on button "Checkout" at bounding box center [1312, 639] width 496 height 25
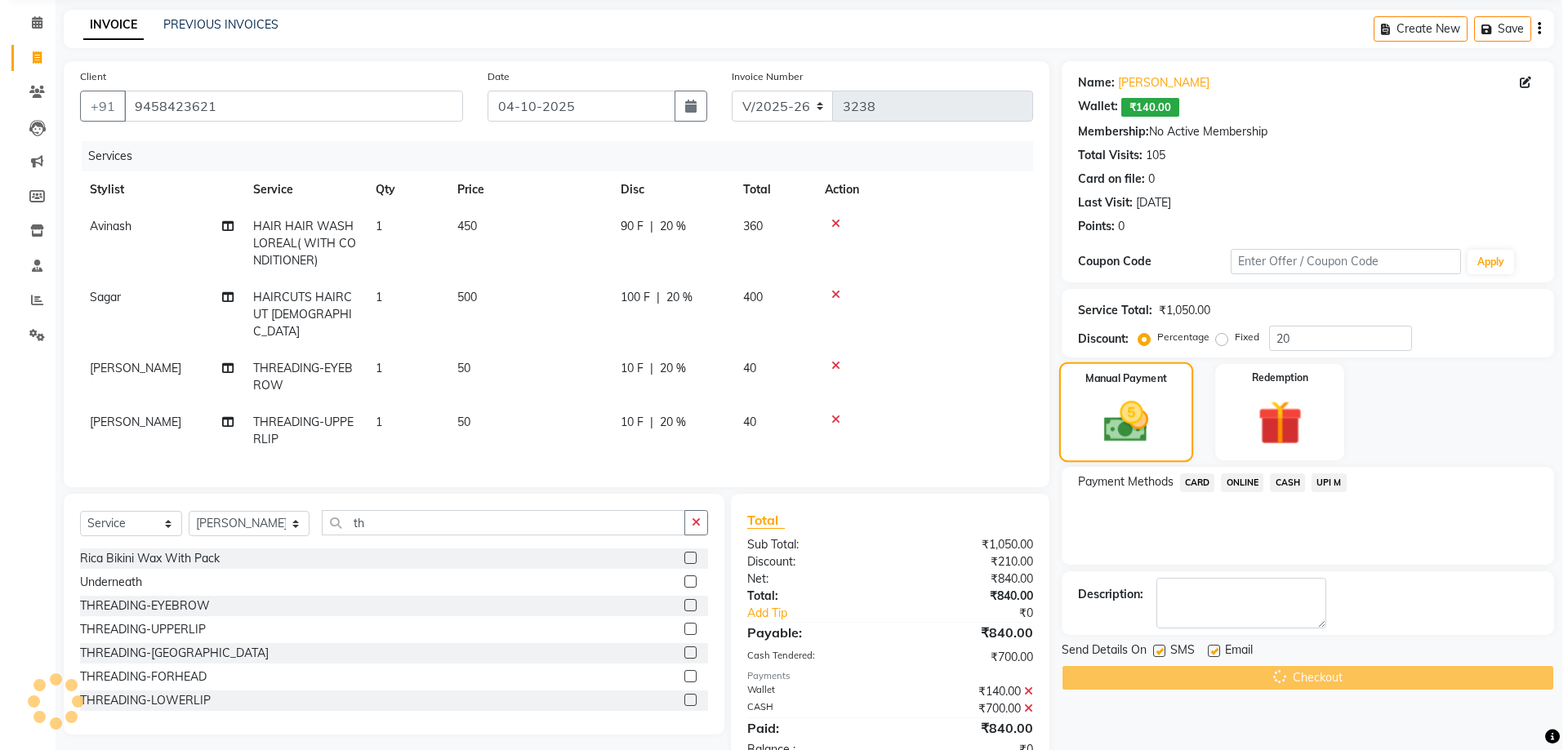
scroll to position [0, 0]
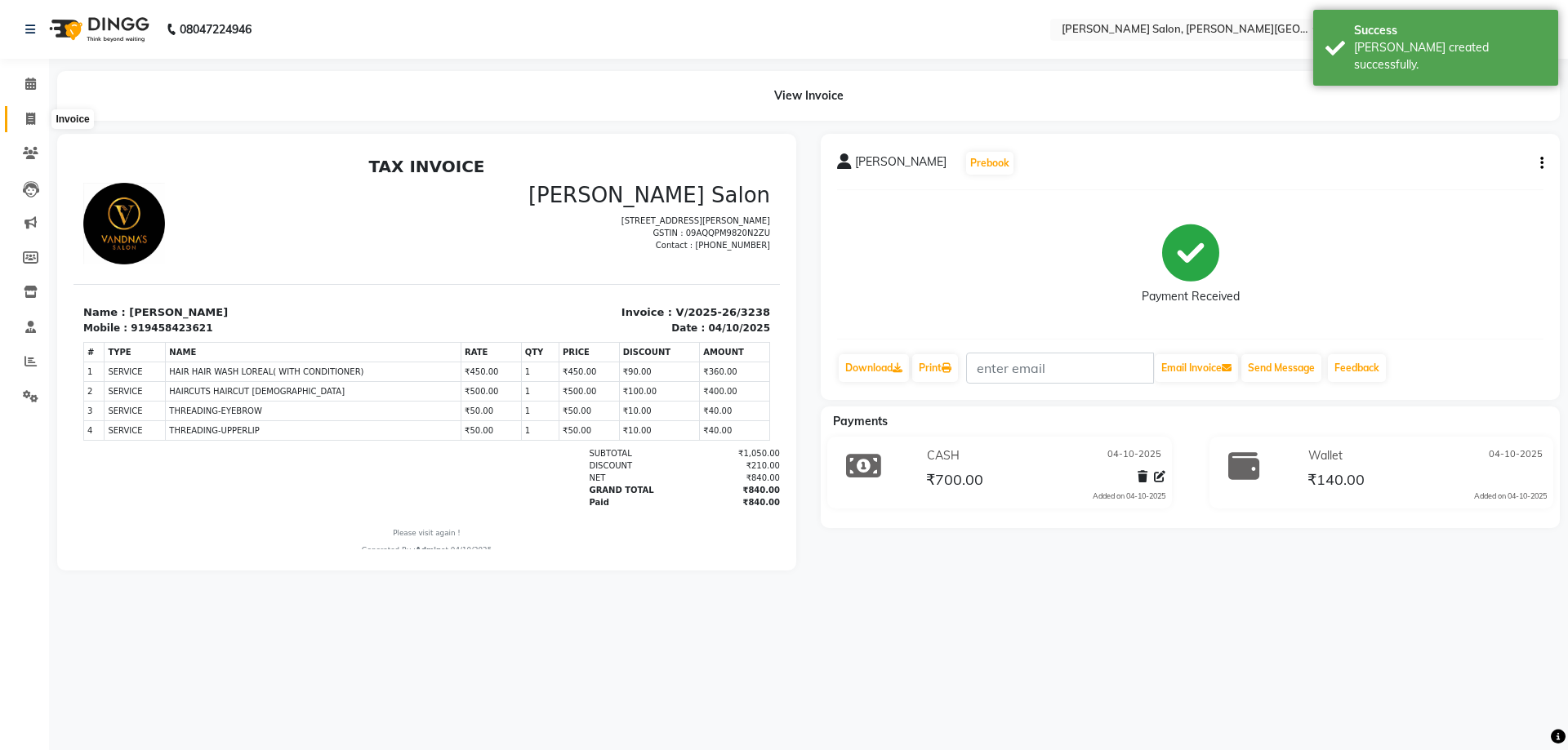
click at [32, 125] on span at bounding box center [31, 119] width 29 height 19
select select "service"
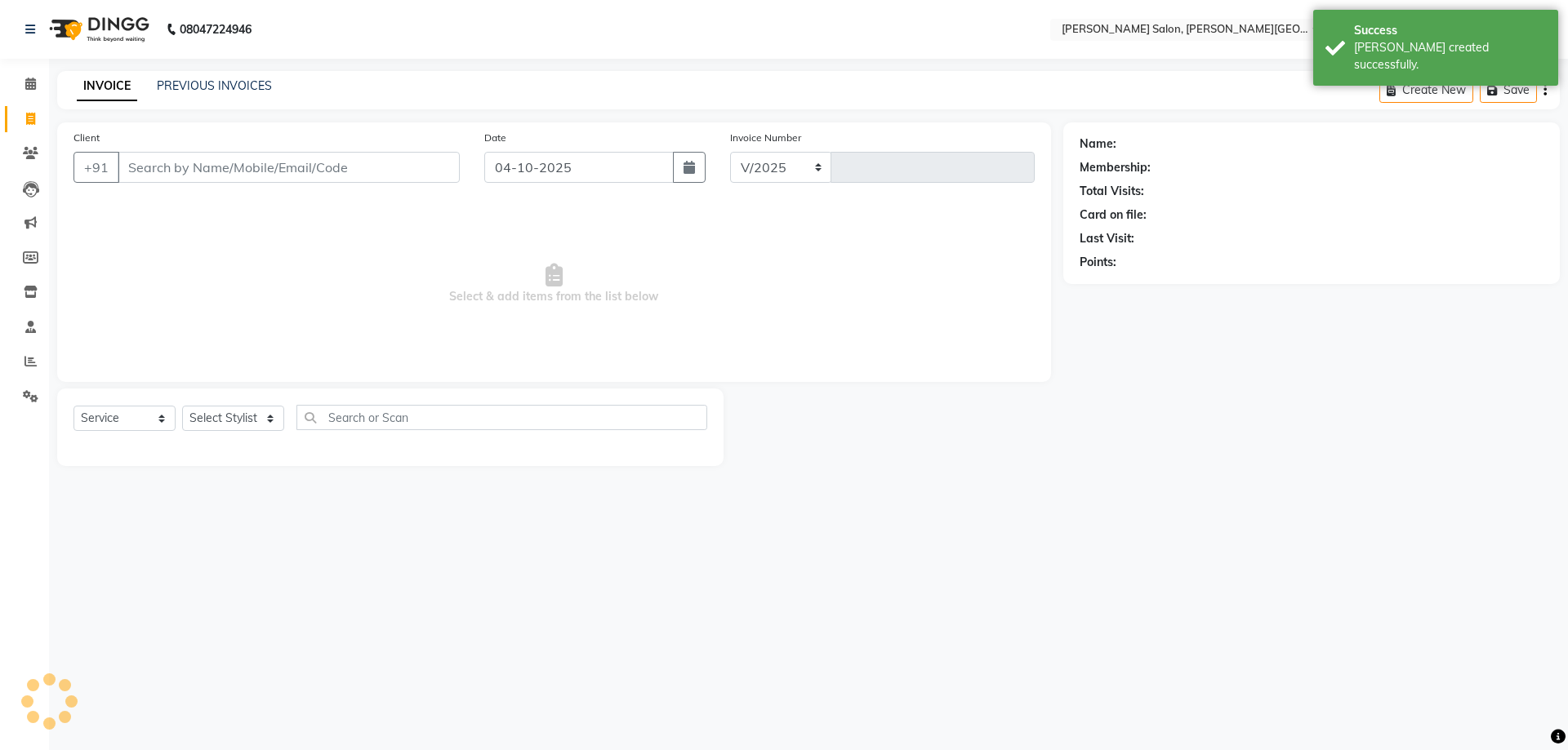
select select "4122"
type input "3239"
click at [230, 75] on div "INVOICE PREVIOUS INVOICES Create New Save" at bounding box center [809, 90] width 1502 height 39
click at [230, 76] on div "INVOICE PREVIOUS INVOICES Create New Save" at bounding box center [809, 90] width 1502 height 39
click at [248, 85] on link "PREVIOUS INVOICES" at bounding box center [214, 85] width 115 height 14
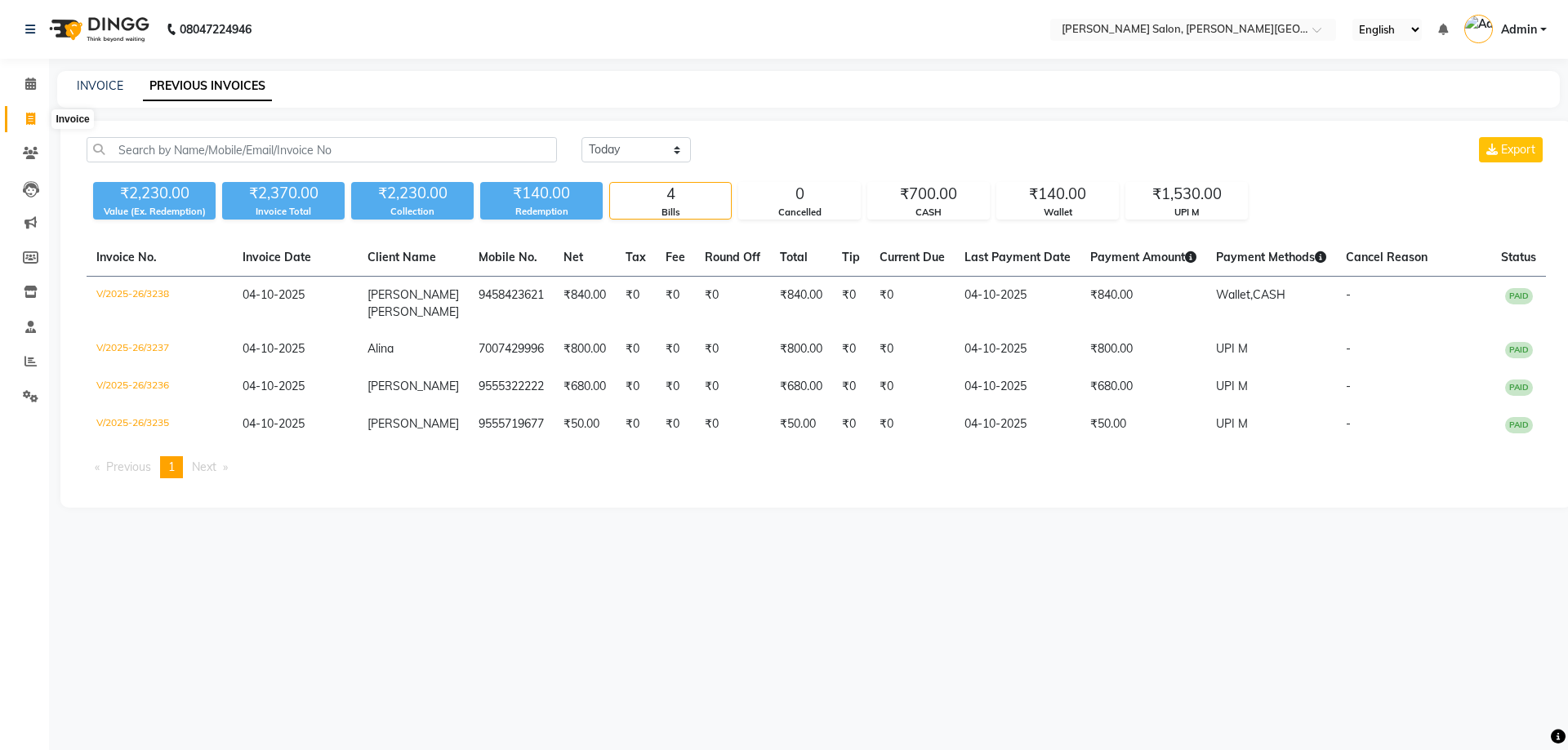
click at [22, 114] on span at bounding box center [31, 119] width 29 height 19
select select "service"
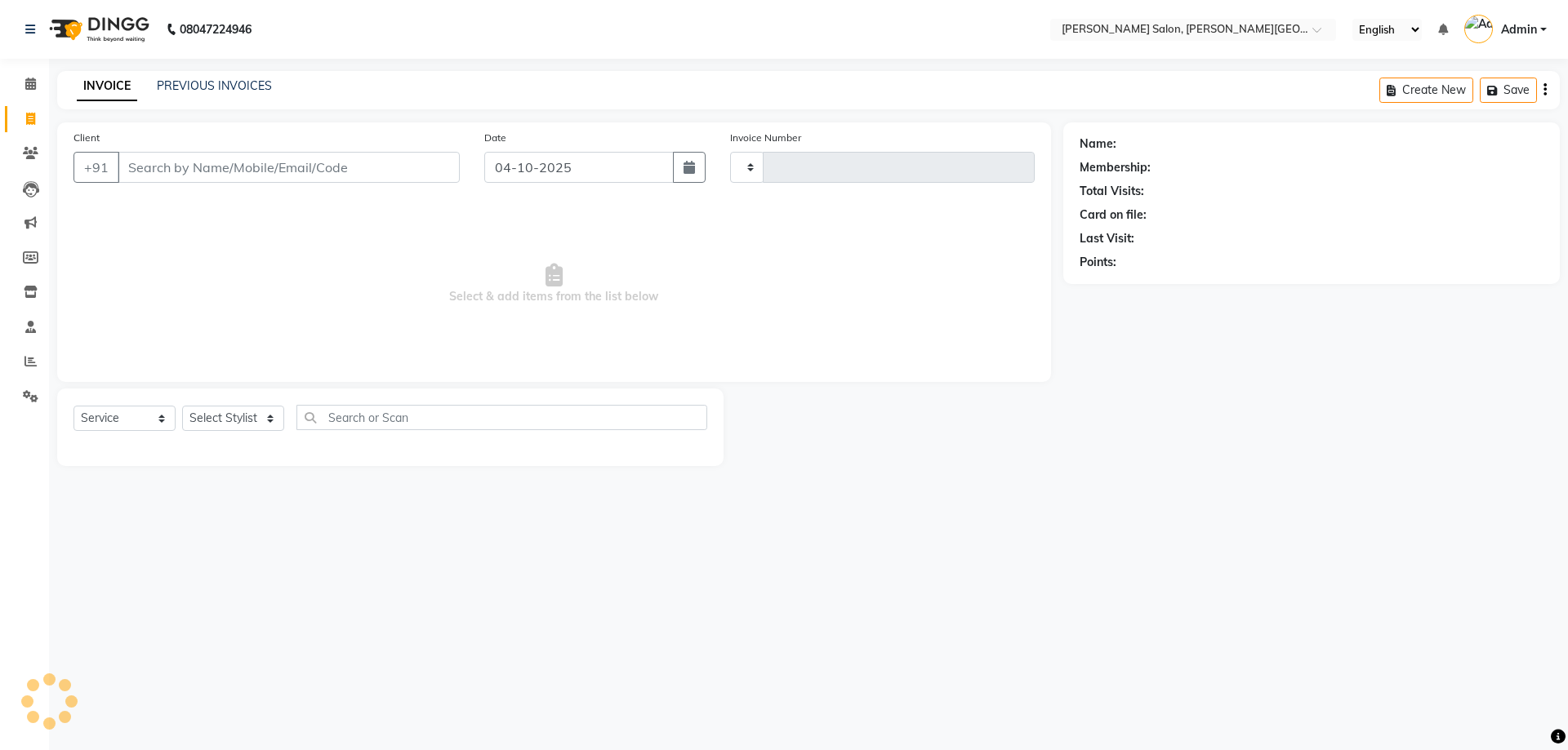
type input "3239"
select select "4122"
paste input "8423686864"
type input "8423686864"
click at [268, 434] on div "Select Service Product Membership Package Voucher Prepaid Gift Card Select Styl…" at bounding box center [390, 424] width 633 height 39
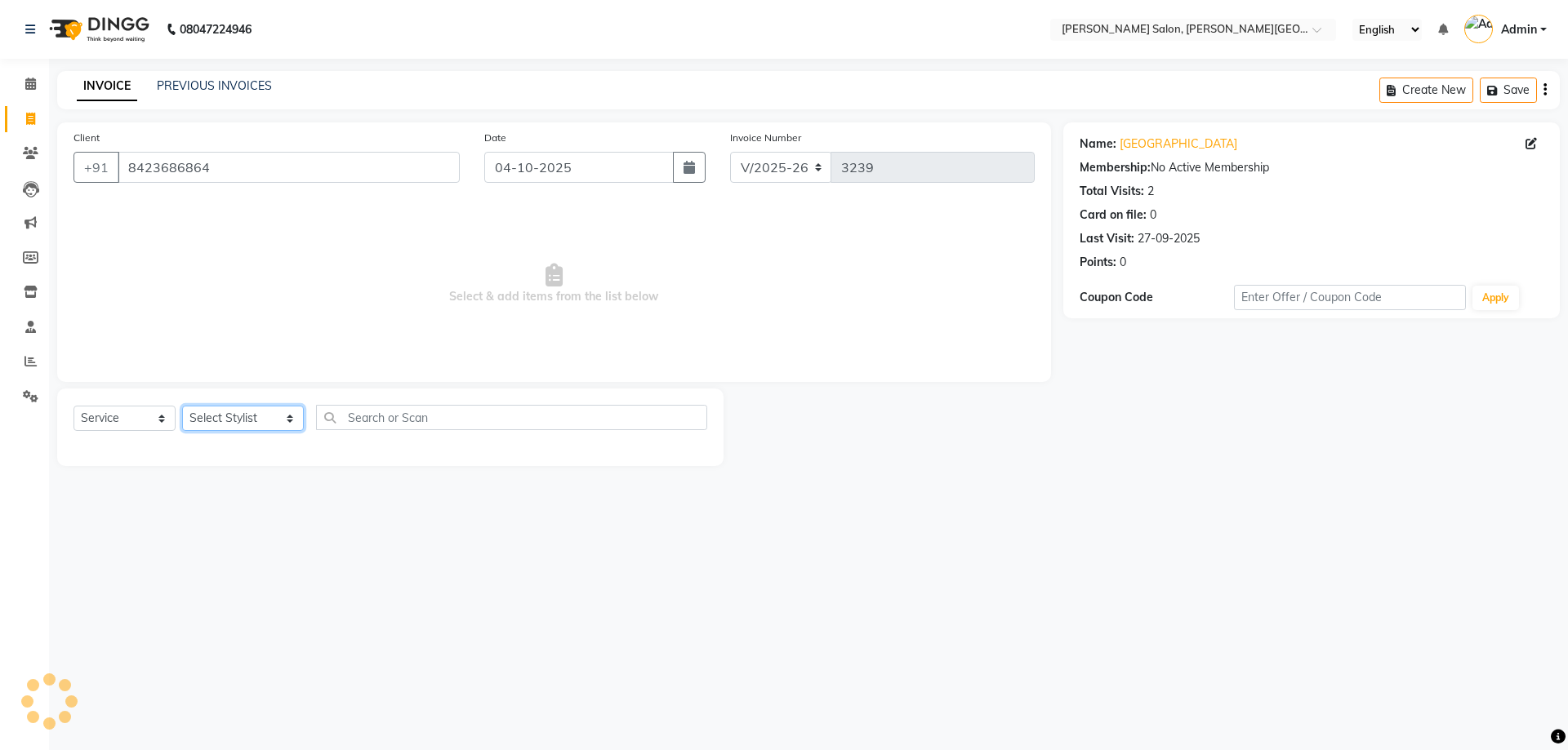
click at [261, 428] on select "Select Stylist [PERSON_NAME] [PERSON_NAME] [PERSON_NAME] [PERSON_NAME] [PERSON_…" at bounding box center [243, 419] width 121 height 25
select select "41278"
click at [182, 406] on select "Select Stylist [PERSON_NAME] [PERSON_NAME] [PERSON_NAME] [PERSON_NAME] [PERSON_…" at bounding box center [243, 419] width 121 height 25
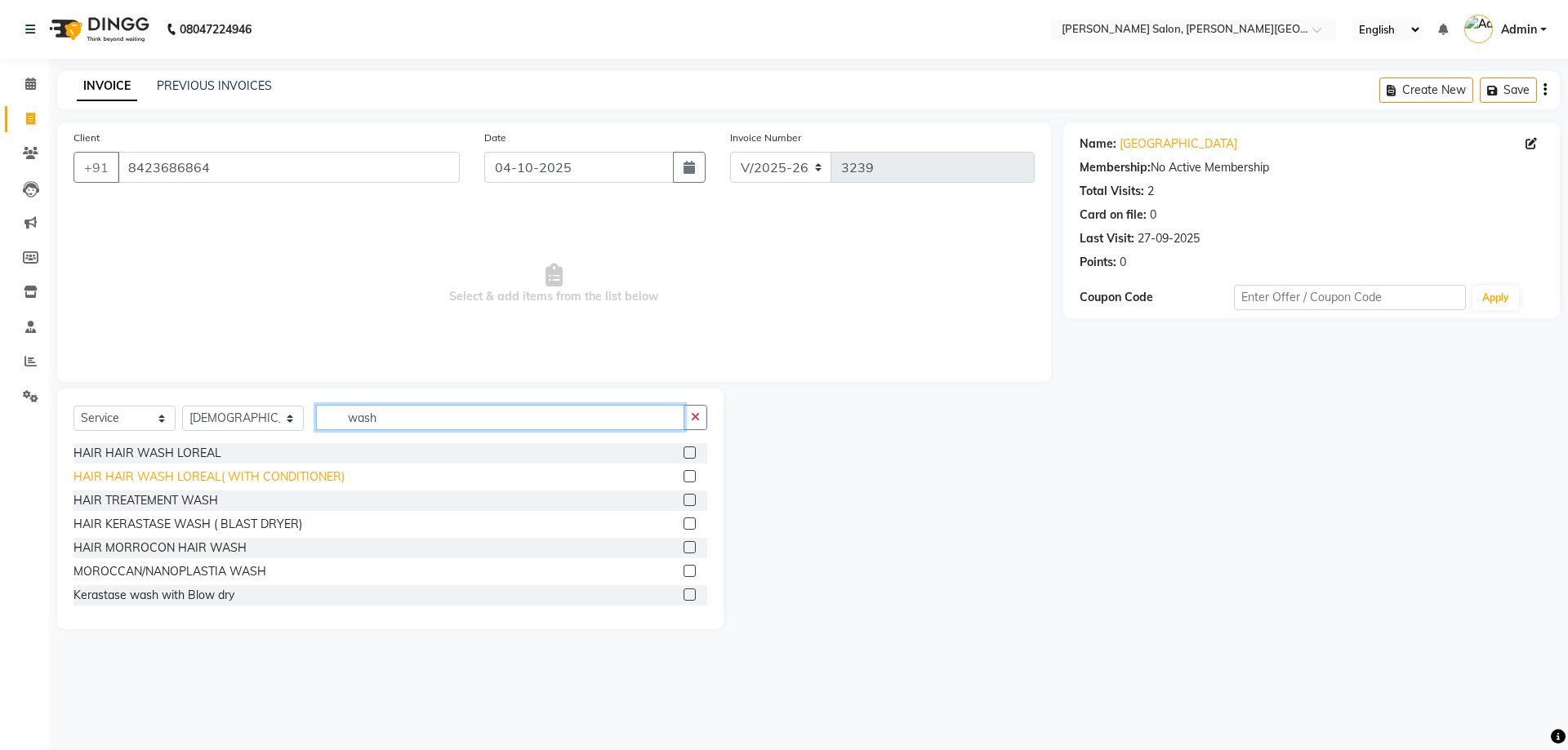
type input "wash"
click at [306, 472] on div "HAIR HAIR WASH LOREAL( WITH CONDITIONER)" at bounding box center [209, 477] width 271 height 17
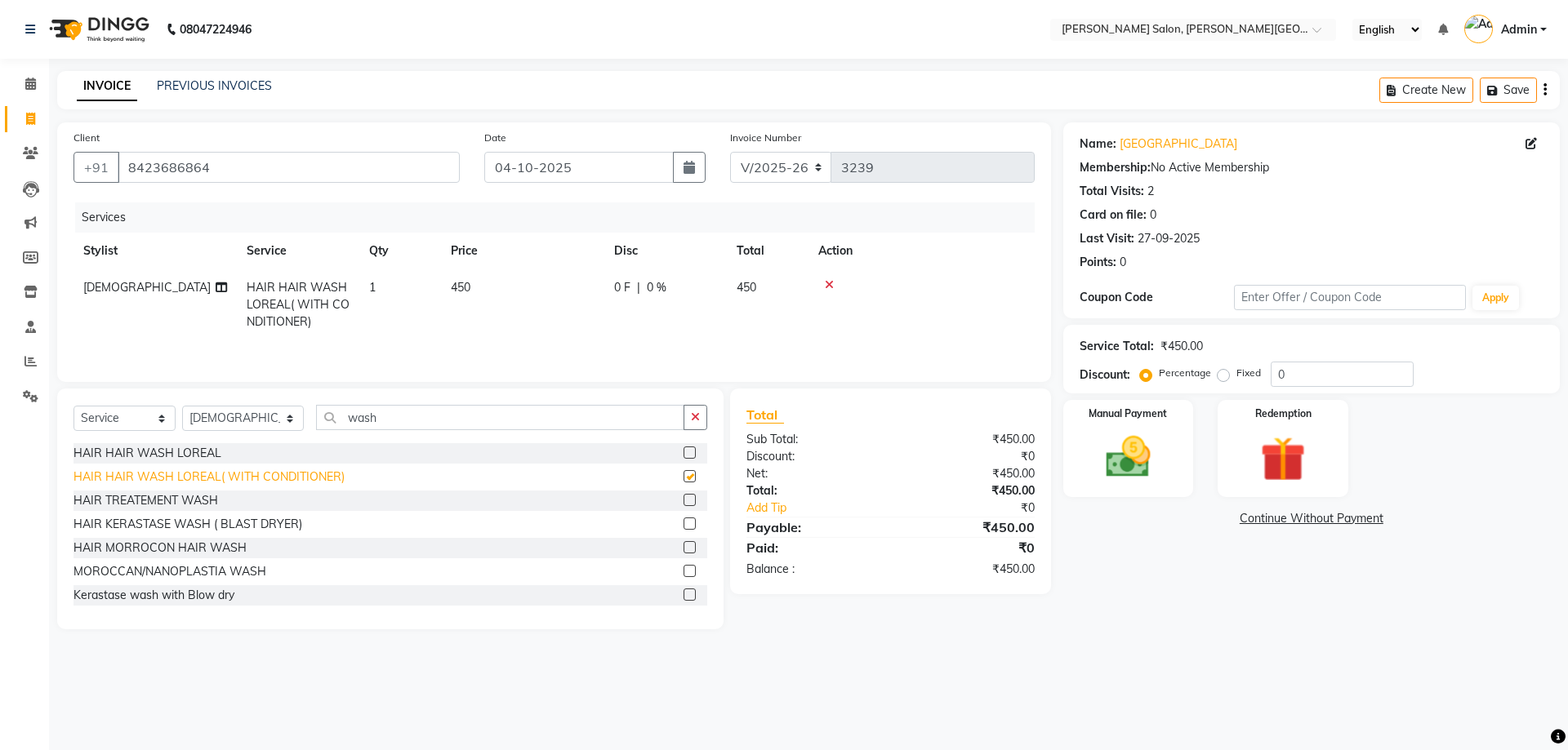
checkbox input "false"
click at [1160, 408] on div "Name: [PERSON_NAME] Membership: No Active Membership Total Visits: 2 Card on fi…" at bounding box center [1317, 375] width 509 height 507
type input "20"
click at [1139, 450] on img at bounding box center [1128, 457] width 76 height 54
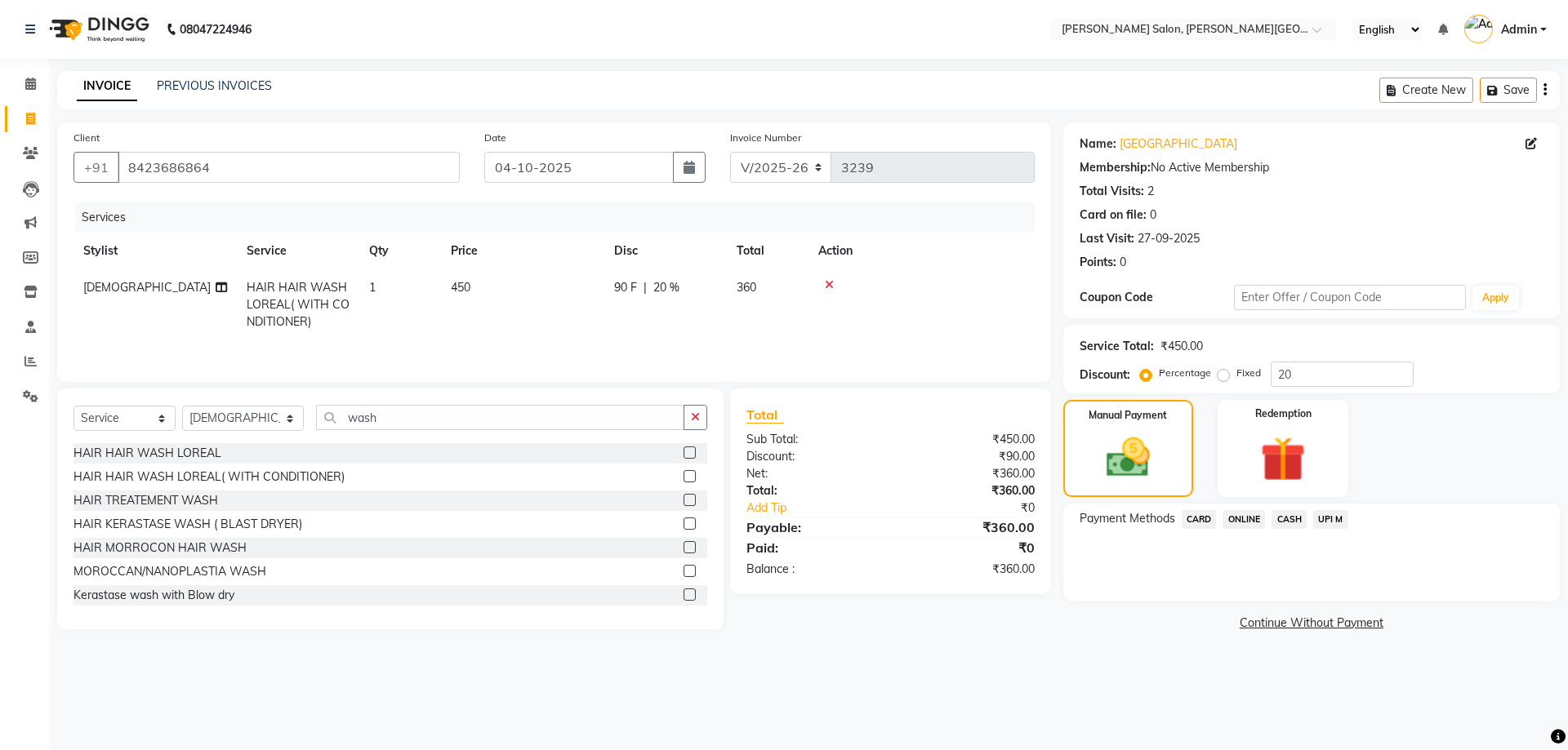
click at [1297, 516] on span "CASH" at bounding box center [1289, 519] width 35 height 19
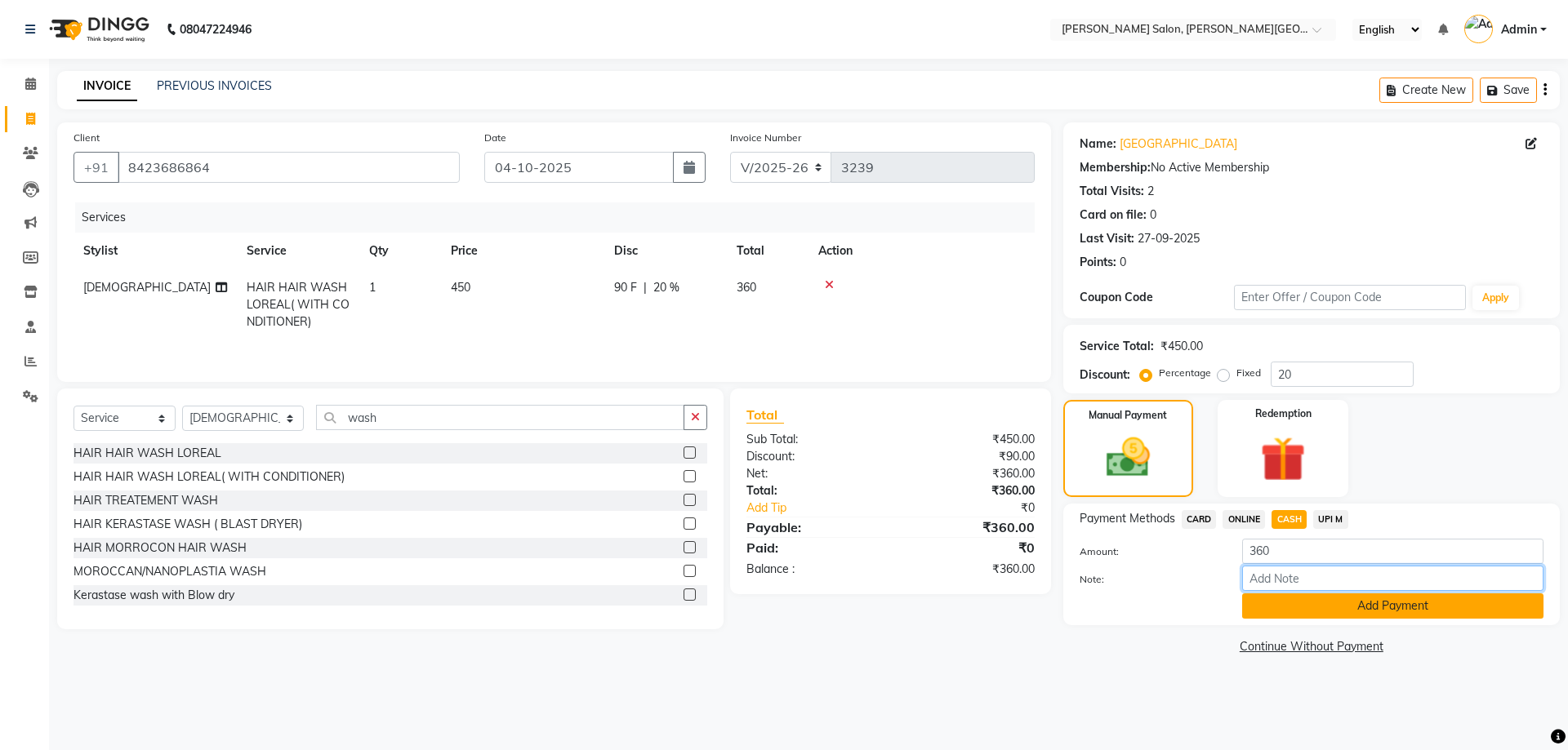
click at [1390, 593] on div "Amount: 360 Note: Add Payment" at bounding box center [1311, 578] width 464 height 80
click at [1396, 604] on button "Add Payment" at bounding box center [1392, 606] width 301 height 25
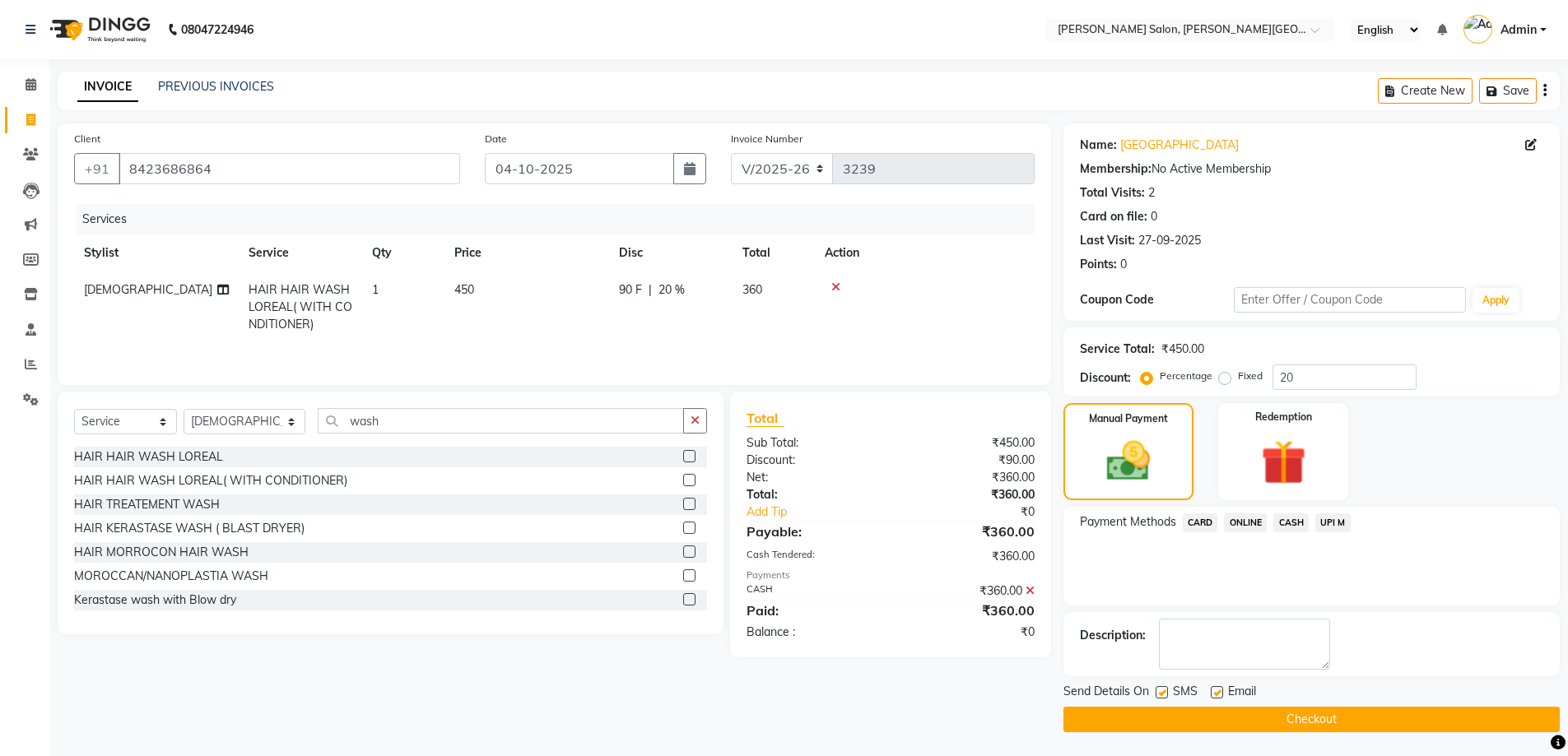
scroll to position [1, 0]
drag, startPoint x: 1211, startPoint y: 703, endPoint x: 1208, endPoint y: 723, distance: 20.2
click at [1213, 703] on div "Send Details On SMS Email Checkout" at bounding box center [1312, 706] width 496 height 50
drag, startPoint x: 1220, startPoint y: 730, endPoint x: 1187, endPoint y: 680, distance: 59.9
click at [1221, 723] on button "Checkout" at bounding box center [1312, 719] width 496 height 25
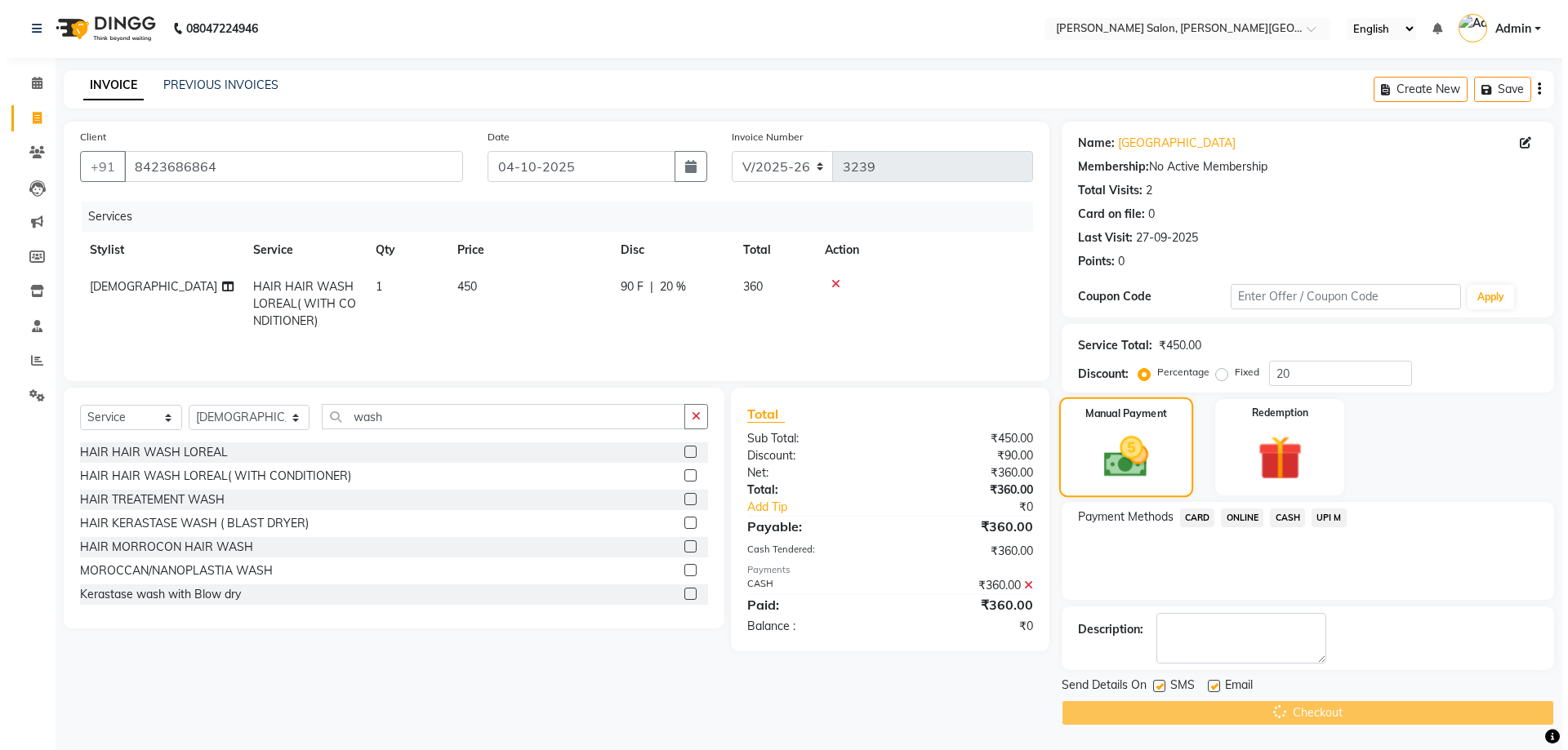
scroll to position [0, 0]
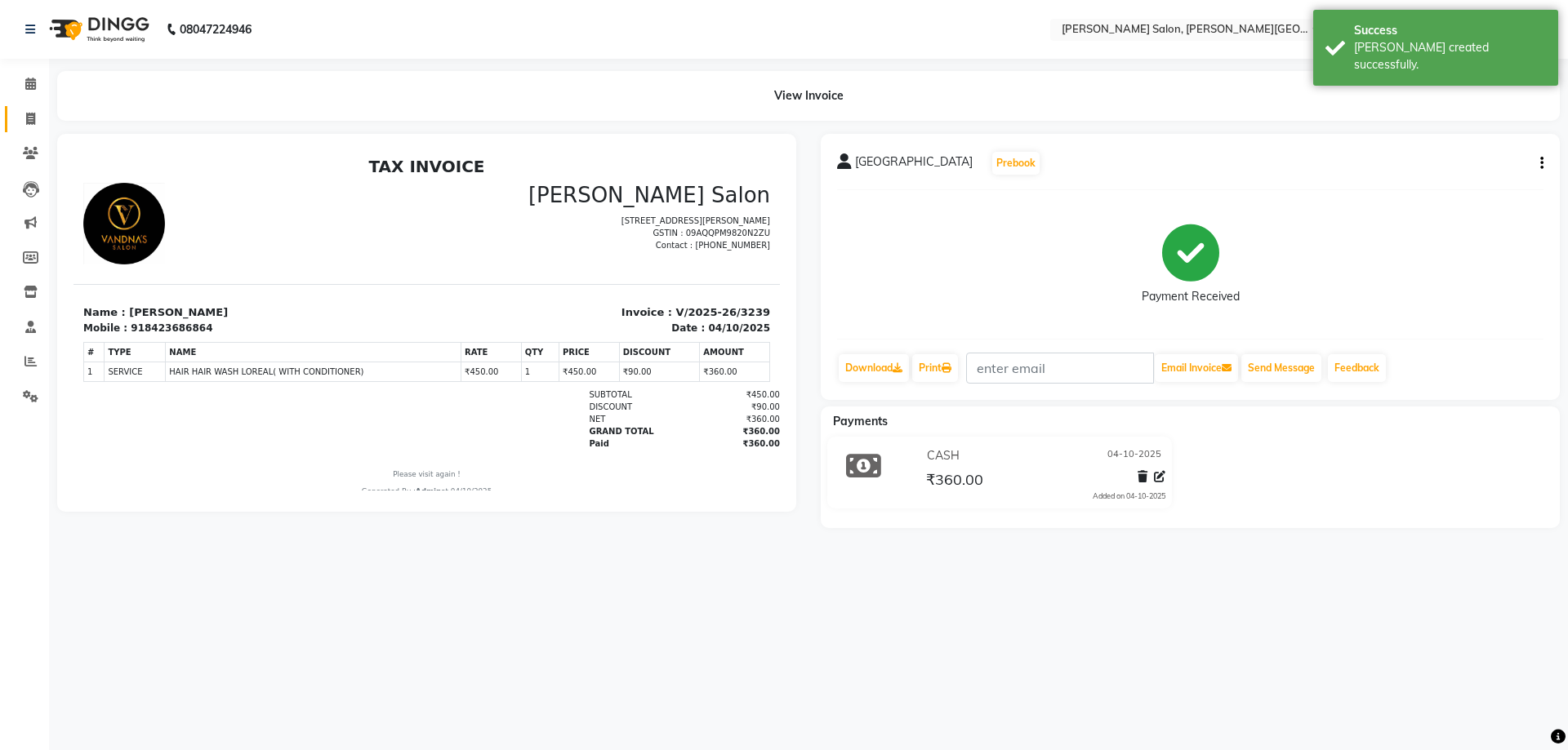
click at [4, 126] on link "Invoice" at bounding box center [24, 119] width 40 height 27
select select "service"
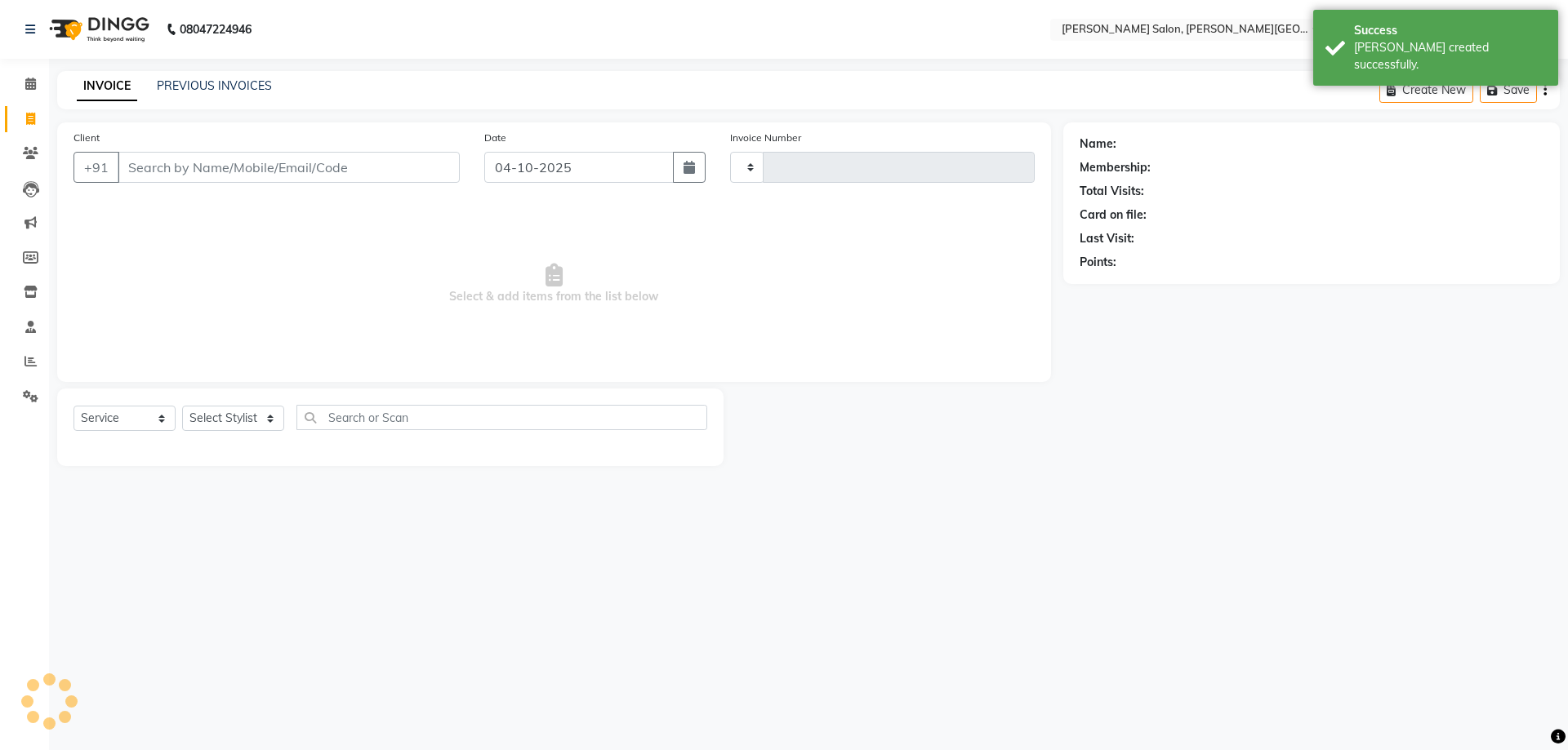
type input "3240"
select select "4122"
click at [190, 79] on link "PREVIOUS INVOICES" at bounding box center [214, 85] width 115 height 14
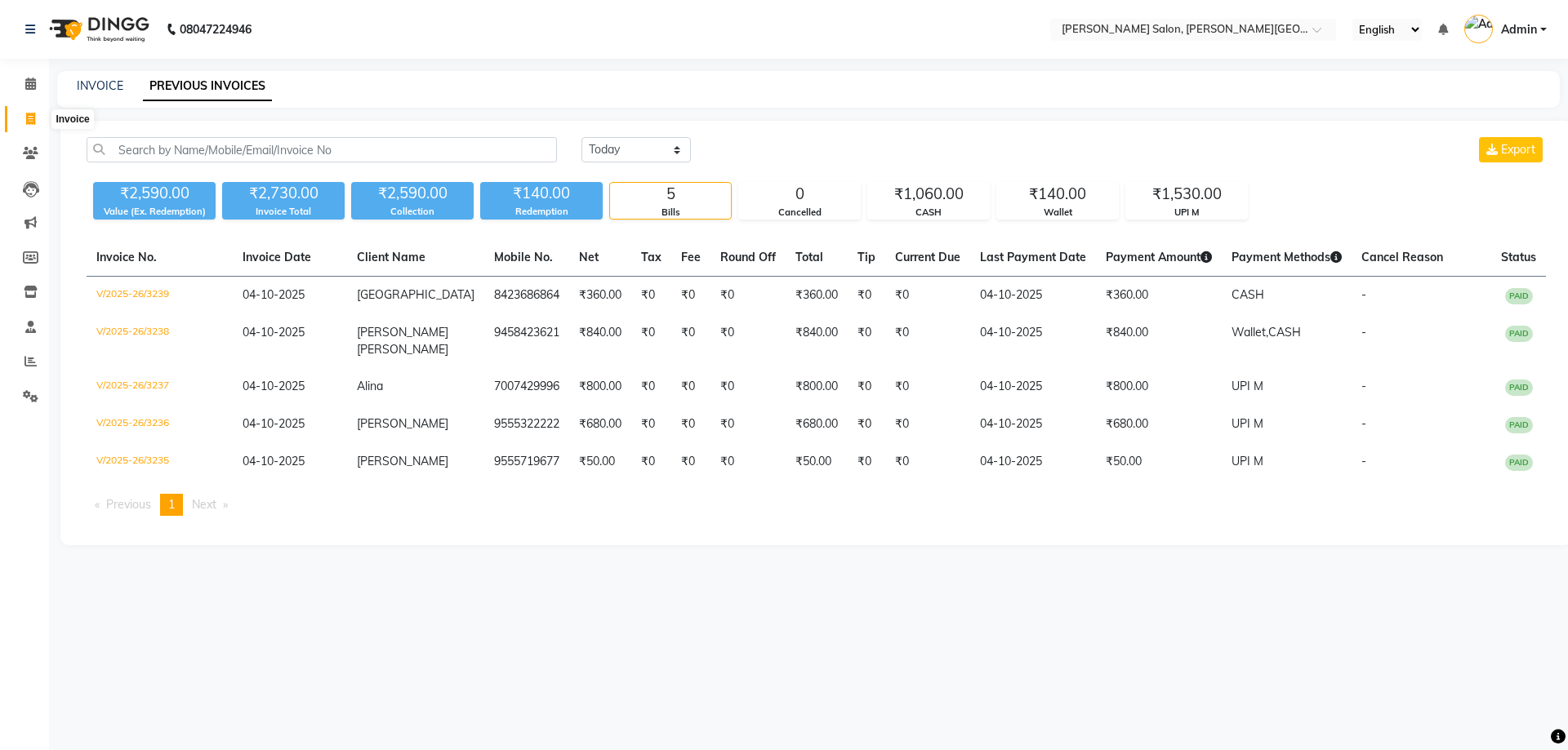
click at [23, 124] on span at bounding box center [31, 119] width 29 height 19
select select "service"
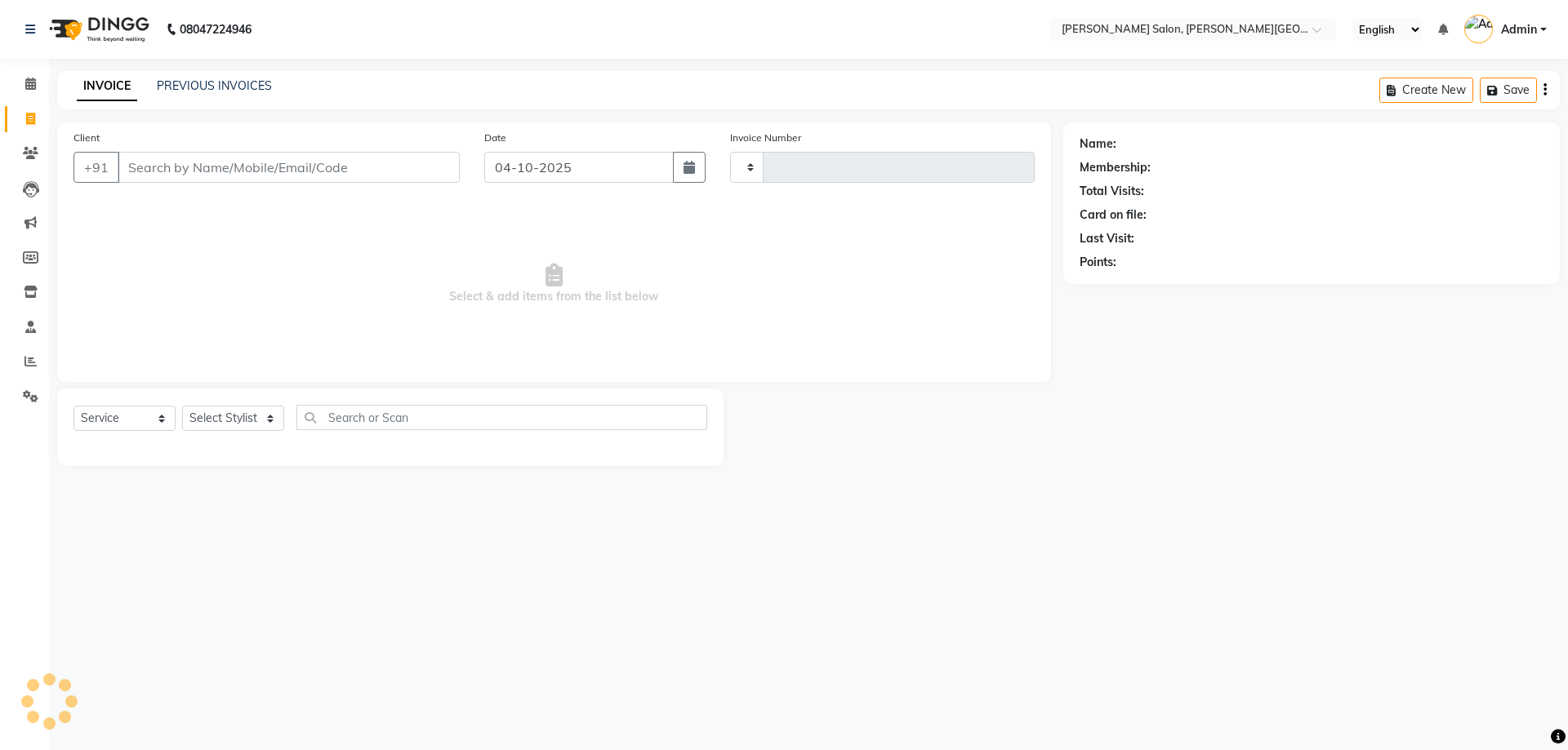
type input "3240"
select select "4122"
type input "r"
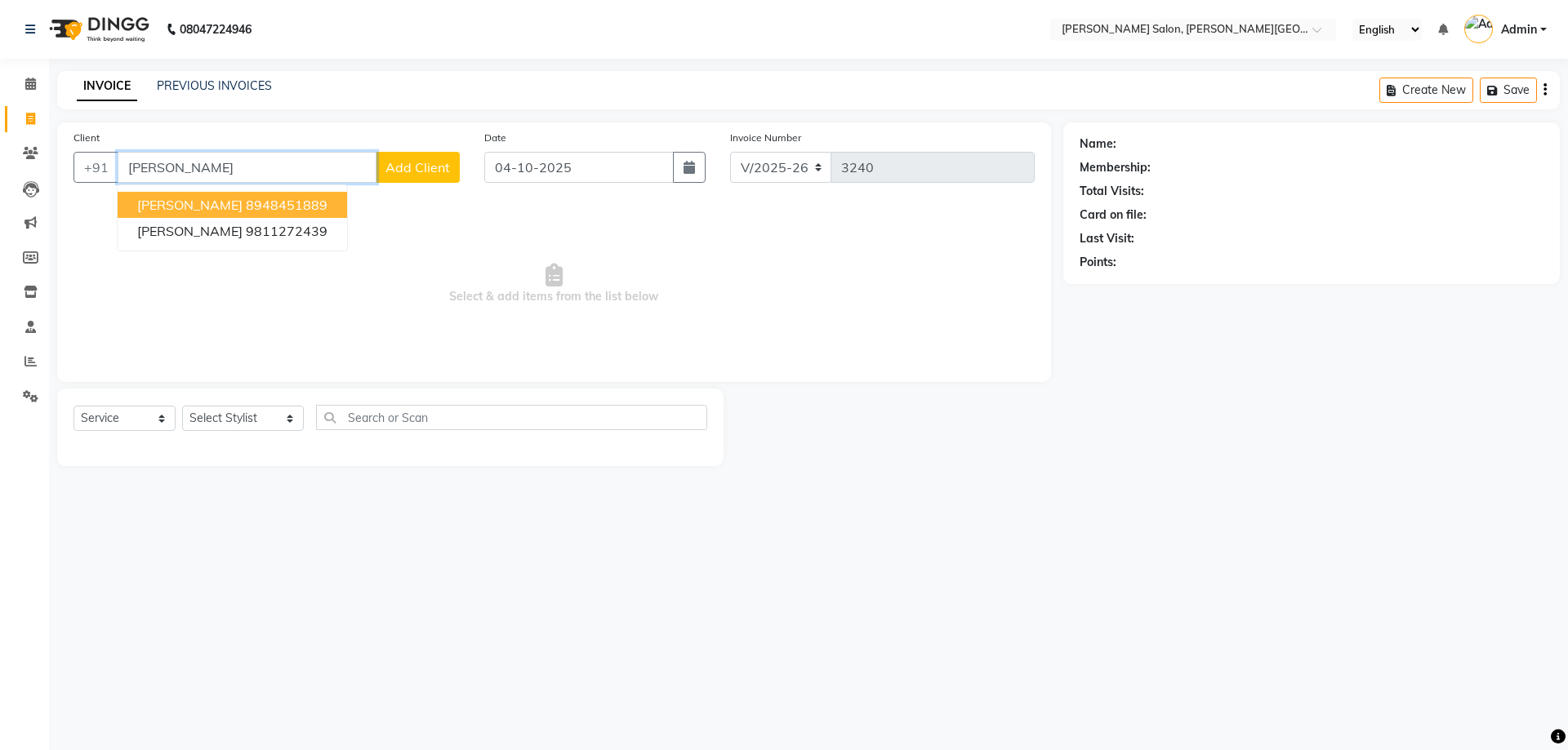
click at [273, 192] on button "[PERSON_NAME] 8948451889" at bounding box center [232, 205] width 229 height 26
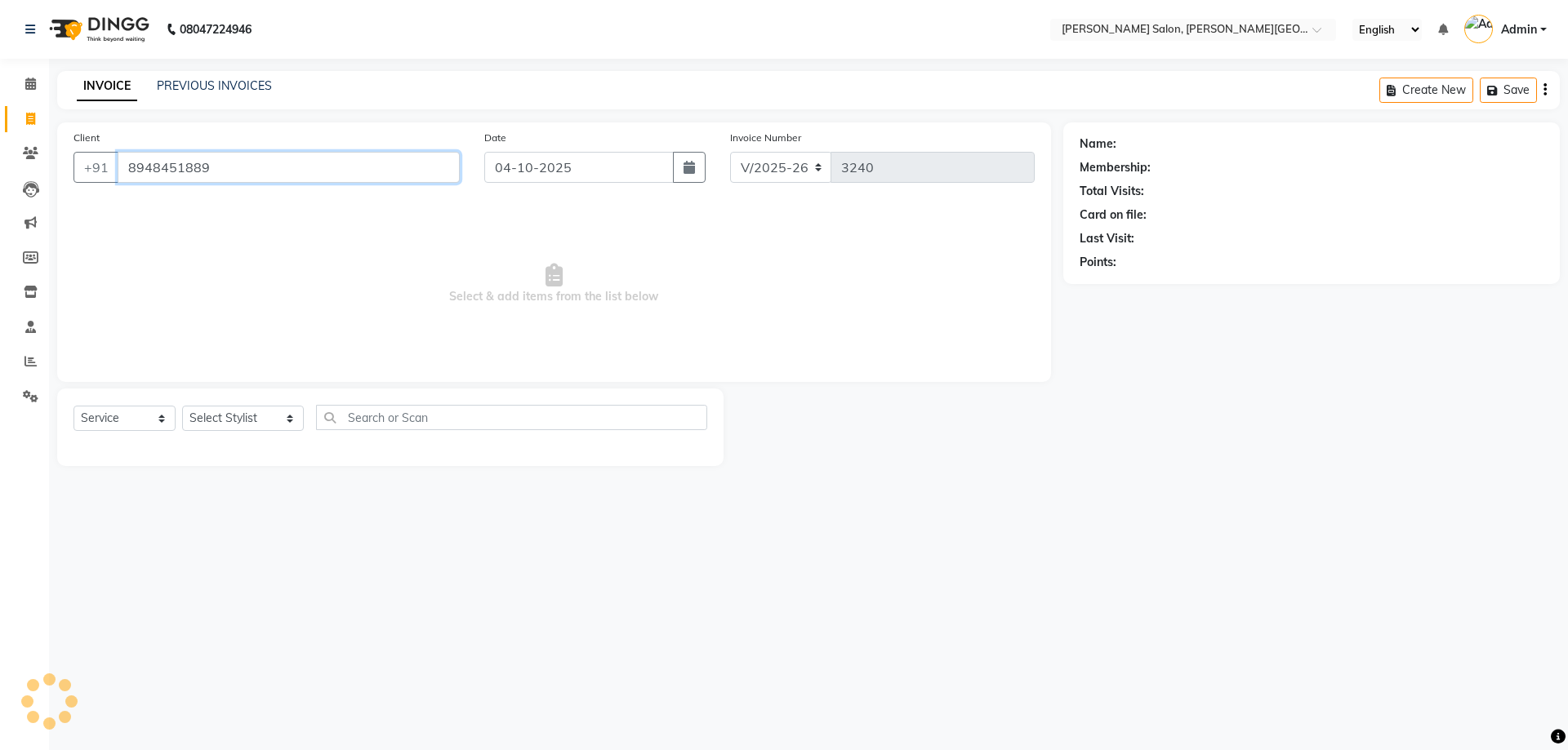
type input "8948451889"
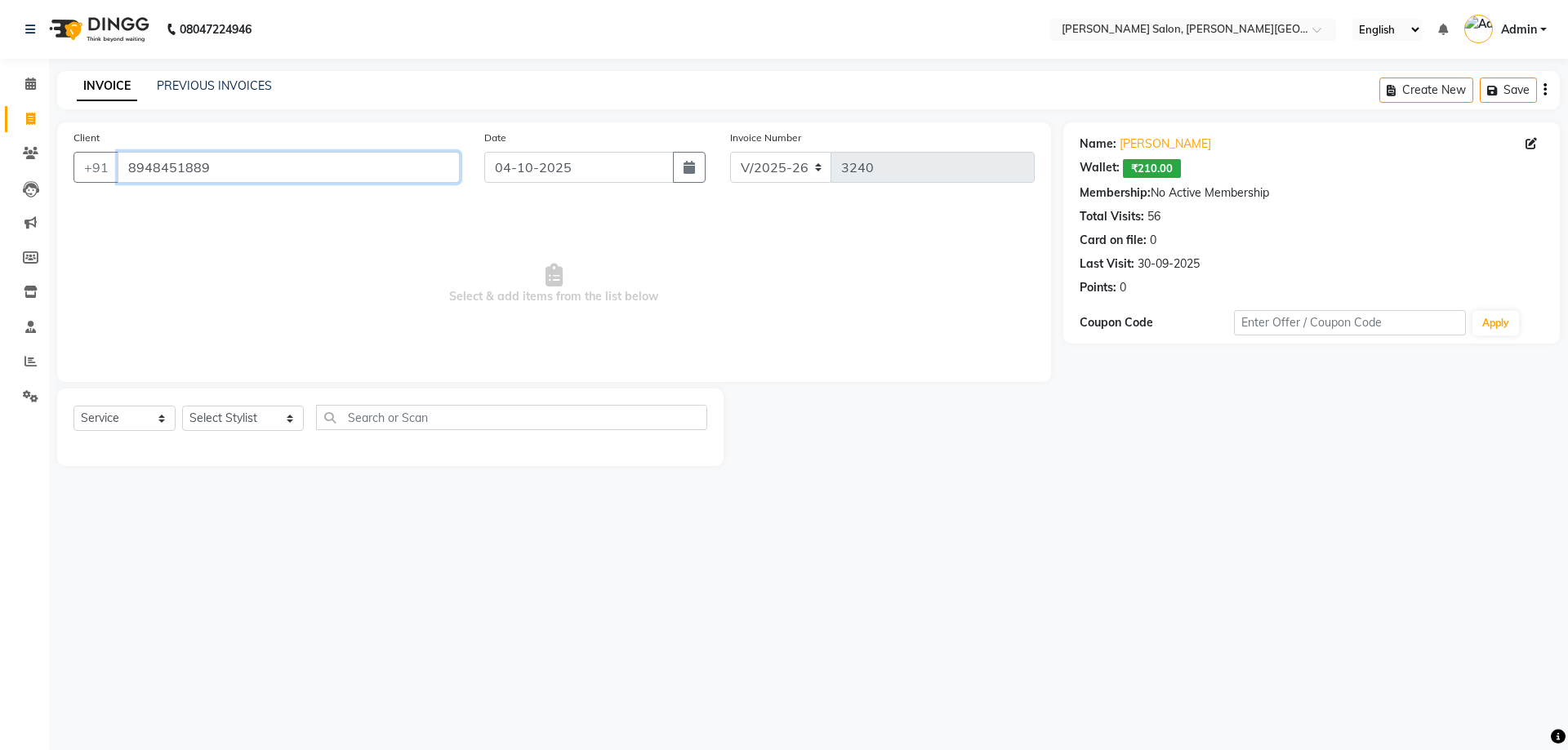
drag, startPoint x: 252, startPoint y: 177, endPoint x: 48, endPoint y: 301, distance: 238.7
click at [0, 255] on app-home "08047224946 Select Location × [PERSON_NAME] Salon, [PERSON_NAME] Road English E…" at bounding box center [784, 245] width 1568 height 490
click at [291, 162] on input "8948451889" at bounding box center [288, 167] width 342 height 31
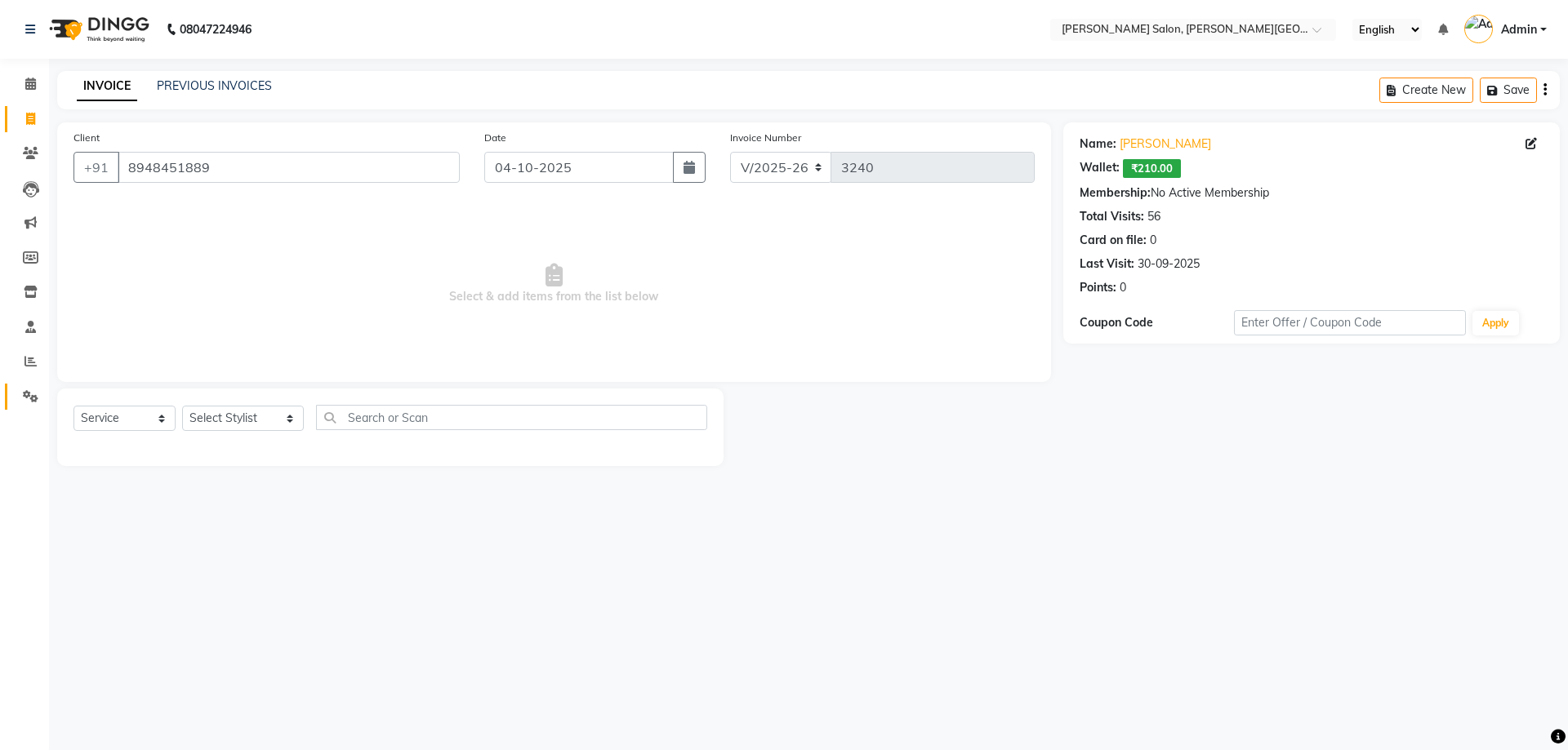
click at [11, 398] on link "Settings" at bounding box center [24, 397] width 40 height 27
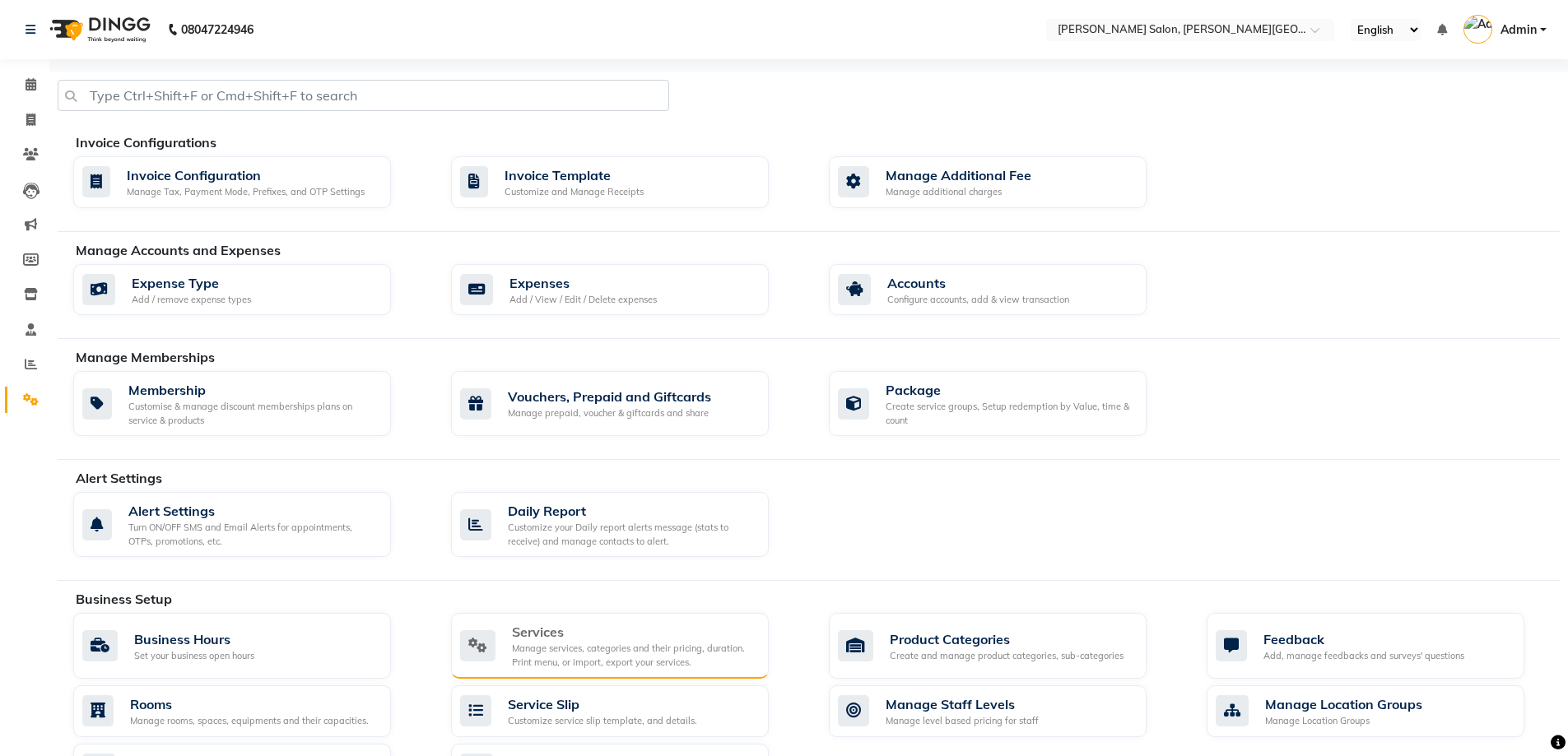
click at [623, 640] on div "Services" at bounding box center [633, 632] width 244 height 20
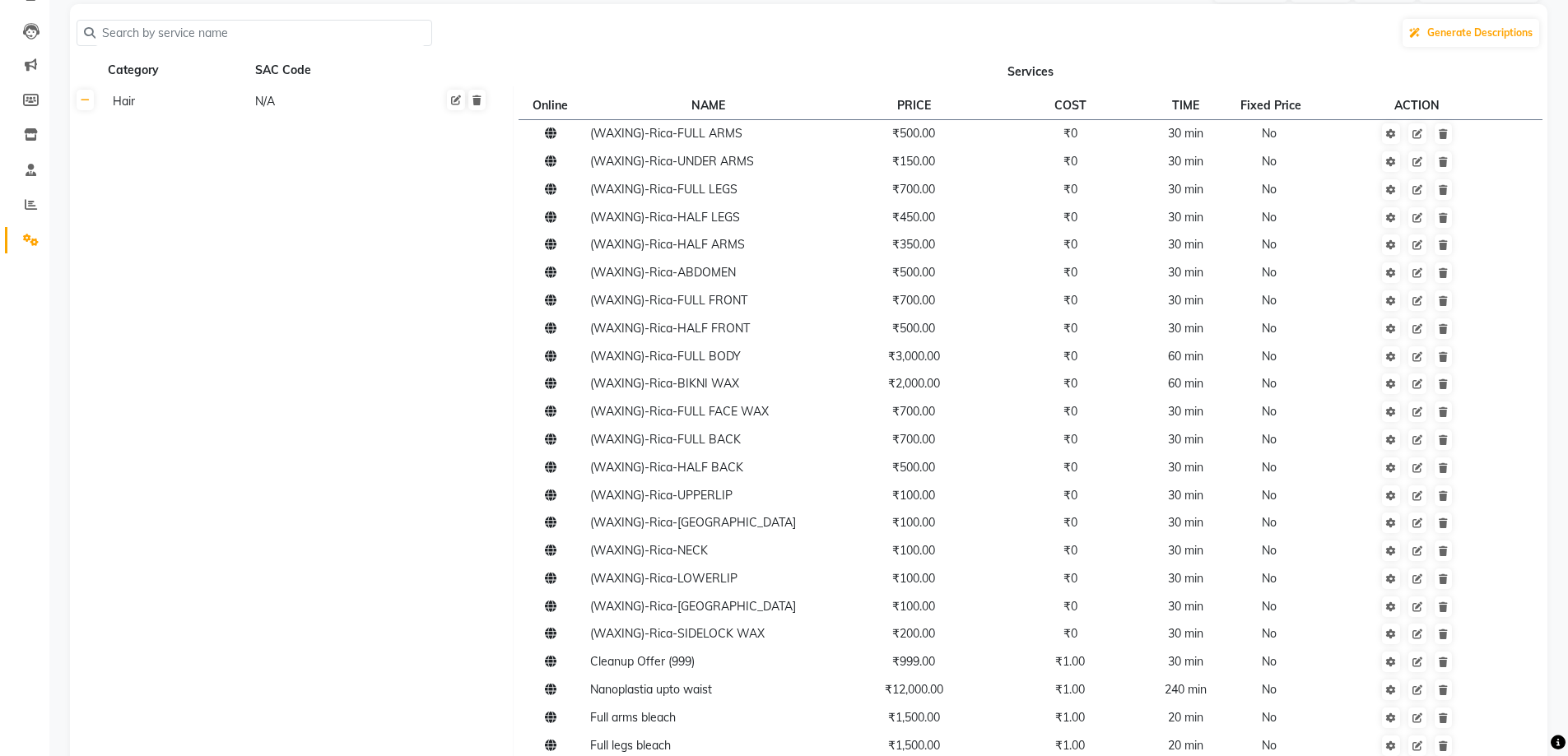
scroll to position [658, 0]
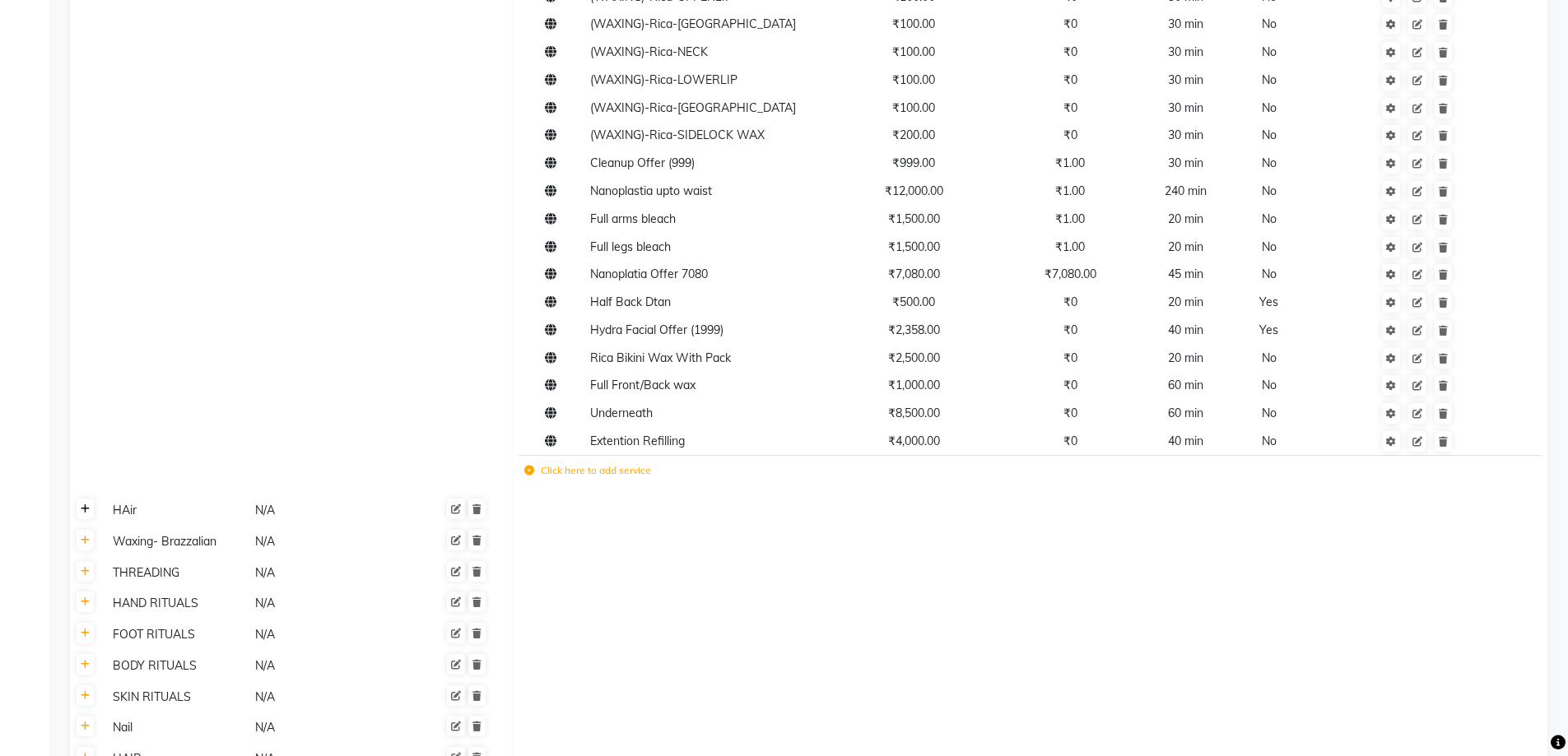
click at [82, 510] on icon at bounding box center [85, 509] width 9 height 10
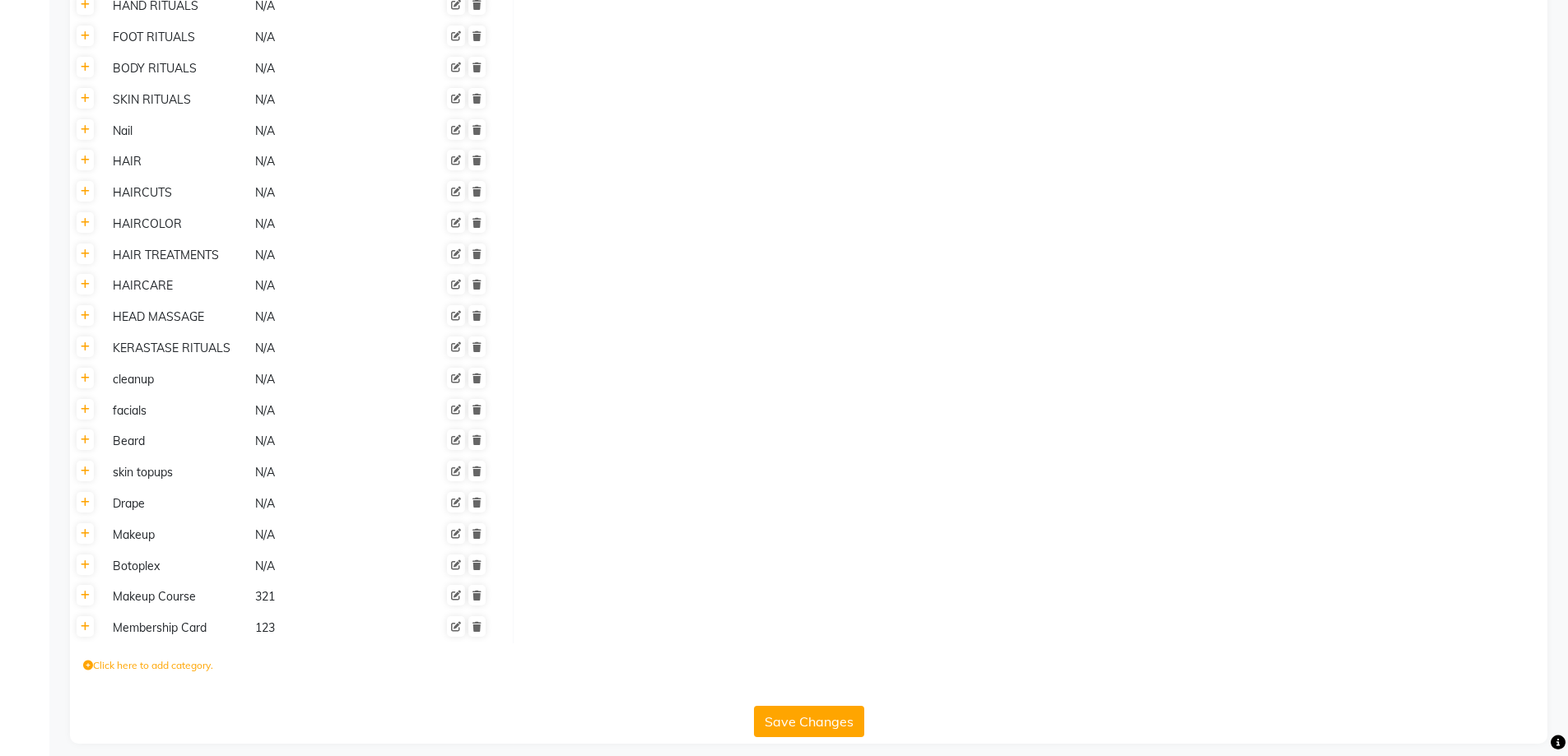
scroll to position [1651, 0]
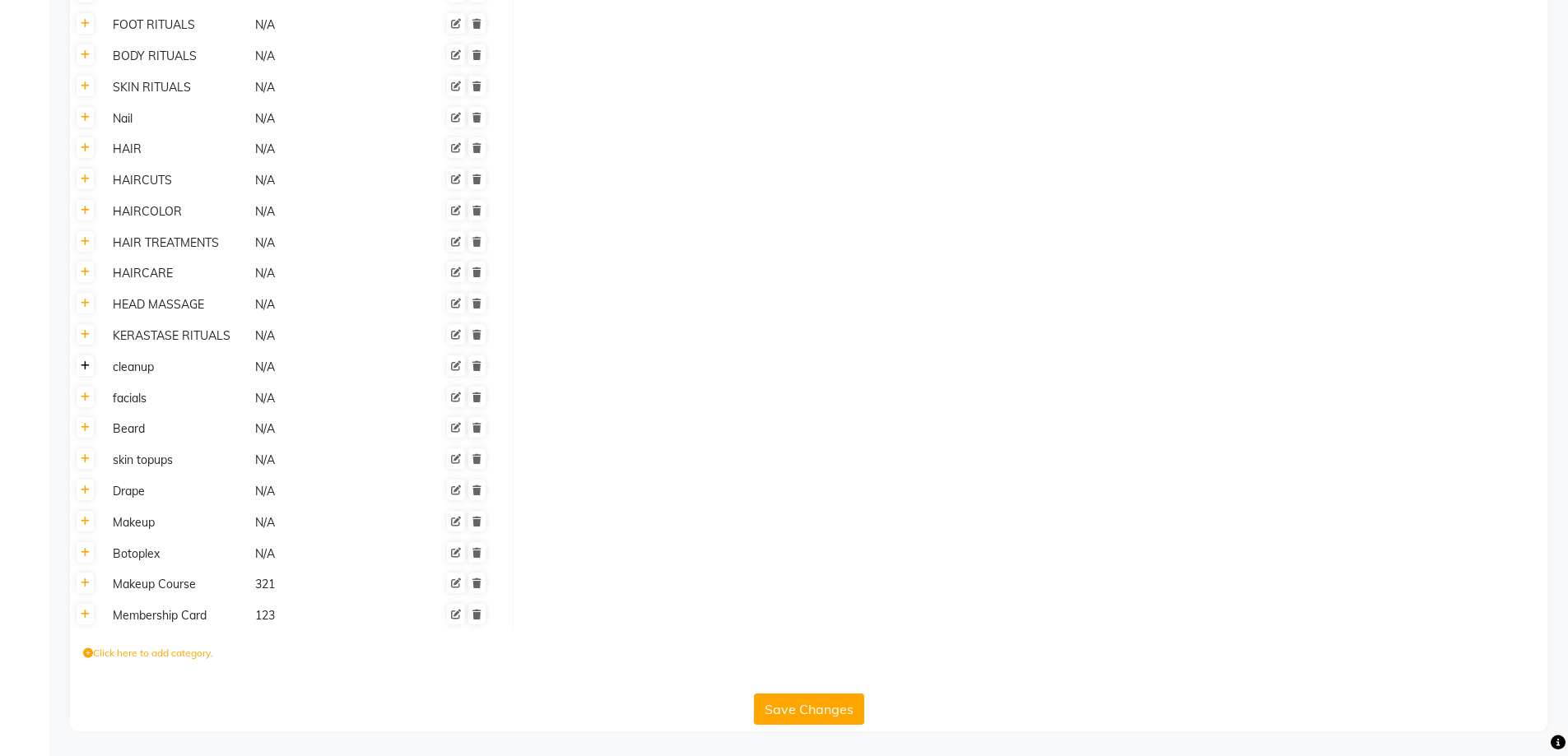
click at [86, 363] on icon at bounding box center [85, 366] width 9 height 10
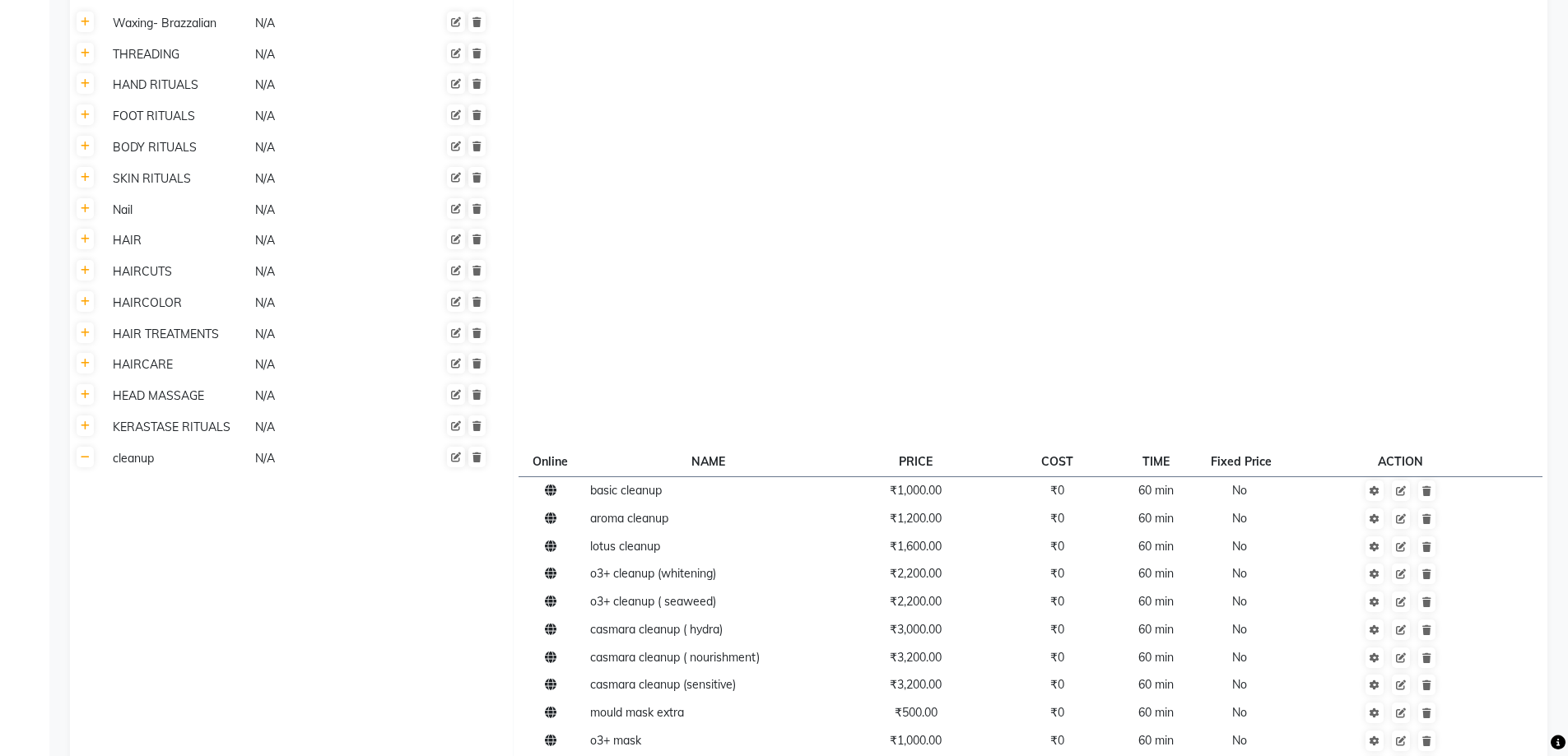
scroll to position [1564, 0]
click at [85, 356] on icon at bounding box center [85, 359] width 9 height 10
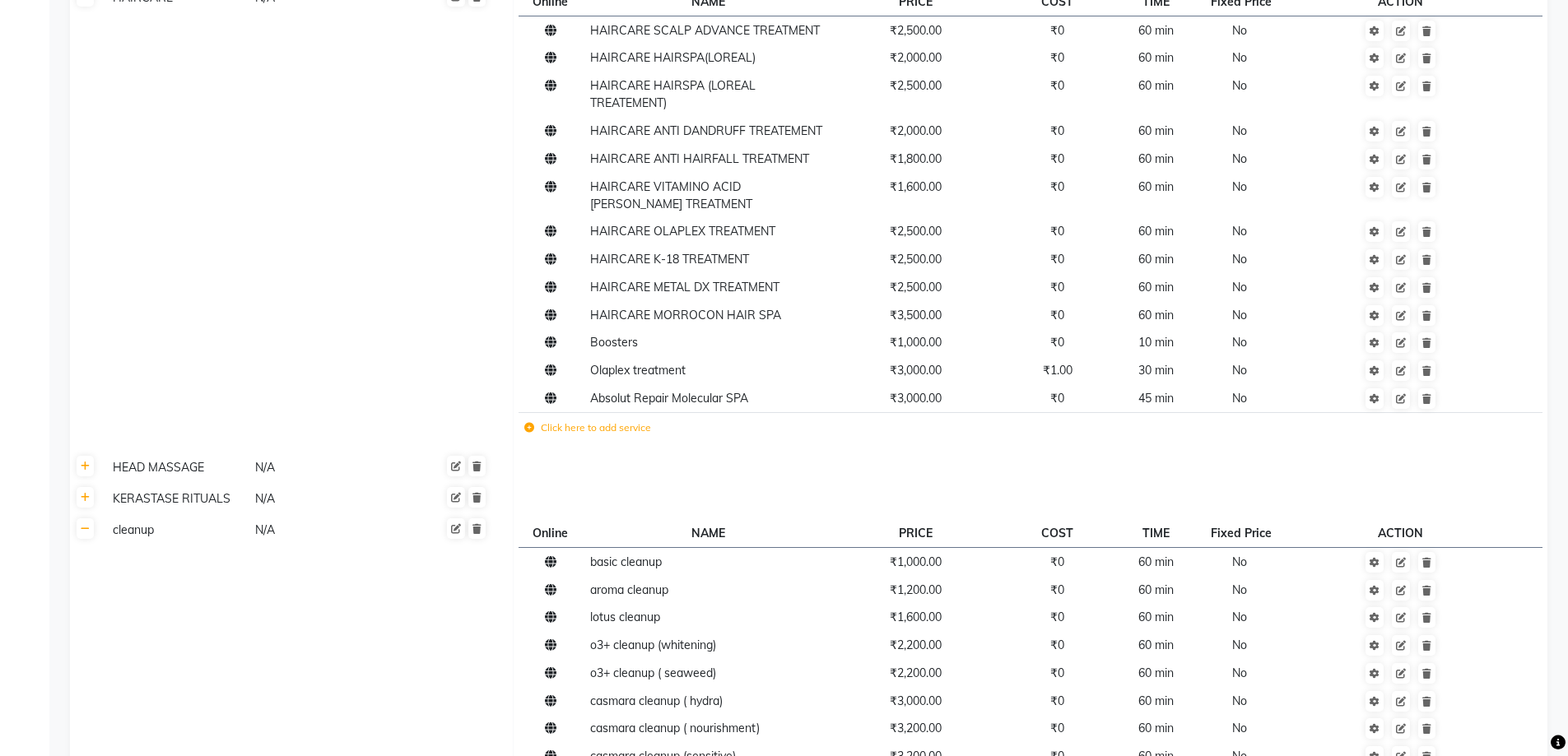
scroll to position [1975, 0]
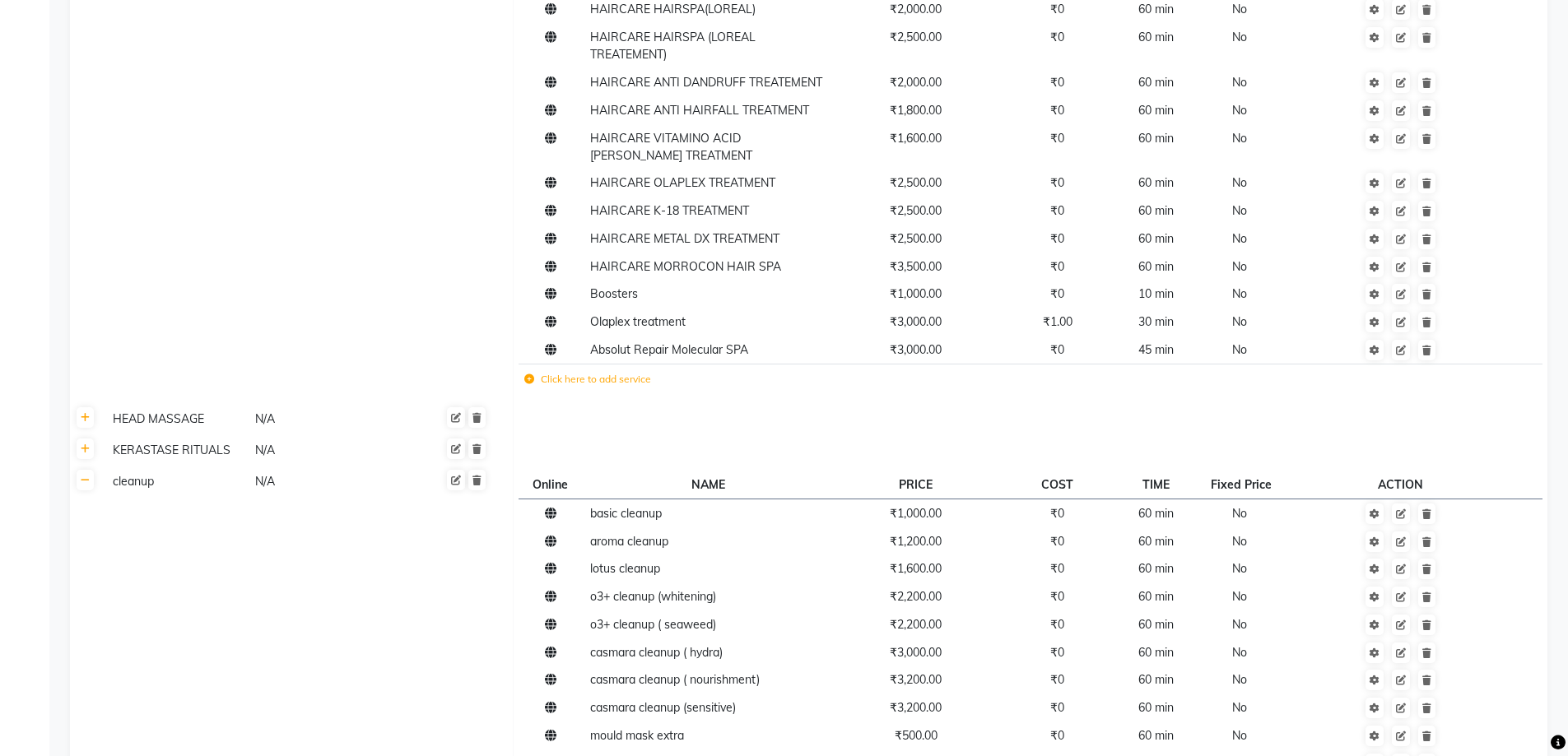
click at [578, 382] on label "Click here to add service" at bounding box center [588, 379] width 127 height 14
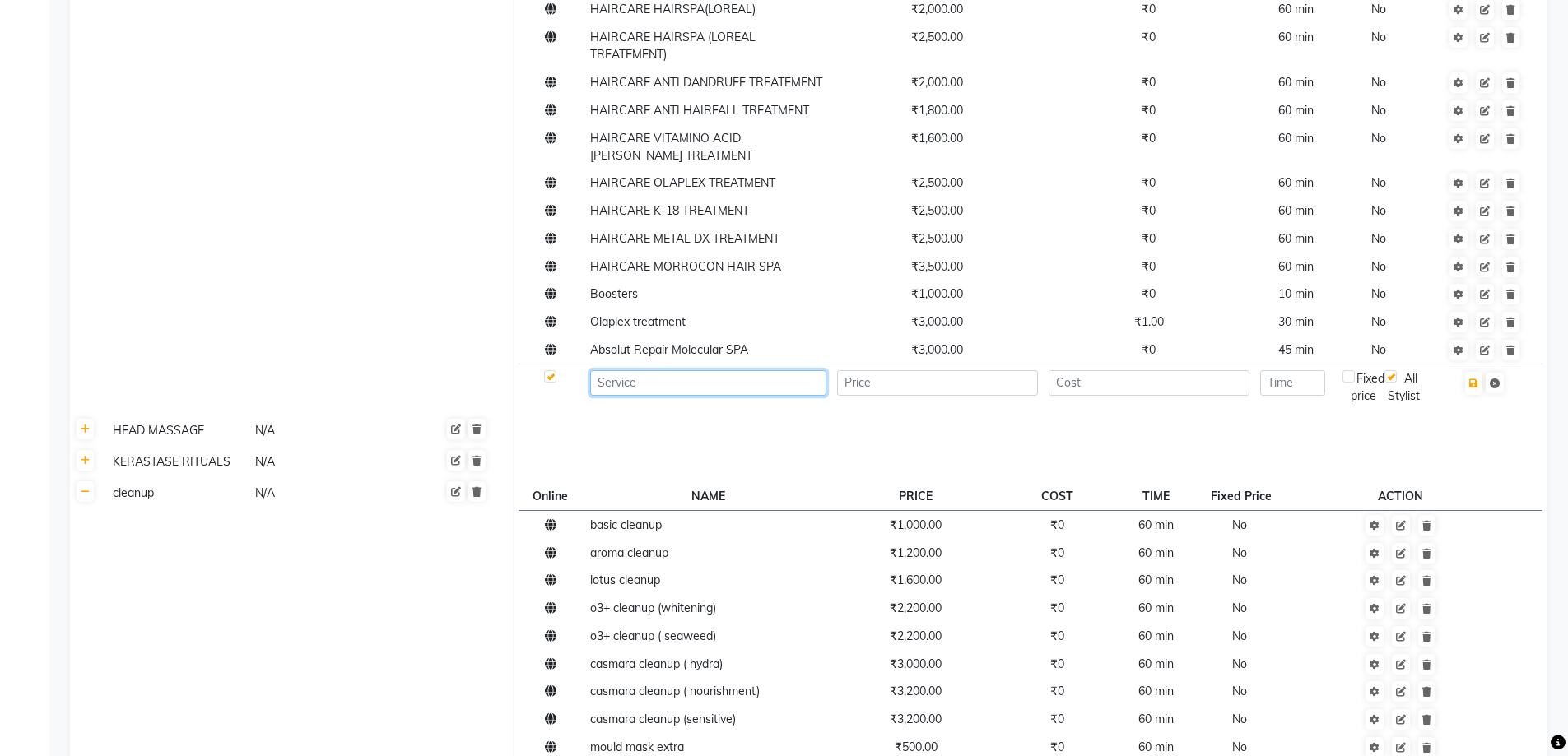
click at [695, 375] on input at bounding box center [708, 383] width 236 height 25
type input "Vitamino Spectrum Wash"
click at [996, 381] on input "number" at bounding box center [938, 383] width 201 height 25
type input "600"
click at [1187, 400] on td at bounding box center [1149, 388] width 212 height 45
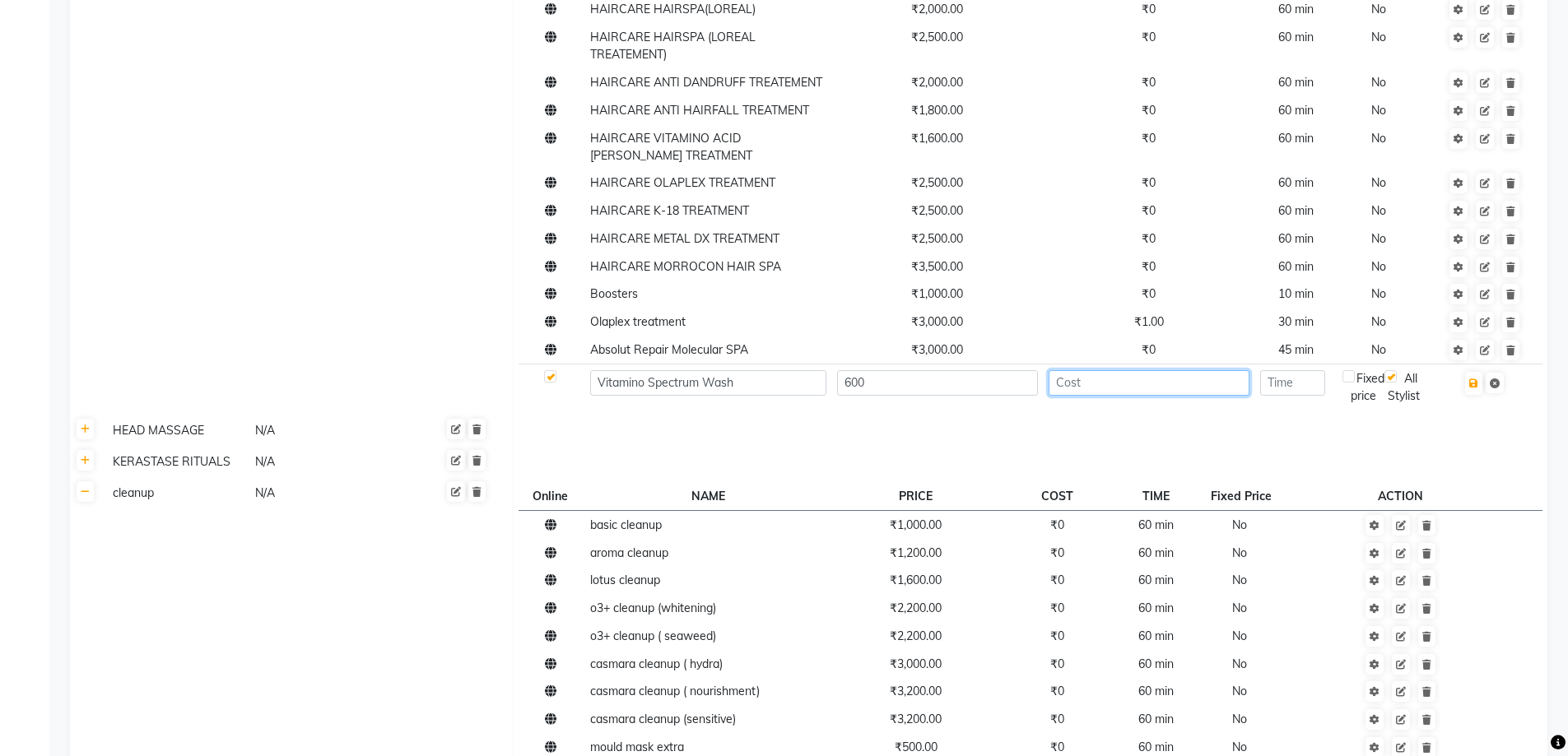
click at [1184, 391] on input "number" at bounding box center [1150, 383] width 201 height 25
type input "0"
click at [1291, 392] on input "number" at bounding box center [1293, 383] width 65 height 25
type input "20"
click at [1474, 388] on button "button" at bounding box center [1474, 383] width 17 height 23
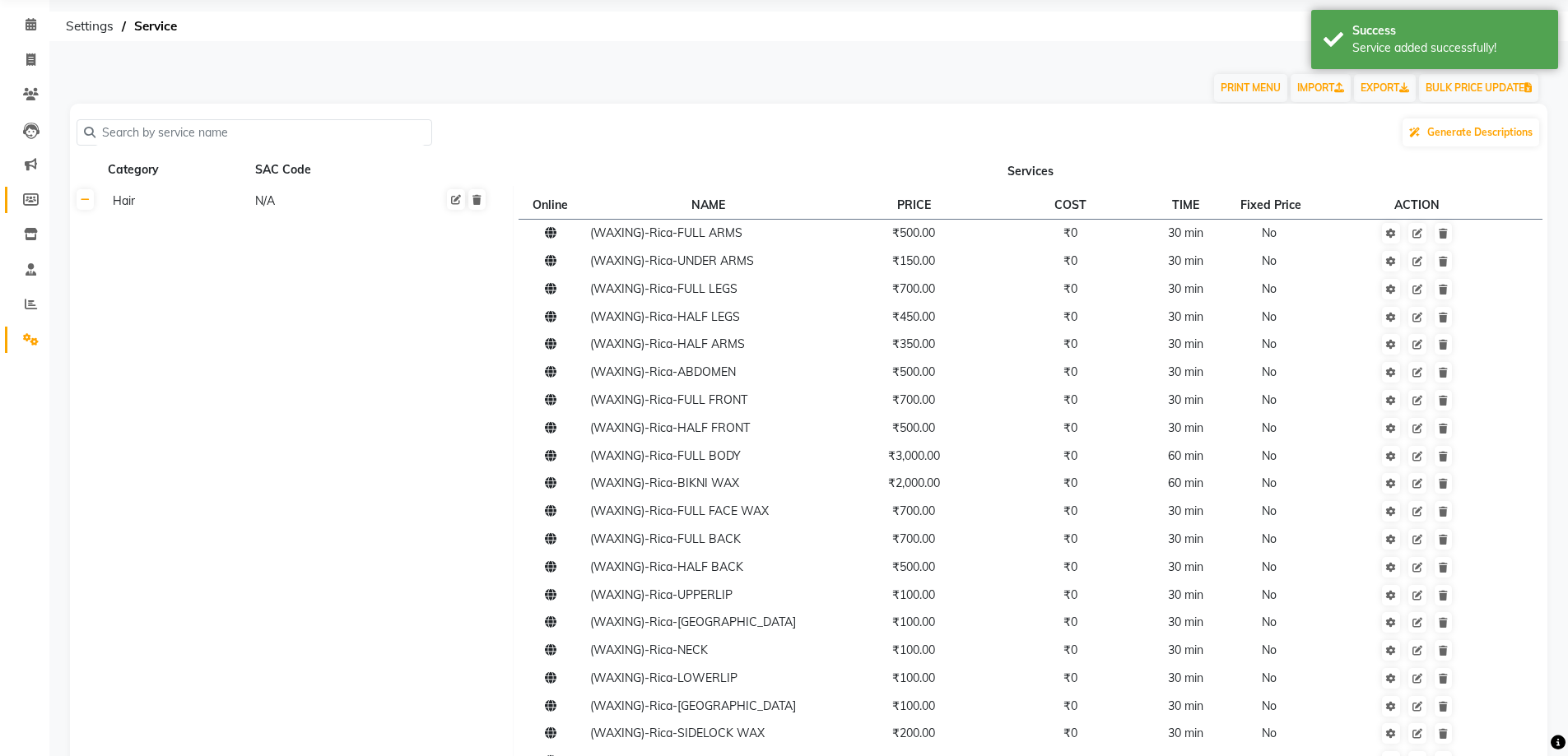
scroll to position [0, 0]
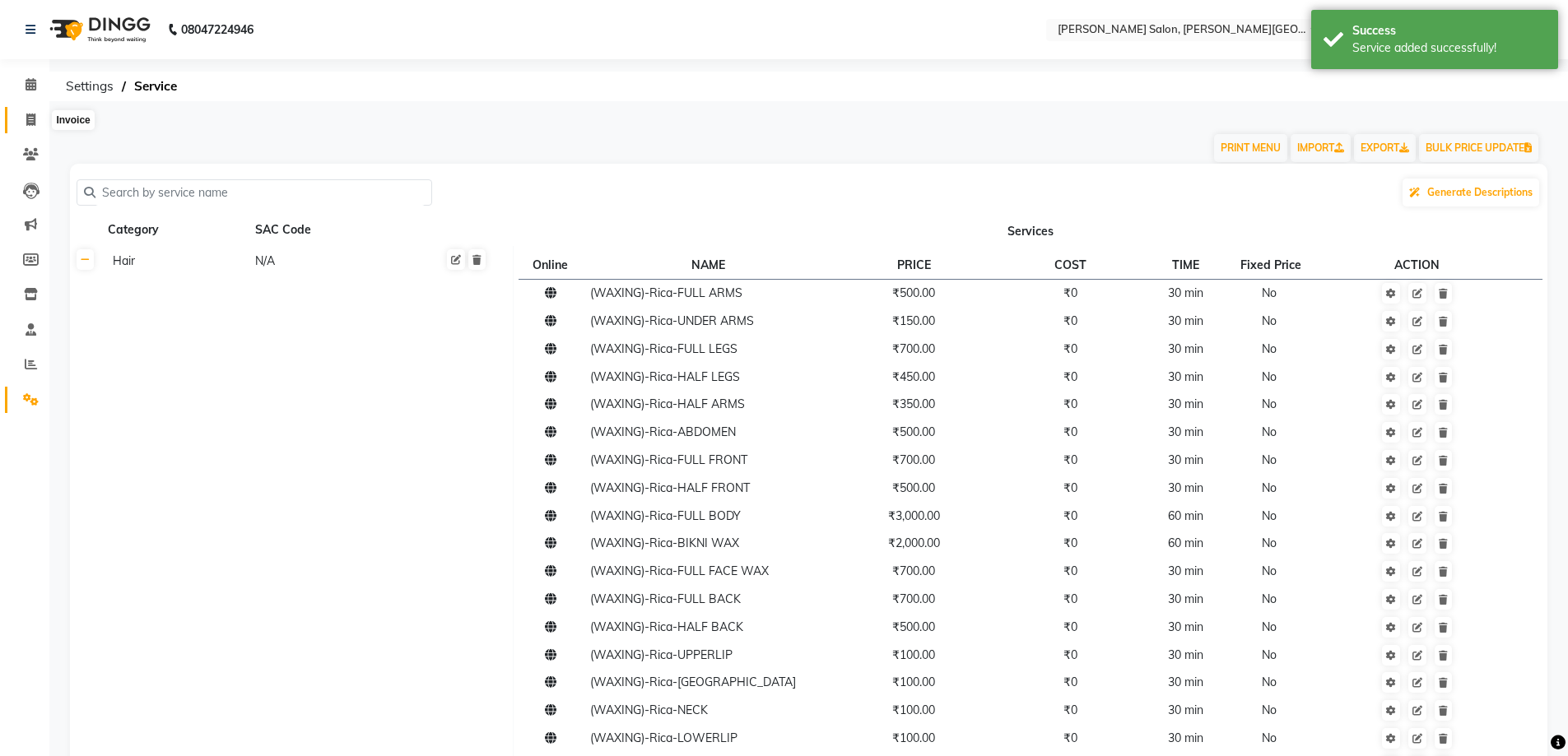
click at [36, 112] on span at bounding box center [31, 120] width 29 height 19
select select "4122"
select select "service"
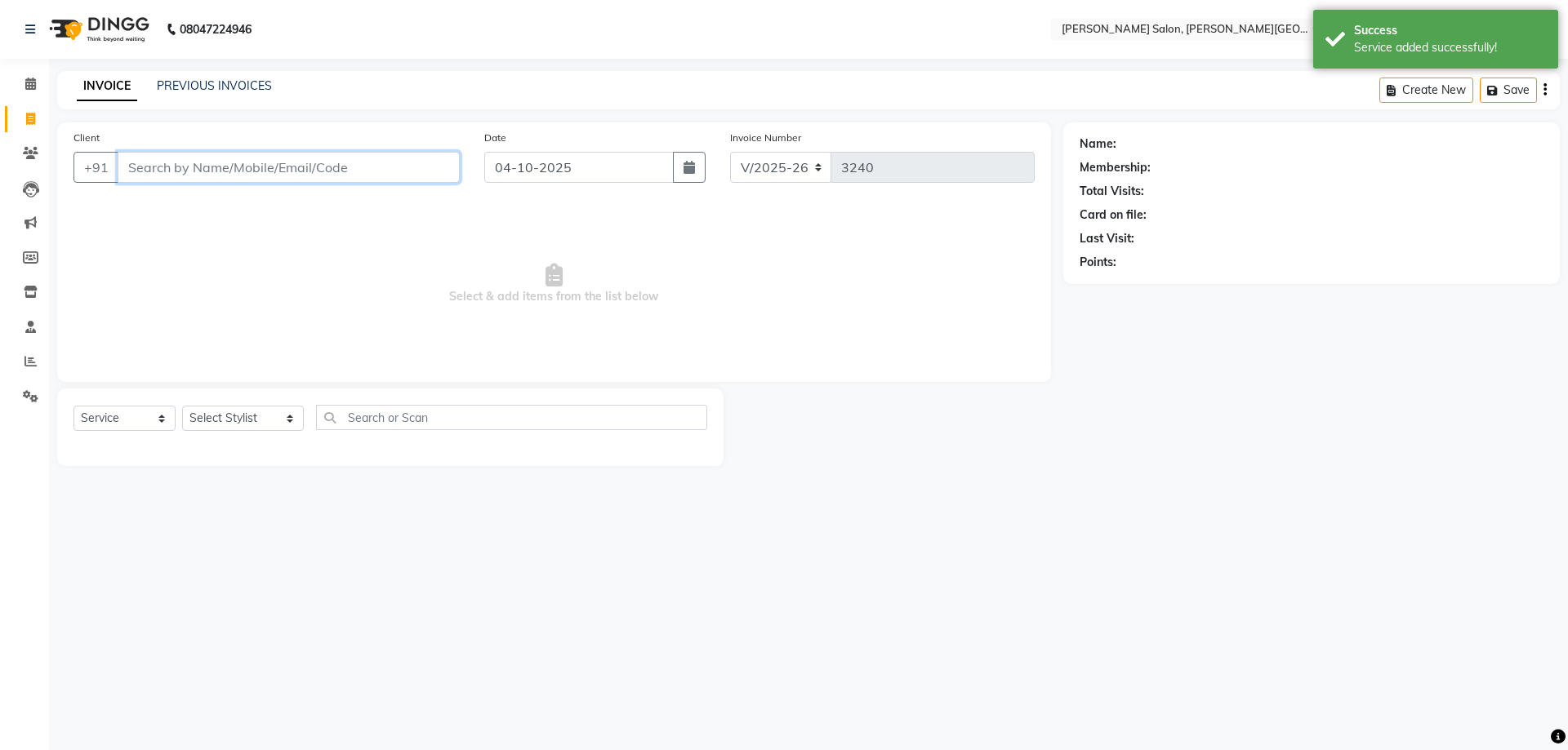
paste input "8948451889"
type input "8948451889"
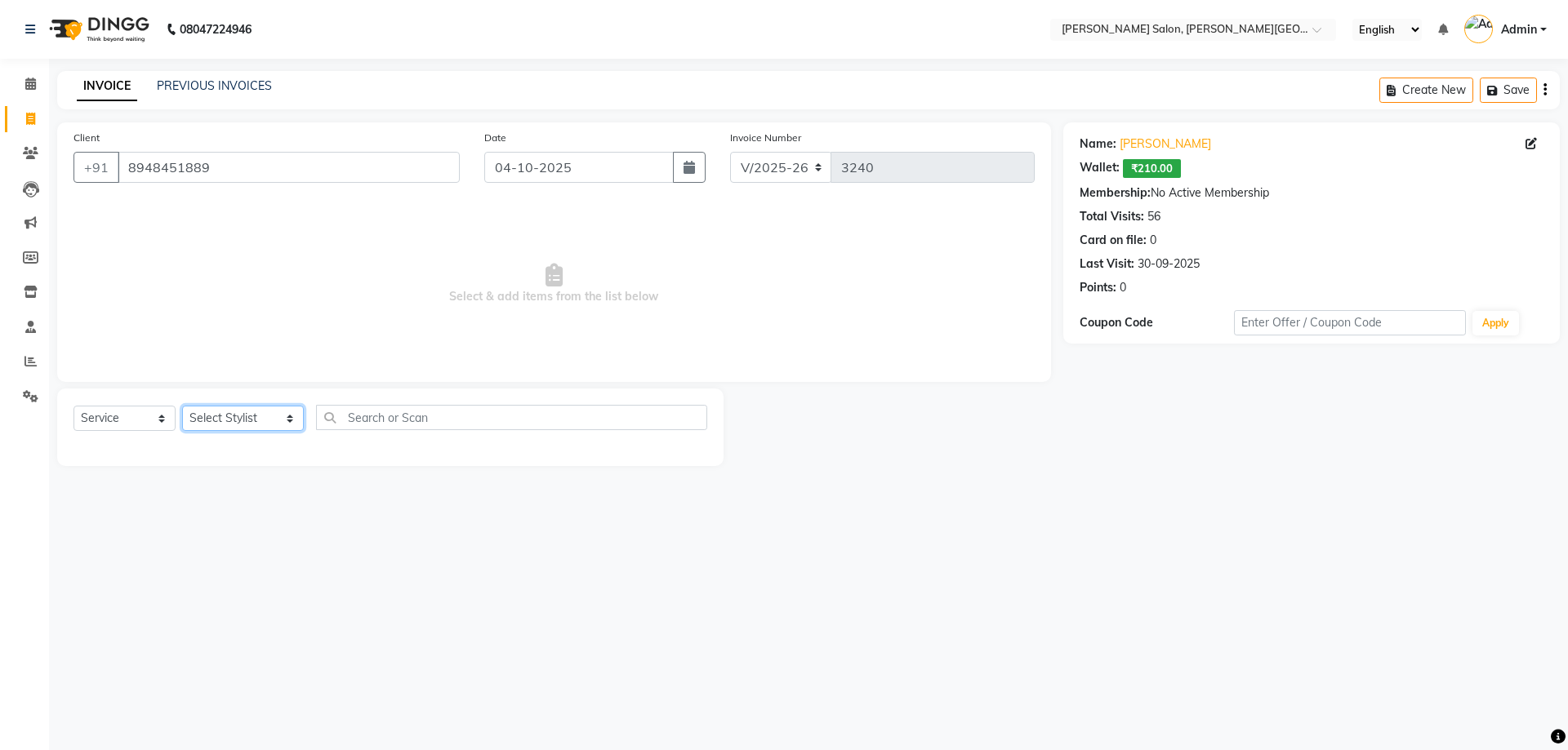
click at [248, 406] on select "Select Stylist [PERSON_NAME] [PERSON_NAME] [PERSON_NAME] [PERSON_NAME] [PERSON_…" at bounding box center [243, 419] width 121 height 25
select select "27366"
click at [182, 406] on select "Select Stylist [PERSON_NAME] [PERSON_NAME] [PERSON_NAME] [PERSON_NAME] [PERSON_…" at bounding box center [243, 419] width 121 height 25
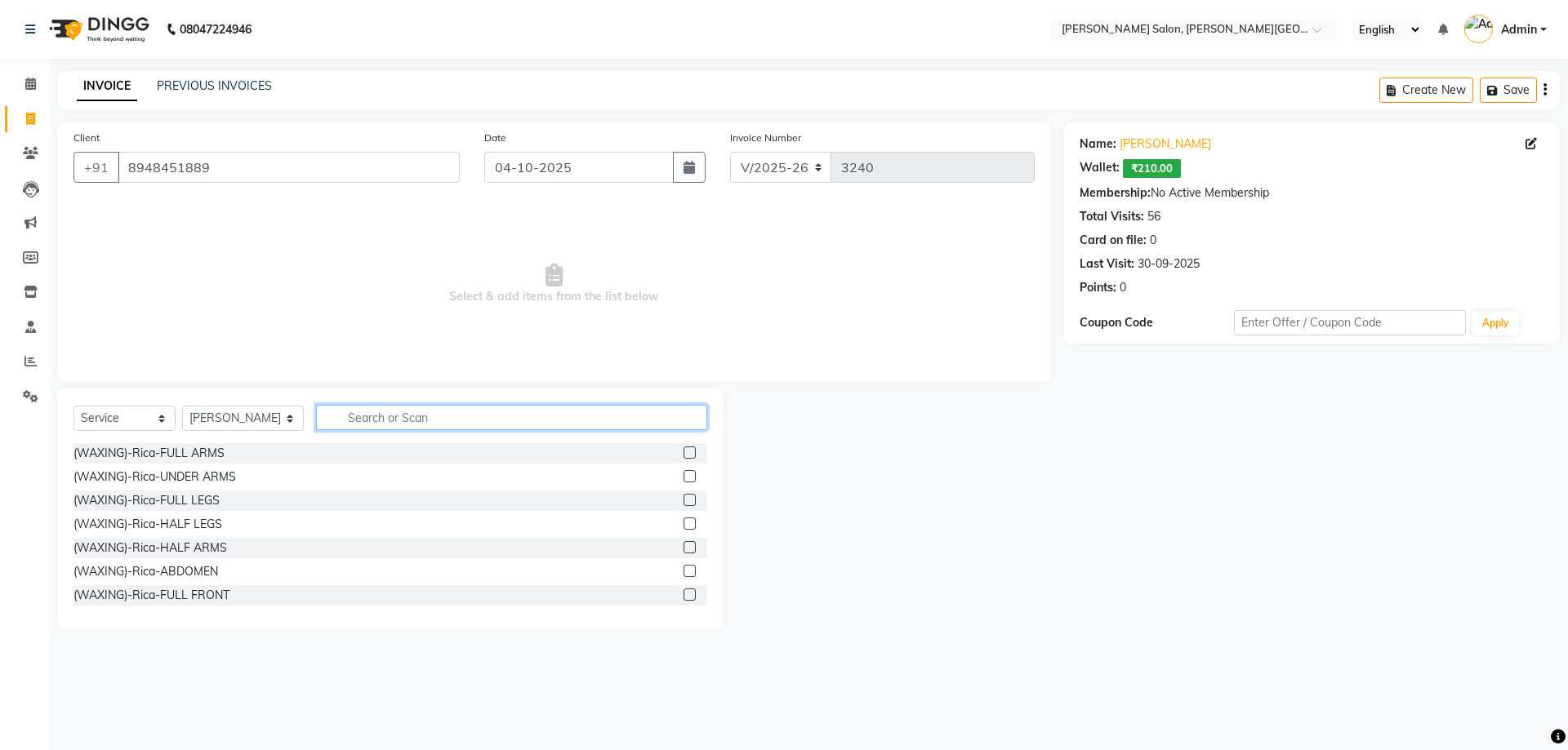
click at [389, 417] on input "text" at bounding box center [512, 418] width 392 height 25
type input "w"
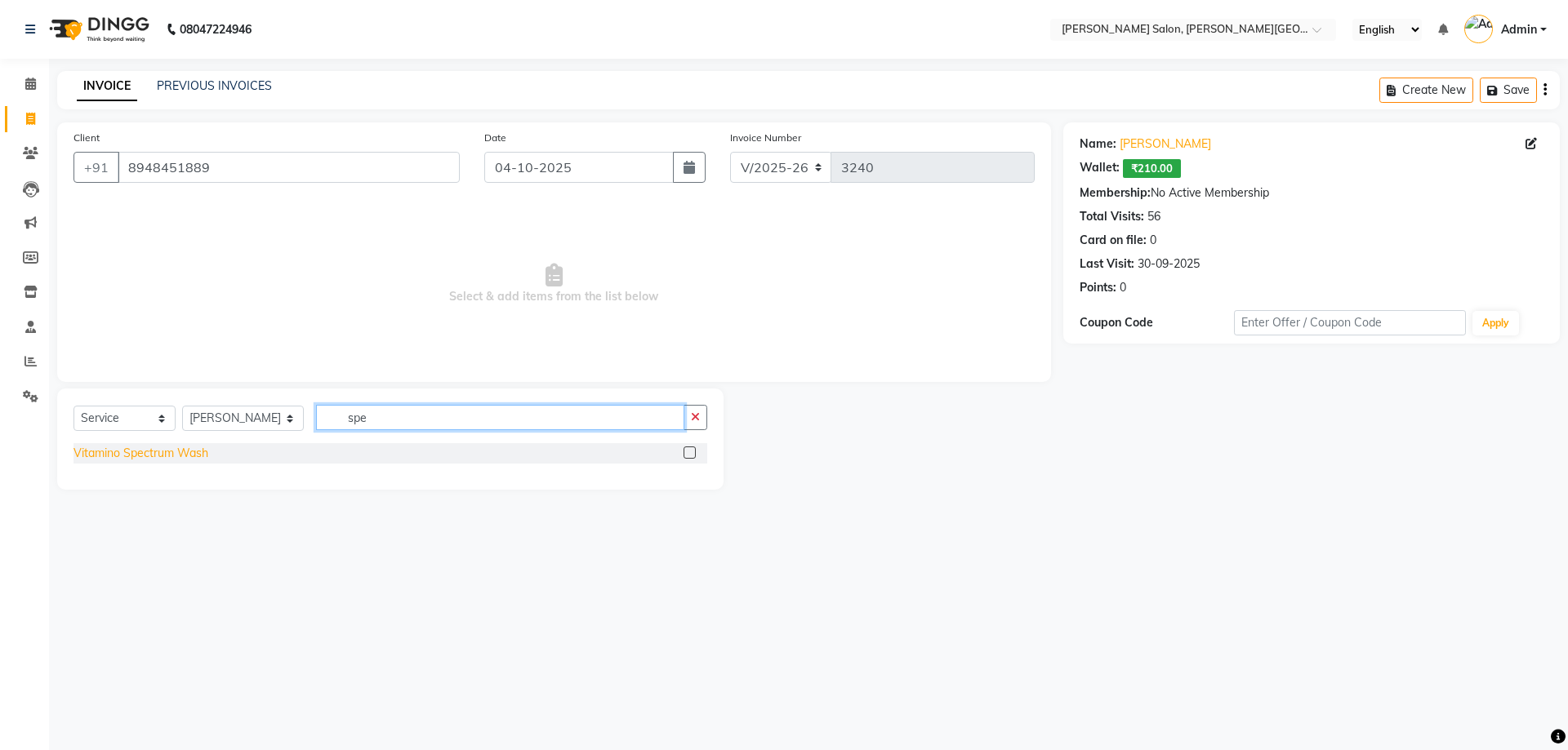
type input "spe"
click at [158, 447] on div "Vitamino Spectrum Wash" at bounding box center [141, 453] width 135 height 17
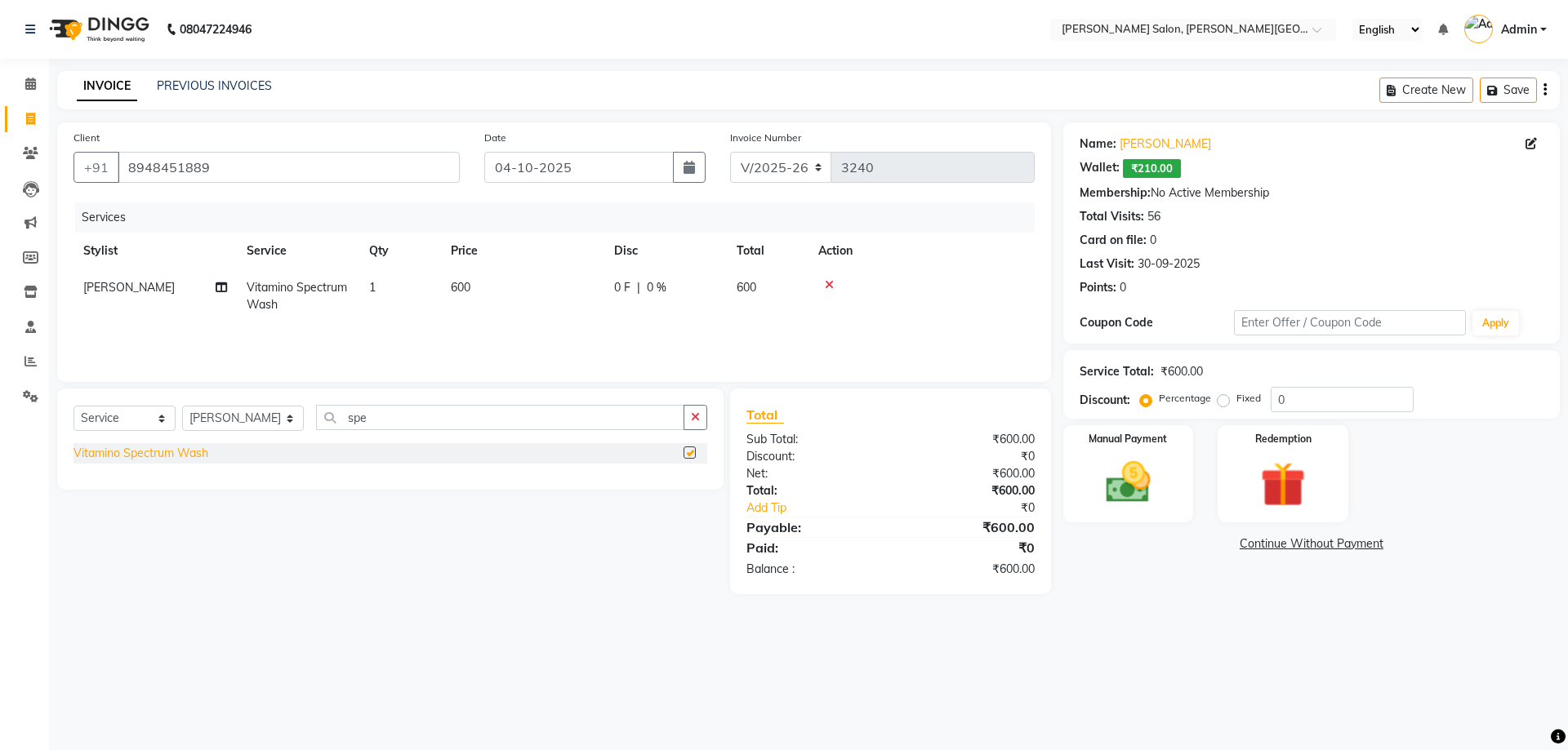
checkbox input "false"
click at [1201, 446] on div "Name: [PERSON_NAME] Wallet: ₹210.00 Membership: No Active Membership Total Visi…" at bounding box center [1317, 357] width 509 height 472
type input "20"
click at [1176, 495] on div "Manual Payment" at bounding box center [1128, 474] width 136 height 101
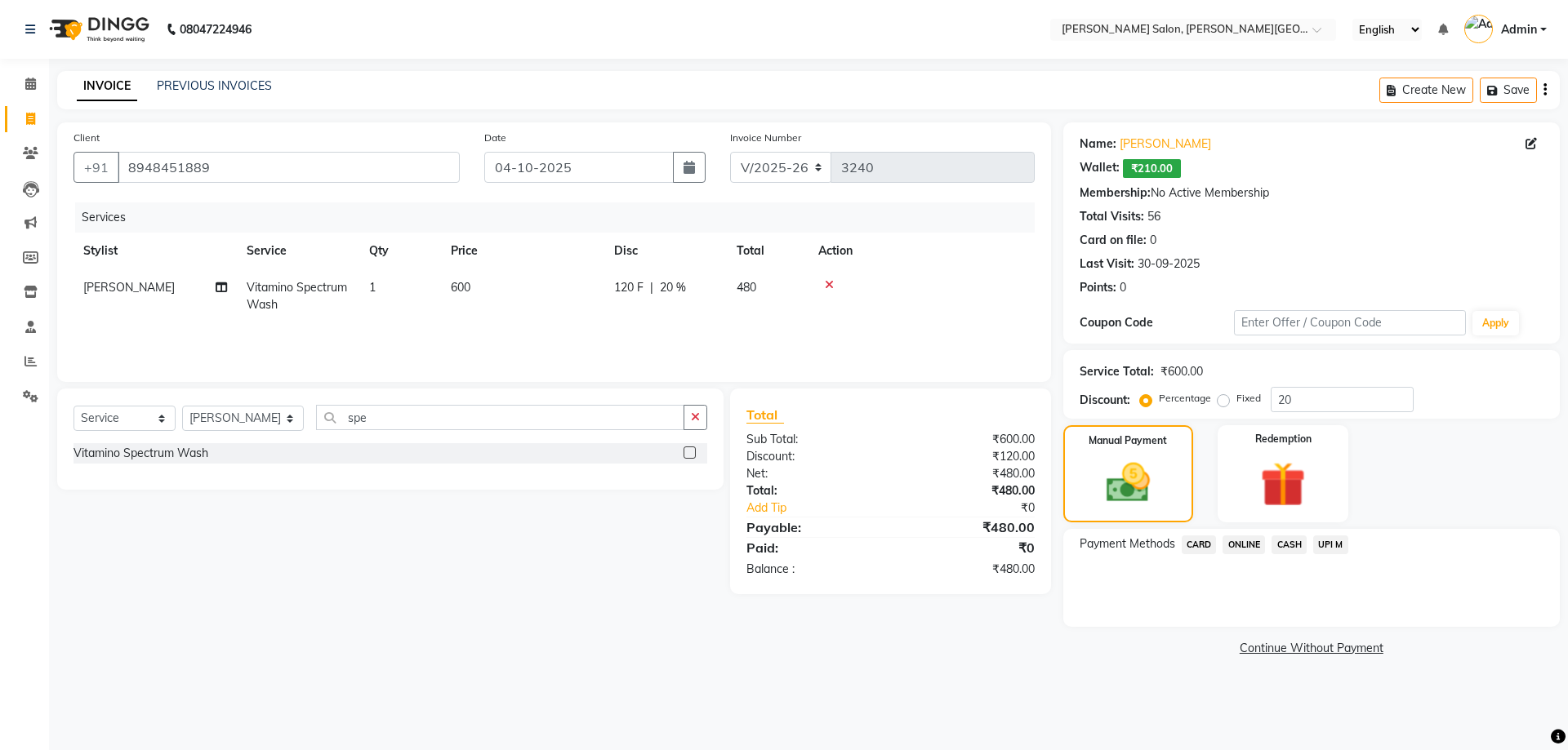
click at [1330, 548] on span "UPI M" at bounding box center [1330, 544] width 35 height 19
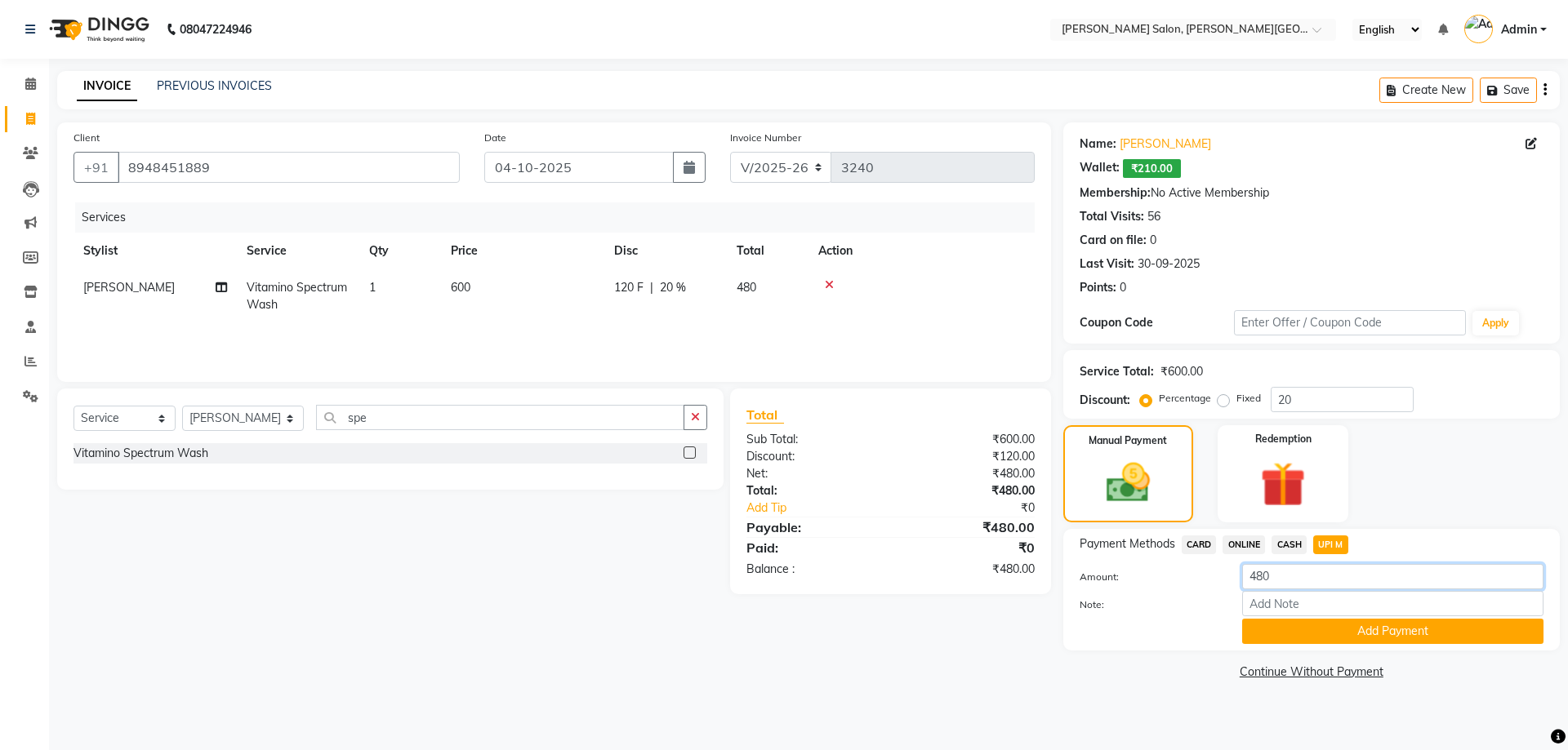
drag, startPoint x: 1202, startPoint y: 562, endPoint x: 1121, endPoint y: 553, distance: 81.5
click at [1148, 554] on div "Payment Methods CARD ONLINE CASH UPI M Amount: 480 Note: Add Payment" at bounding box center [1311, 589] width 464 height 109
type input "530"
click at [1386, 624] on button "Add Payment" at bounding box center [1392, 631] width 301 height 25
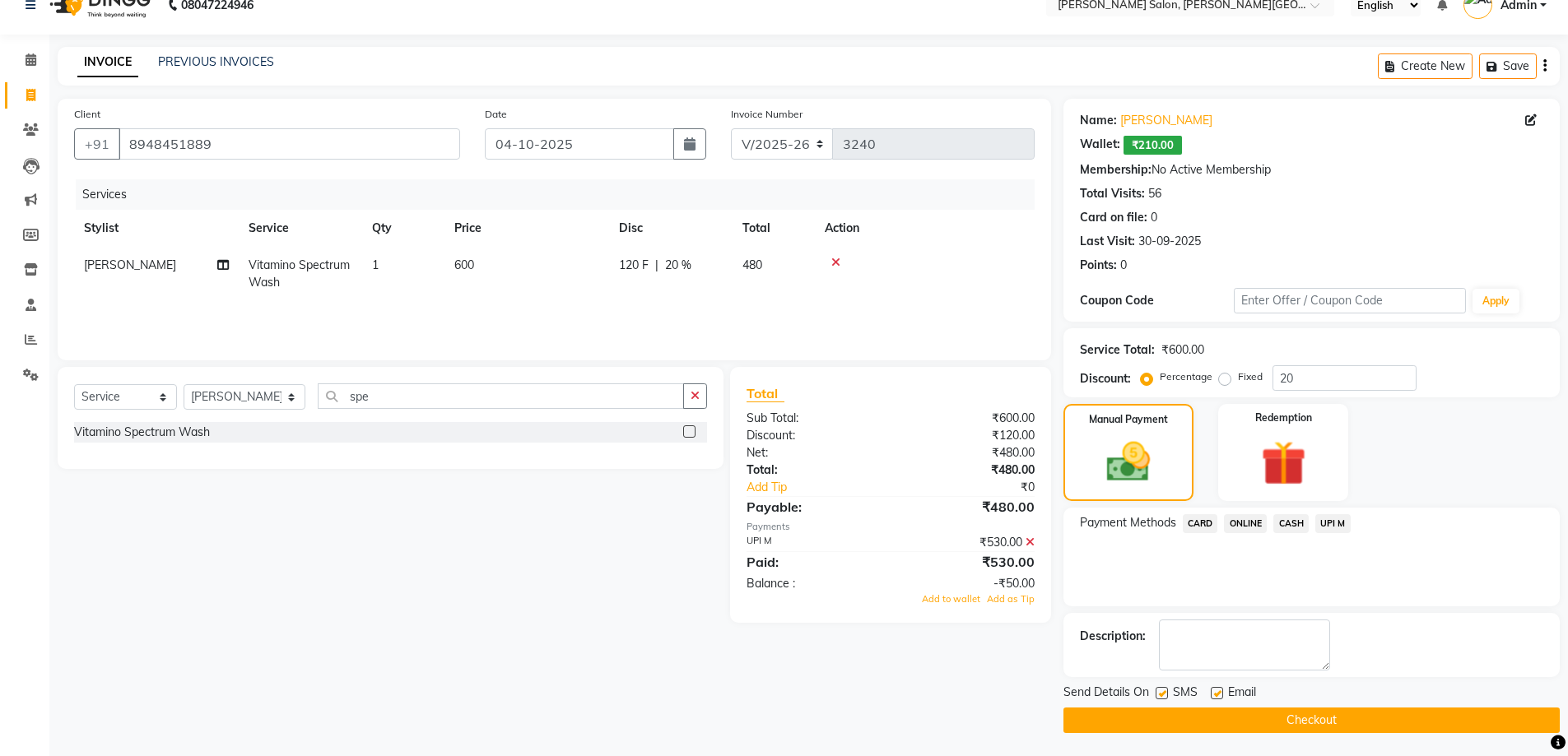
scroll to position [26, 0]
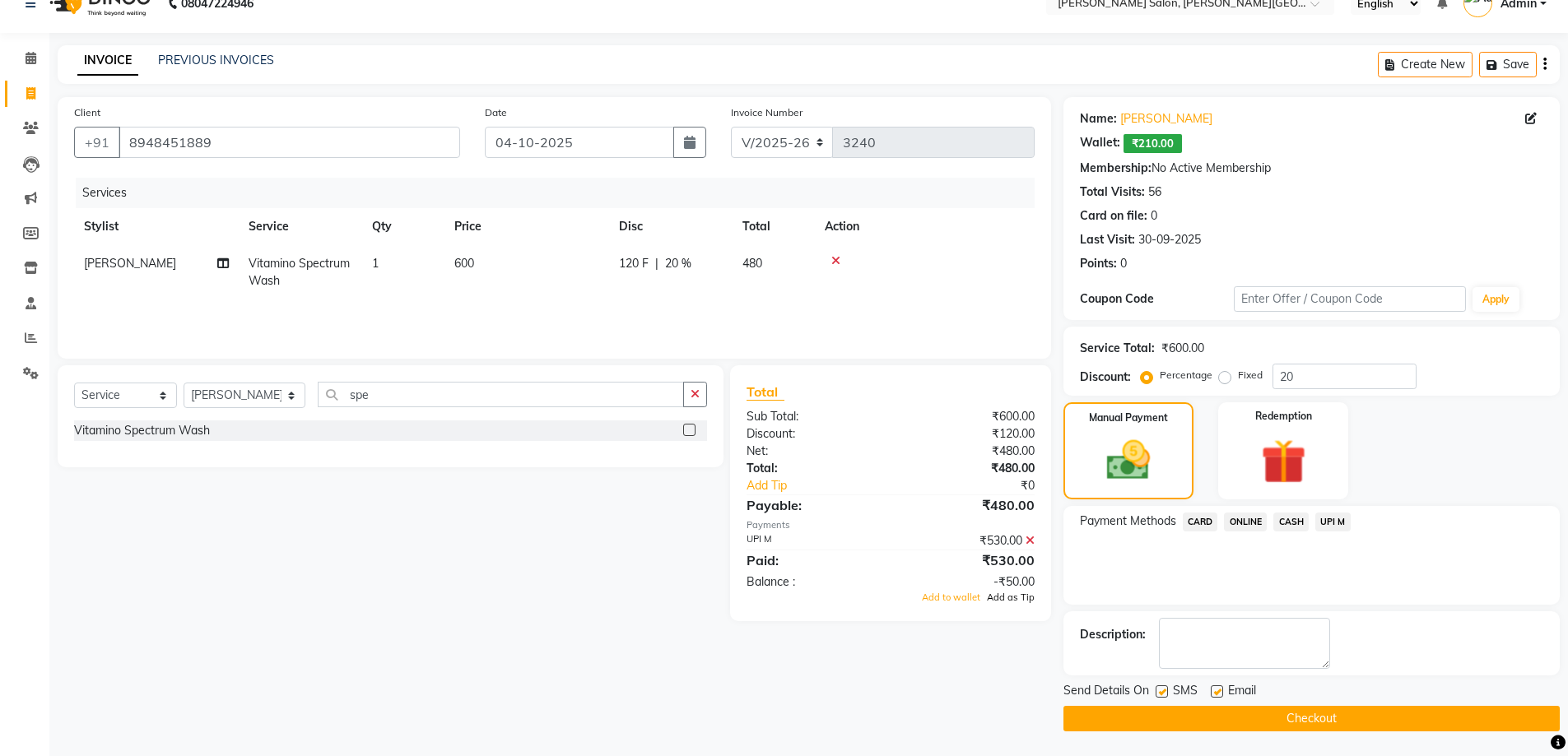
click at [988, 599] on span "Add as Tip" at bounding box center [1011, 597] width 48 height 12
click at [1364, 713] on button "Checkout" at bounding box center [1312, 719] width 496 height 25
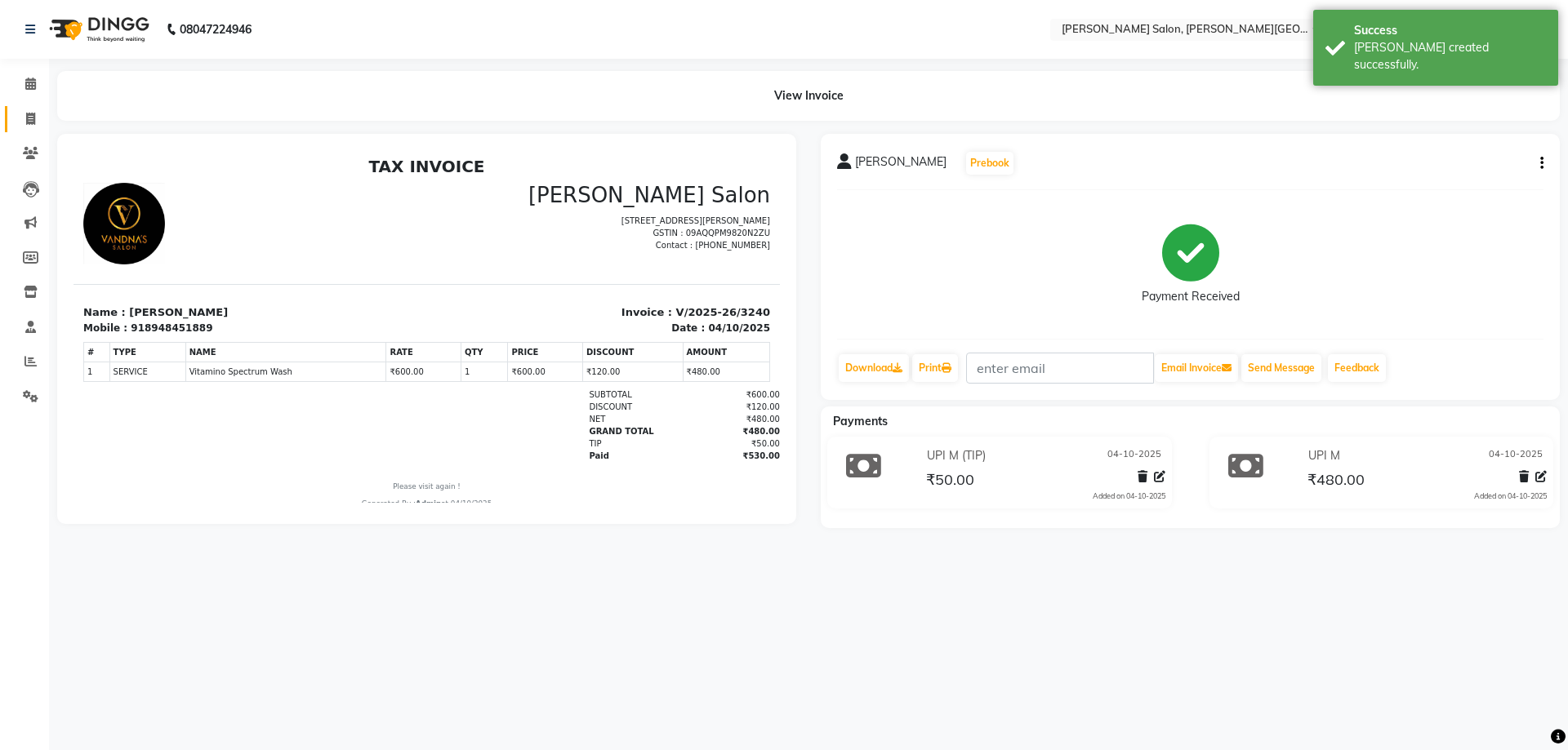
click at [6, 120] on link "Invoice" at bounding box center [24, 119] width 40 height 27
select select "service"
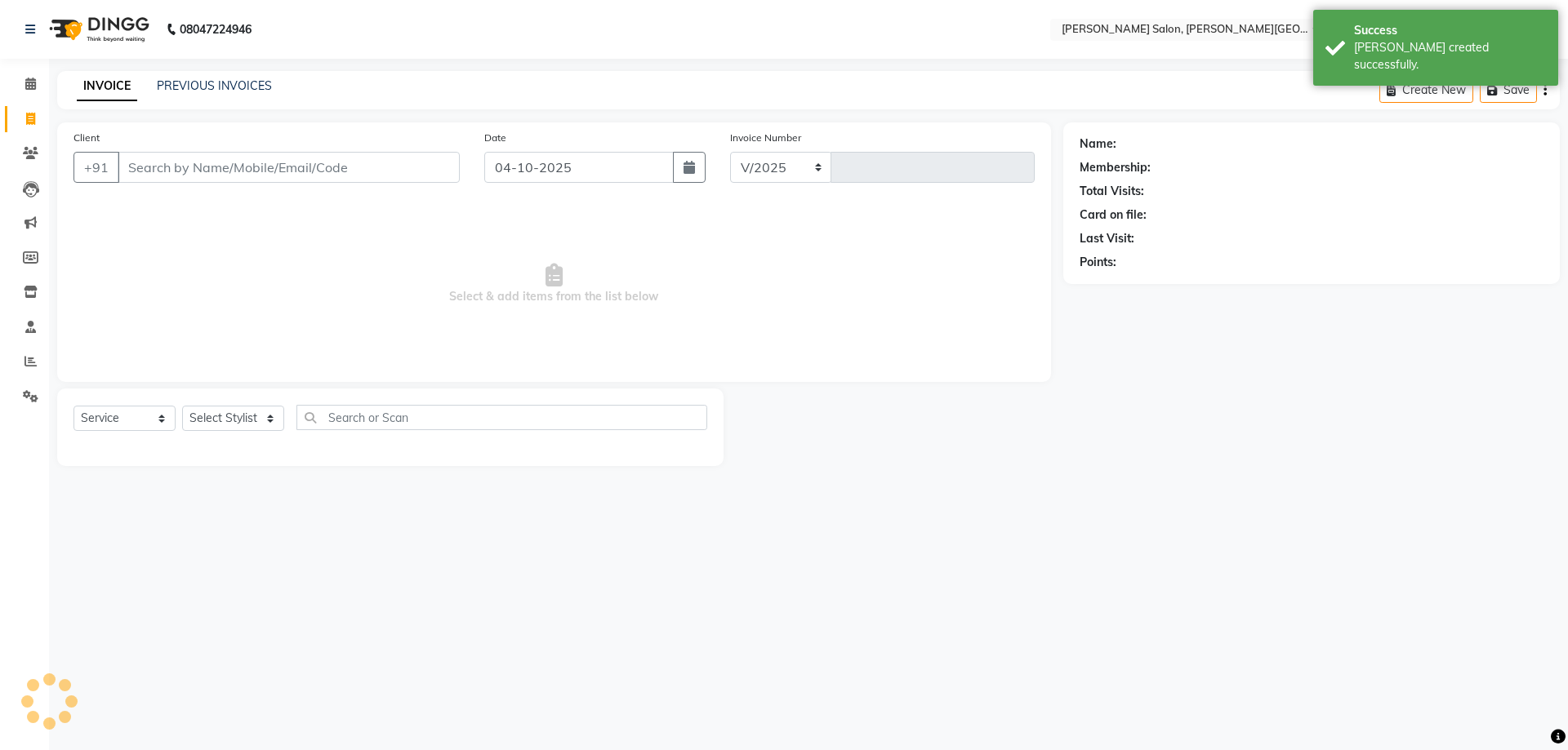
select select "4122"
type input "3241"
click at [37, 395] on icon at bounding box center [30, 396] width 15 height 13
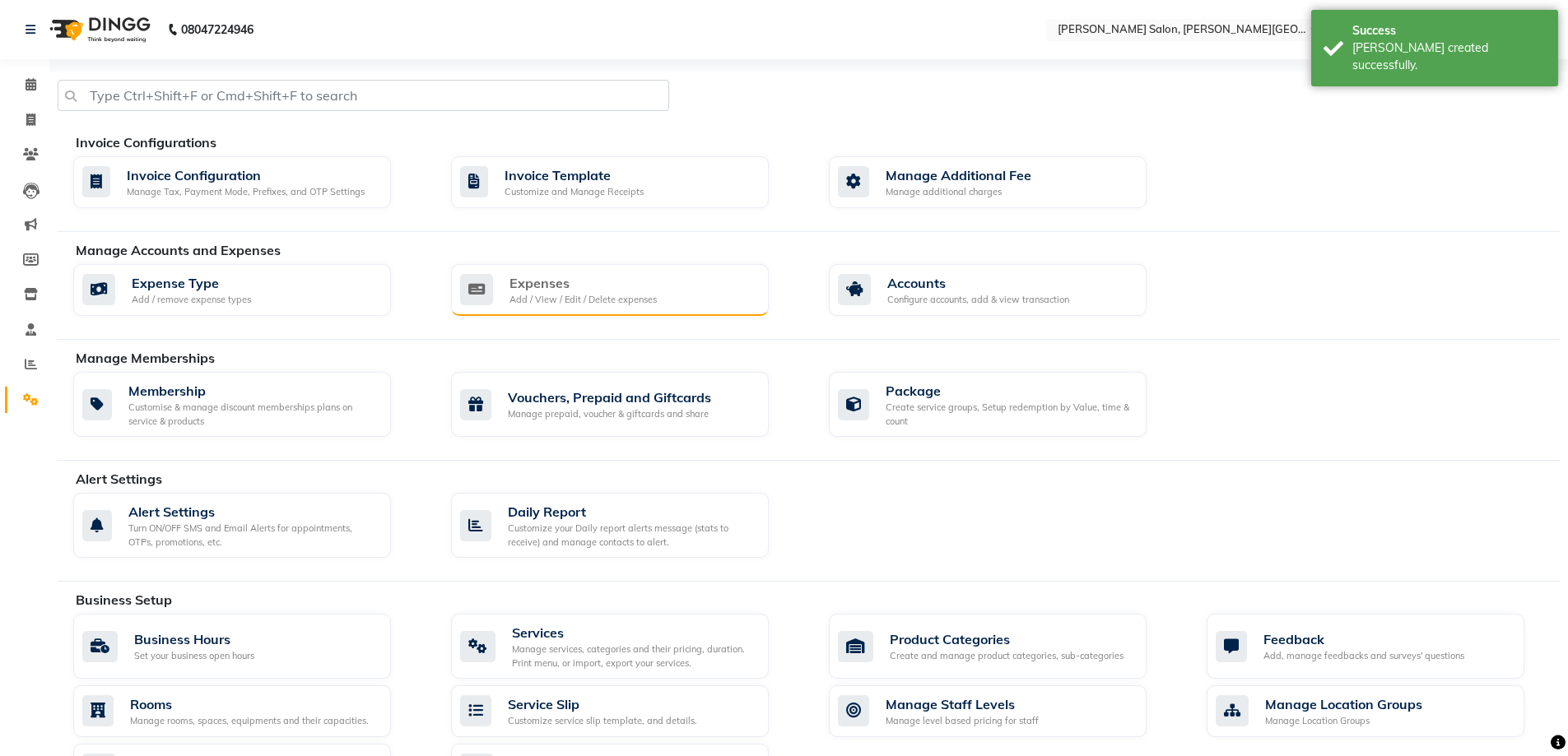
click at [609, 295] on div "Add / View / Edit / Delete expenses" at bounding box center [583, 300] width 148 height 14
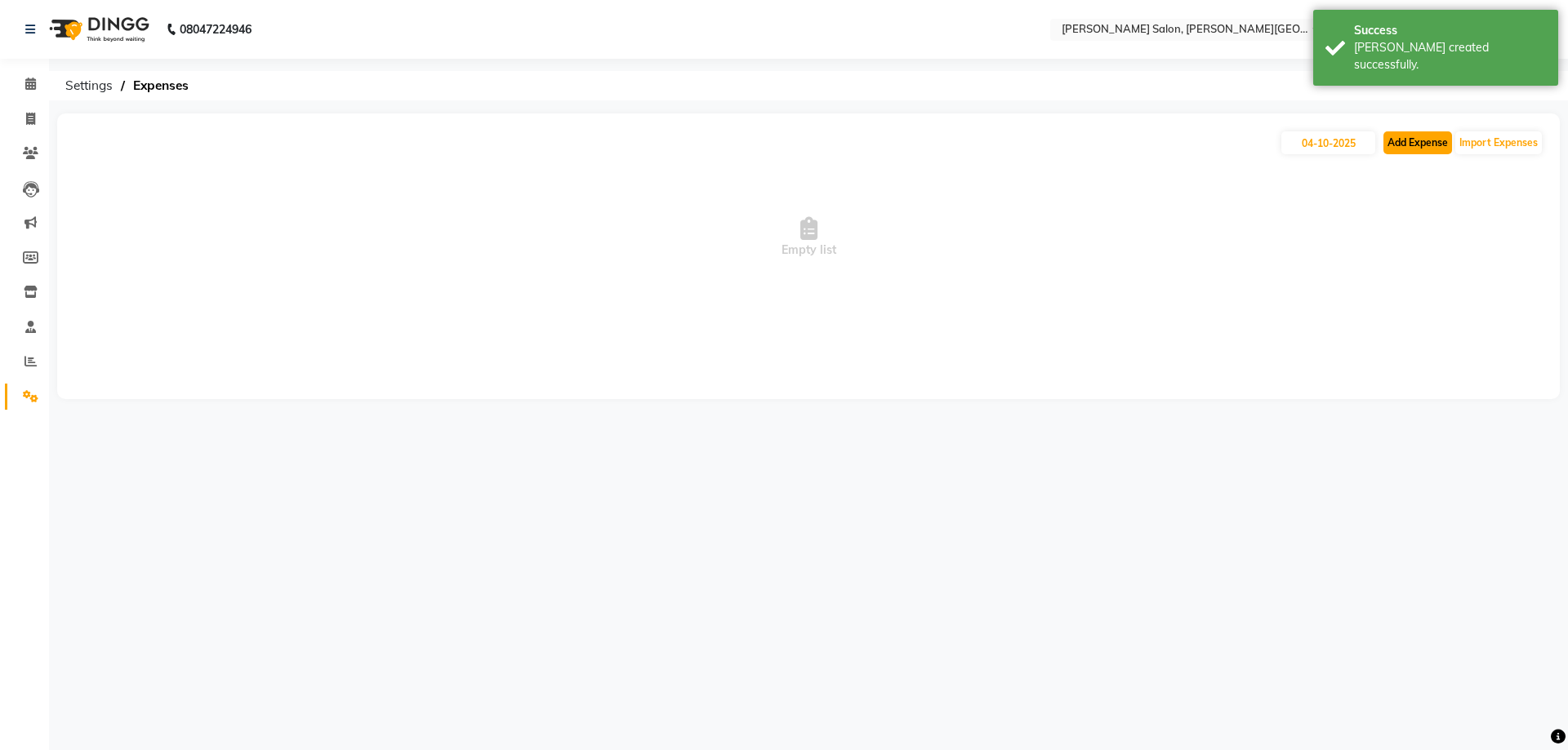
click at [1410, 146] on button "Add Expense" at bounding box center [1417, 142] width 68 height 22
select select "1"
select select "2930"
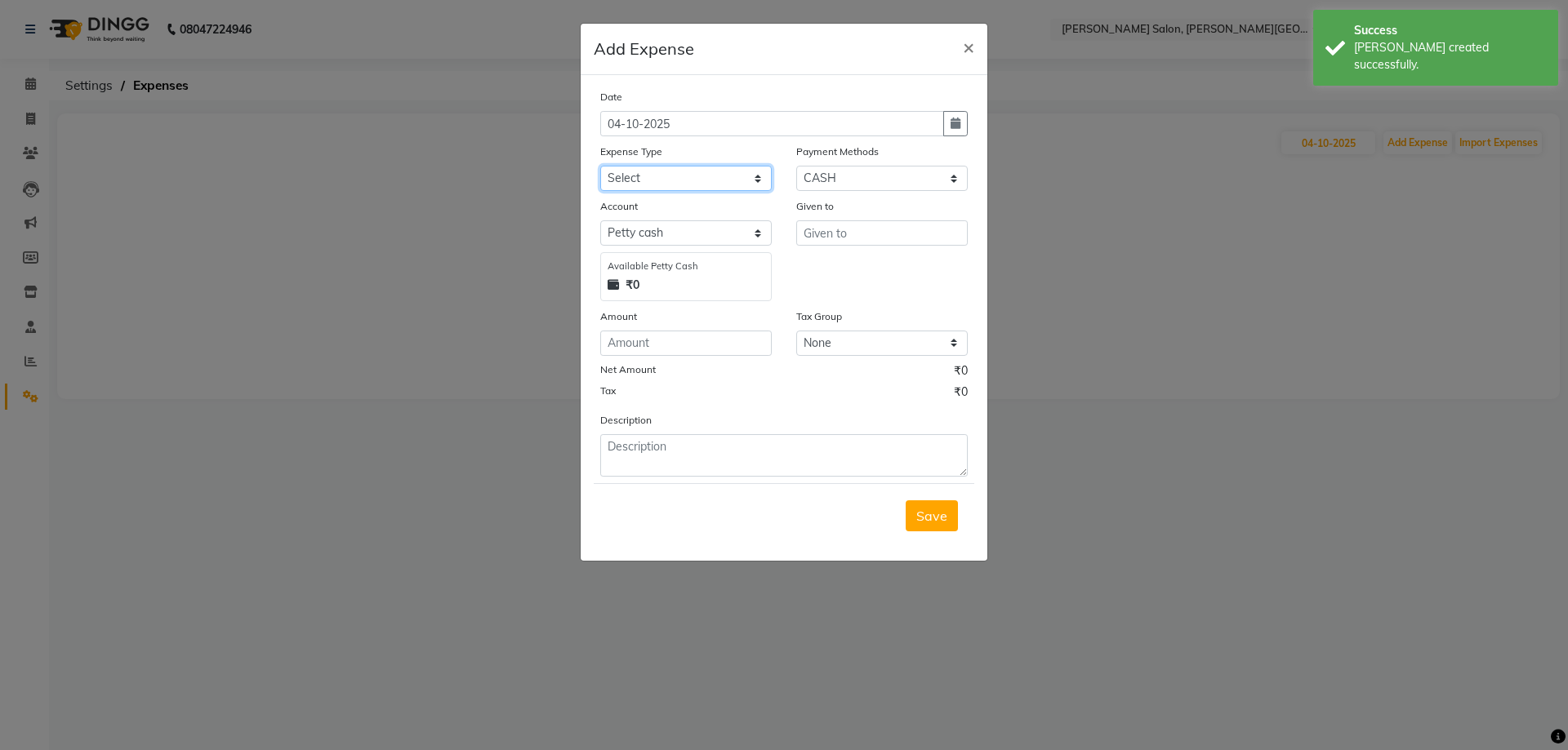
click at [639, 170] on select "Select Advance Salary Bank charges Card Expenses Car maintenance Cash transfer …" at bounding box center [686, 178] width 172 height 25
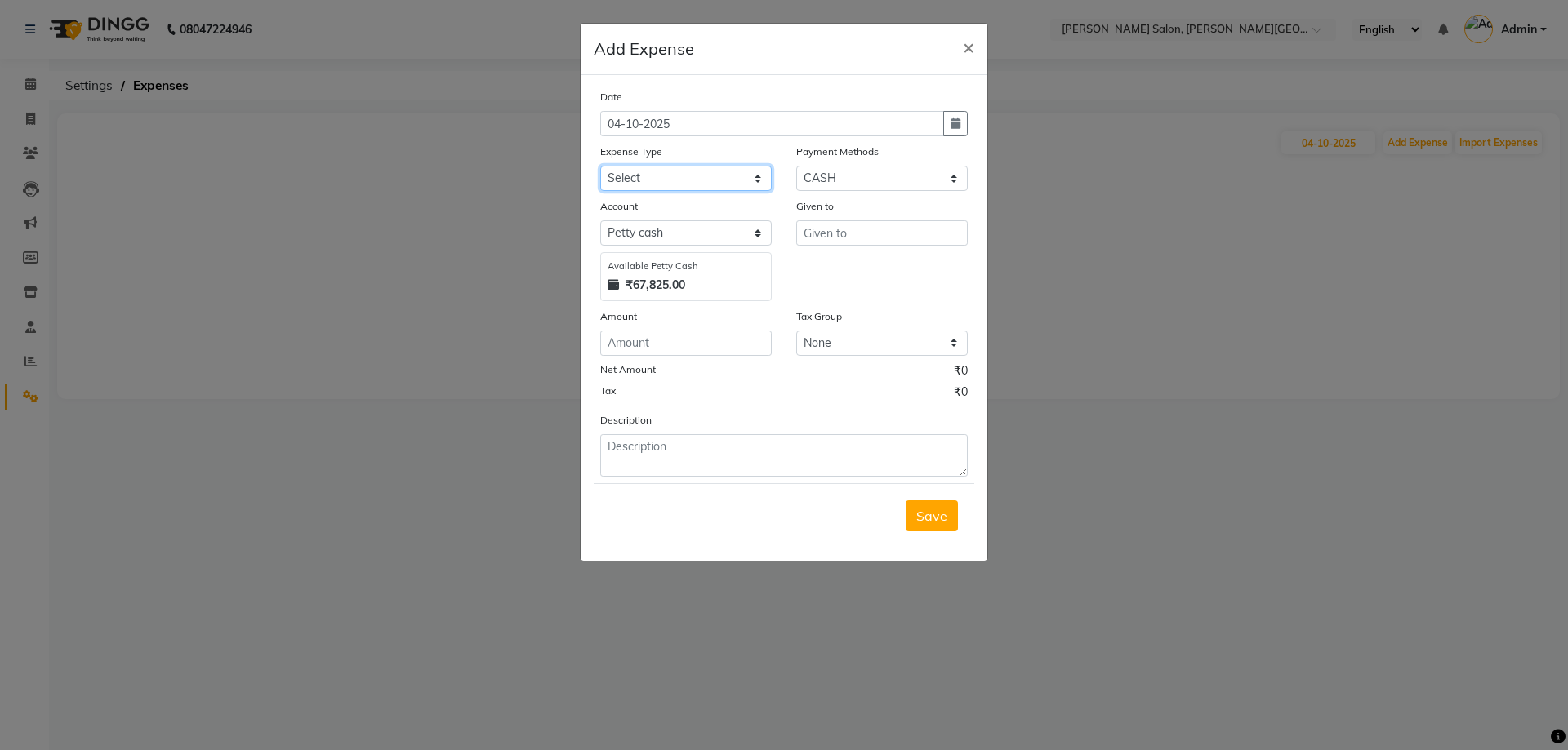
select select "4630"
click at [600, 165] on select "Select Advance Salary Bank charges Card Expenses Car maintenance Cash transfer …" at bounding box center [686, 178] width 172 height 25
type input "[PERSON_NAME]"
type input "50"
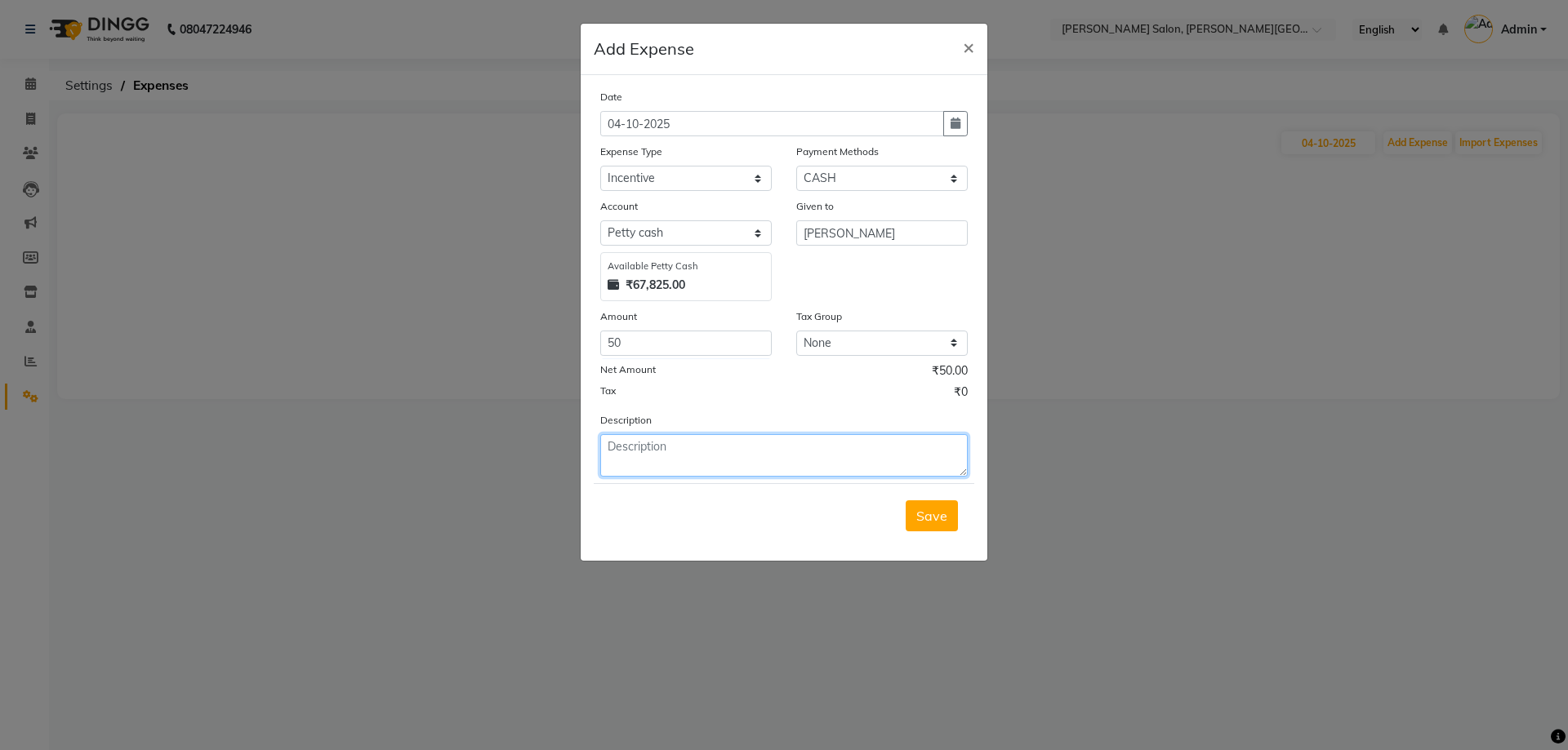
click at [714, 437] on textarea at bounding box center [784, 454] width 368 height 42
paste textarea "Tip [PERSON_NAME] Client Paid online"
type textarea "Tip [PERSON_NAME] Client Paid online"
click at [935, 516] on span "Save" at bounding box center [932, 516] width 31 height 16
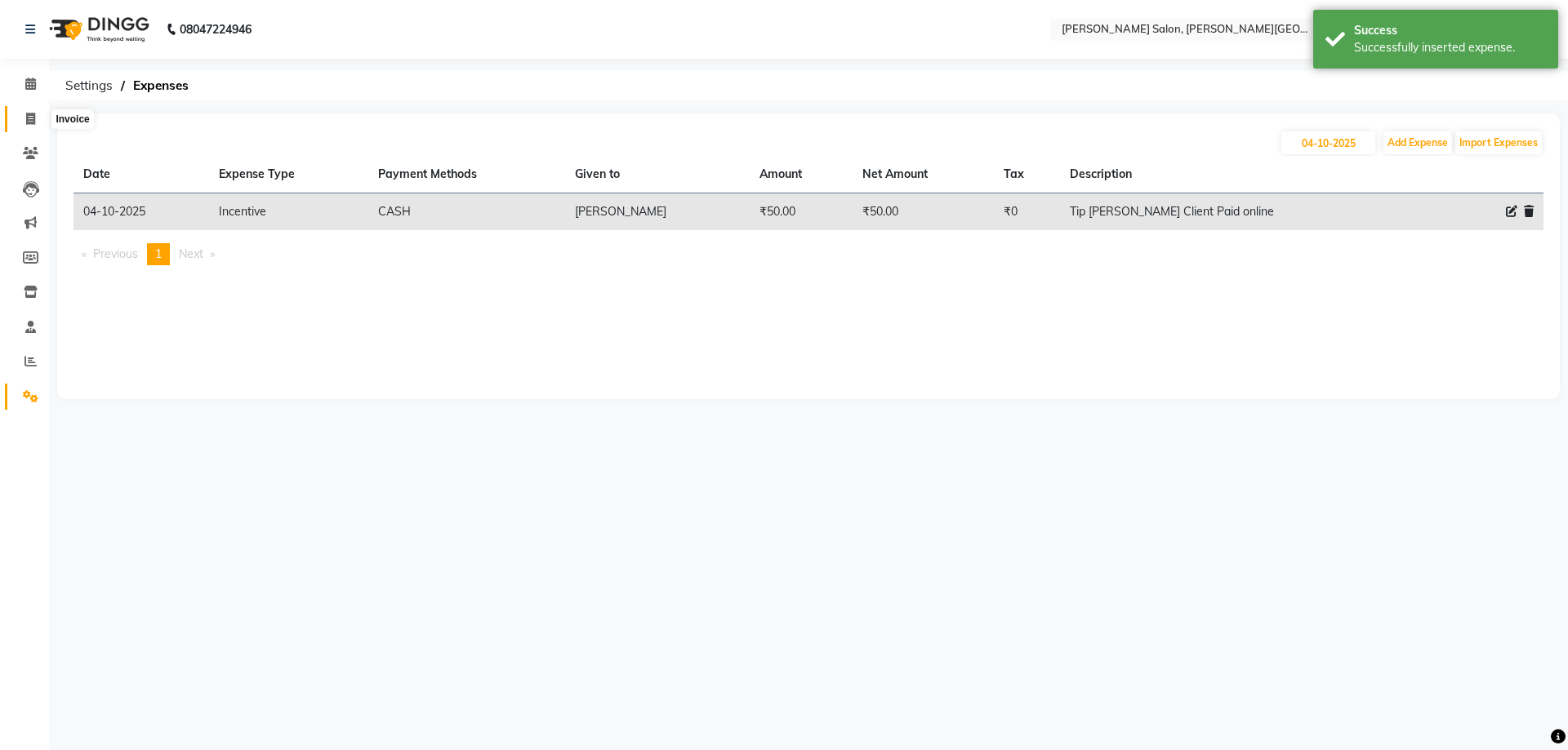
click at [22, 121] on span at bounding box center [31, 119] width 29 height 19
select select "service"
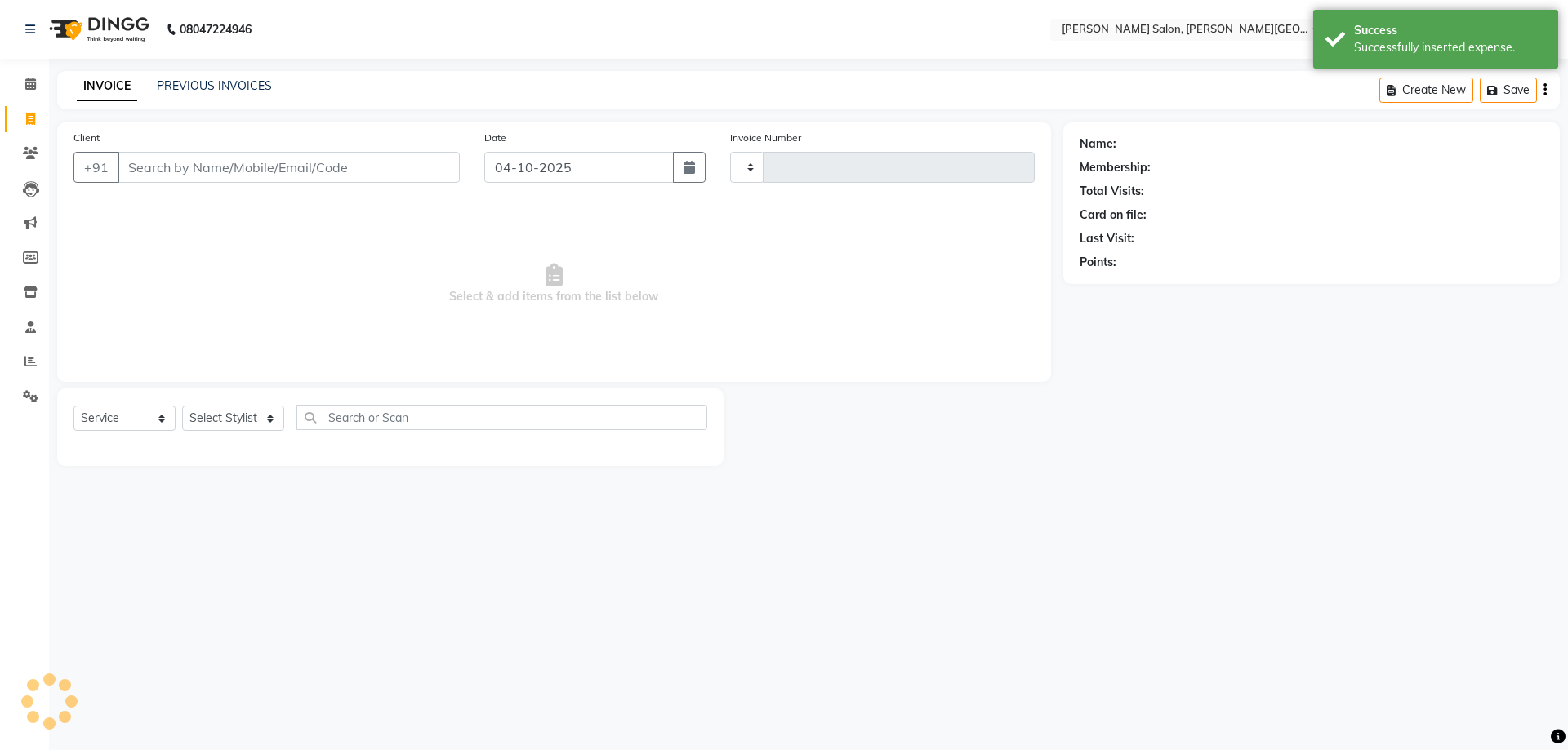
type input "3241"
select select "4122"
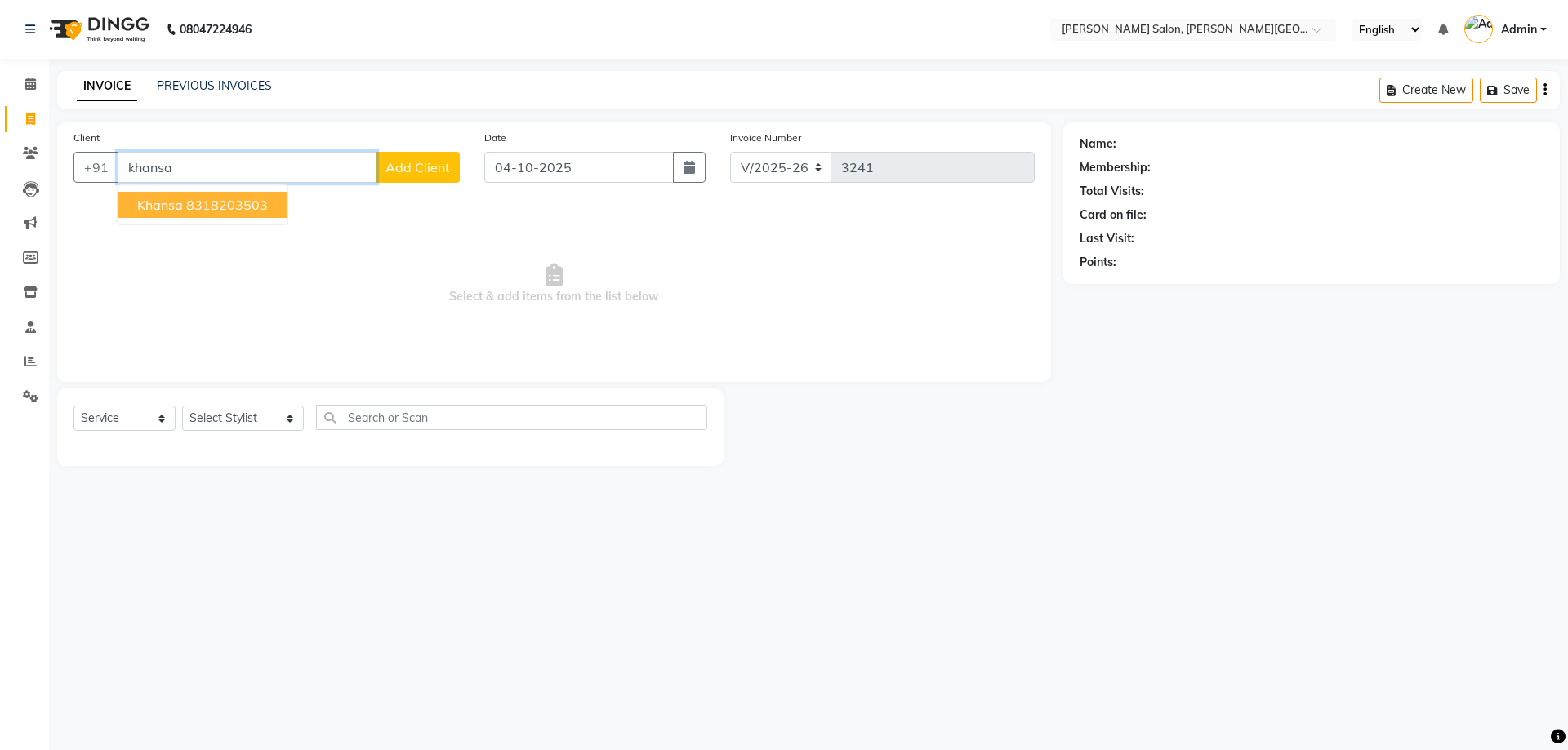
click at [246, 202] on ngb-highlight "8318203503" at bounding box center [226, 205] width 82 height 16
type input "8318203503"
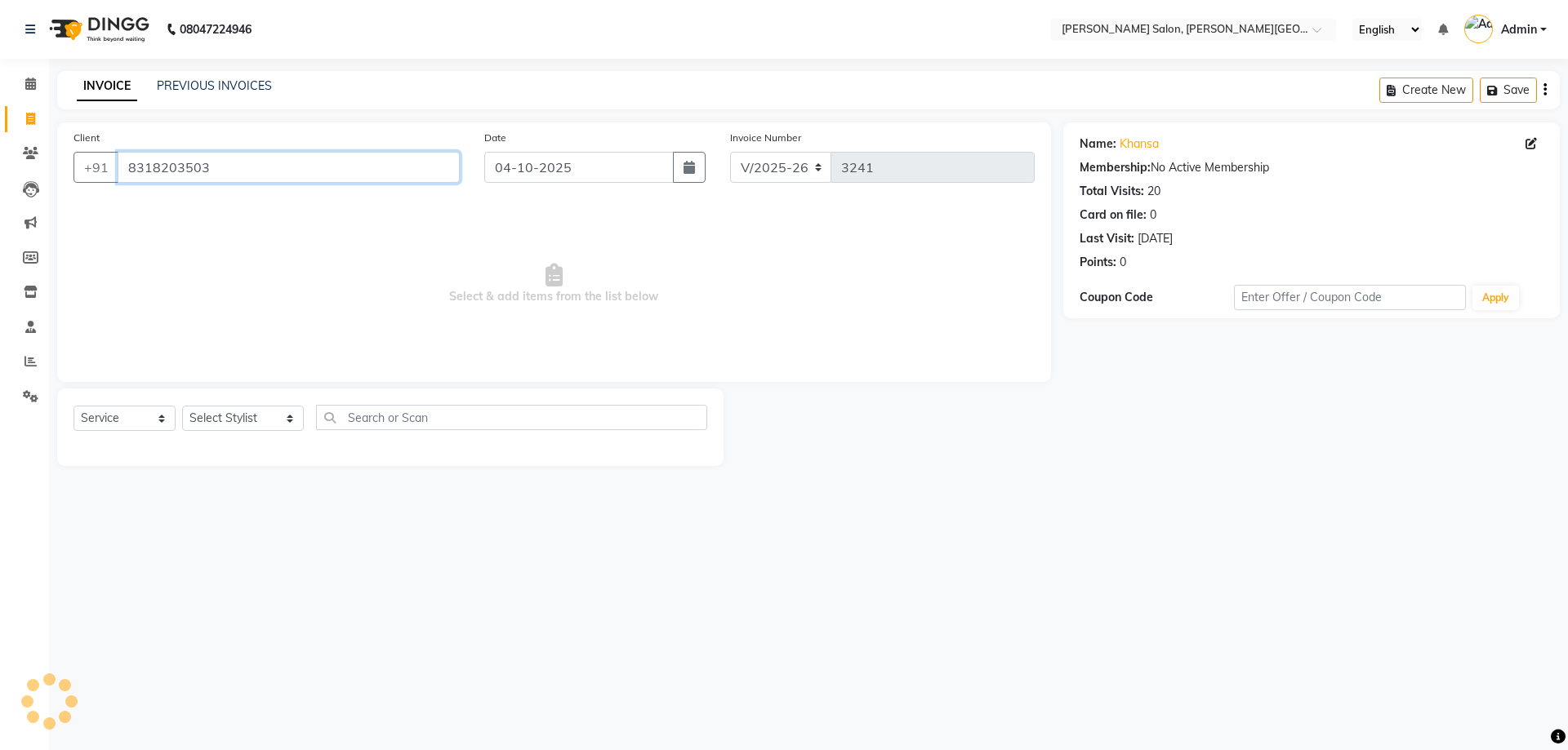
drag, startPoint x: 297, startPoint y: 164, endPoint x: 74, endPoint y: 211, distance: 227.9
click at [75, 206] on div "Client [PHONE_NUMBER] Date [DATE] Invoice Number V/2025 V/[PHONE_NUMBER] Select…" at bounding box center [554, 251] width 994 height 260
click at [235, 417] on select "Select Stylist [PERSON_NAME] [PERSON_NAME] [PERSON_NAME] [PERSON_NAME] [PERSON_…" at bounding box center [243, 419] width 121 height 25
select select "63259"
click at [182, 406] on select "Select Stylist [PERSON_NAME] [PERSON_NAME] [PERSON_NAME] [PERSON_NAME] [PERSON_…" at bounding box center [243, 419] width 121 height 25
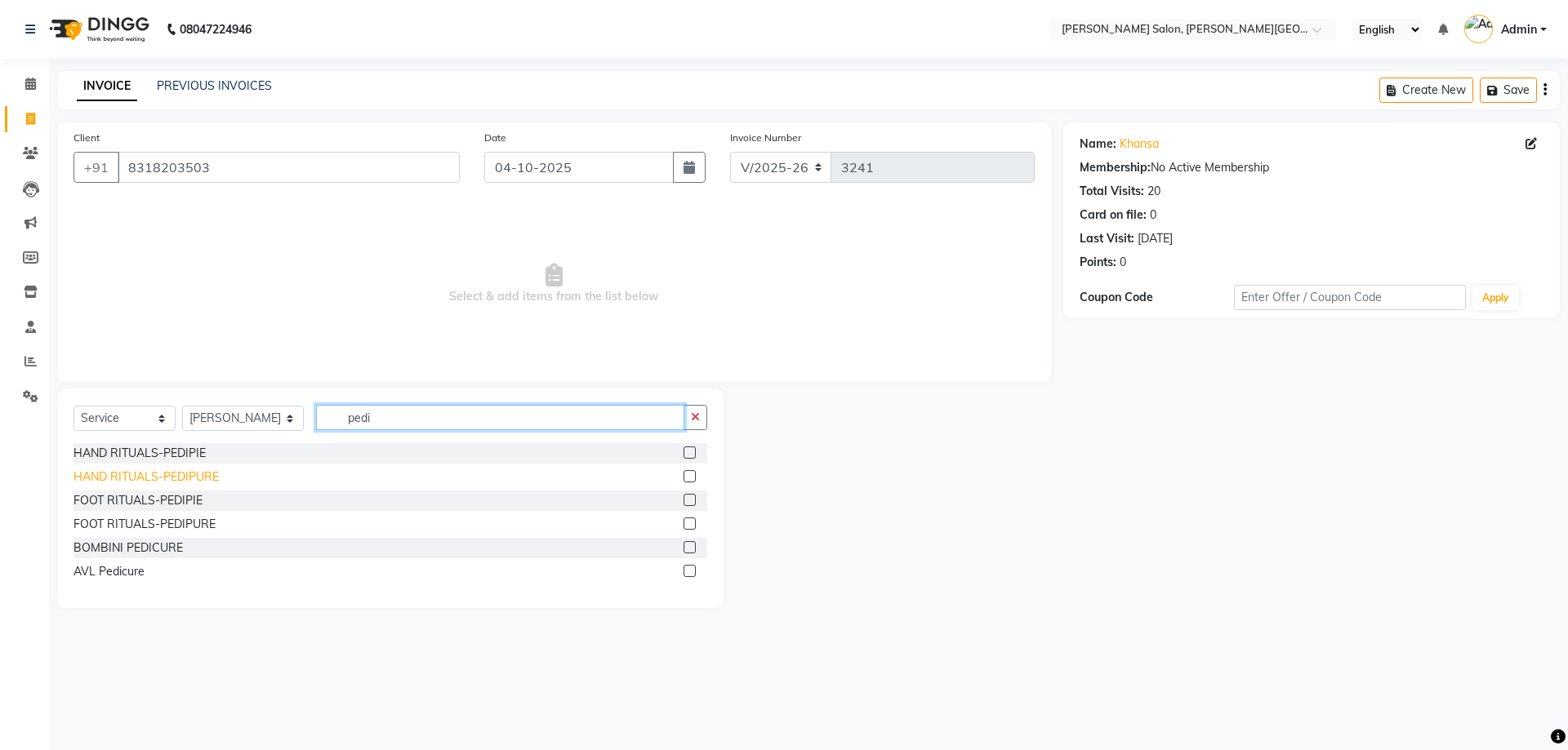
type input "pedi"
click at [192, 476] on div "HAND RITUALS-PEDIPURE" at bounding box center [146, 477] width 146 height 17
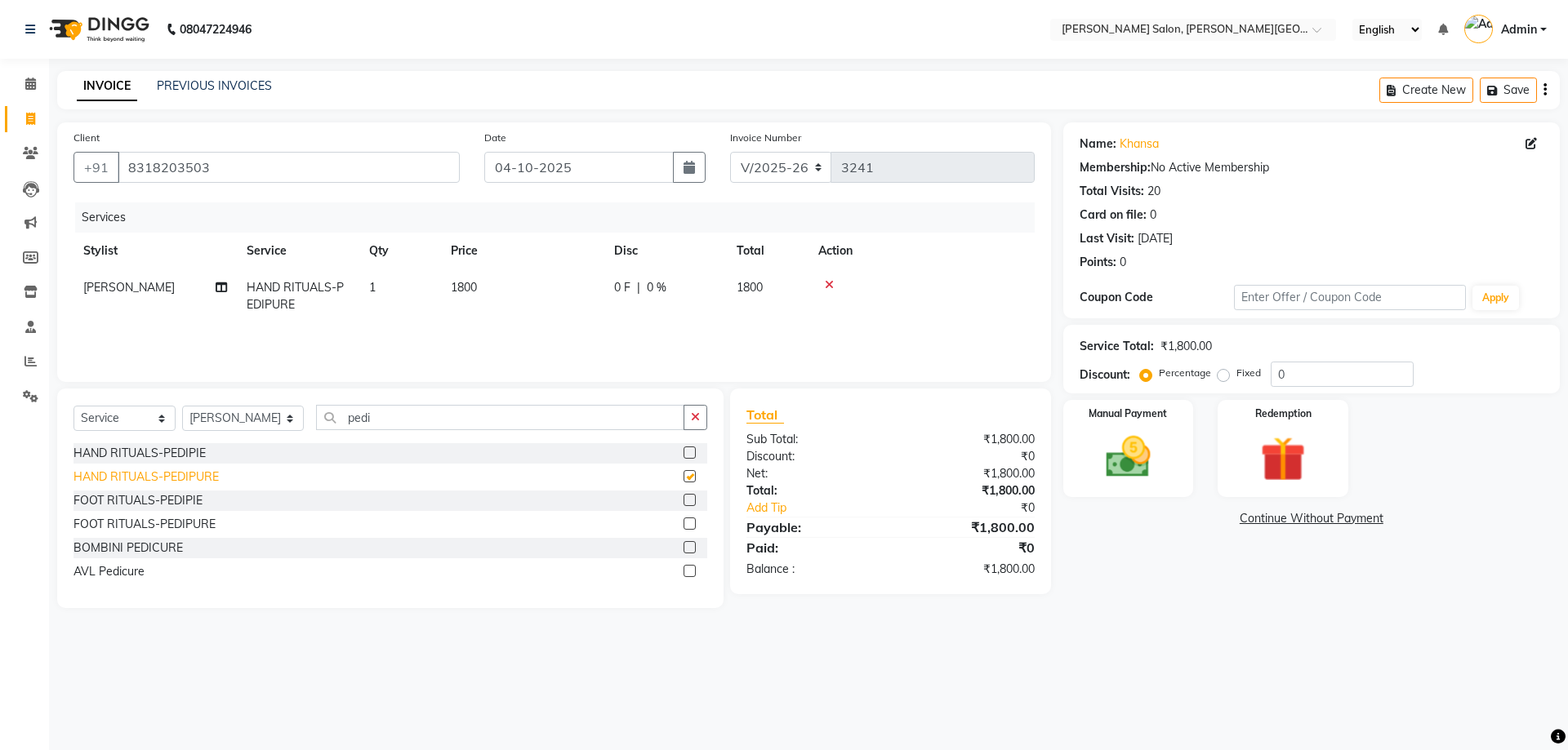
checkbox input "false"
click at [166, 398] on div "Select Service Product Membership Package Voucher Prepaid Gift Card Select Styl…" at bounding box center [391, 499] width 667 height 219
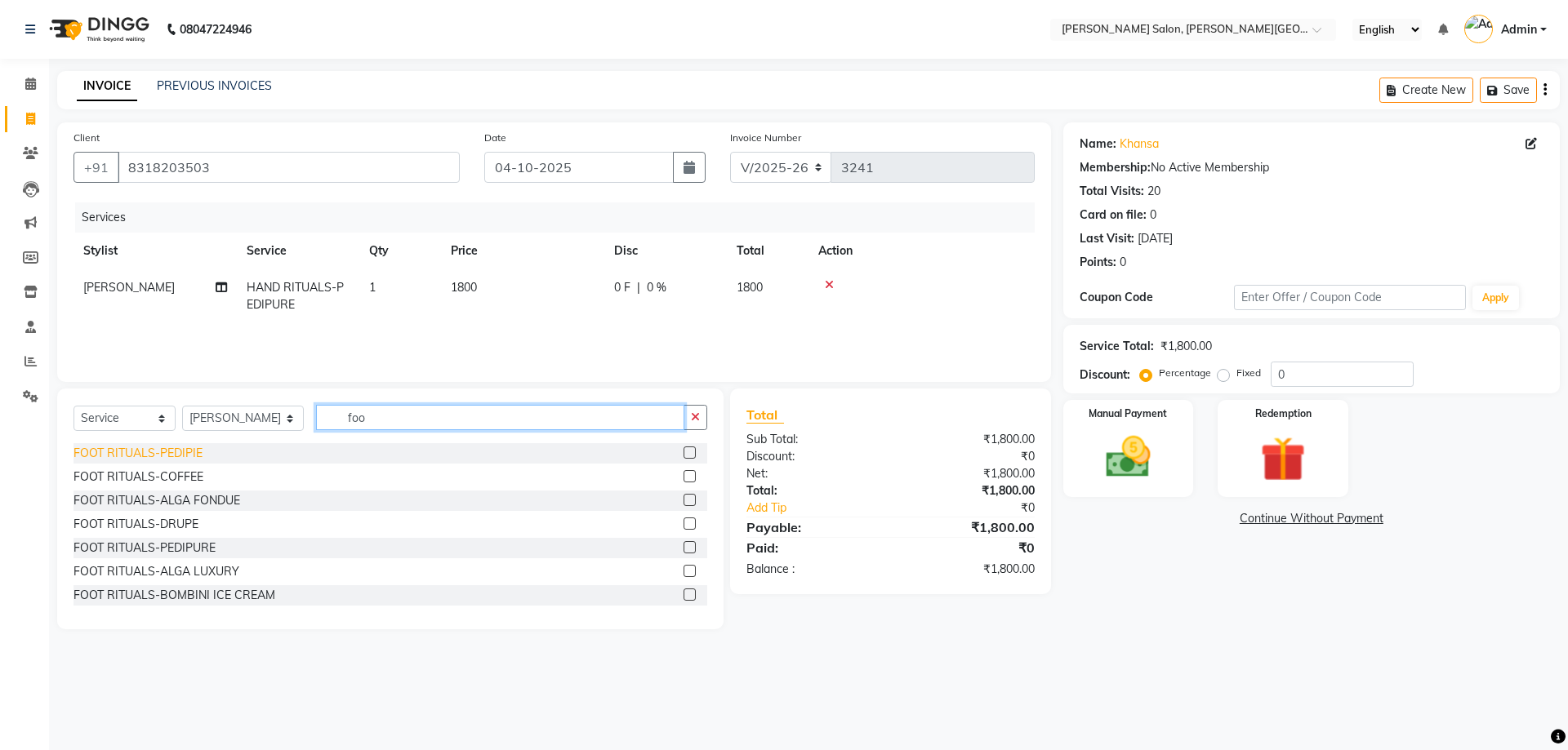
type input "foo"
click at [123, 446] on div "FOOT RITUALS-PEDIPIE" at bounding box center [138, 453] width 129 height 17
checkbox input "false"
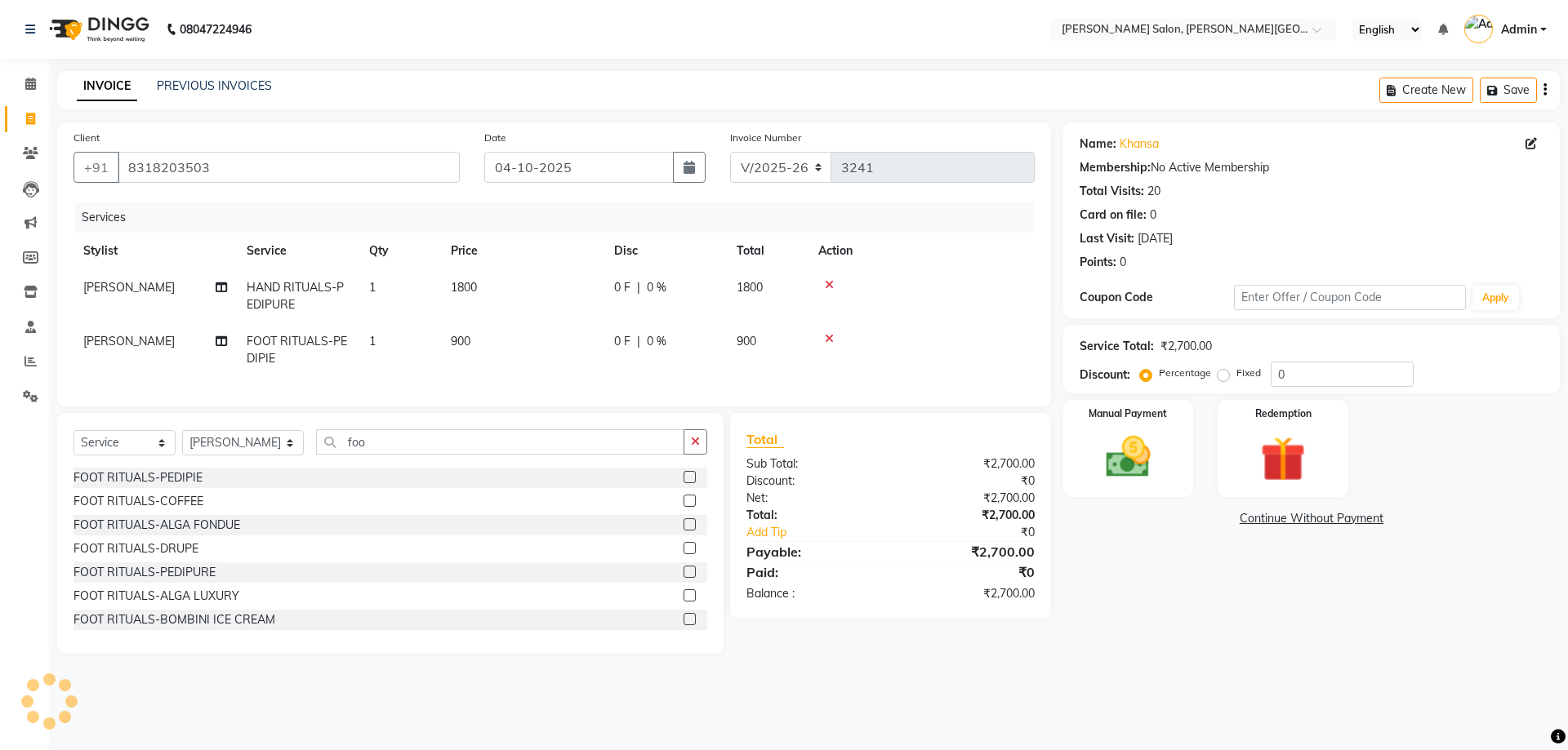
click at [829, 284] on icon at bounding box center [829, 285] width 9 height 12
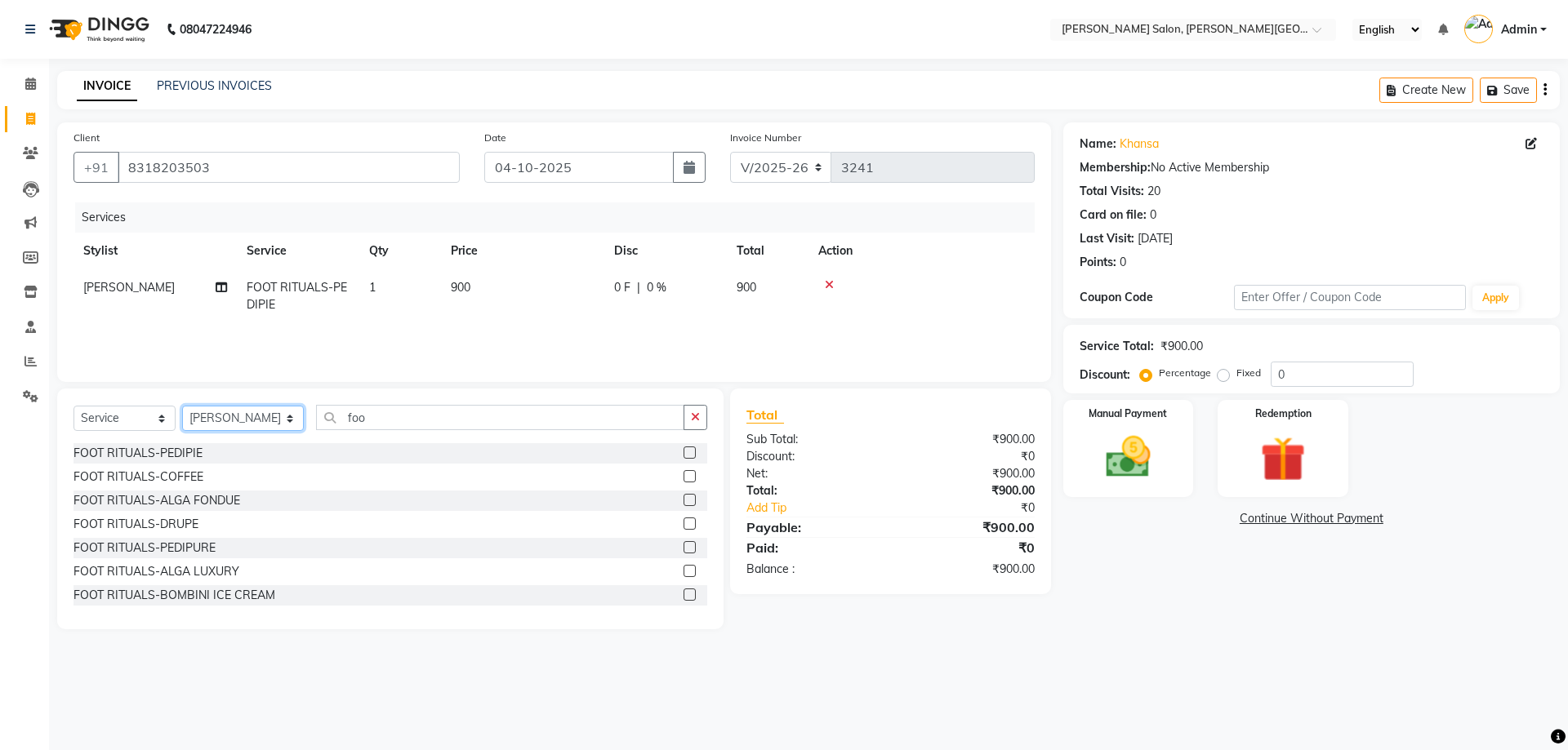
click at [261, 422] on select "Select Stylist [PERSON_NAME] [PERSON_NAME] [PERSON_NAME] [PERSON_NAME] [PERSON_…" at bounding box center [243, 419] width 121 height 25
select select "24176"
click at [182, 406] on select "Select Stylist [PERSON_NAME] [PERSON_NAME] [PERSON_NAME] [PERSON_NAME] [PERSON_…" at bounding box center [243, 419] width 121 height 25
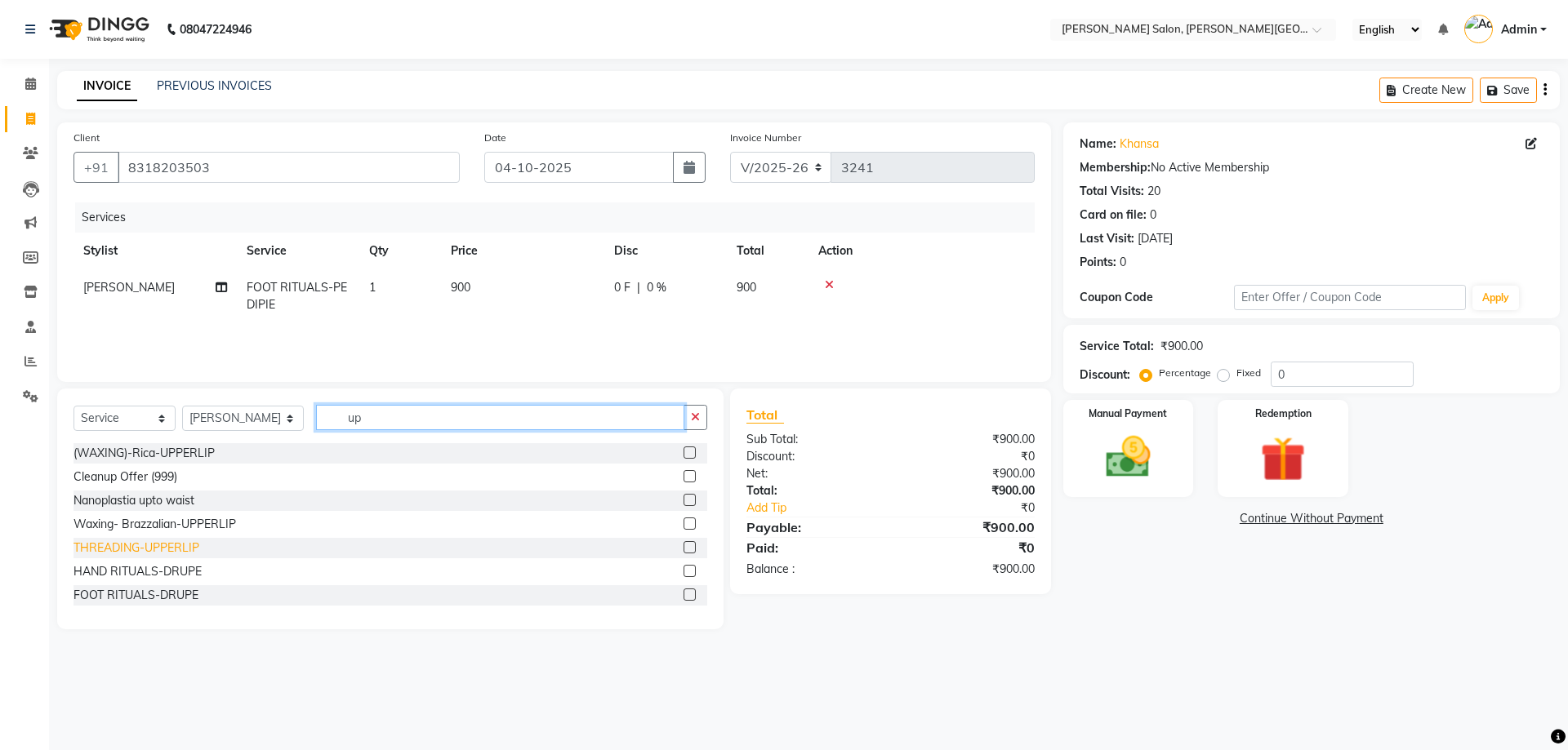
type input "up"
click at [180, 551] on div "THREADING-UPPERLIP" at bounding box center [137, 548] width 126 height 17
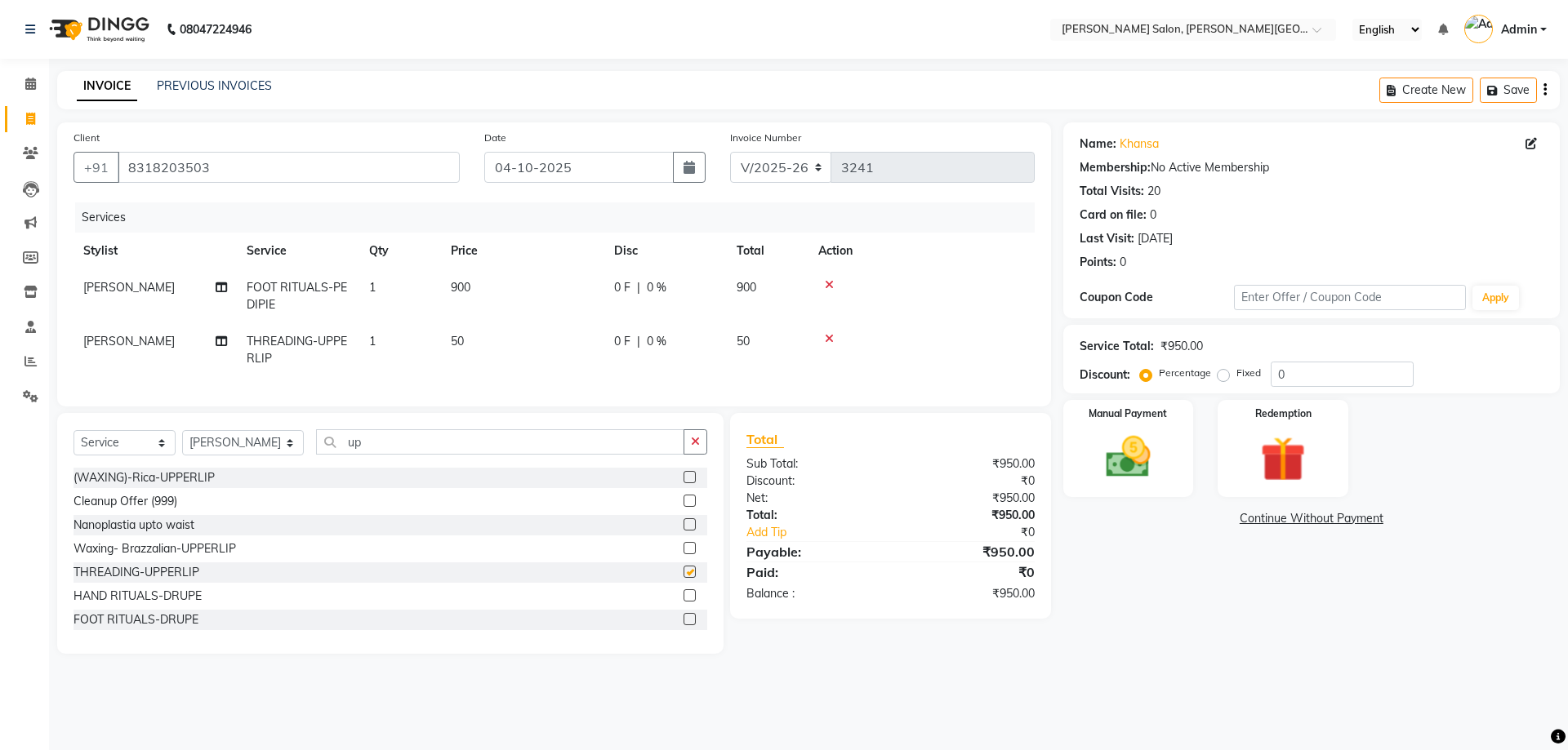
checkbox input "false"
click at [1160, 457] on img at bounding box center [1128, 457] width 76 height 54
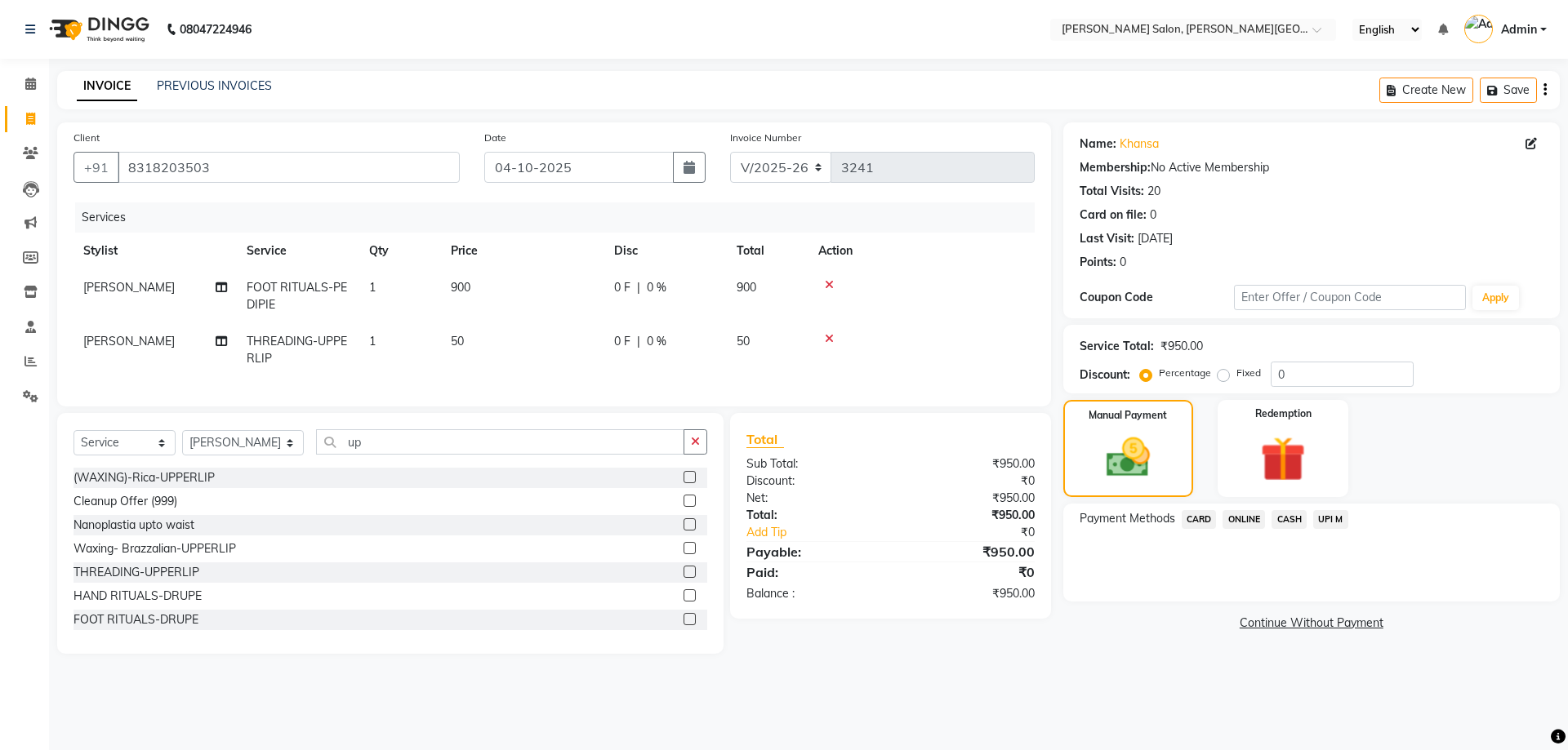
click at [1284, 507] on div "Payment Methods CARD ONLINE CASH UPI M" at bounding box center [1311, 552] width 497 height 98
click at [1291, 516] on span "CASH" at bounding box center [1289, 519] width 35 height 19
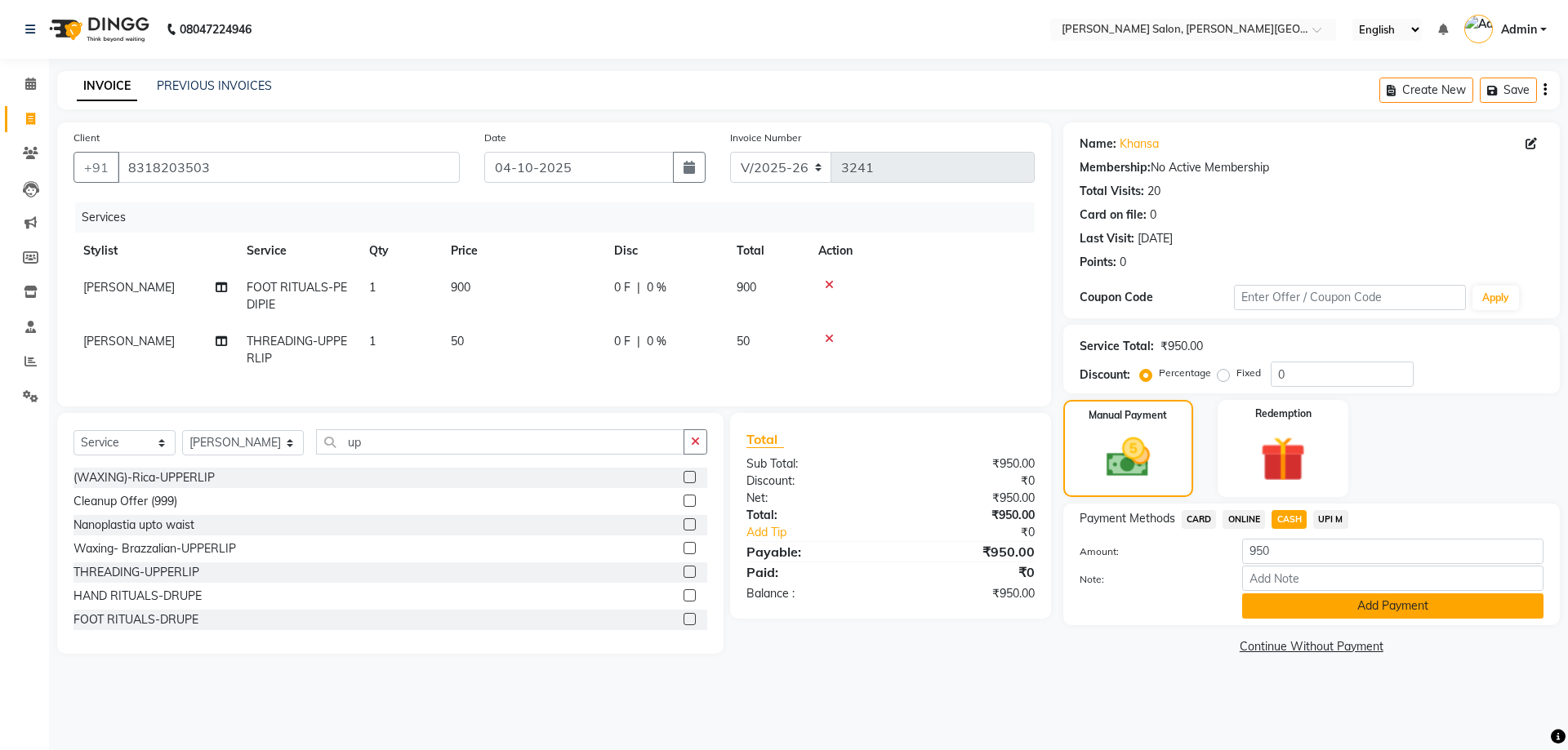
click at [1314, 598] on button "Add Payment" at bounding box center [1392, 606] width 301 height 25
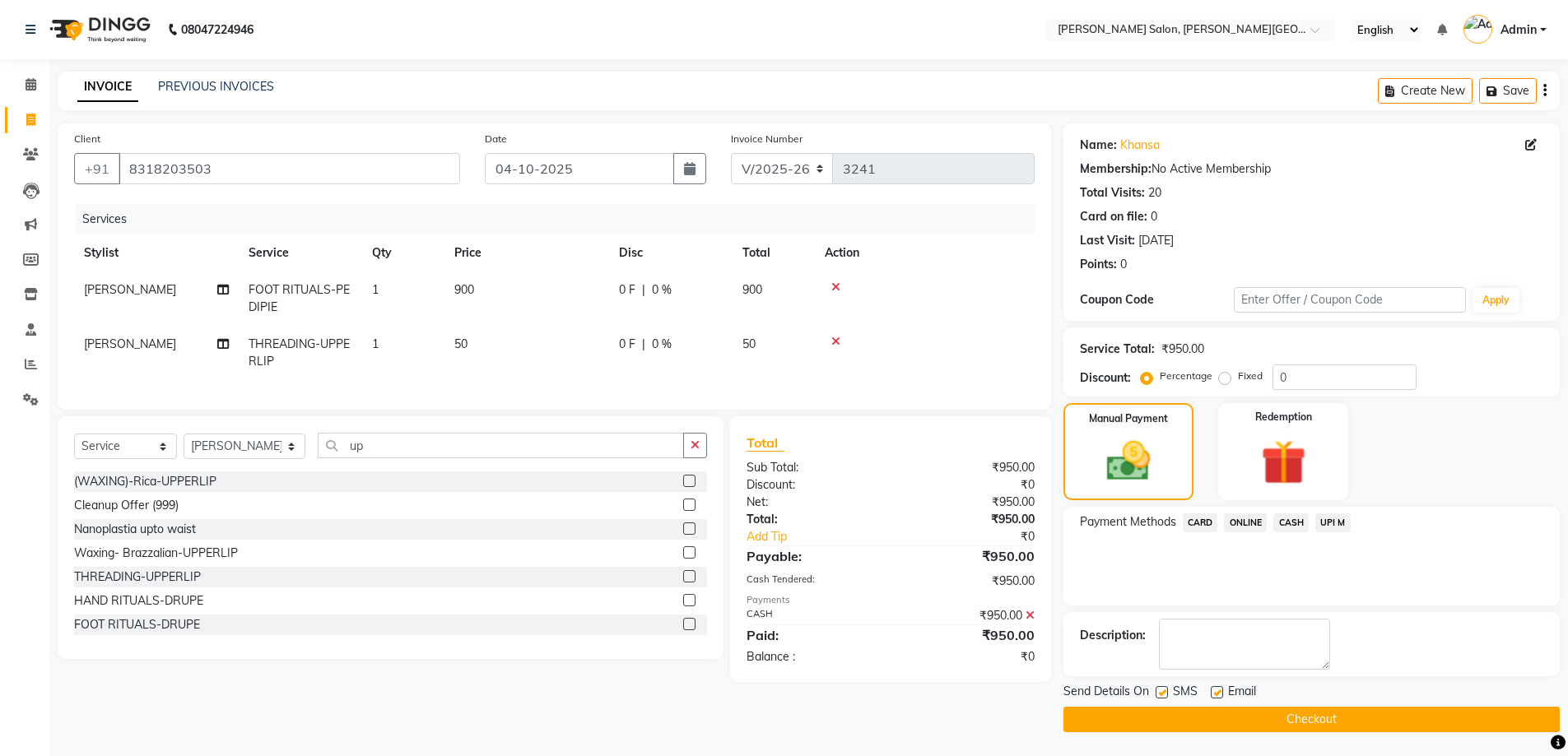
click at [1320, 731] on button "Checkout" at bounding box center [1312, 720] width 496 height 25
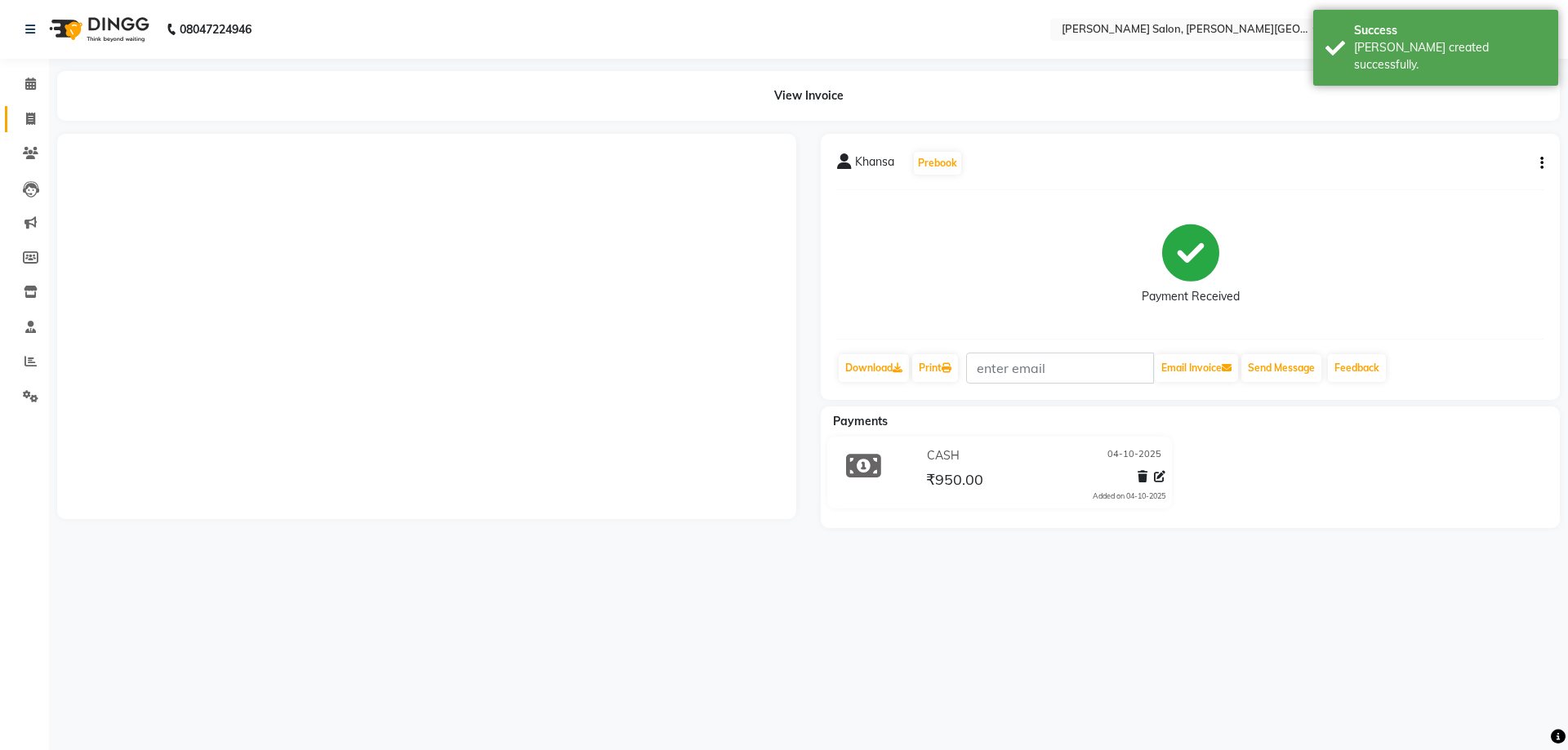
click at [28, 120] on icon at bounding box center [31, 119] width 9 height 13
select select "service"
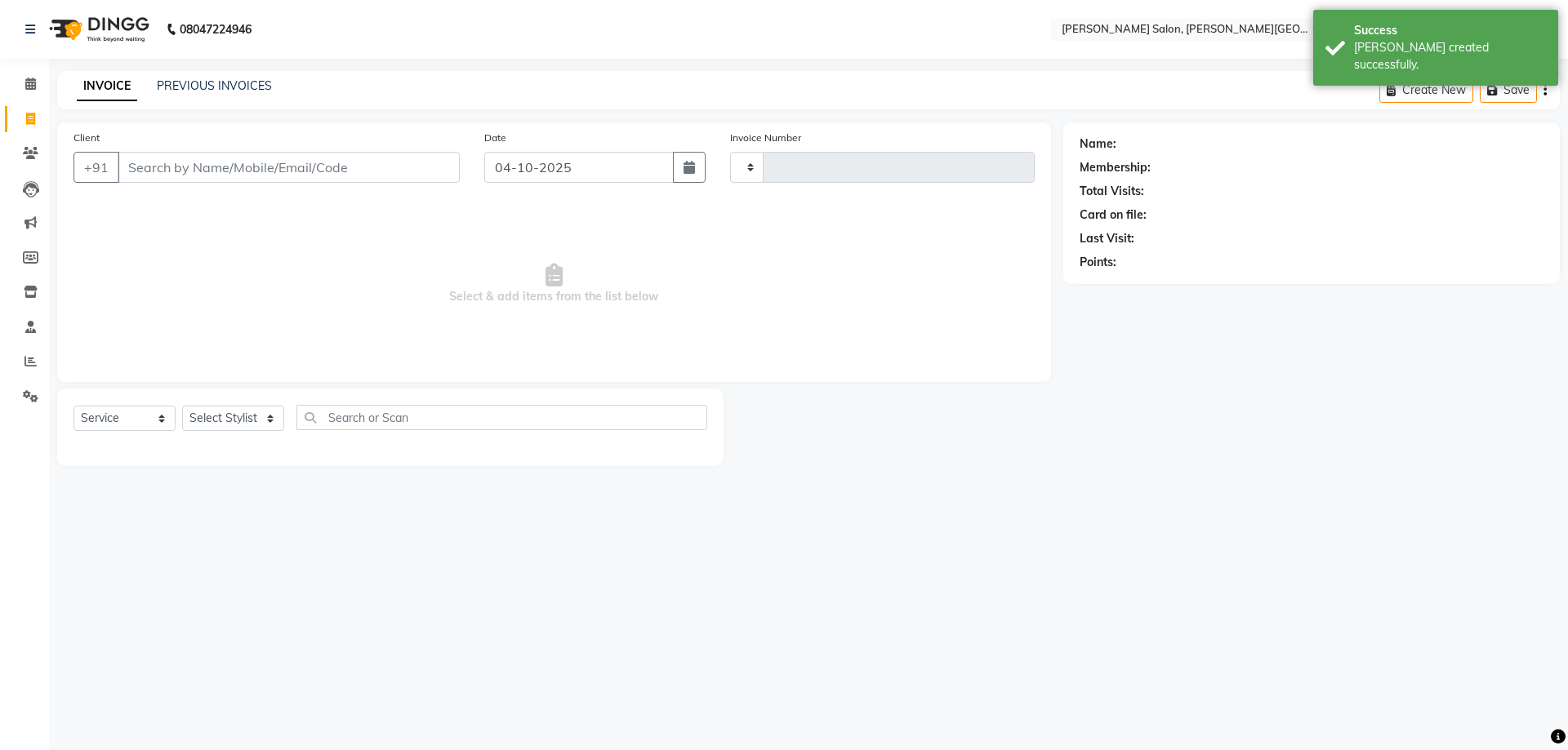
type input "3242"
select select "4122"
click at [252, 78] on link "PREVIOUS INVOICES" at bounding box center [214, 85] width 115 height 14
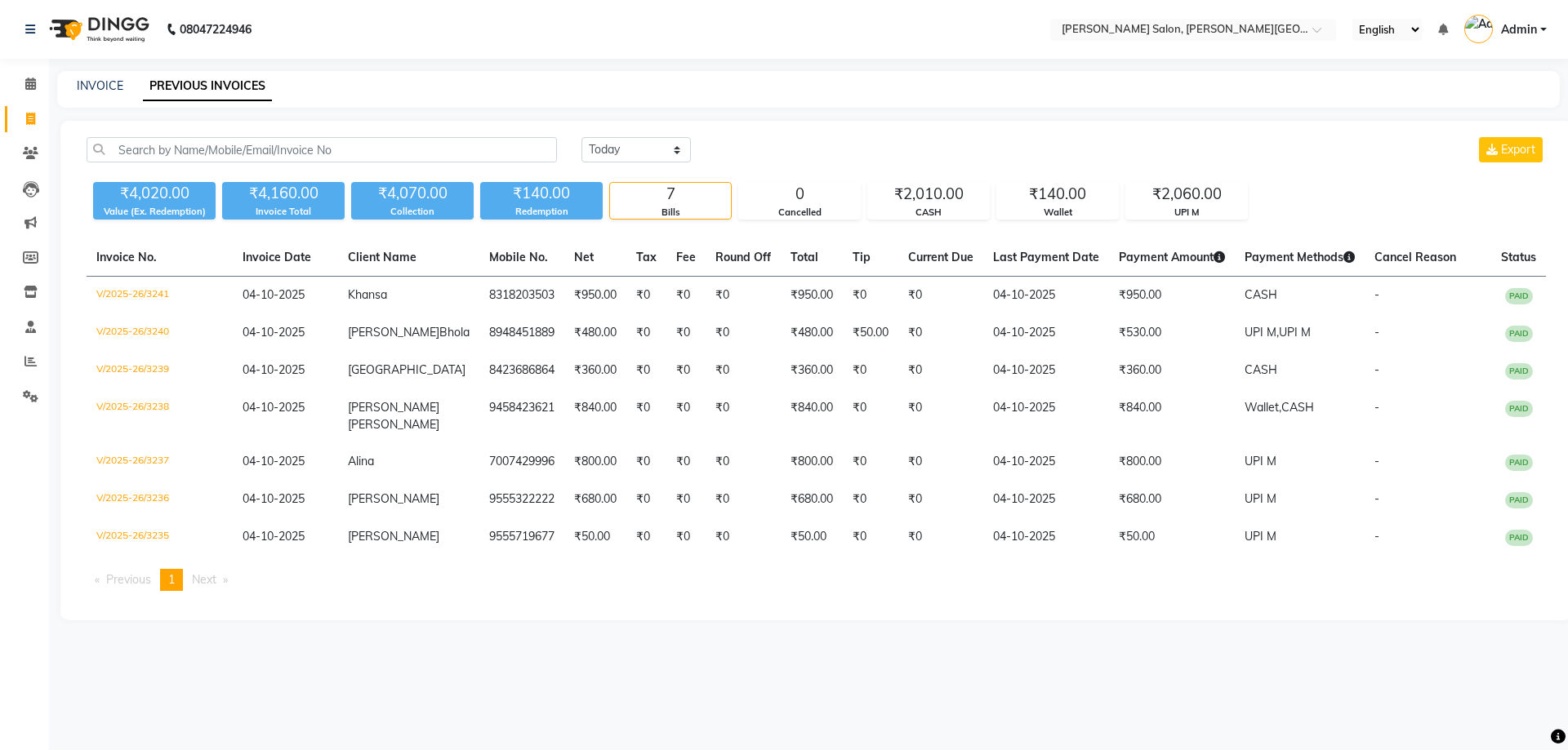
click at [45, 121] on li "Invoice" at bounding box center [24, 119] width 49 height 35
click at [3, 113] on li "Invoice" at bounding box center [24, 119] width 49 height 35
click at [27, 119] on icon at bounding box center [31, 119] width 9 height 13
select select "service"
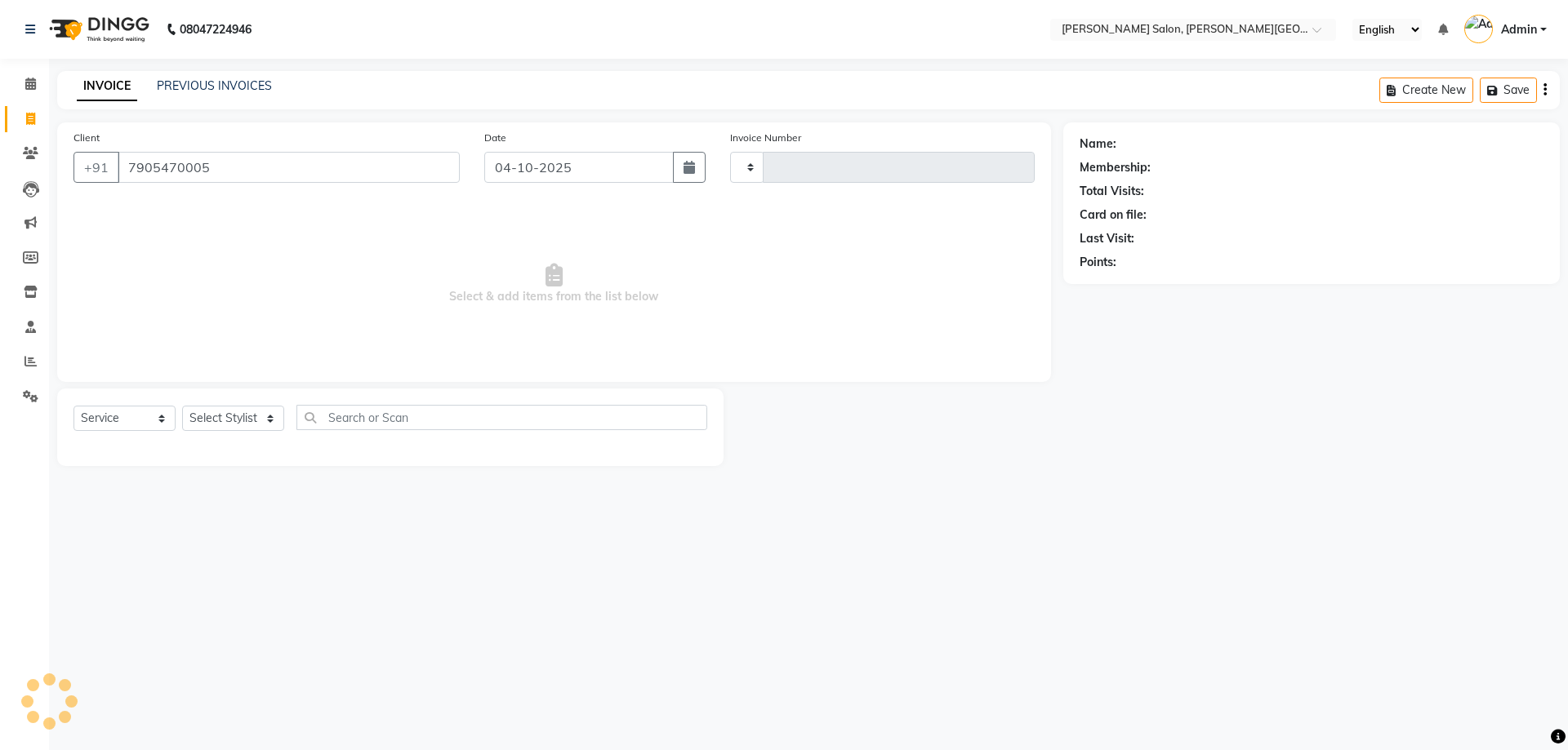
type input "7905470005"
type input "3242"
select select "4122"
click at [201, 421] on select "Select Stylist [PERSON_NAME] [PERSON_NAME] [PERSON_NAME] [PERSON_NAME] [PERSON_…" at bounding box center [243, 419] width 121 height 25
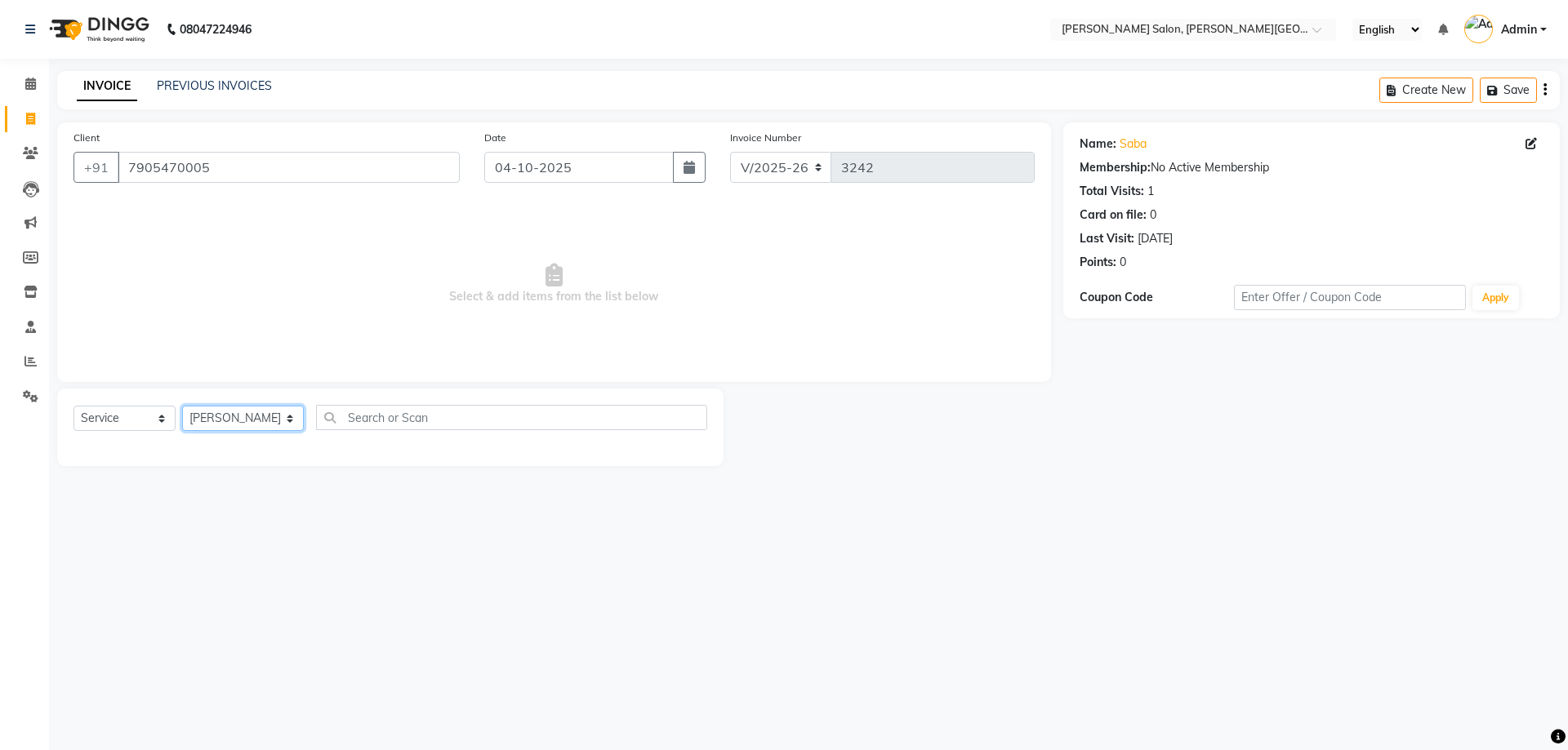
select select "41278"
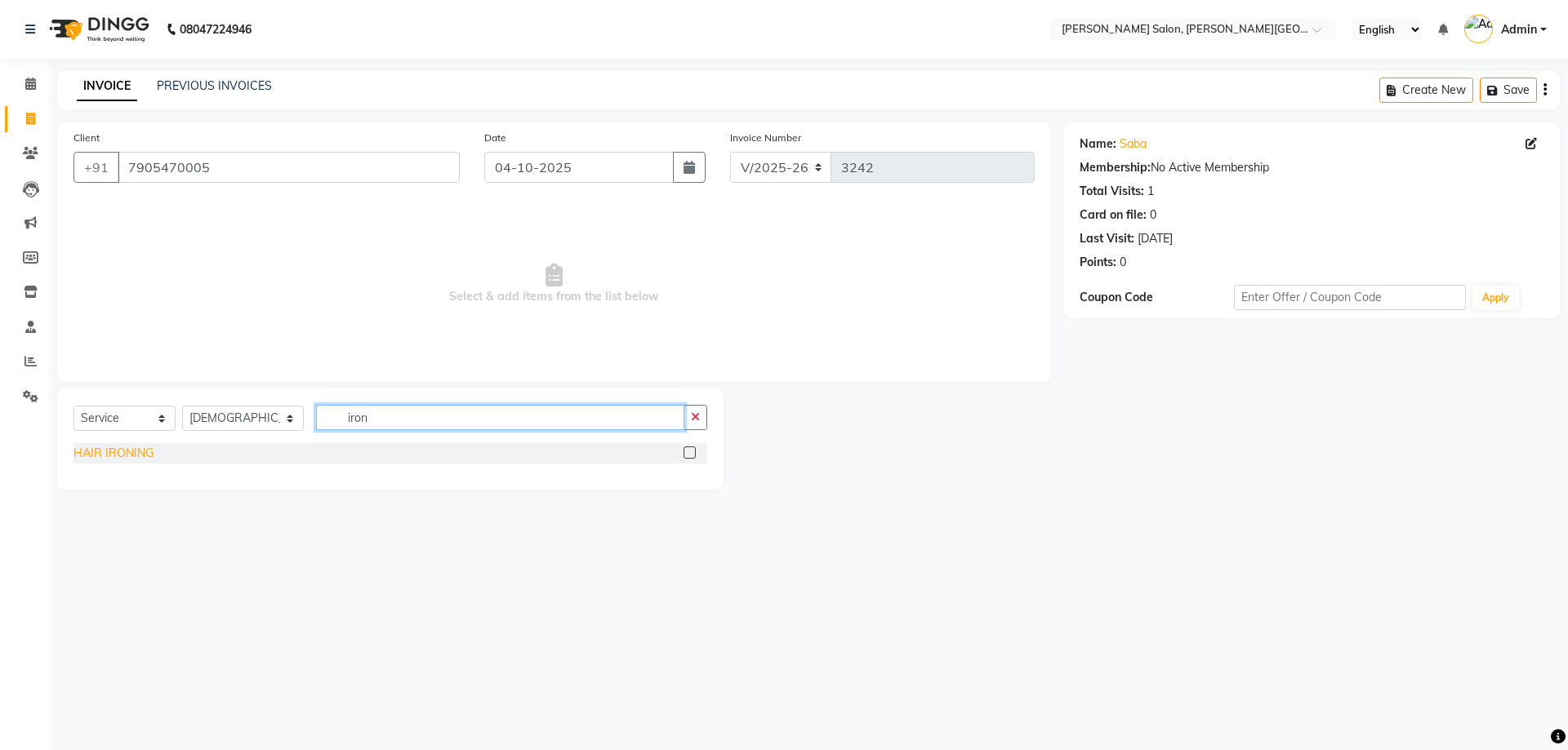
type input "iron"
click at [122, 450] on div "HAIR IRONING" at bounding box center [113, 453] width 80 height 17
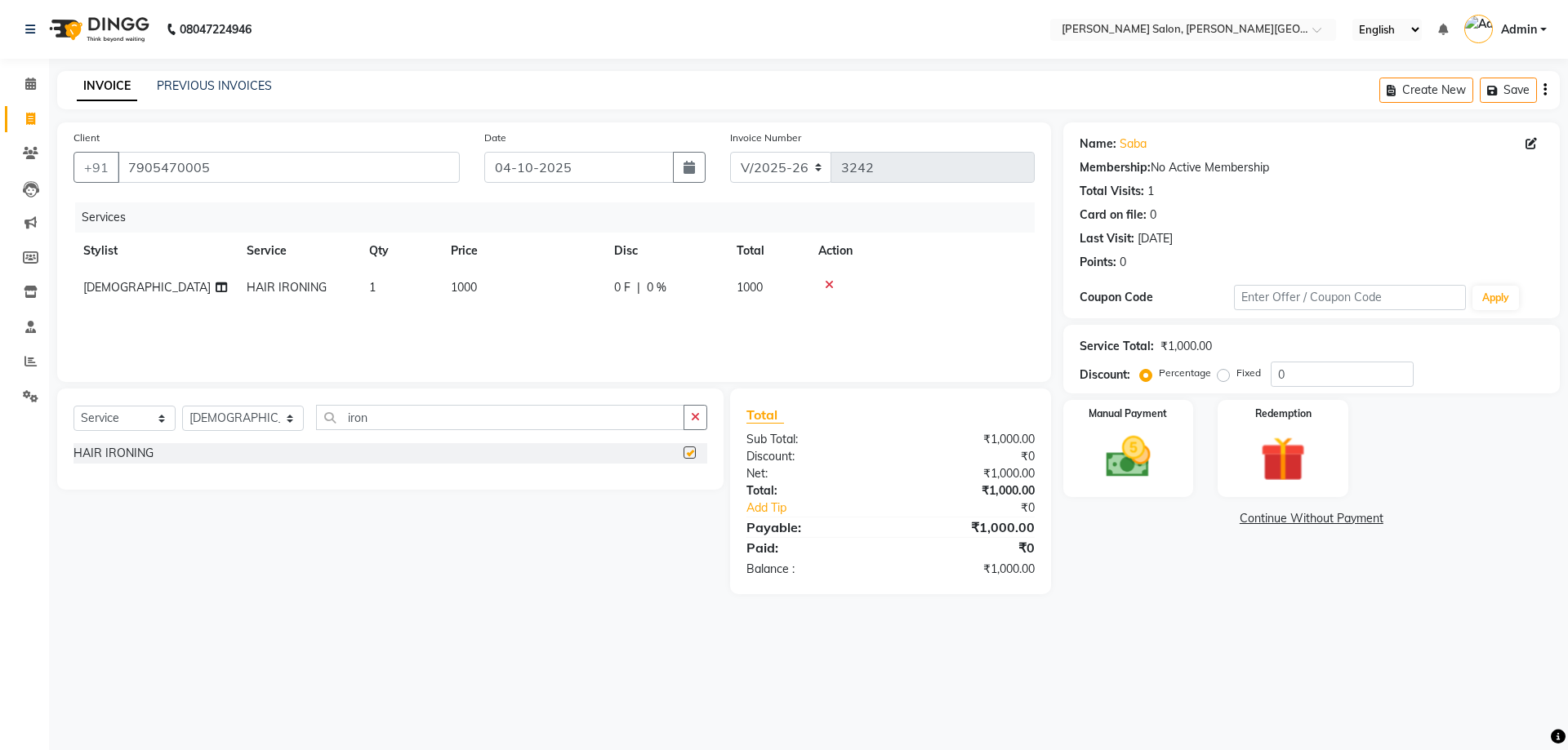
checkbox input "false"
click at [1236, 384] on div "Percentage Fixed 0" at bounding box center [1278, 375] width 270 height 25
type input "20"
click at [1172, 470] on div "Manual Payment" at bounding box center [1128, 448] width 136 height 101
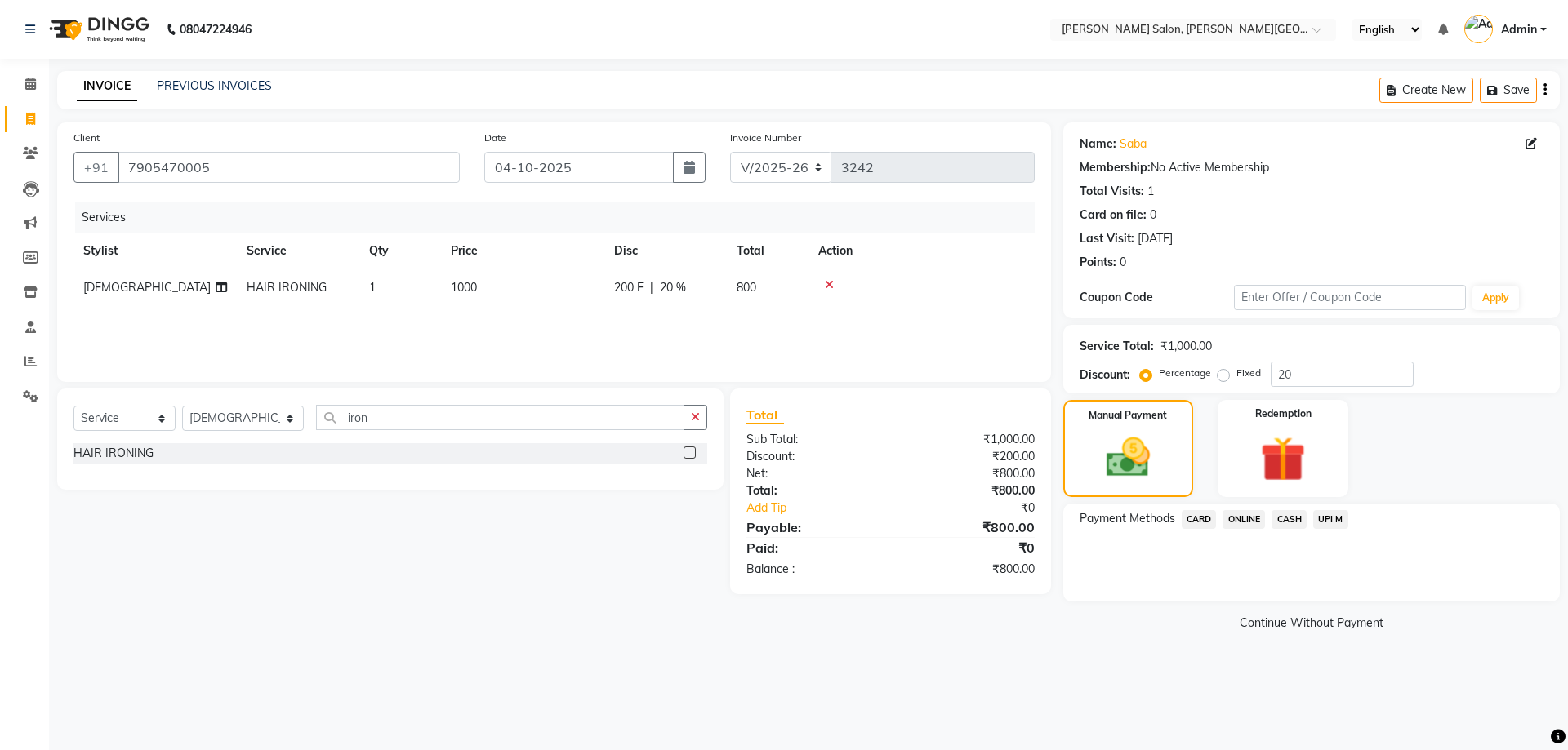
click at [1278, 515] on span "CASH" at bounding box center [1289, 519] width 35 height 19
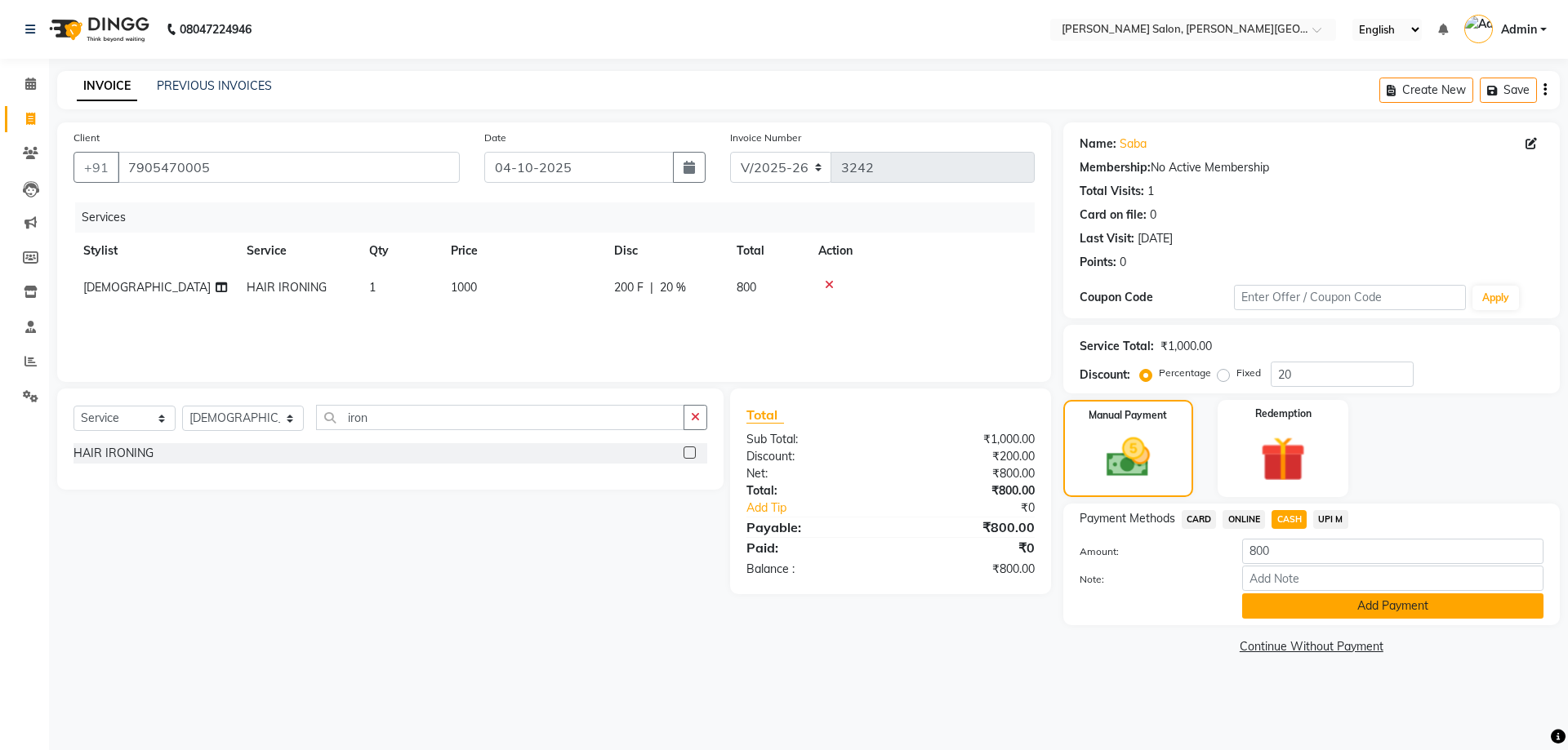
click at [1396, 598] on button "Add Payment" at bounding box center [1392, 606] width 301 height 25
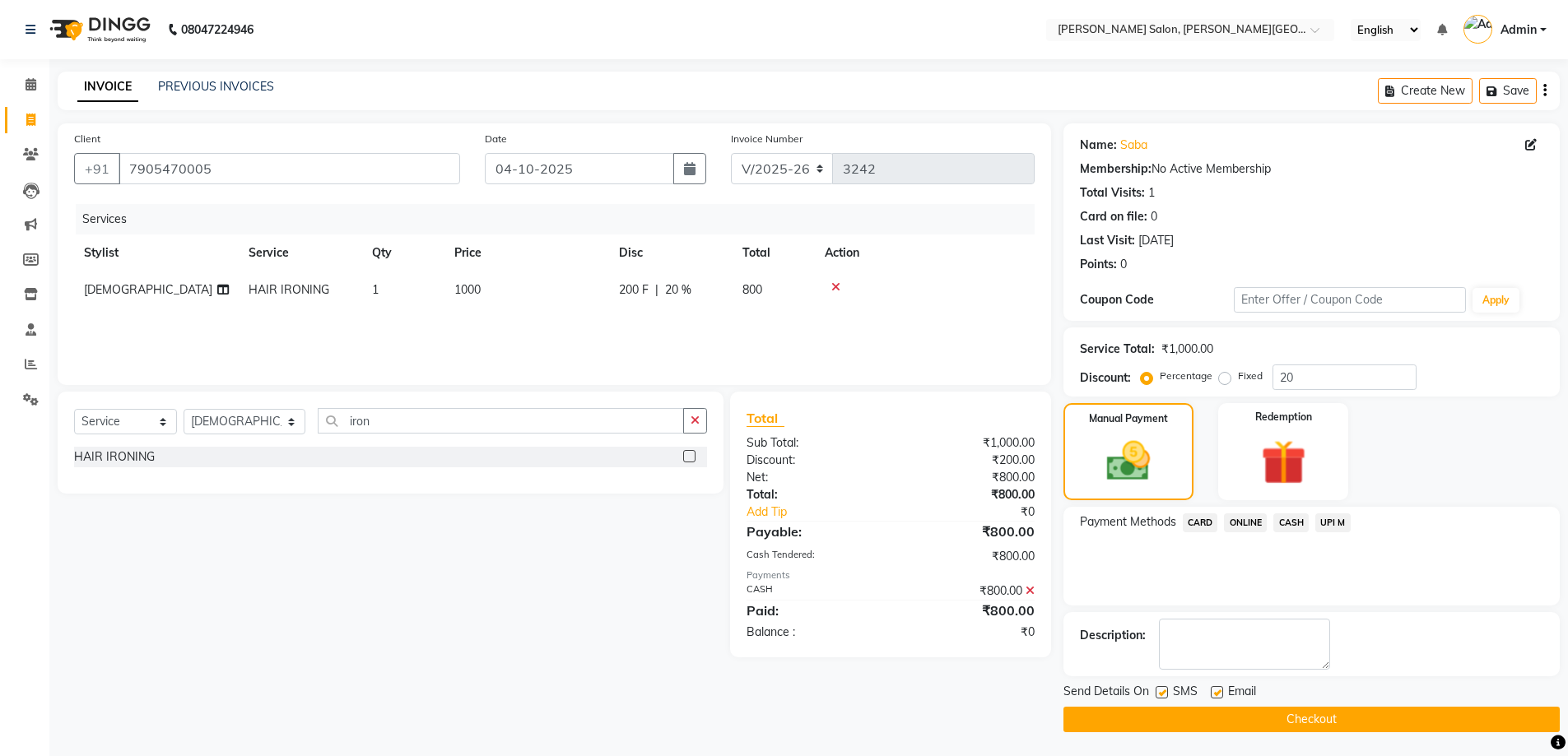
click at [1408, 721] on button "Checkout" at bounding box center [1312, 720] width 496 height 25
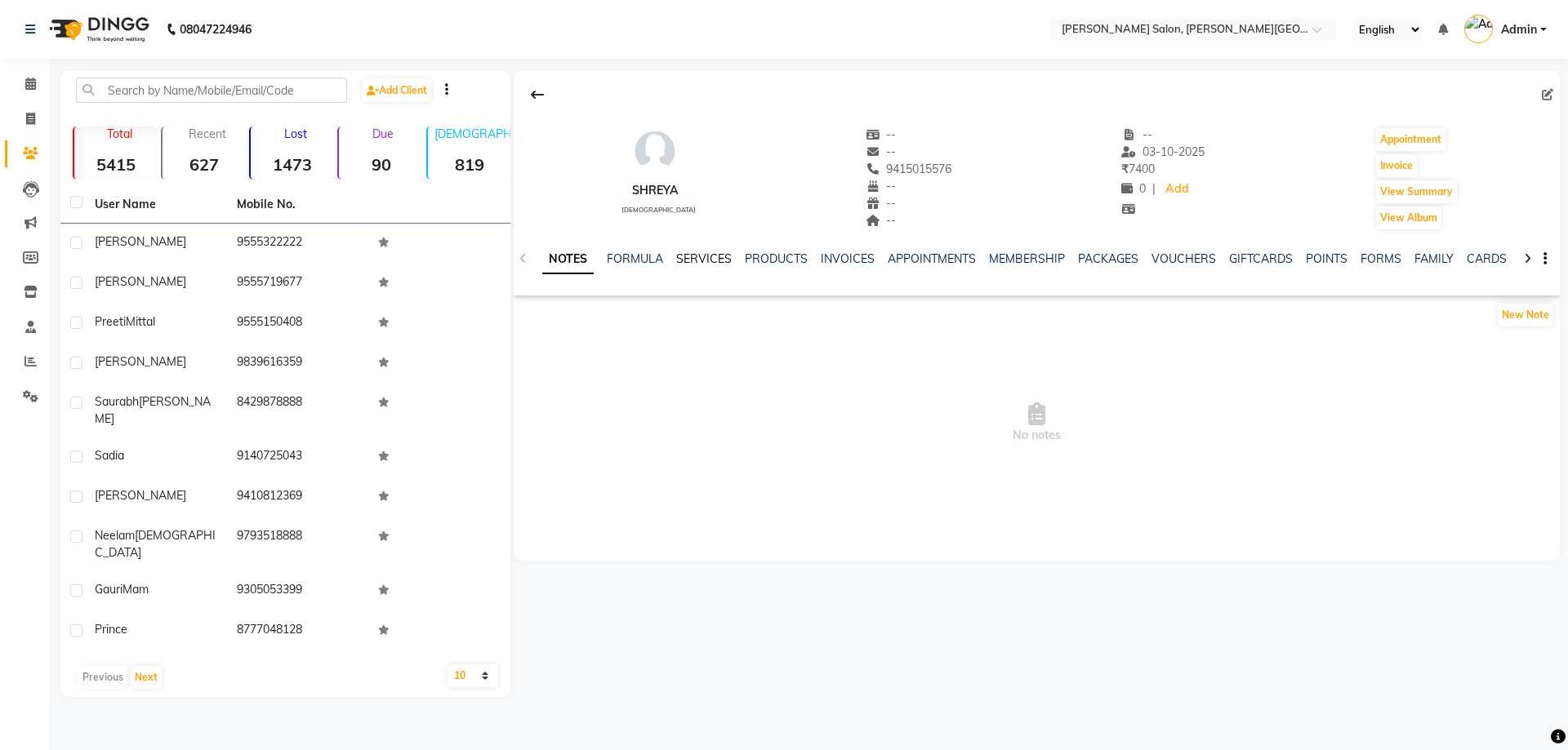
click at [705, 256] on link "SERVICES" at bounding box center [704, 259] width 56 height 14
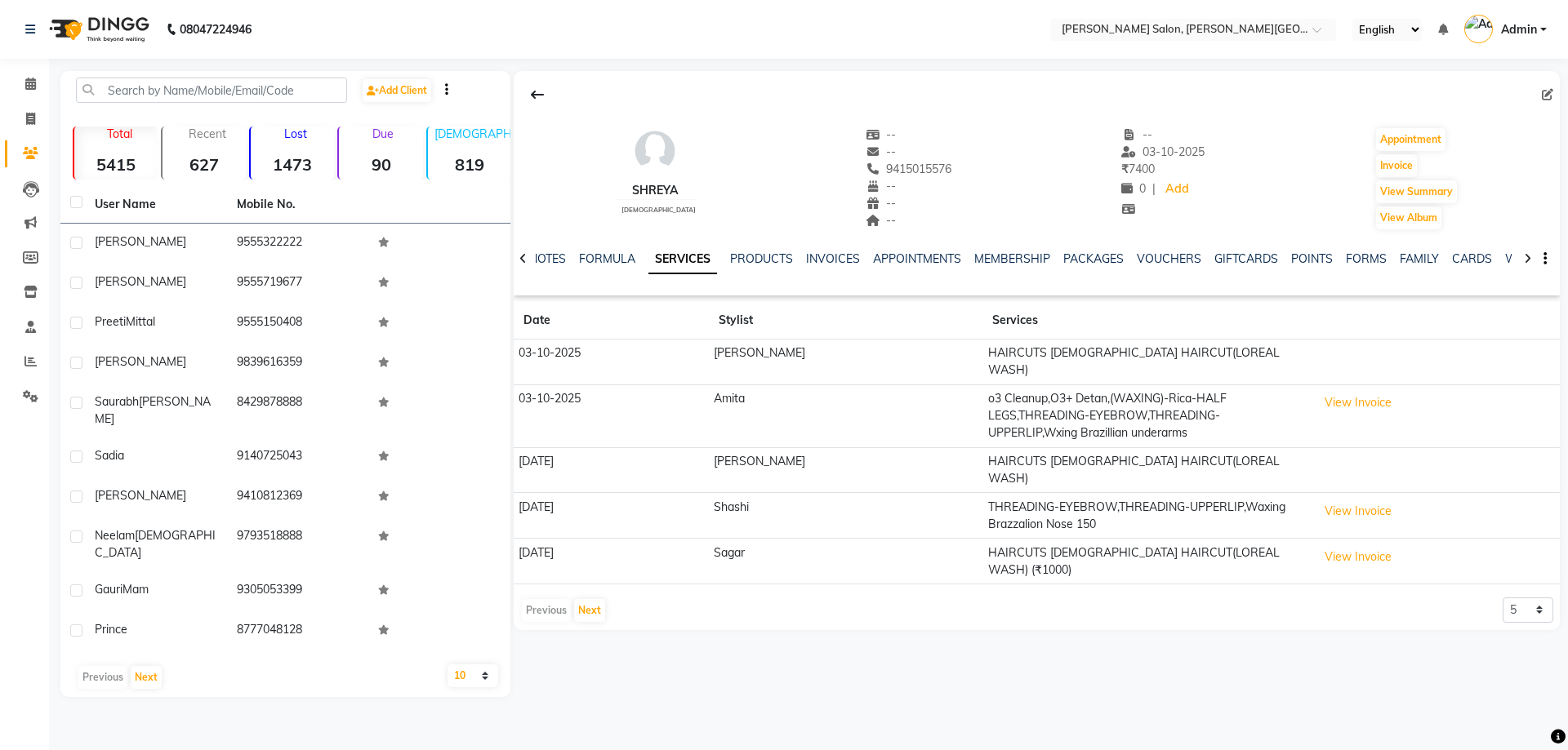
click at [760, 247] on div "NOTES FORMULA SERVICES PRODUCTS INVOICES APPOINTMENTS MEMBERSHIP PACKAGES VOUCH…" at bounding box center [1037, 259] width 1046 height 57
click at [822, 251] on div "INVOICES" at bounding box center [833, 259] width 54 height 17
click at [823, 257] on link "INVOICES" at bounding box center [833, 259] width 54 height 14
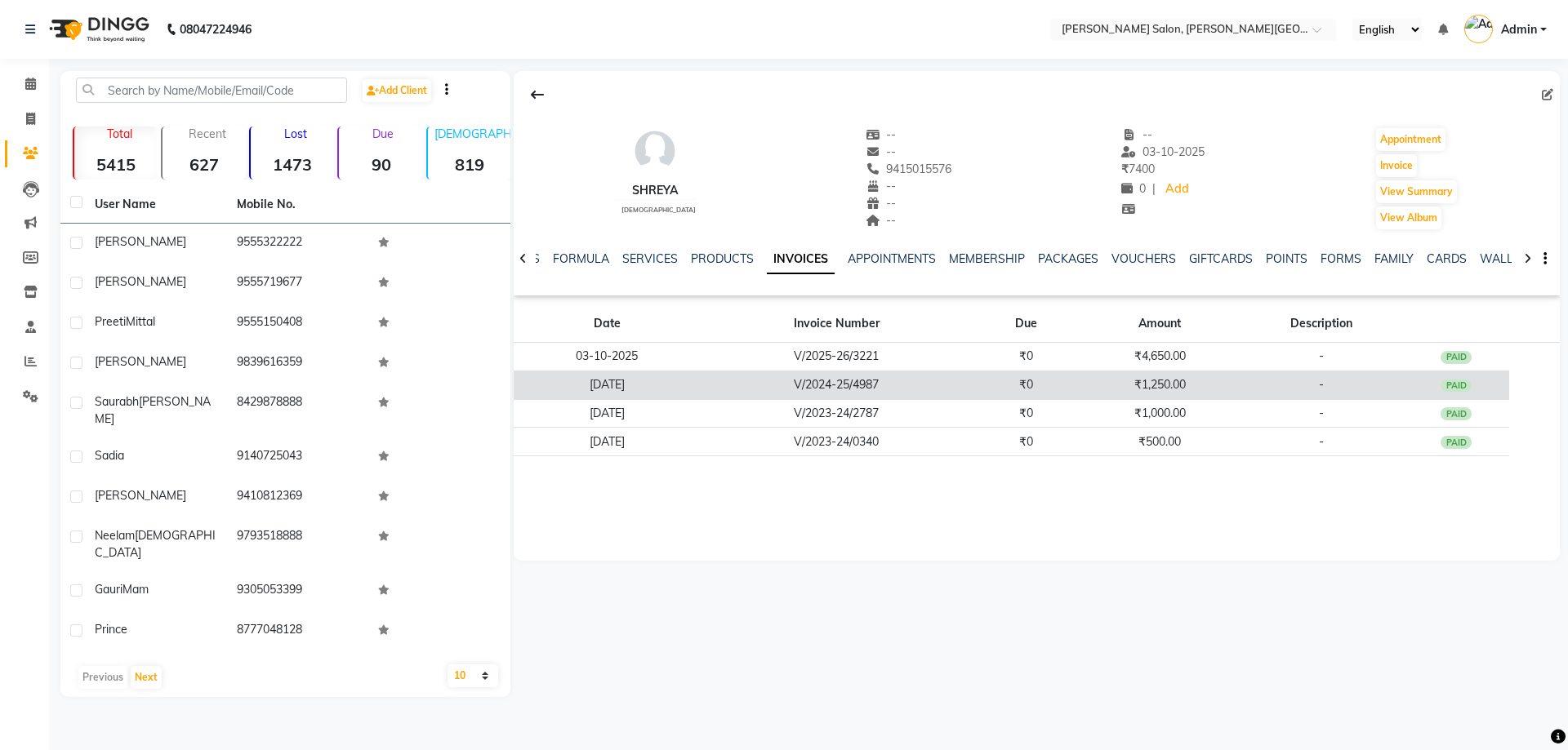
click at [615, 389] on td "19-02-2025" at bounding box center [607, 385] width 187 height 29
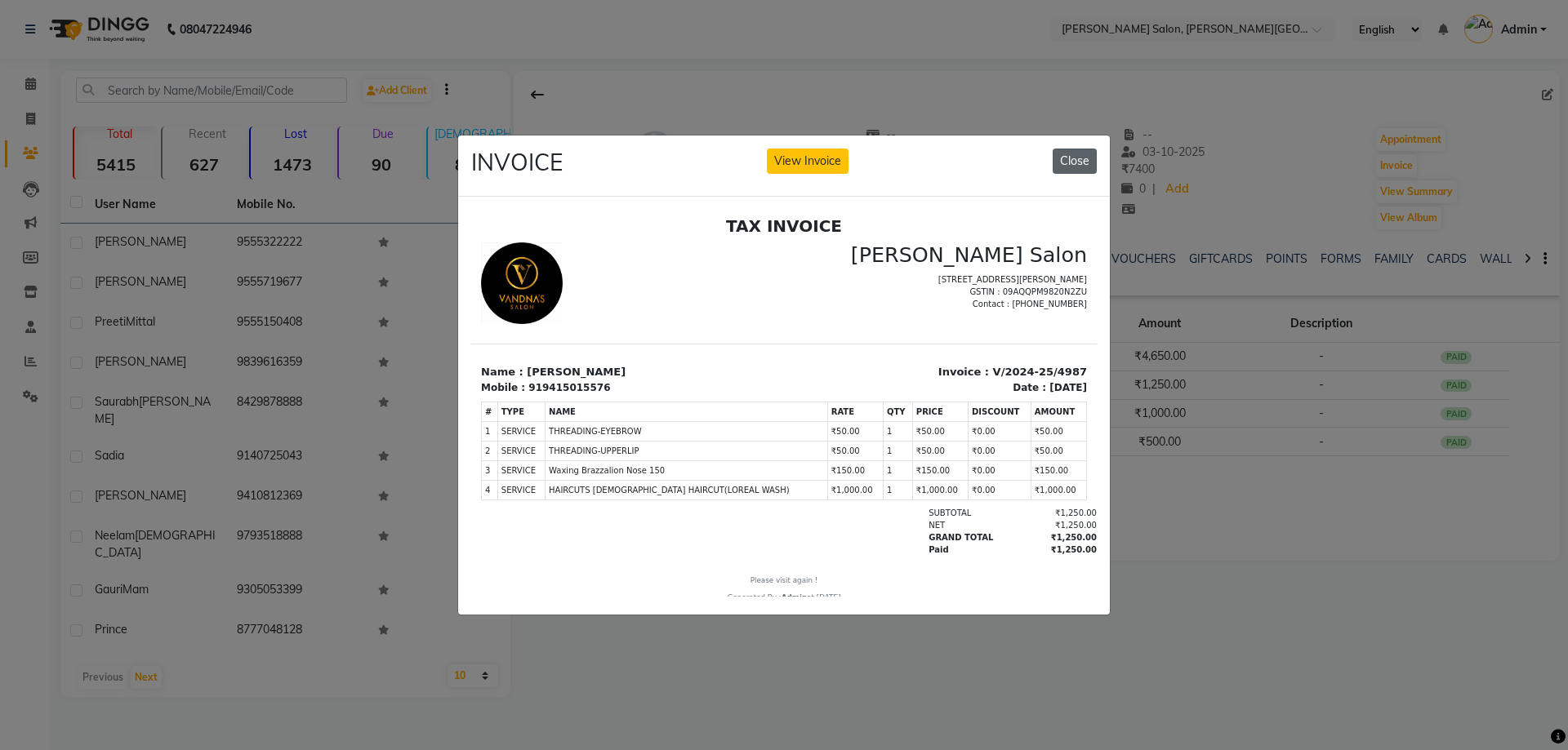
click at [1060, 163] on button "Close" at bounding box center [1074, 161] width 44 height 25
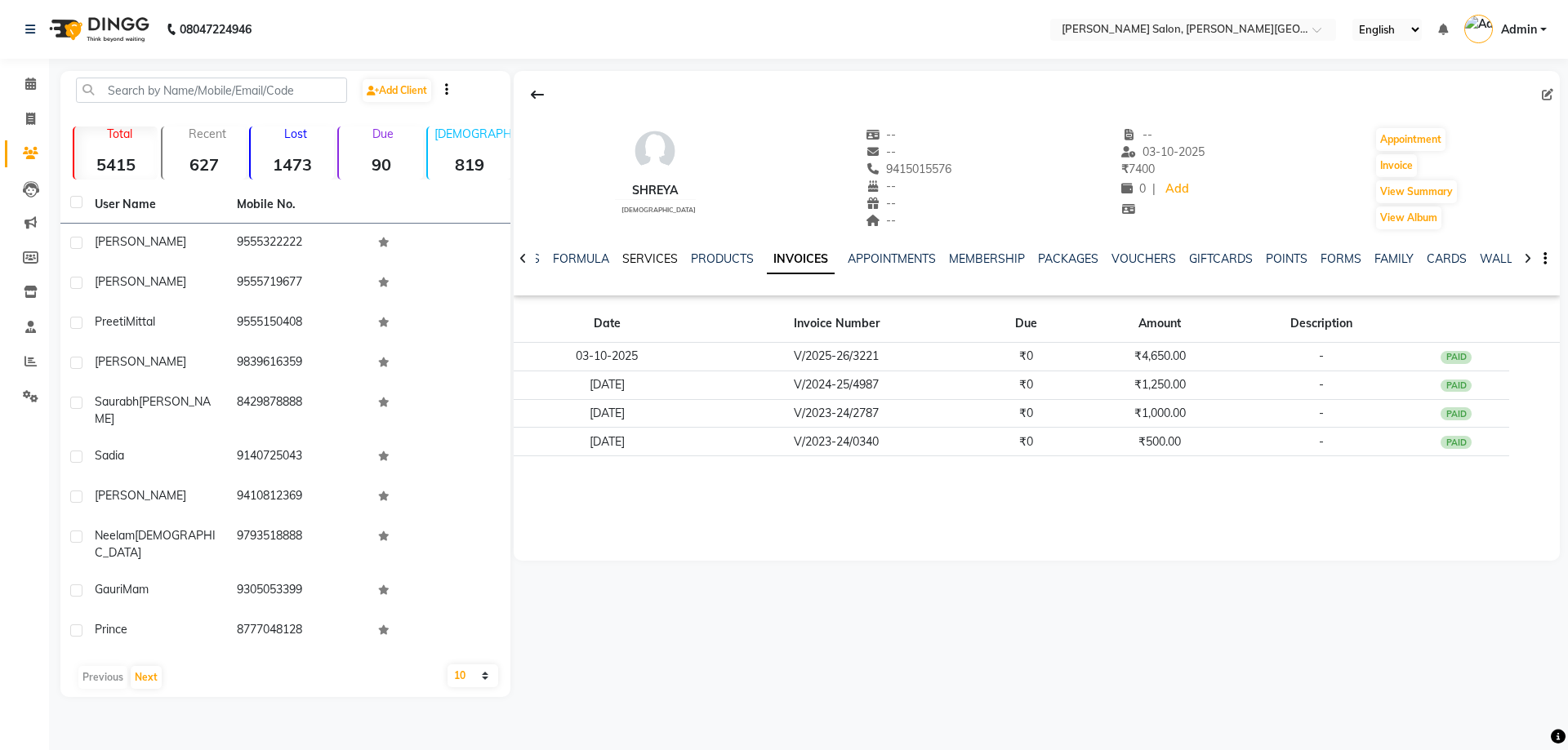
click at [664, 251] on link "SERVICES" at bounding box center [650, 259] width 56 height 14
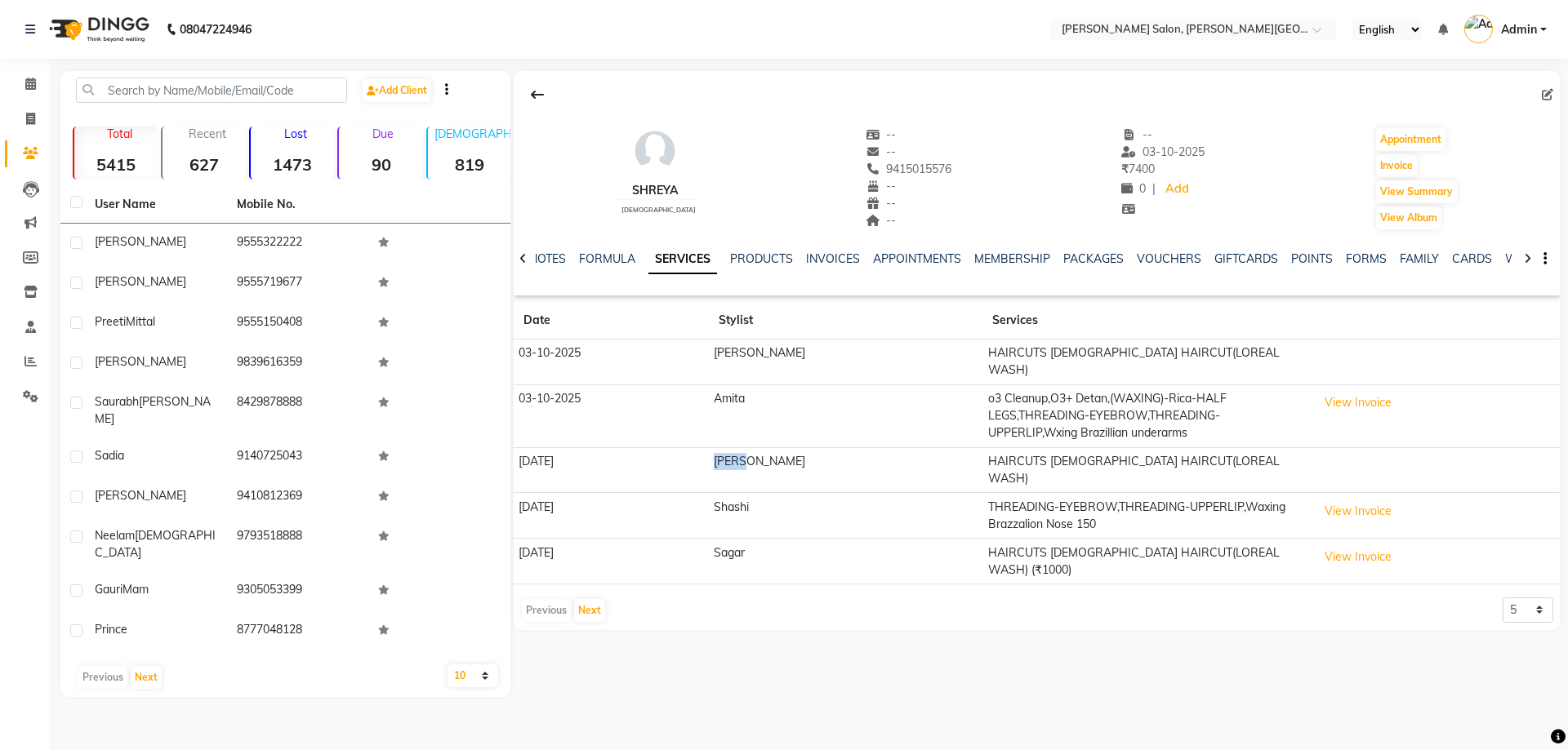
drag, startPoint x: 743, startPoint y: 425, endPoint x: 792, endPoint y: 419, distance: 49.4
click at [792, 447] on td "[PERSON_NAME]" at bounding box center [846, 470] width 274 height 46
drag, startPoint x: 736, startPoint y: 461, endPoint x: 804, endPoint y: 456, distance: 68.2
click at [804, 493] on tr "19-02-2025 Shashi THREADING-EYEBROW,THREADING-UPPERLIP,Waxing Brazzalion Nose 1…" at bounding box center [1037, 516] width 1046 height 46
click at [586, 599] on button "Next" at bounding box center [589, 610] width 31 height 22
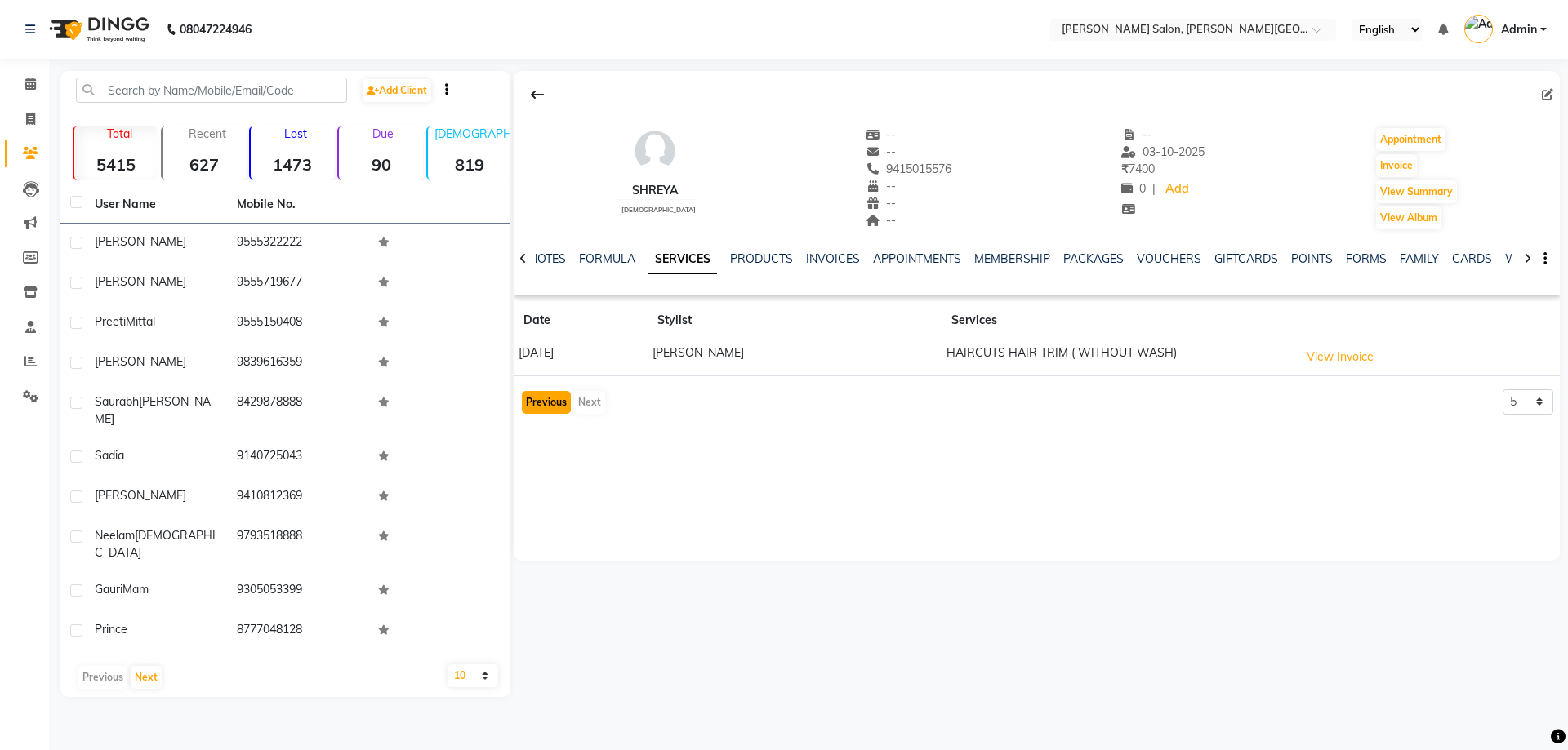
click at [534, 393] on button "Previous" at bounding box center [546, 401] width 49 height 22
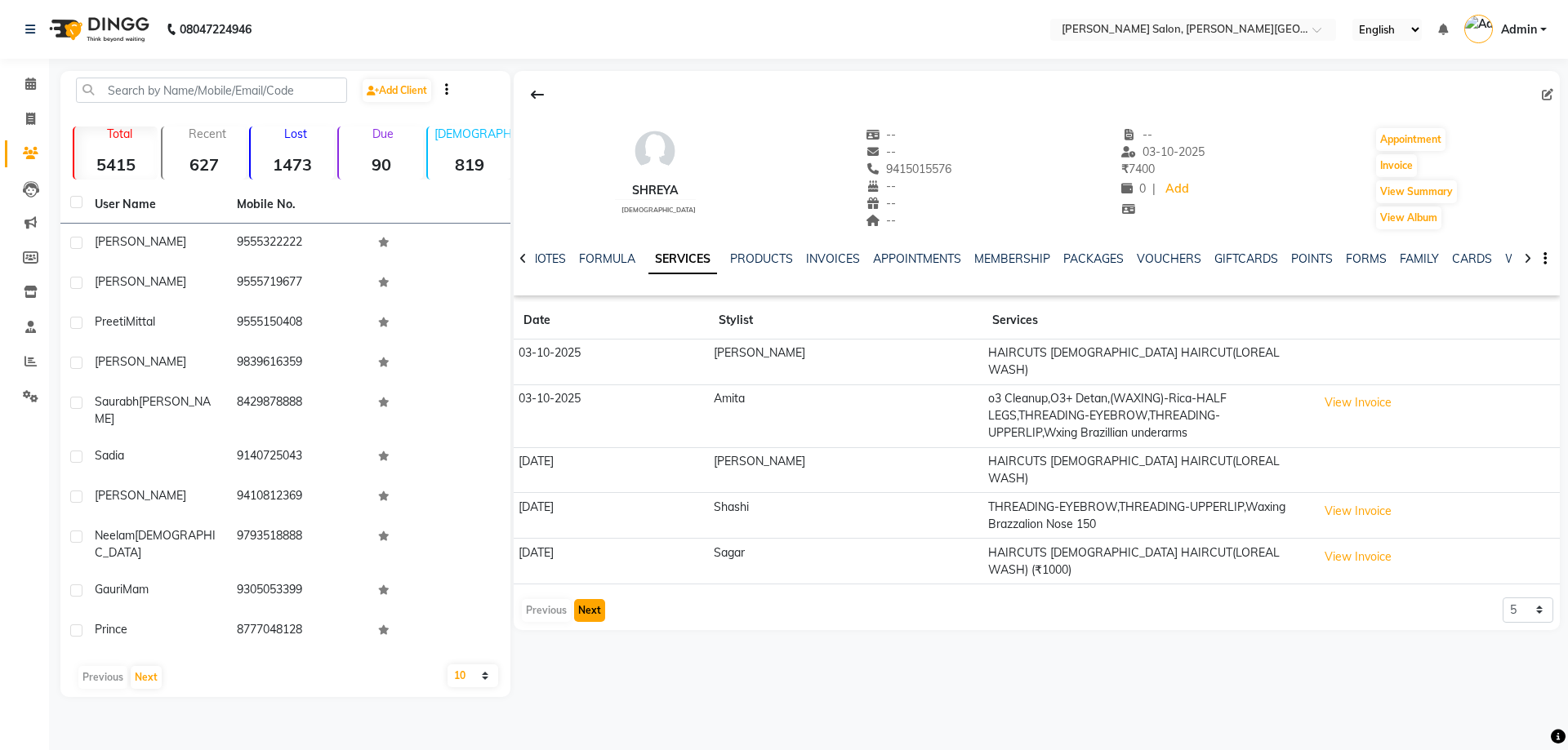
click at [579, 599] on button "Next" at bounding box center [589, 610] width 31 height 22
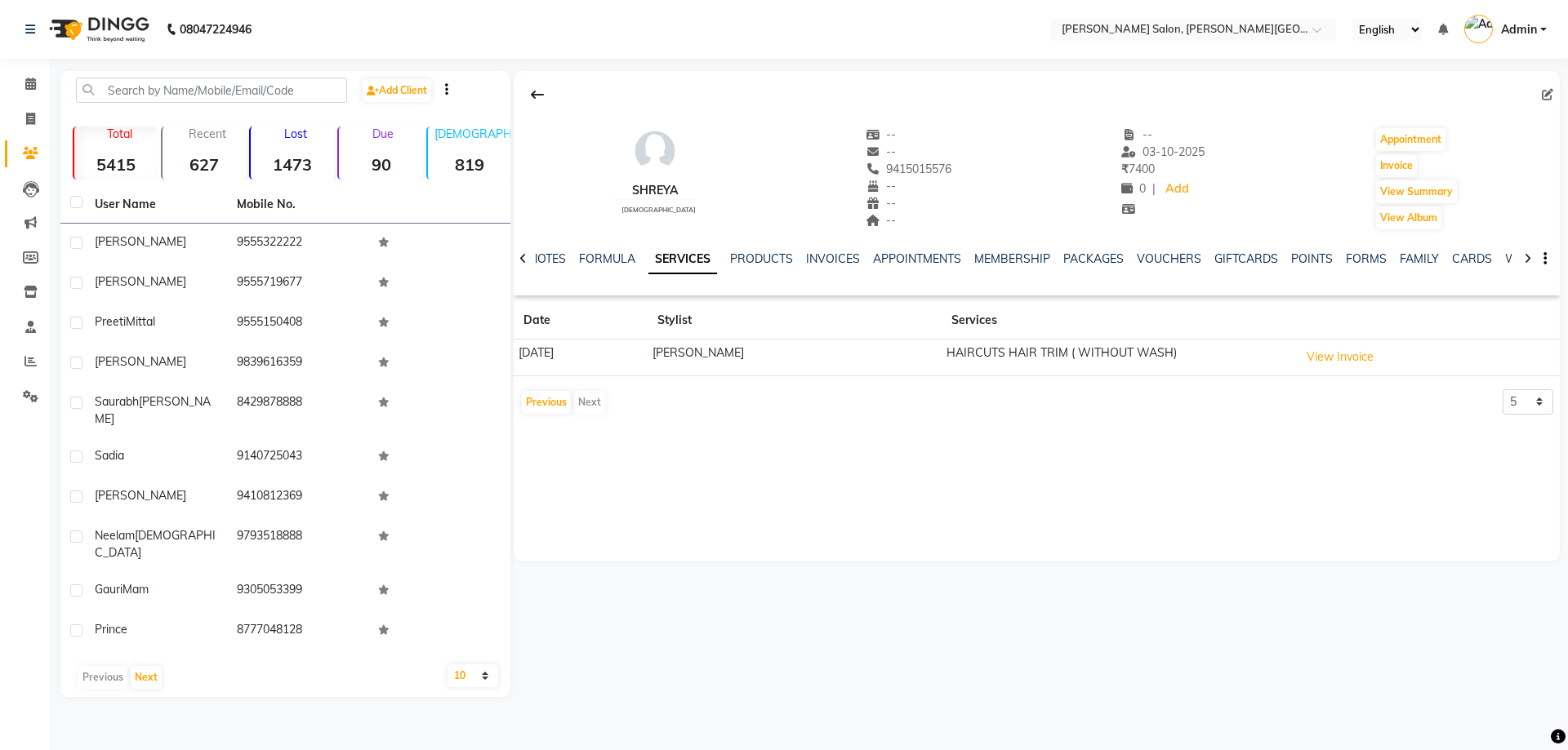
drag, startPoint x: 588, startPoint y: 346, endPoint x: 548, endPoint y: 350, distance: 40.2
click at [514, 364] on td "05-07-2023" at bounding box center [580, 357] width 134 height 37
